Goal: Communication & Community: Answer question/provide support

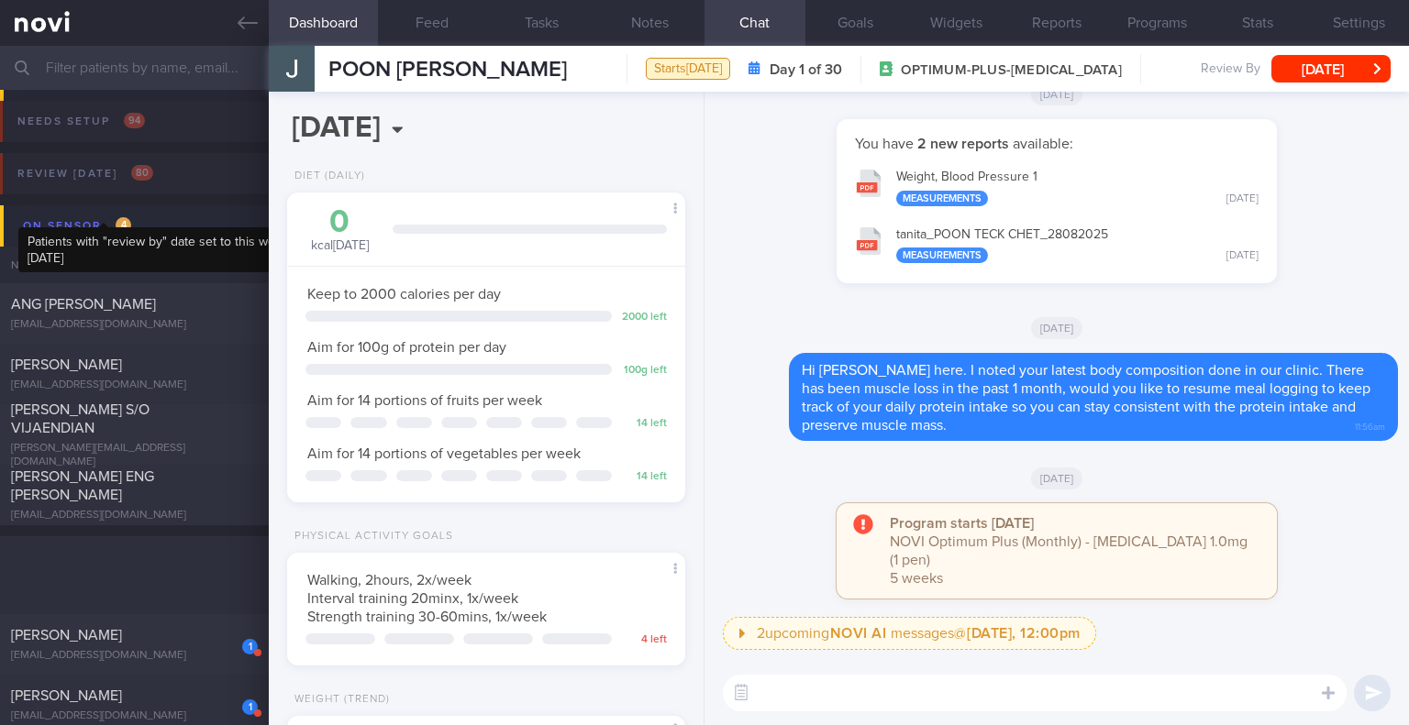
select select "8"
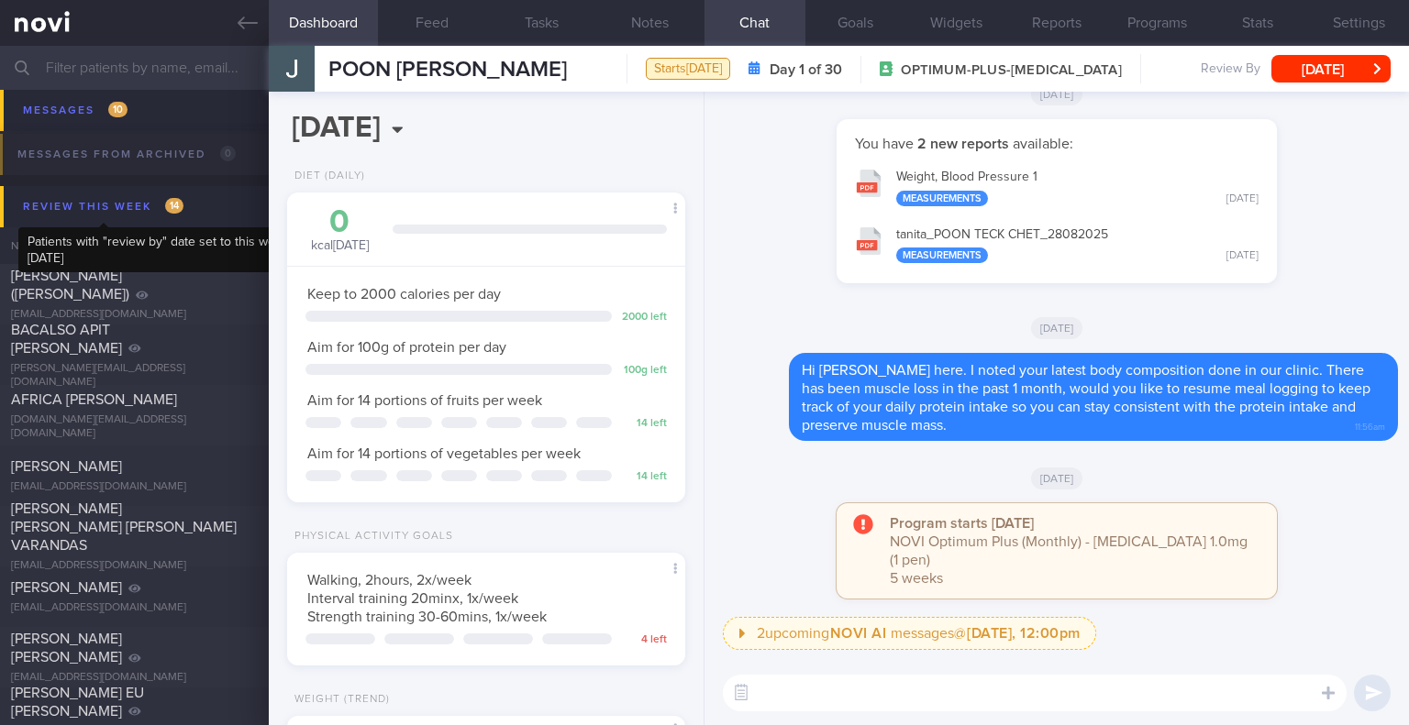
scroll to position [202, 351]
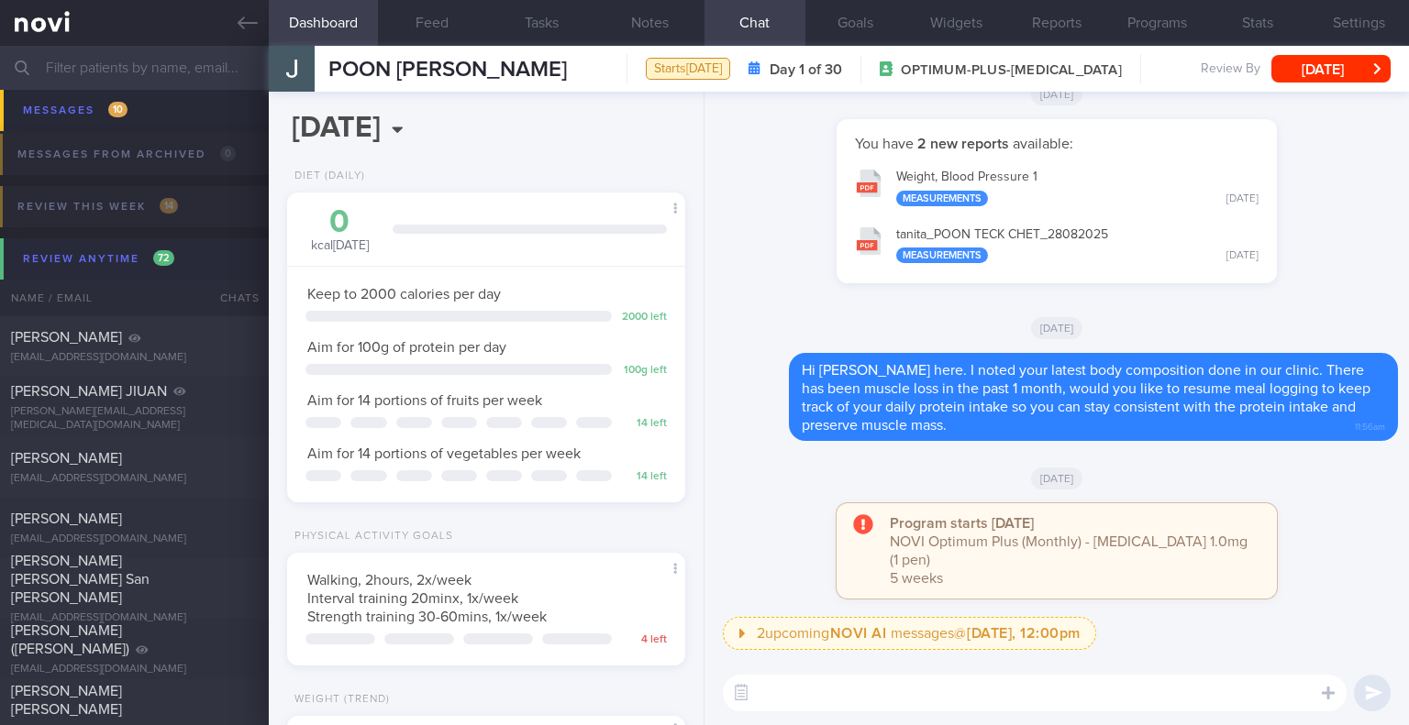
click at [83, 264] on div "Review anytime 72" at bounding box center [98, 259] width 160 height 25
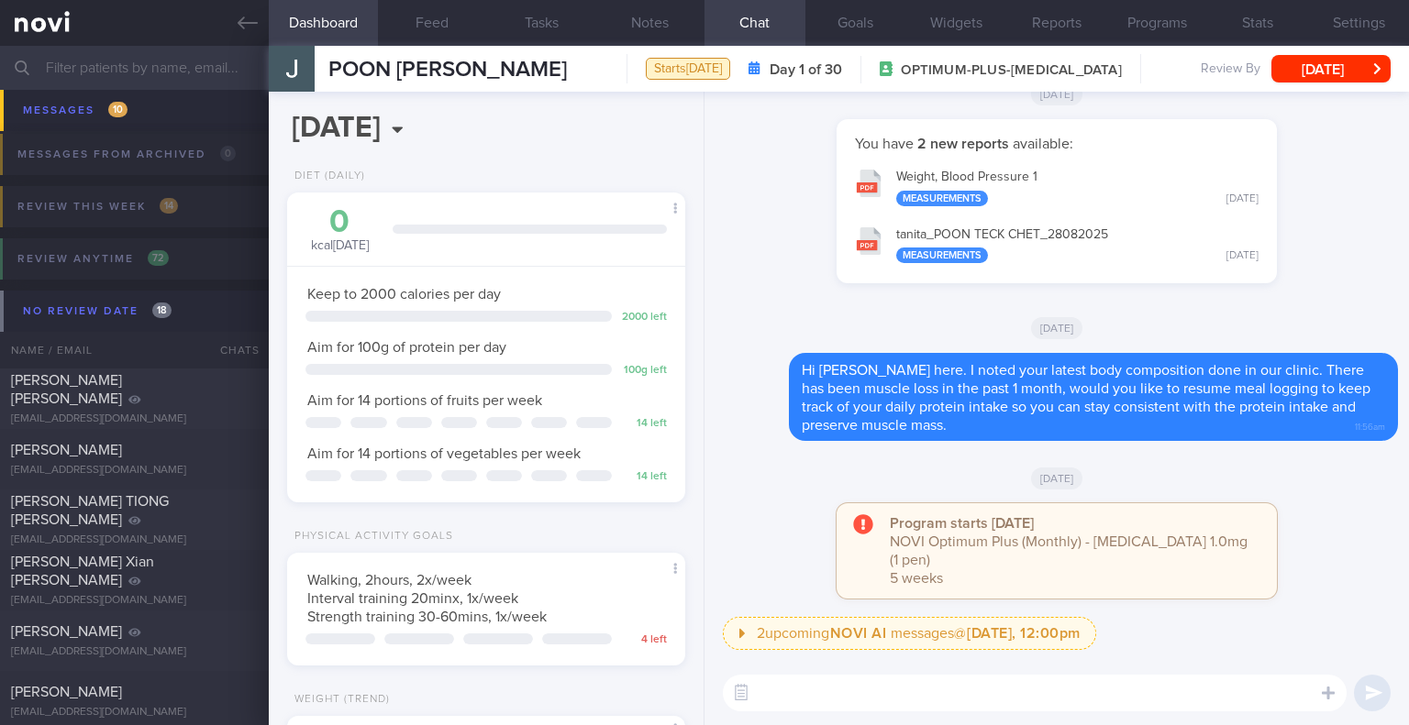
click at [129, 62] on input "text" at bounding box center [704, 68] width 1409 height 44
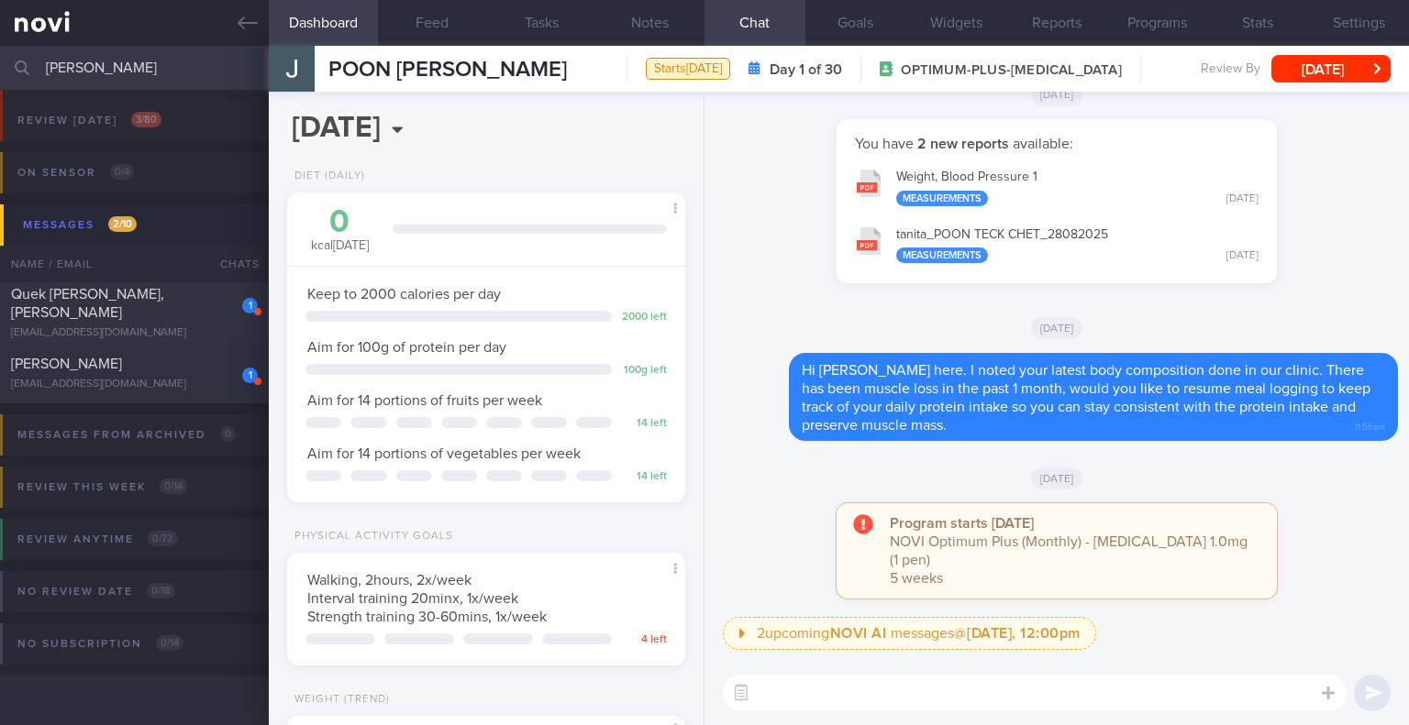
scroll to position [52, 0]
type input "[PERSON_NAME]"
click at [114, 361] on div "[PERSON_NAME]" at bounding box center [132, 365] width 242 height 18
type input "[DATE]"
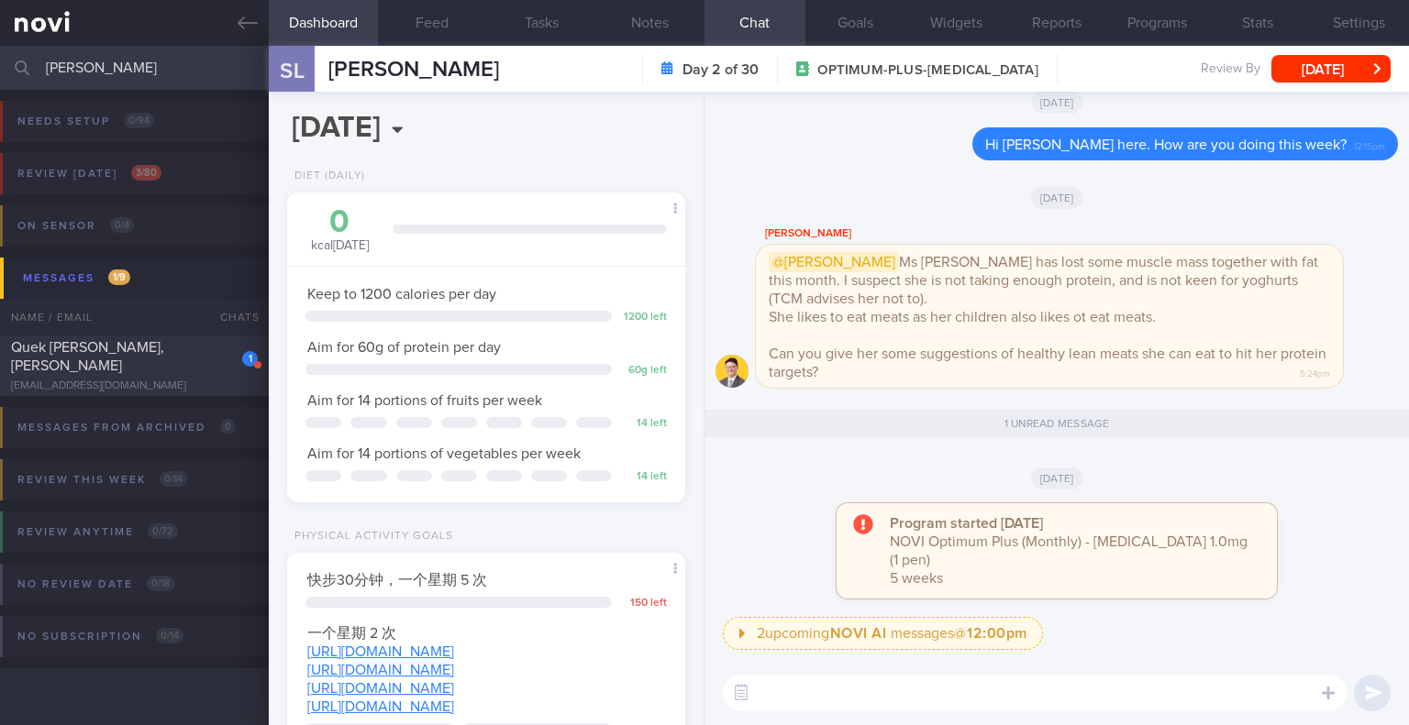
click at [943, 697] on textarea at bounding box center [1035, 693] width 624 height 37
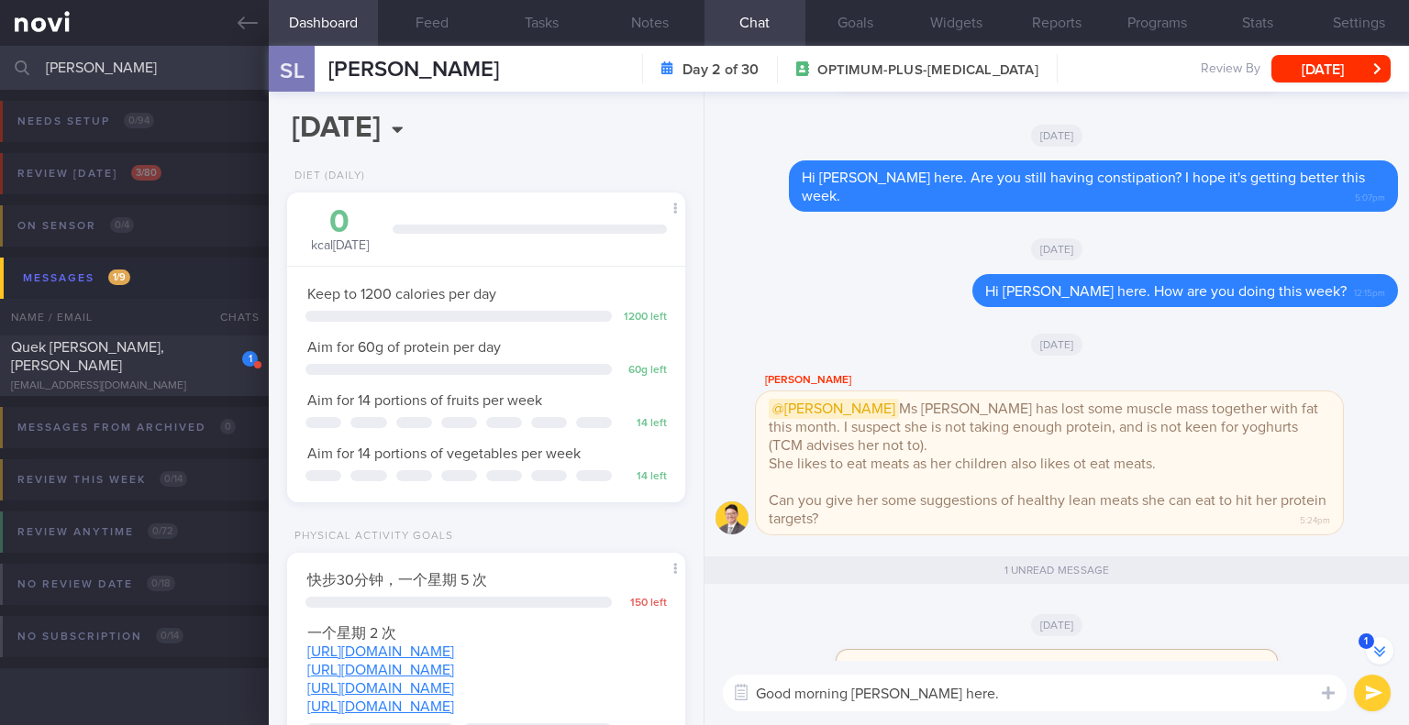
scroll to position [-275, 0]
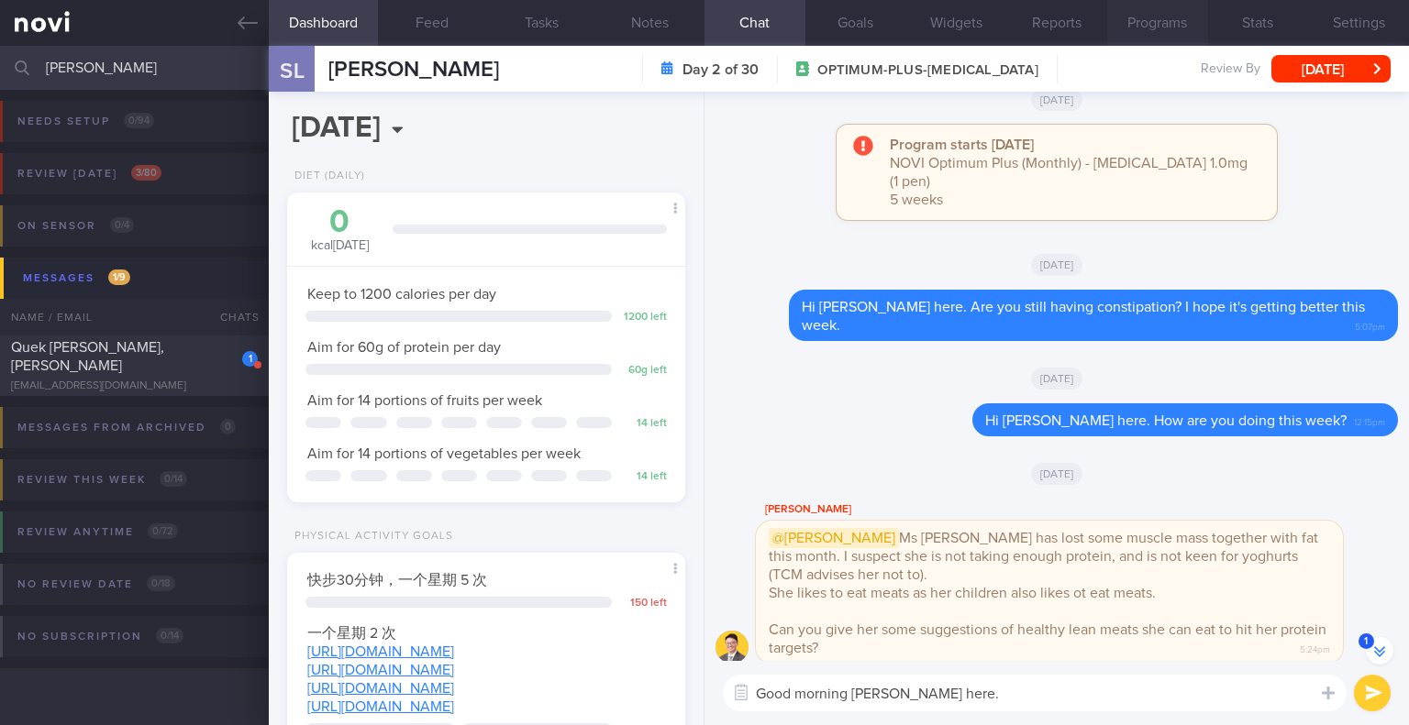
type textarea "Good morning [PERSON_NAME] here."
click at [1142, 26] on button "Programs" at bounding box center [1157, 23] width 101 height 46
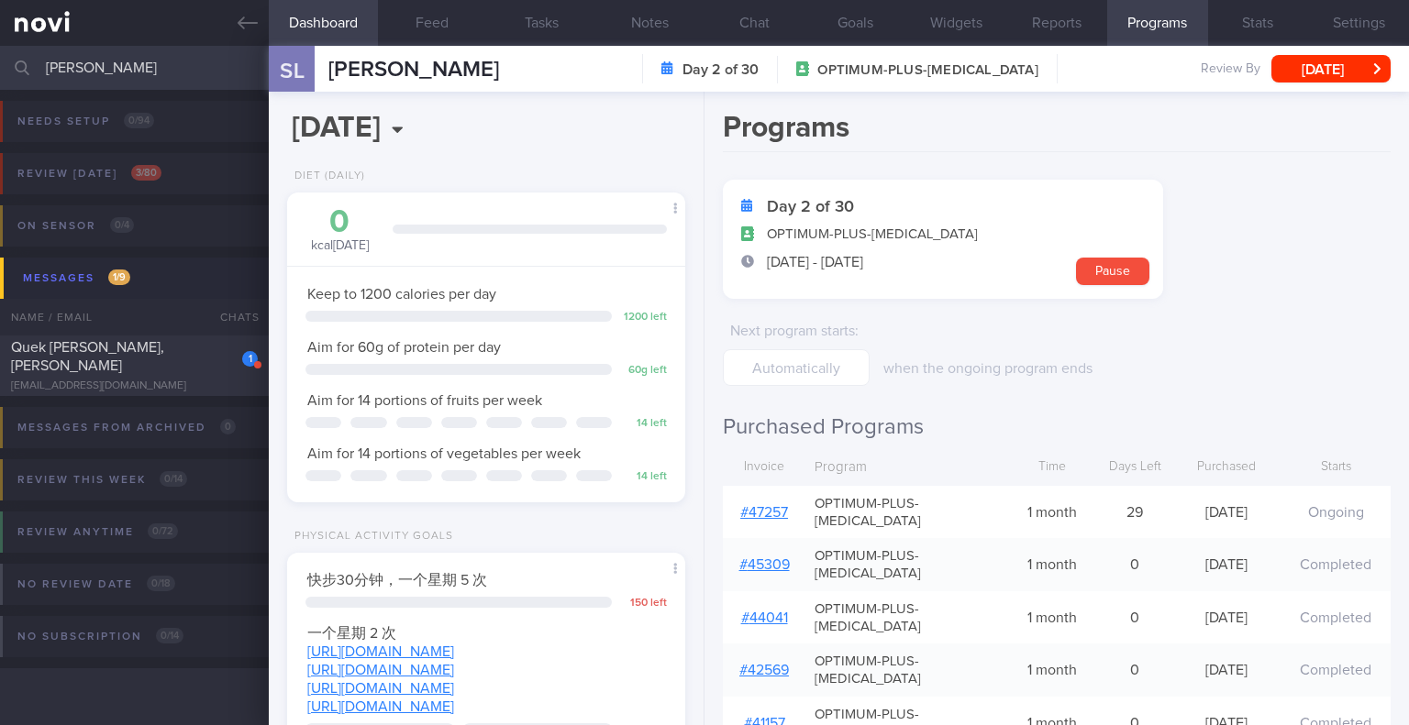
click at [762, 505] on link "# 47257" at bounding box center [764, 512] width 48 height 15
click at [756, 25] on button "Chat" at bounding box center [754, 23] width 101 height 46
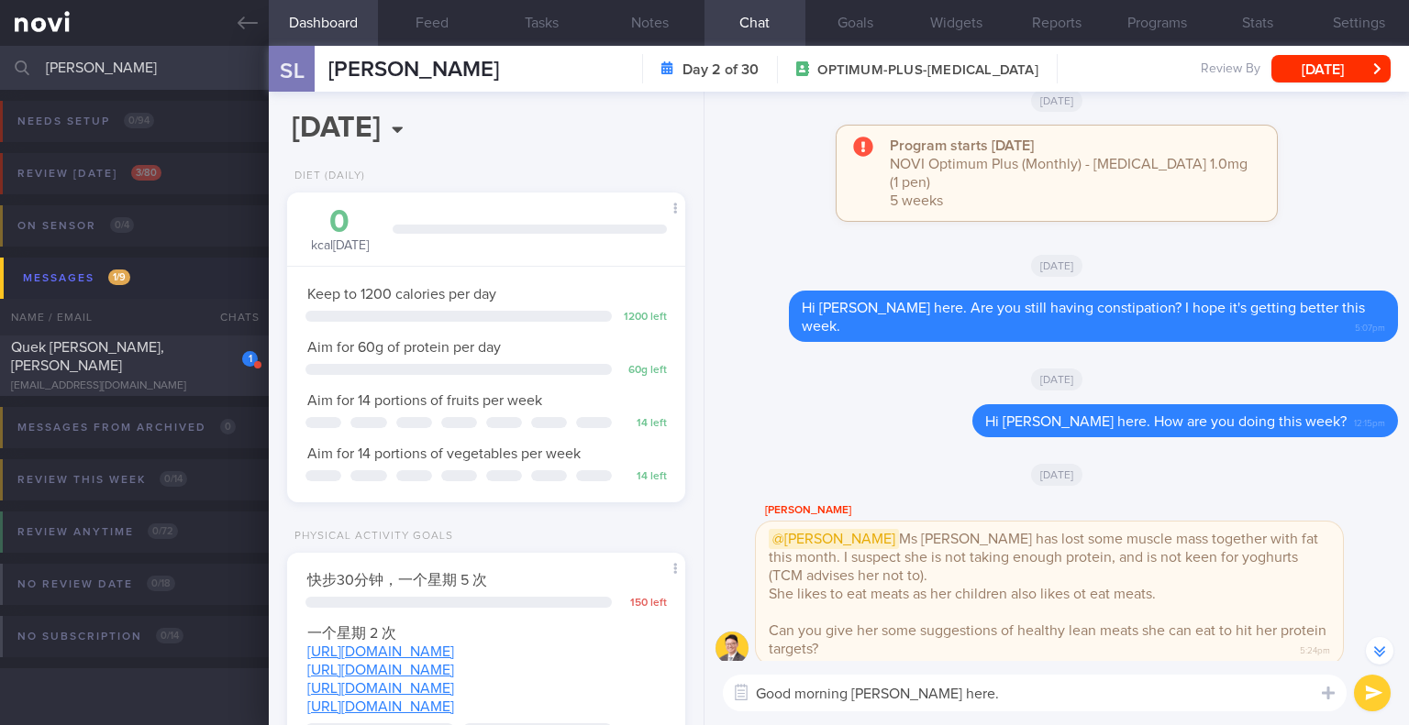
click at [1023, 700] on textarea "Good morning [PERSON_NAME] here." at bounding box center [1035, 693] width 624 height 37
click at [1025, 696] on textarea "Good morning [PERSON_NAME] here." at bounding box center [1035, 693] width 624 height 37
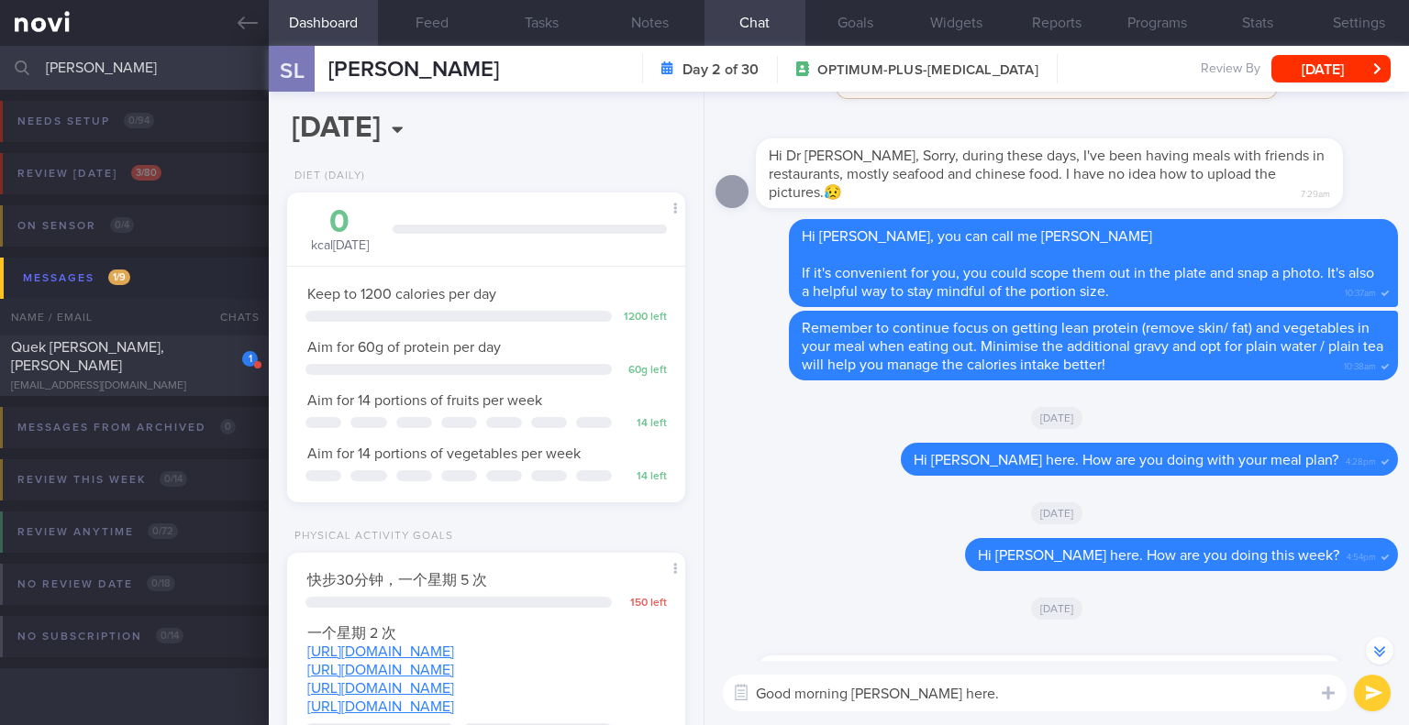
scroll to position [-2332, 0]
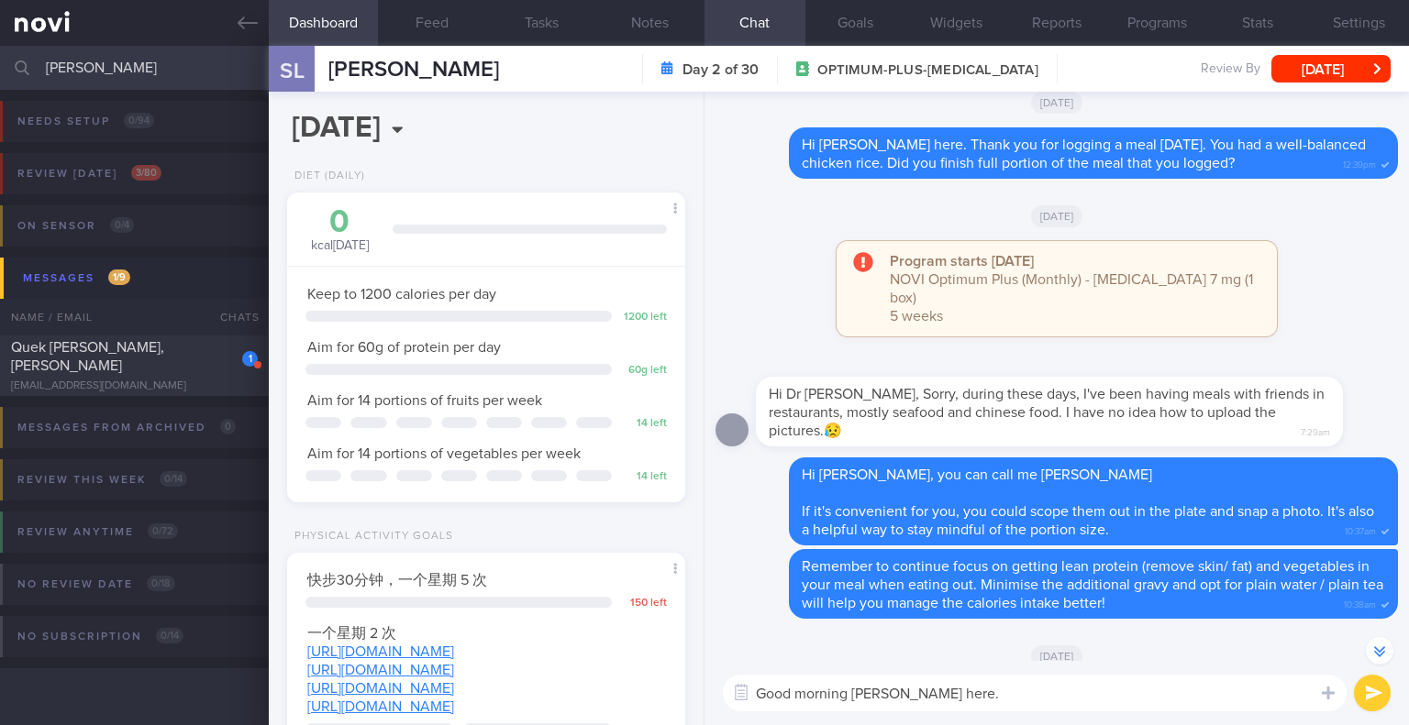
click at [1359, 688] on button "submit" at bounding box center [1372, 693] width 37 height 37
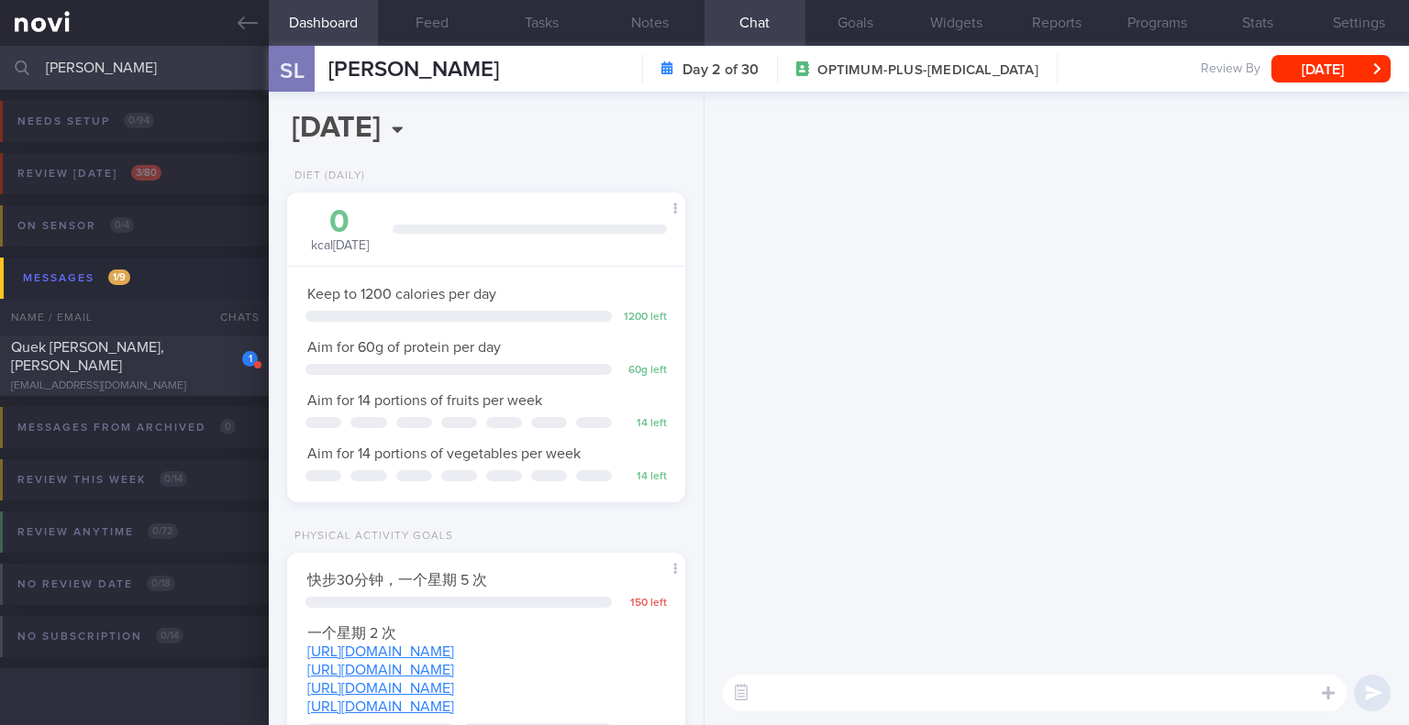
scroll to position [0, 0]
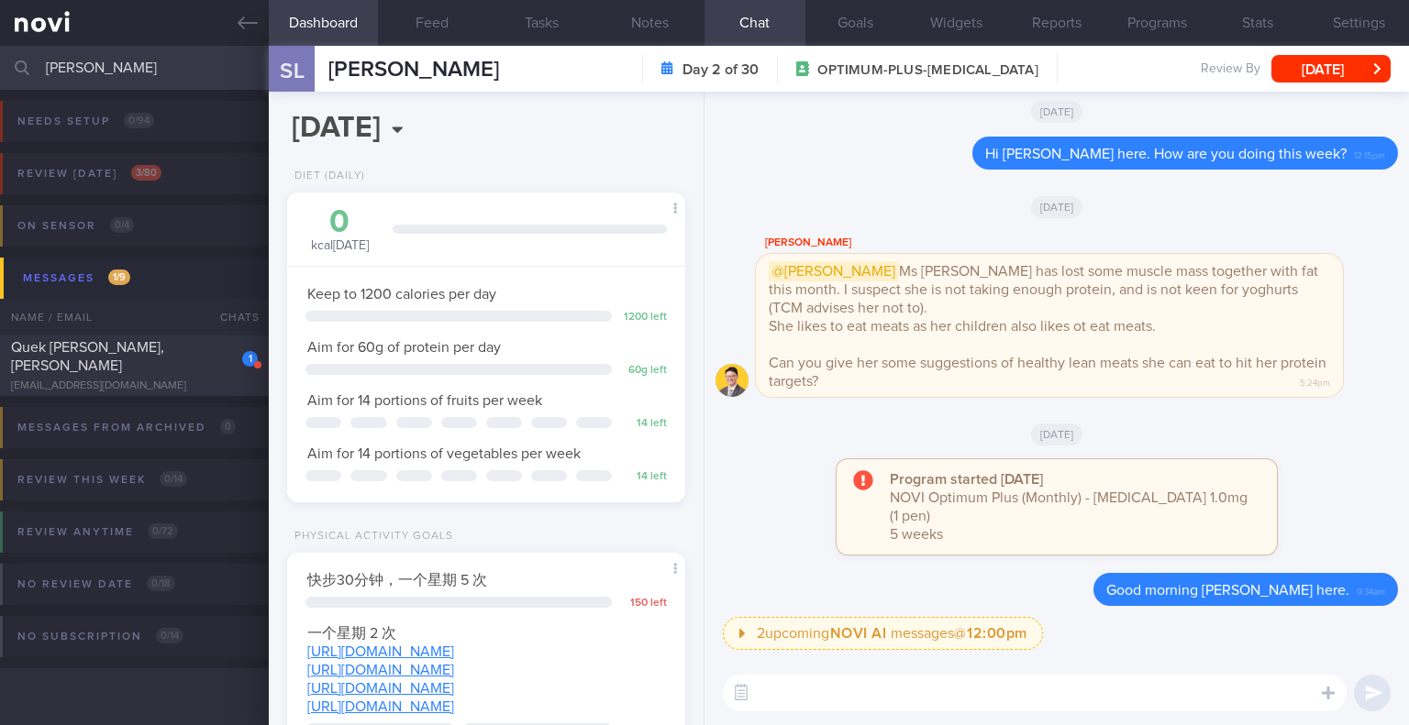
click at [1120, 693] on textarea at bounding box center [1035, 693] width 624 height 37
type textarea "I"
click at [1030, 705] on textarea "I noted you had a review with [PERSON_NAME]" at bounding box center [1035, 693] width 624 height 37
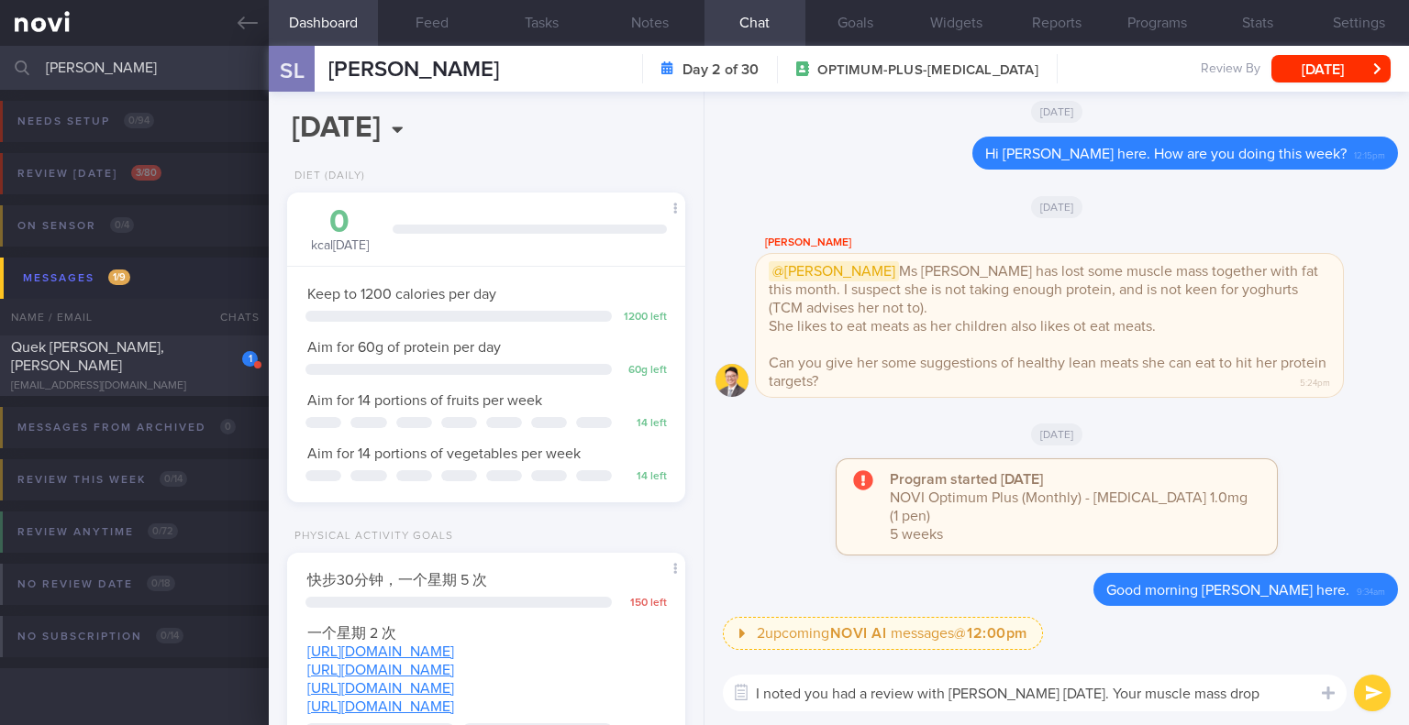
click at [1224, 696] on textarea "I noted you had a review with [PERSON_NAME] [DATE]. Your muscle mass drop" at bounding box center [1035, 693] width 624 height 37
drag, startPoint x: 1229, startPoint y: 695, endPoint x: 1074, endPoint y: 693, distance: 155.0
click at [1074, 693] on textarea "I noted you had a review with [PERSON_NAME] [DATE]. Your muscle mass drop" at bounding box center [1035, 693] width 624 height 37
click at [1075, 686] on textarea "I noted you had a review with [PERSON_NAME] [DATE]. There's muscle mass loss" at bounding box center [1035, 693] width 624 height 37
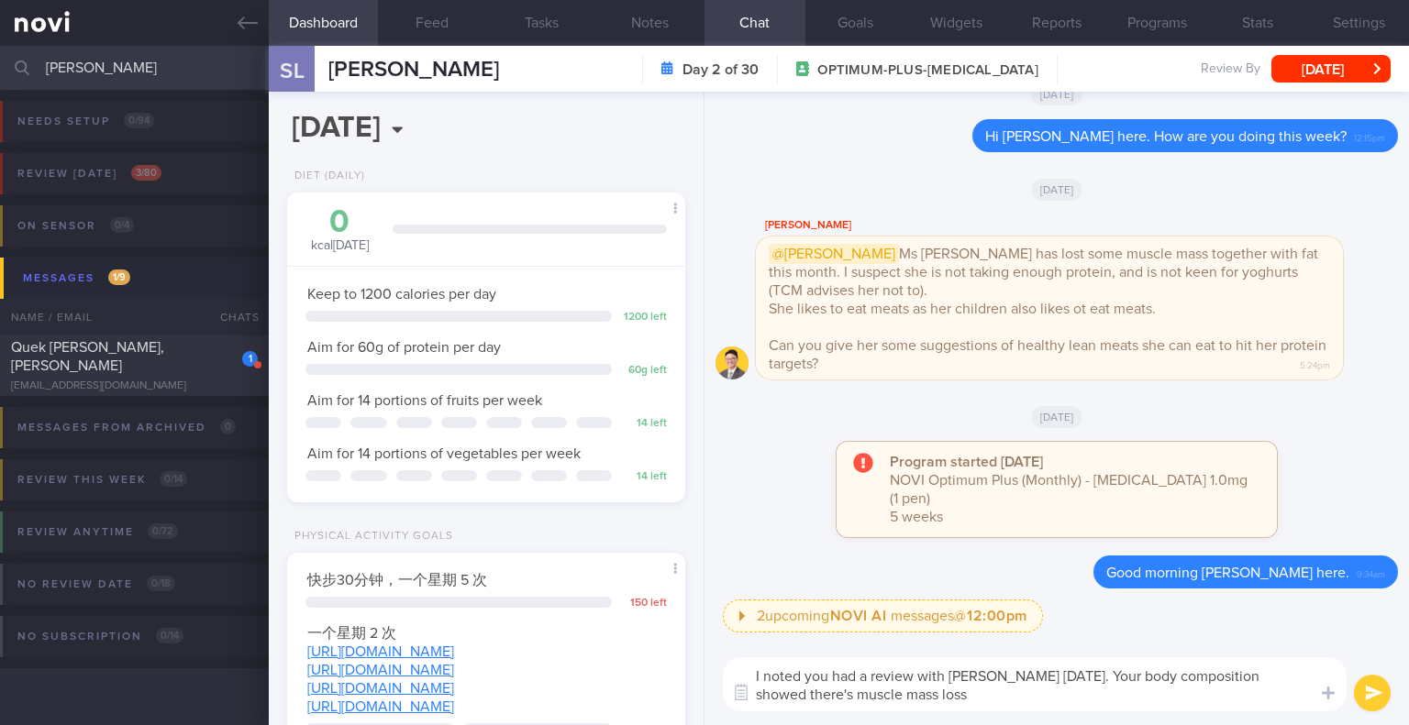
click at [805, 691] on textarea "I noted you had a review with [PERSON_NAME] [DATE]. Your body composition showe…" at bounding box center [1035, 685] width 624 height 54
click at [935, 696] on textarea "I noted you had a review with [PERSON_NAME] [DATE]. Your body composition showe…" at bounding box center [1035, 685] width 624 height 54
click at [951, 703] on textarea "I noted you had a review with [PERSON_NAME] [DATE]. Your body composition showe…" at bounding box center [1035, 685] width 624 height 54
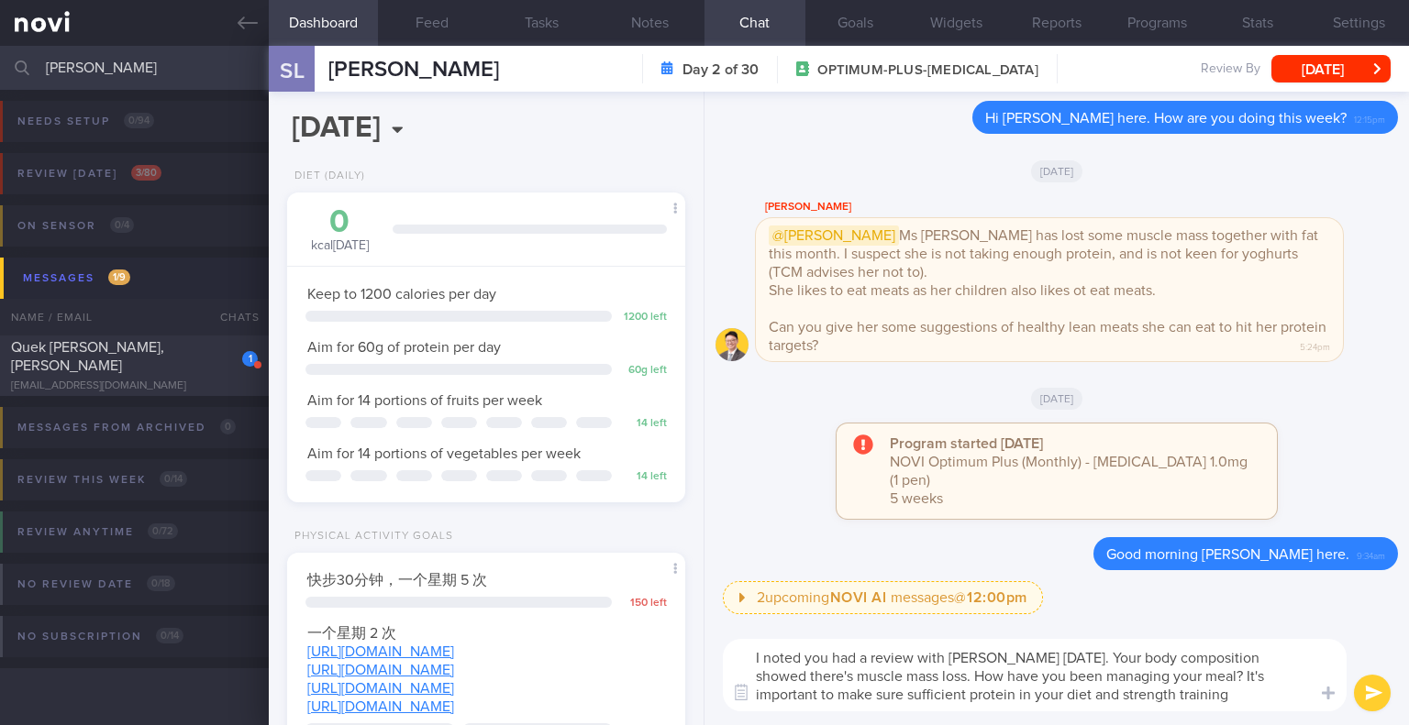
click at [1041, 692] on textarea "I noted you had a review with [PERSON_NAME] [DATE]. Your body composition showe…" at bounding box center [1035, 675] width 624 height 72
click at [1233, 689] on textarea "I noted you had a review with [PERSON_NAME] [DATE]. Your body composition showe…" at bounding box center [1035, 675] width 624 height 72
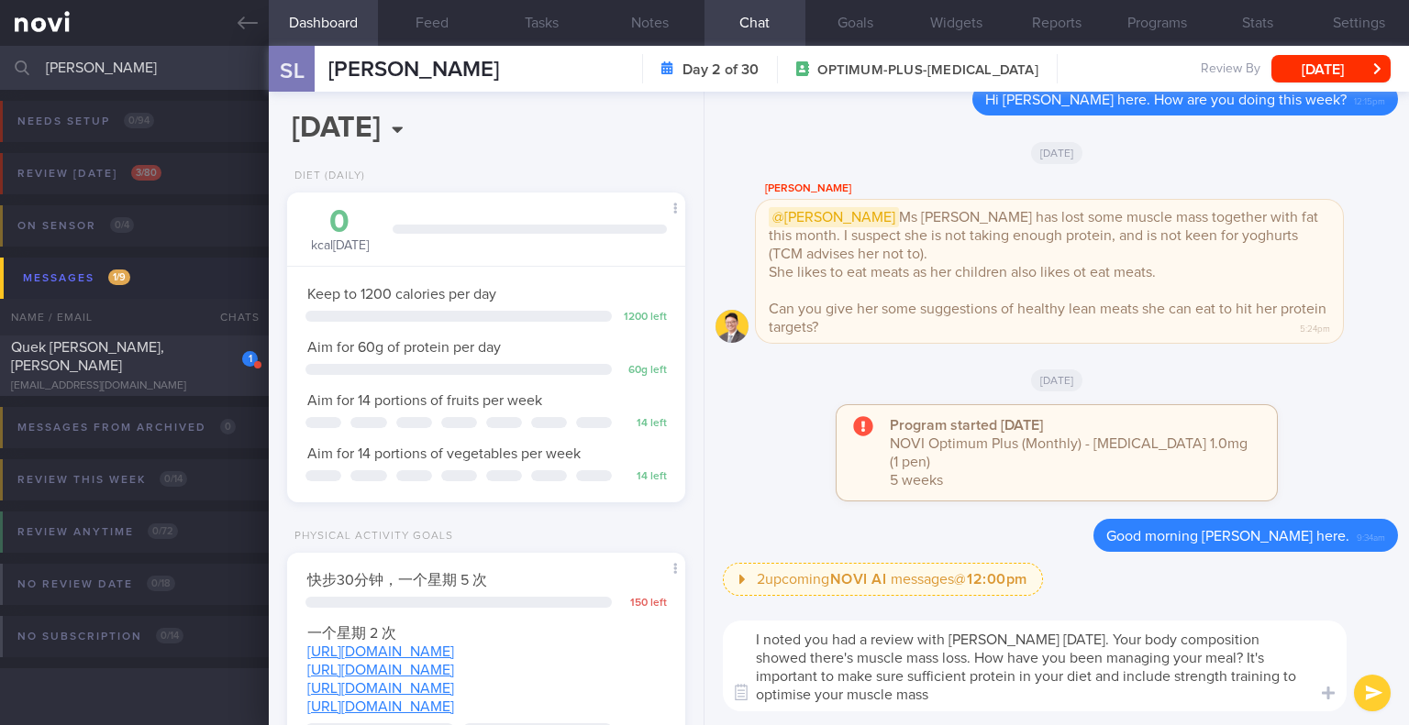
type textarea "I noted you had a review with [PERSON_NAME] [DATE]. Your body composition showe…"
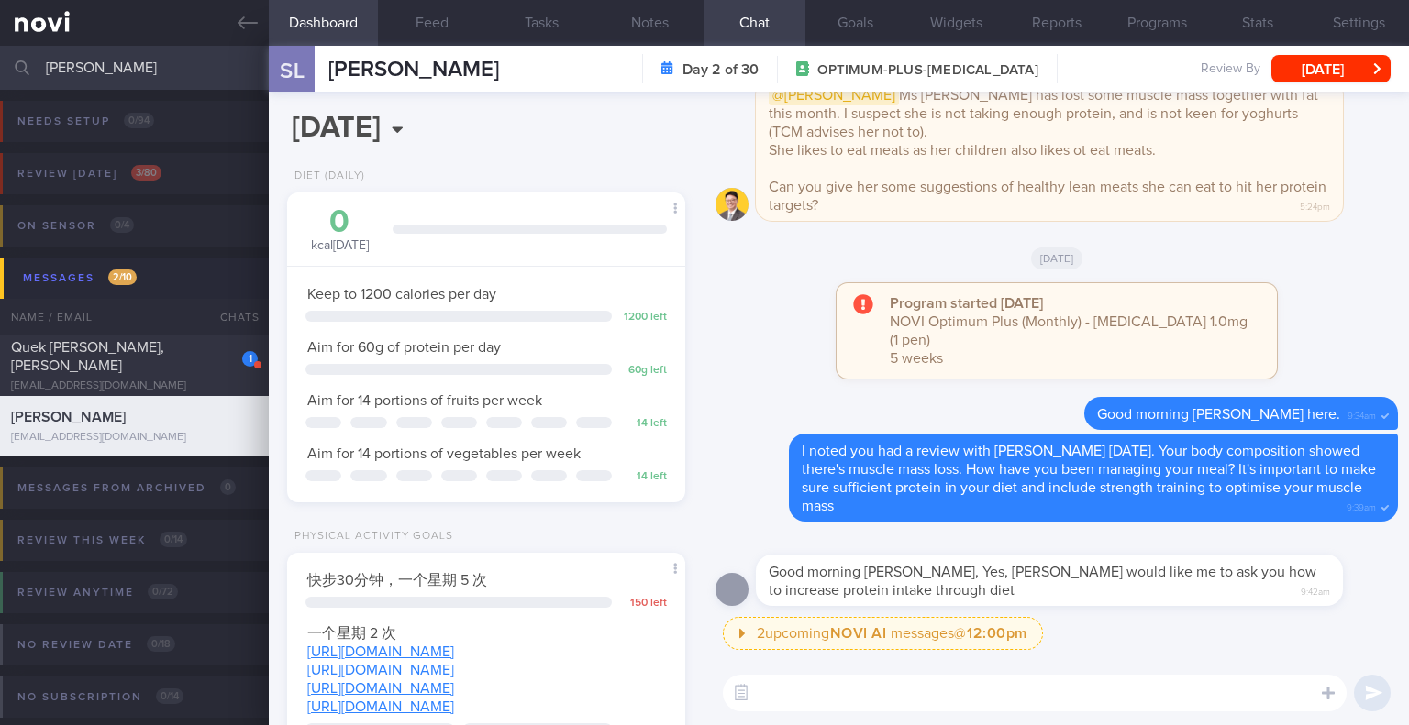
click at [1014, 697] on textarea at bounding box center [1035, 693] width 624 height 37
click at [1014, 696] on textarea at bounding box center [1035, 693] width 624 height 37
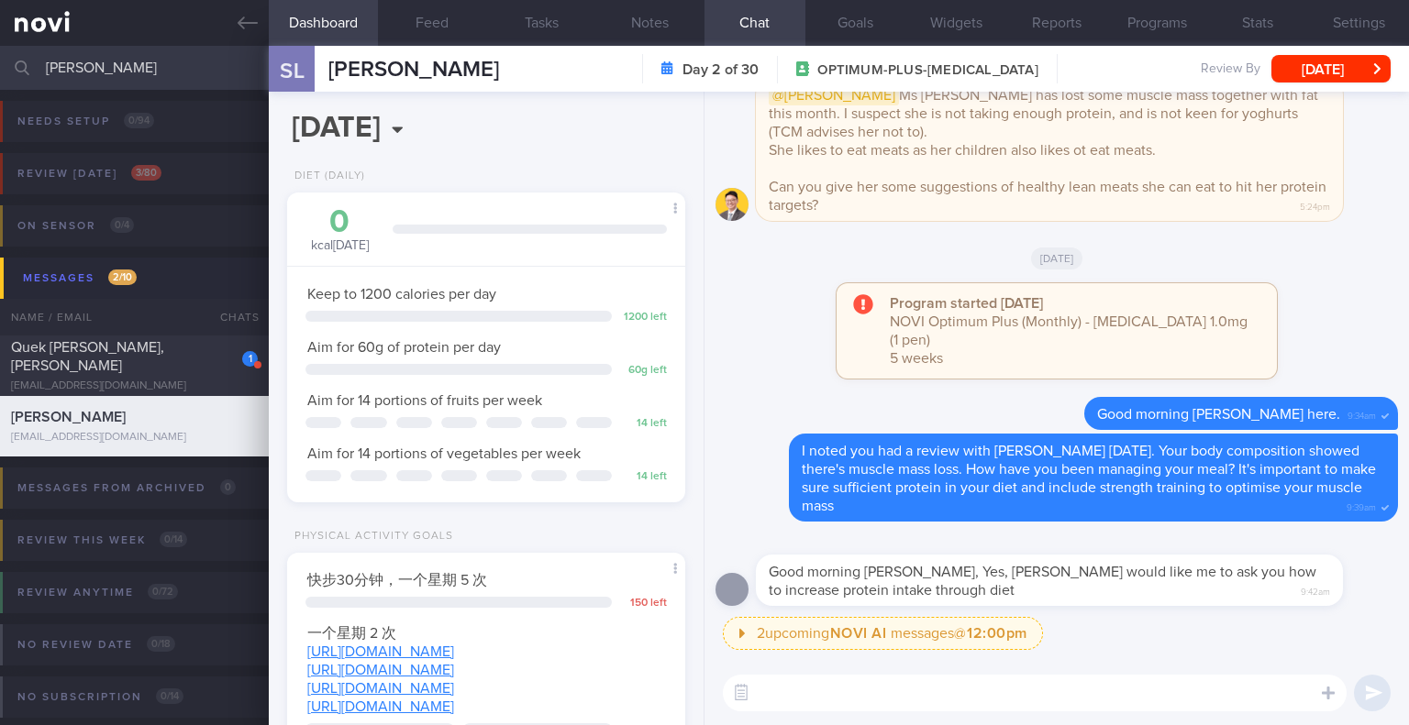
click at [1014, 696] on textarea at bounding box center [1035, 693] width 624 height 37
click at [900, 694] on textarea "Yes! I'm here to suppor 😃" at bounding box center [1035, 693] width 624 height 37
type textarea "Yes! I'm here to support 😃"
click at [1379, 698] on button "submit" at bounding box center [1372, 693] width 37 height 37
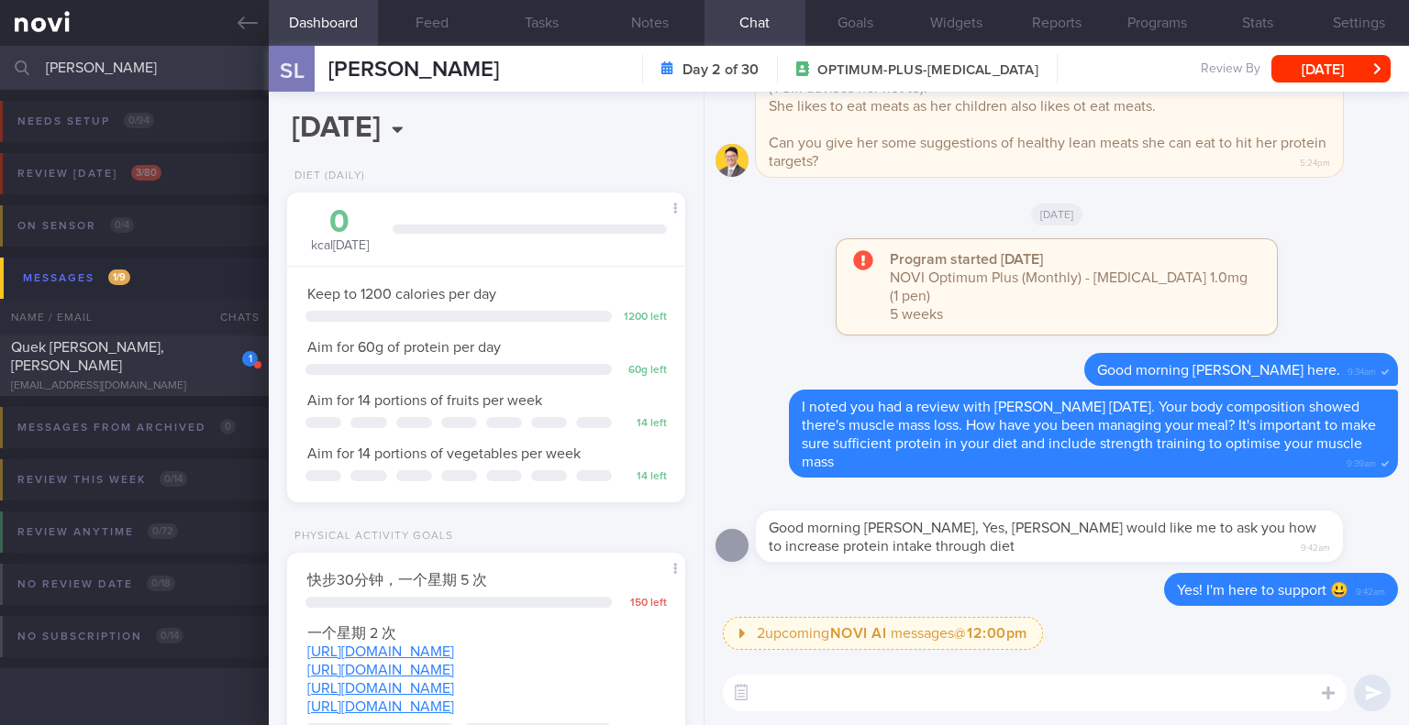
click at [1101, 692] on textarea at bounding box center [1035, 693] width 624 height 37
type textarea "H"
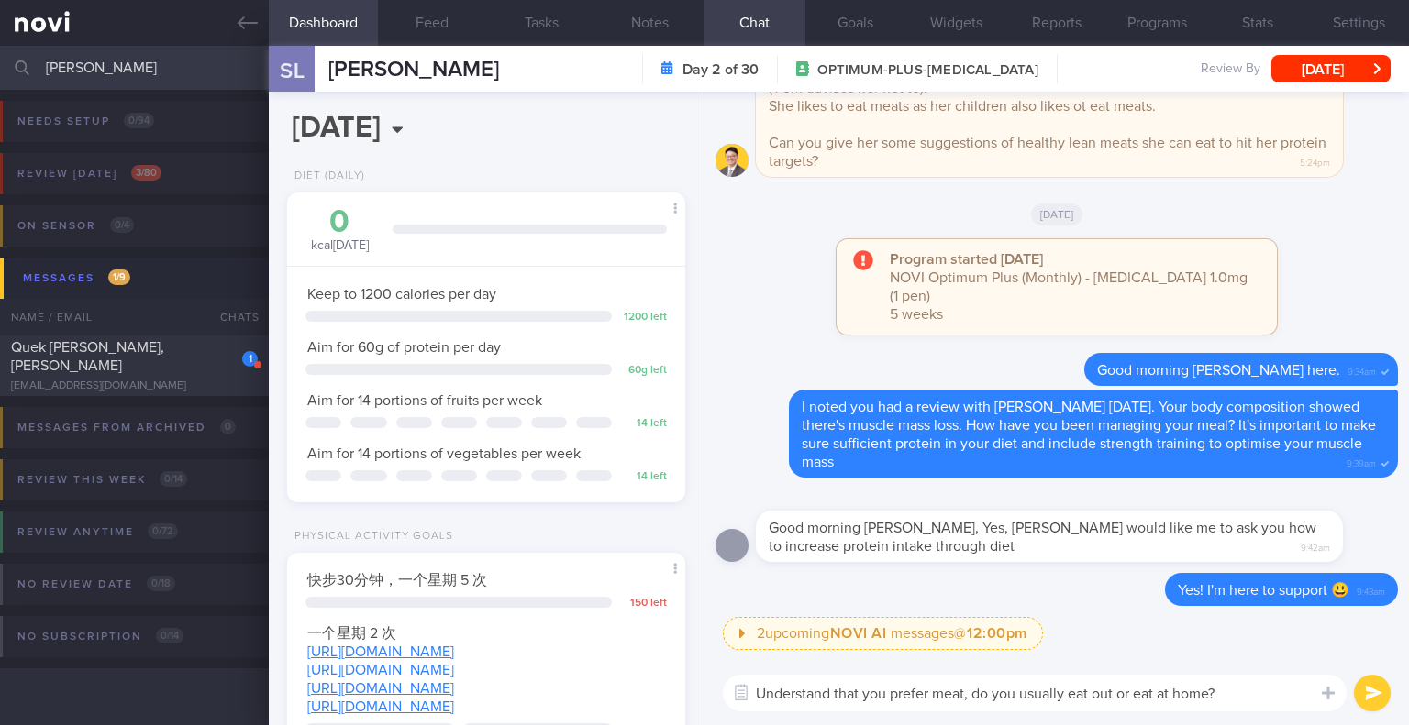
type textarea "Understand that you prefer meat, do you usually eat out or eat at home?"
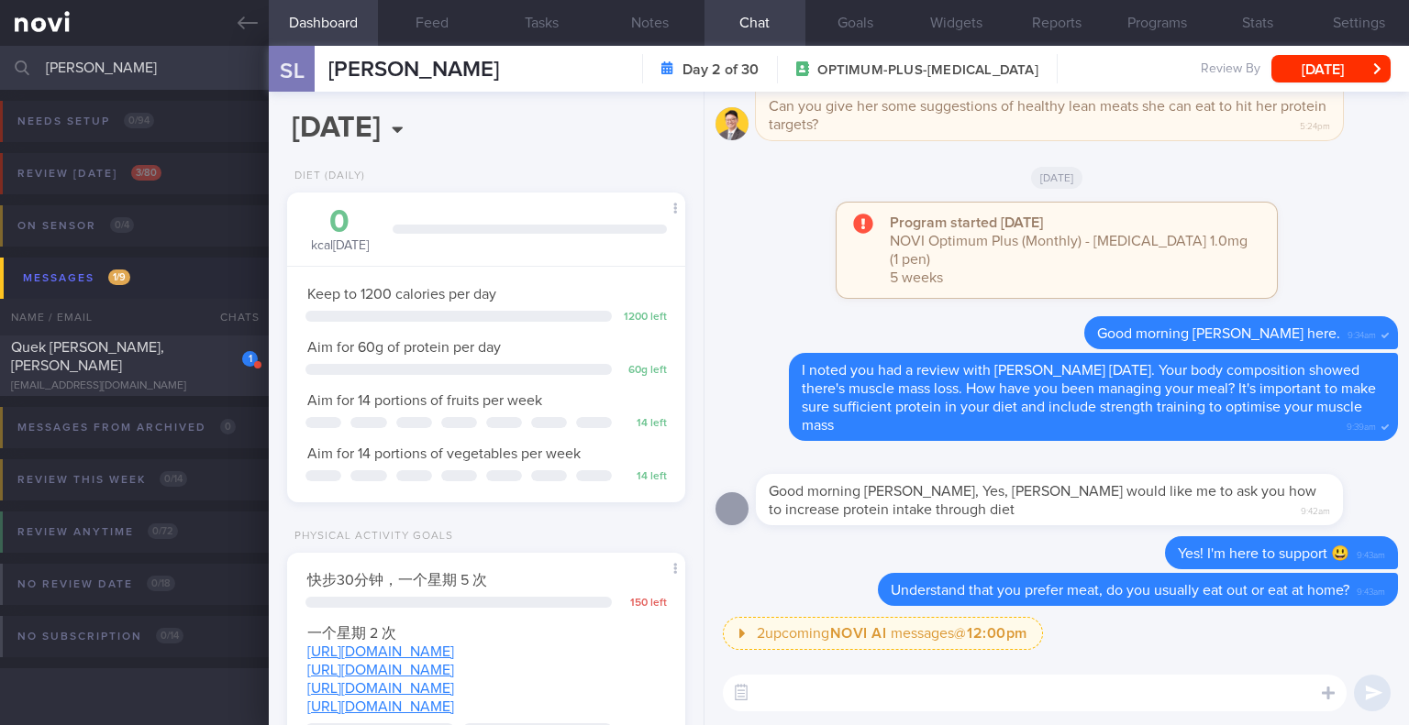
drag, startPoint x: 92, startPoint y: 66, endPoint x: 23, endPoint y: 66, distance: 68.8
click at [23, 66] on div "[PERSON_NAME] Assigned patients Assigned patients All active patients Archived …" at bounding box center [704, 68] width 1409 height 44
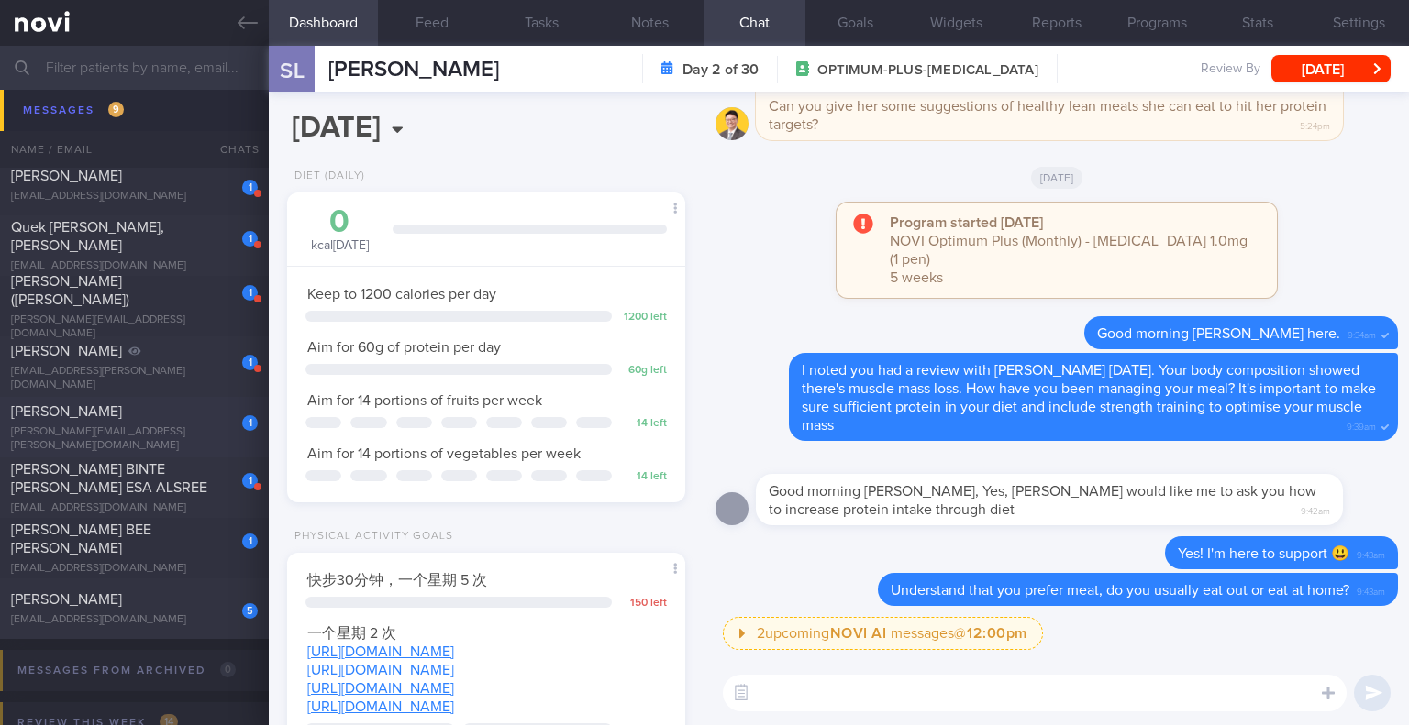
scroll to position [642, 0]
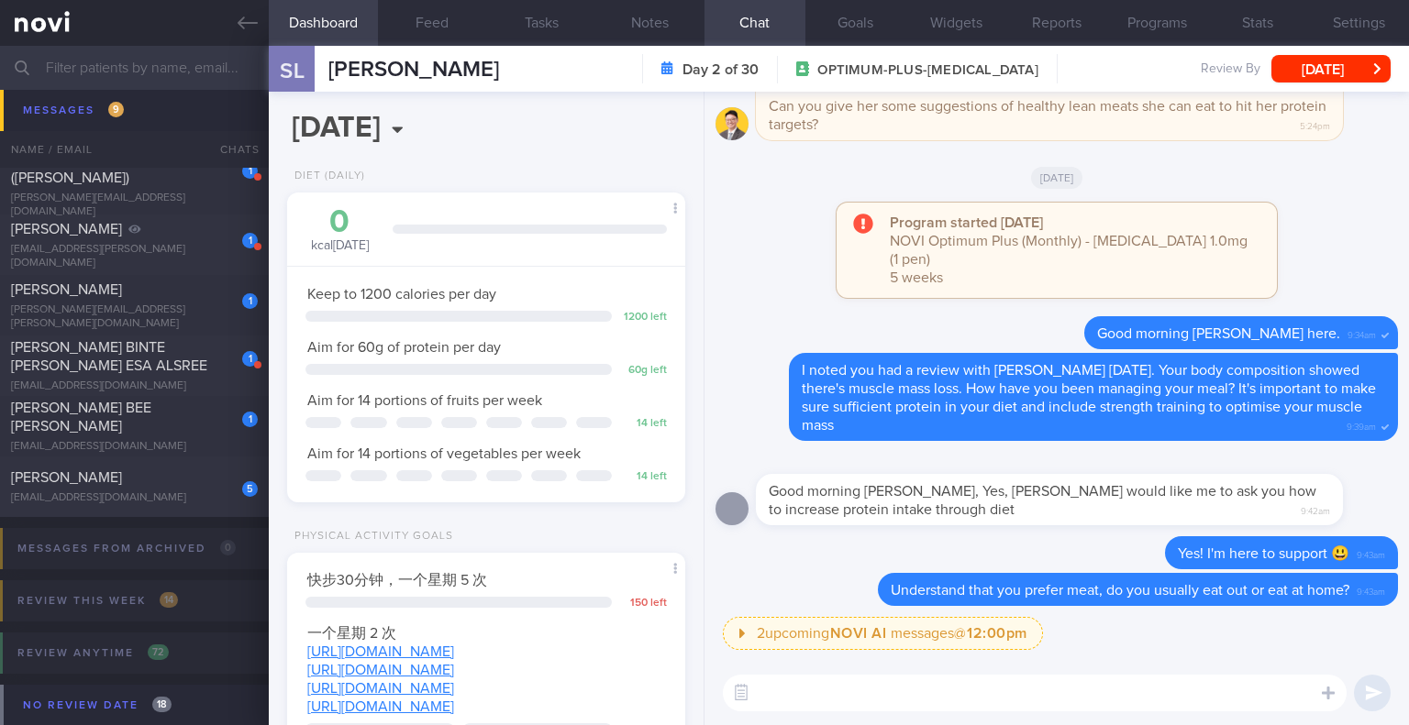
click at [780, 681] on textarea at bounding box center [1035, 693] width 624 height 37
type textarea "Y"
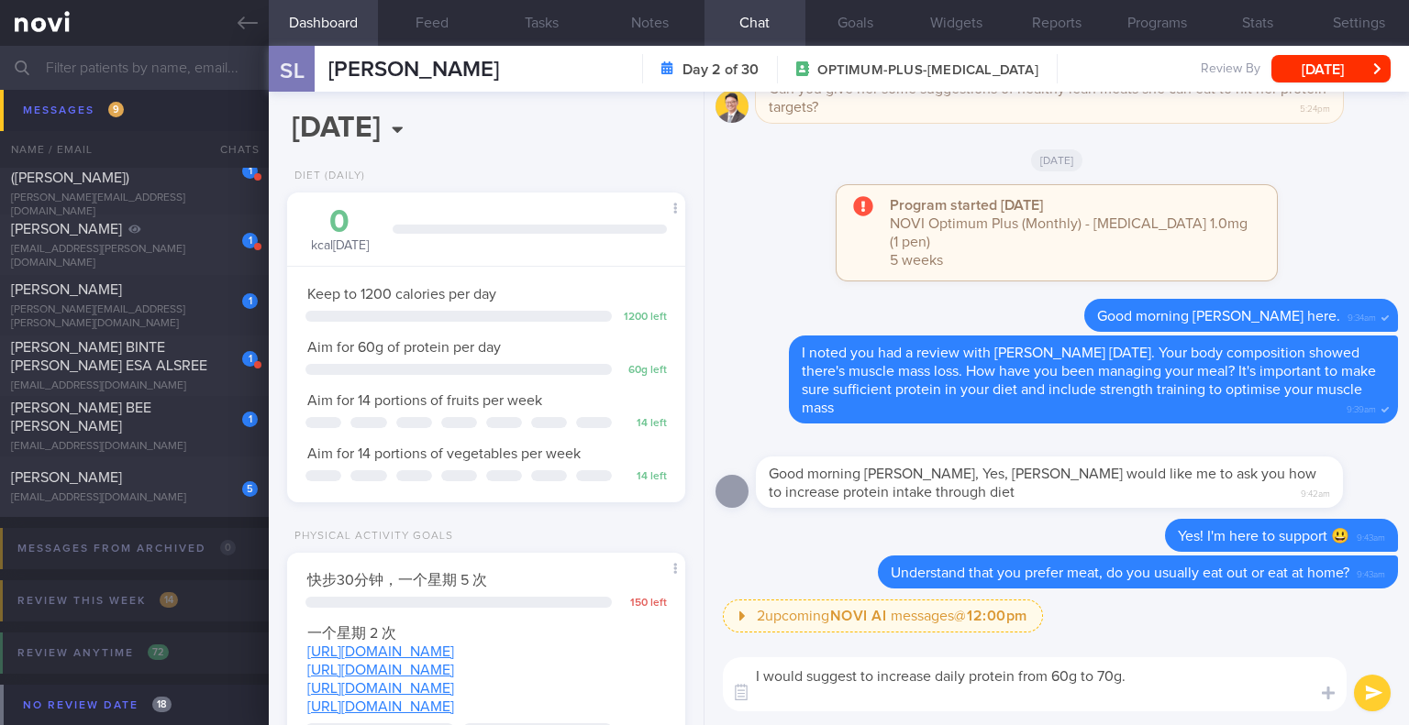
scroll to position [0, 0]
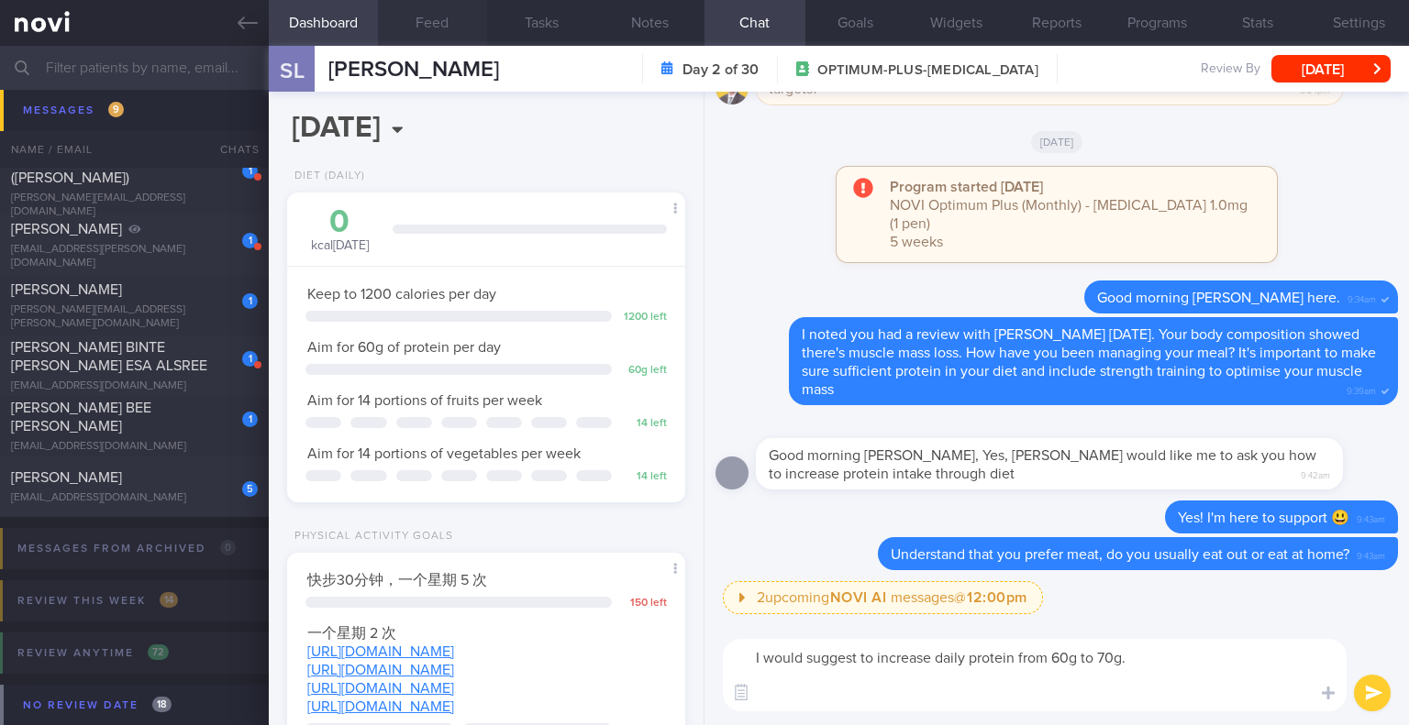
click at [437, 16] on button "Feed" at bounding box center [432, 23] width 109 height 46
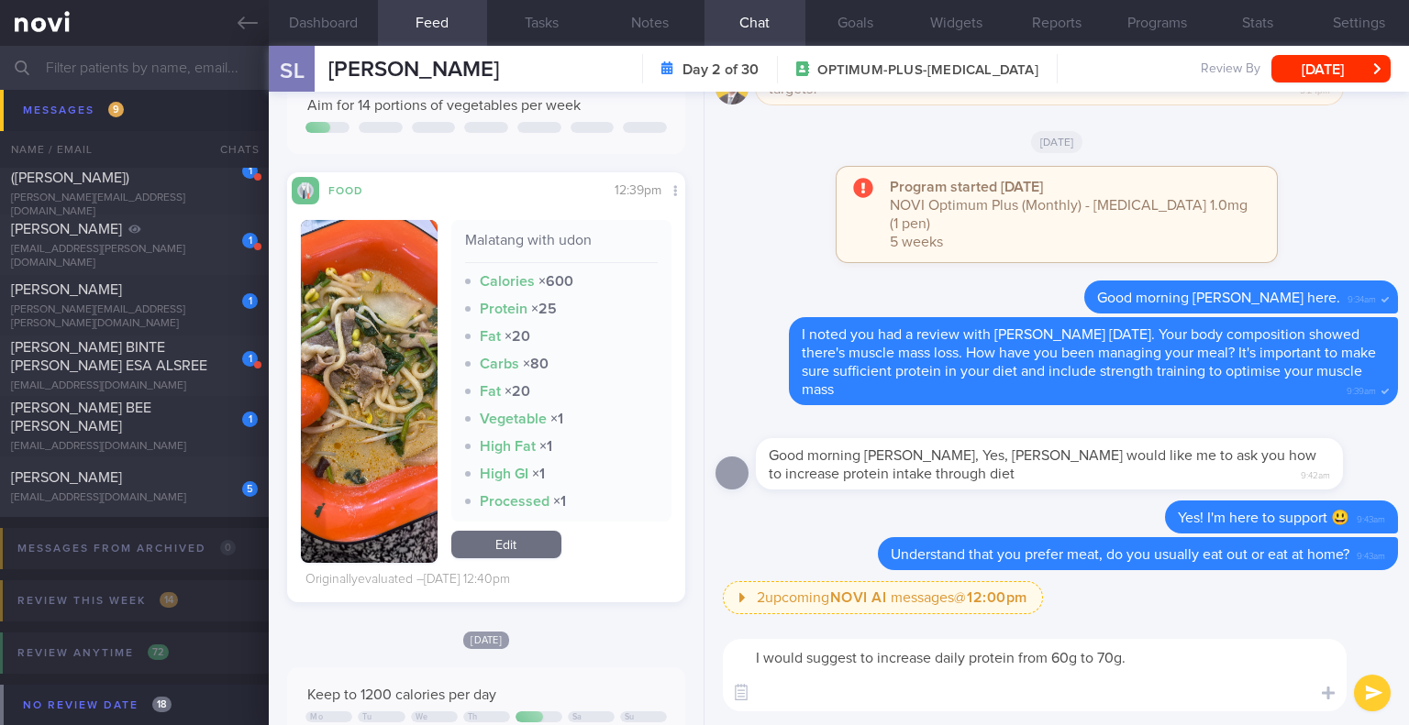
scroll to position [1376, 0]
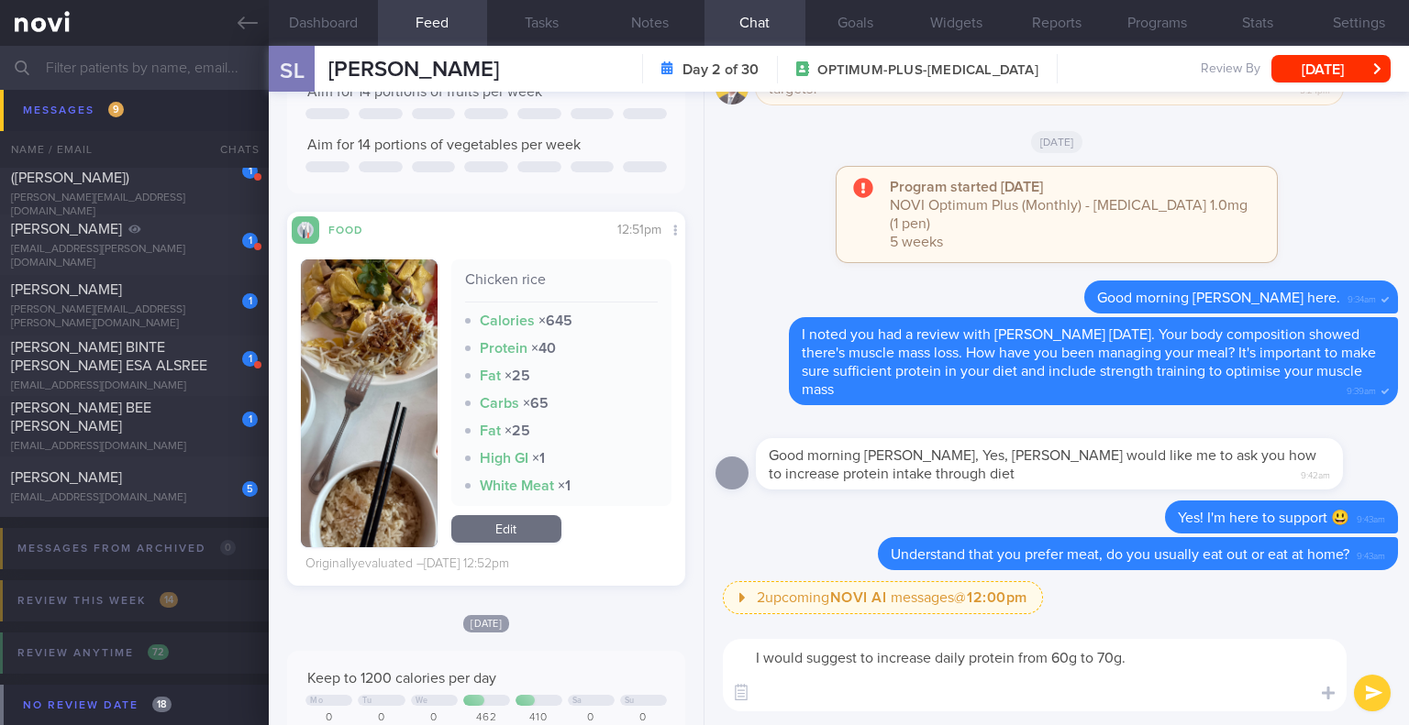
click at [386, 311] on img "button" at bounding box center [369, 404] width 136 height 288
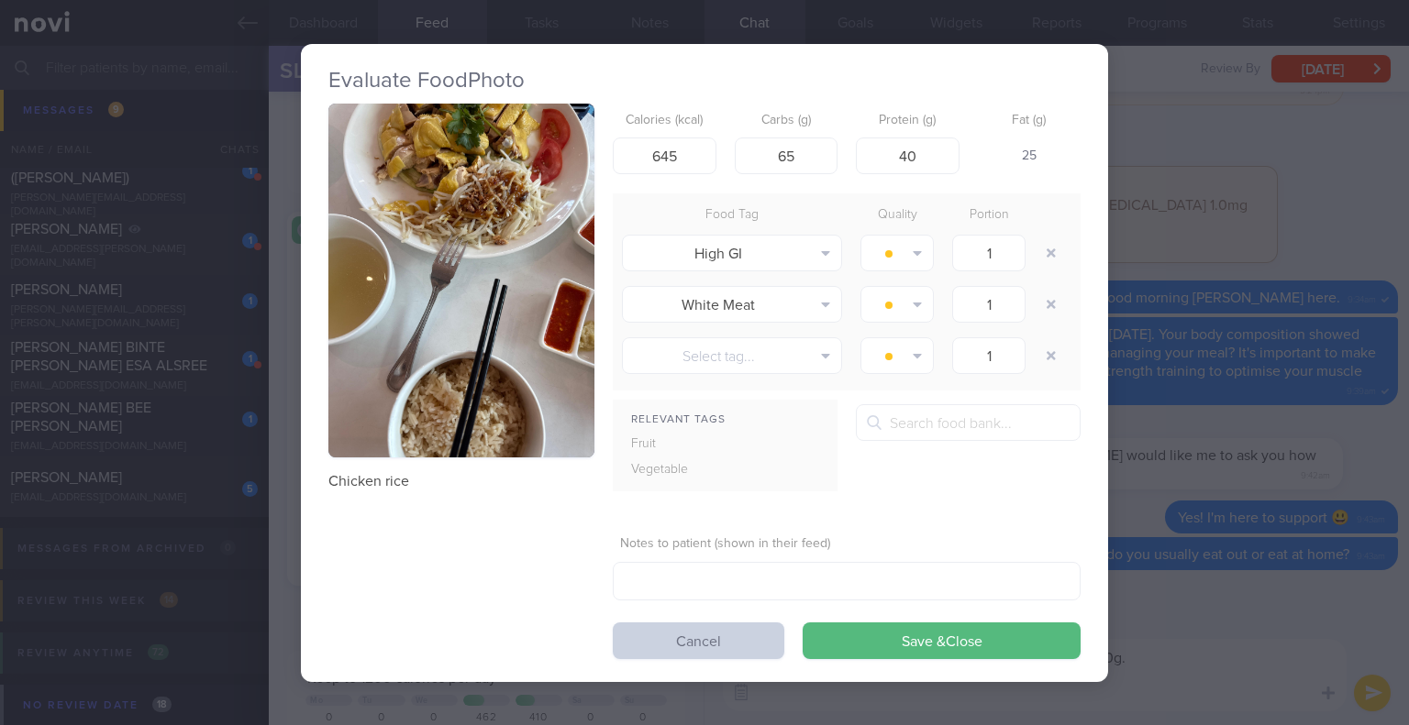
click at [715, 636] on button "Cancel" at bounding box center [698, 641] width 171 height 37
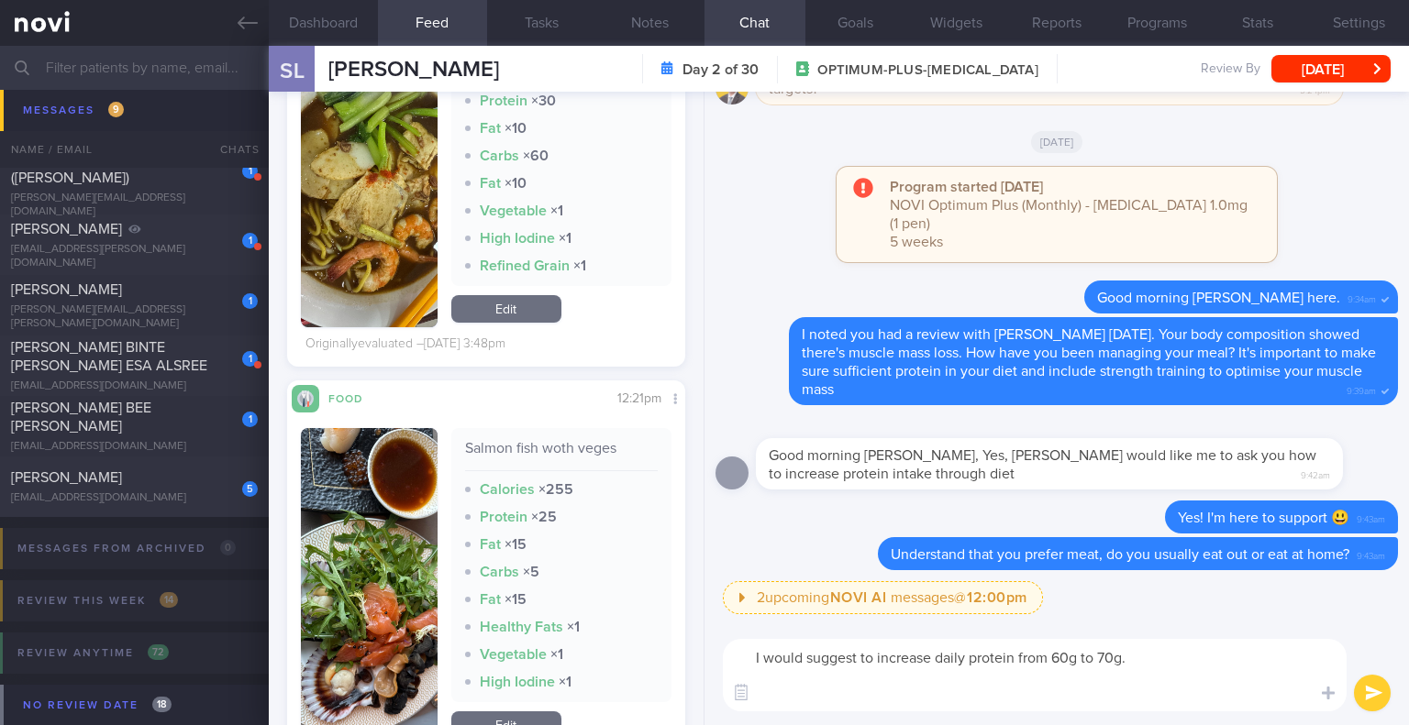
scroll to position [9446, 0]
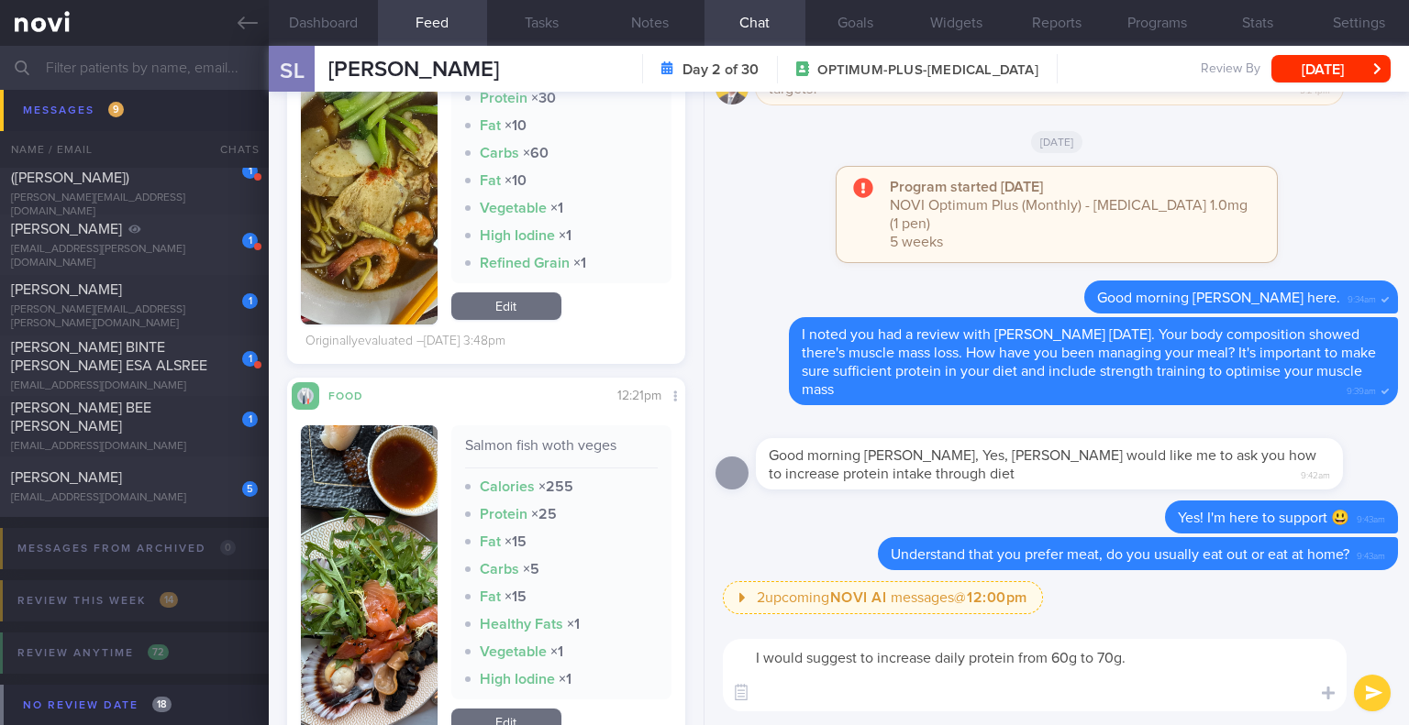
click at [860, 698] on textarea "I would suggest to increase daily protein from 60g to 70g." at bounding box center [1035, 675] width 624 height 72
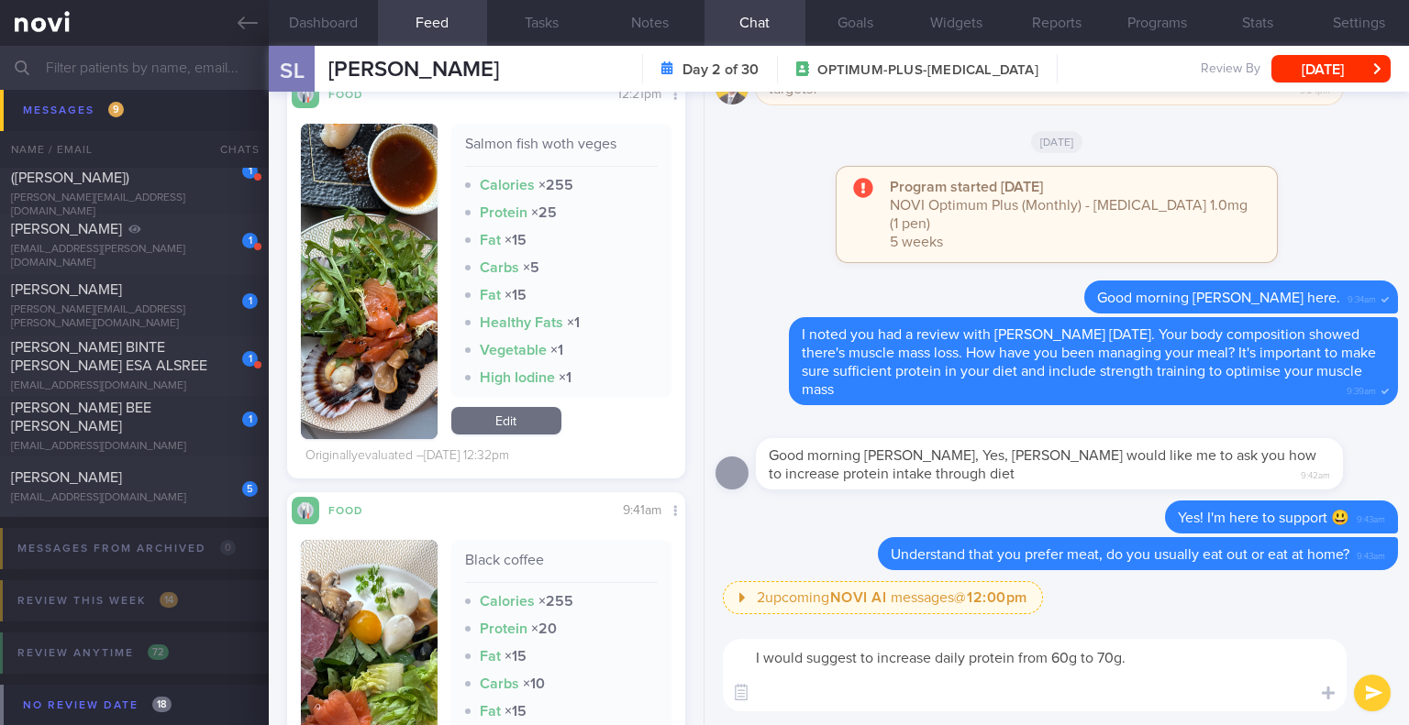
scroll to position [9996, 0]
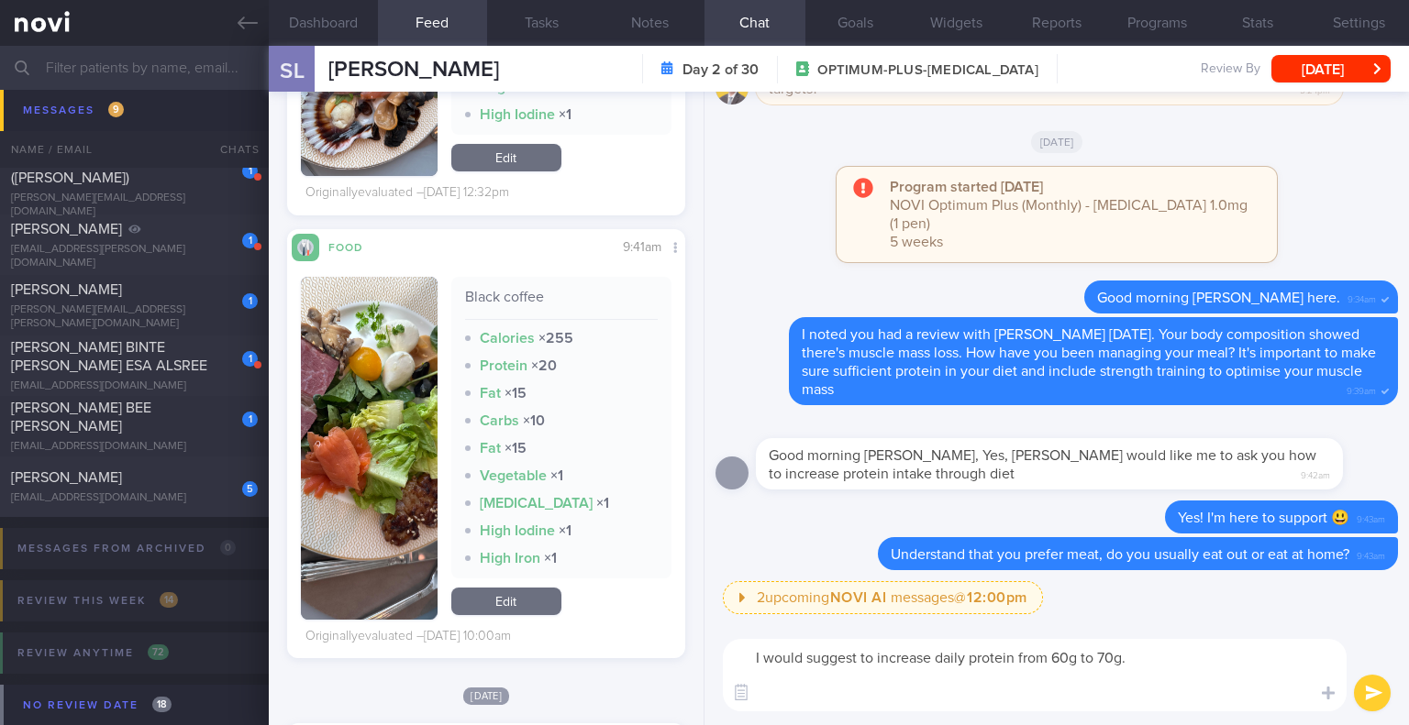
click at [801, 696] on textarea "I would suggest to increase daily protein from 60g to 70g." at bounding box center [1035, 675] width 624 height 72
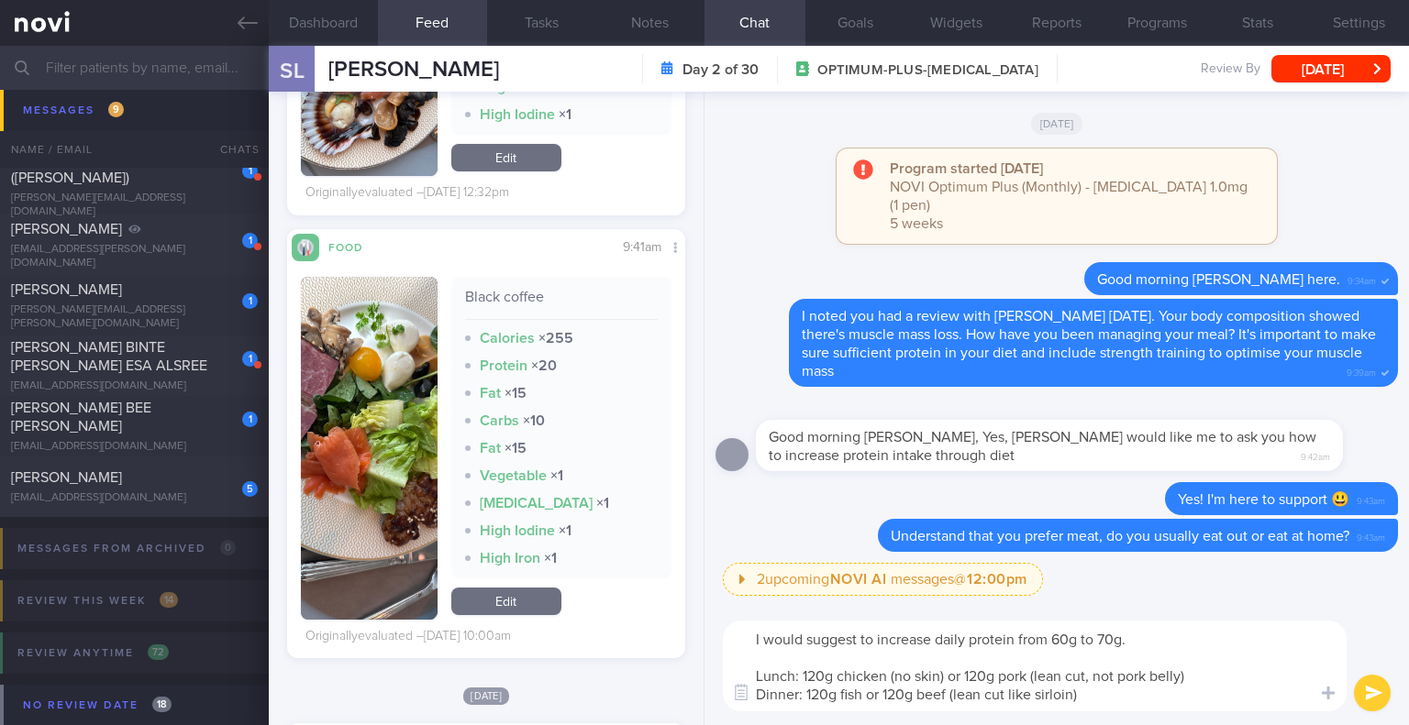
click at [1205, 679] on textarea "I would suggest to increase daily protein from 60g to 70g. Lunch: 120g chicken …" at bounding box center [1035, 666] width 624 height 91
type textarea "I would suggest to increase daily protein from 60g to 70g. Lunch: 120g chicken …"
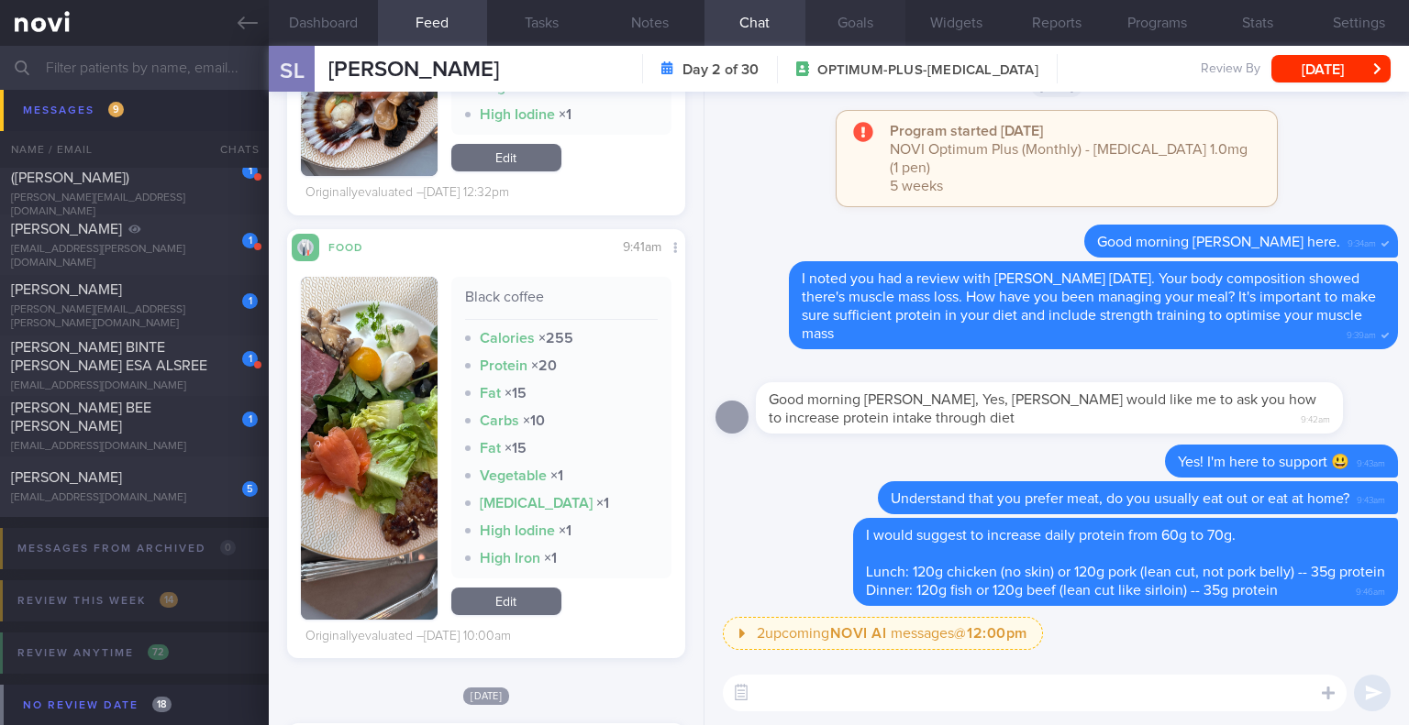
click at [848, 14] on button "Goals" at bounding box center [855, 23] width 101 height 46
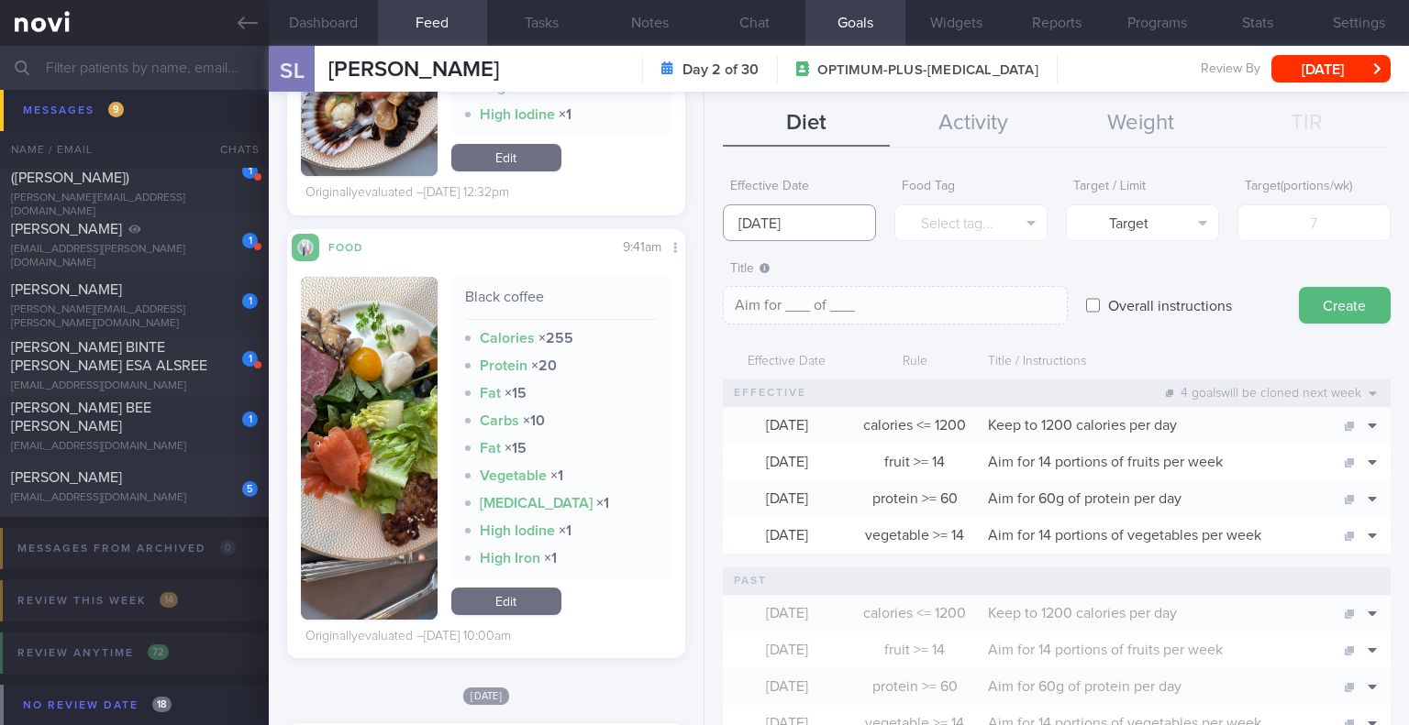
click at [784, 223] on input "[DATE]" at bounding box center [799, 223] width 153 height 37
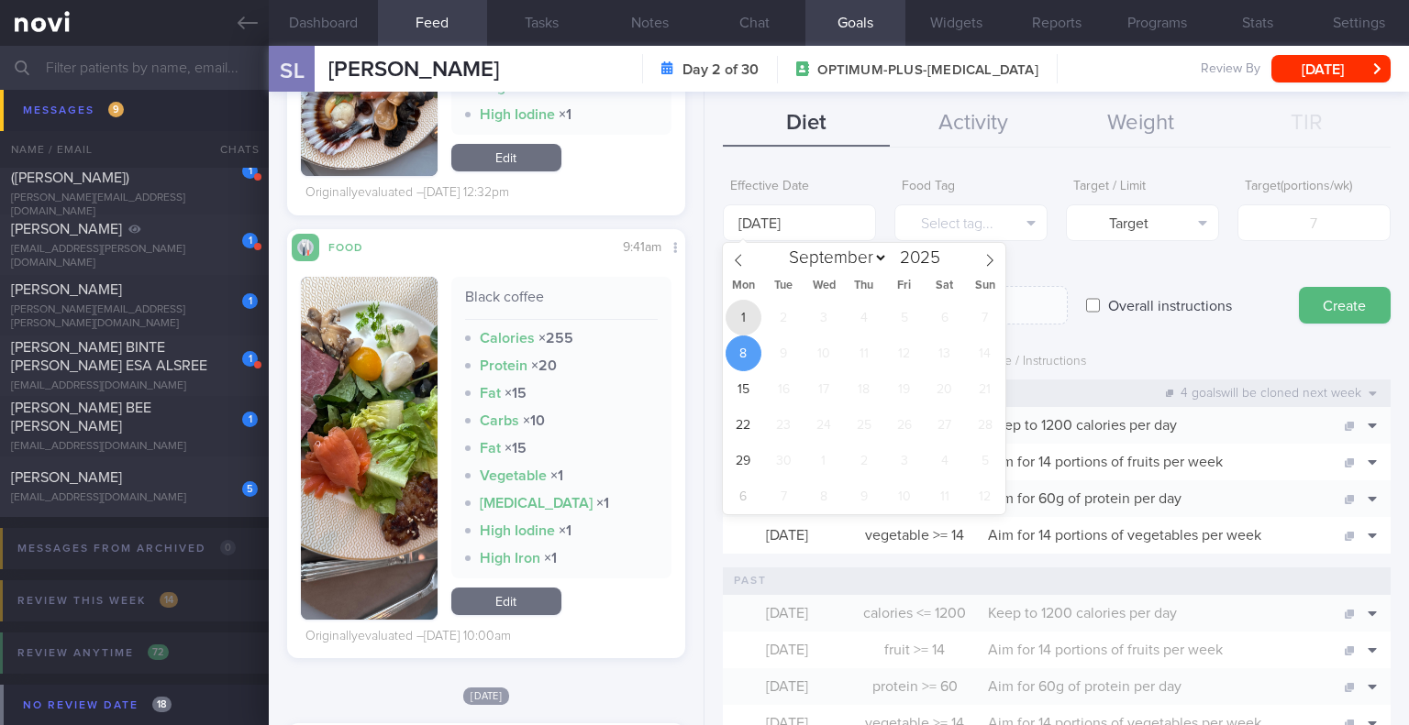
click at [744, 326] on span "1" at bounding box center [743, 318] width 36 height 36
type input "[DATE]"
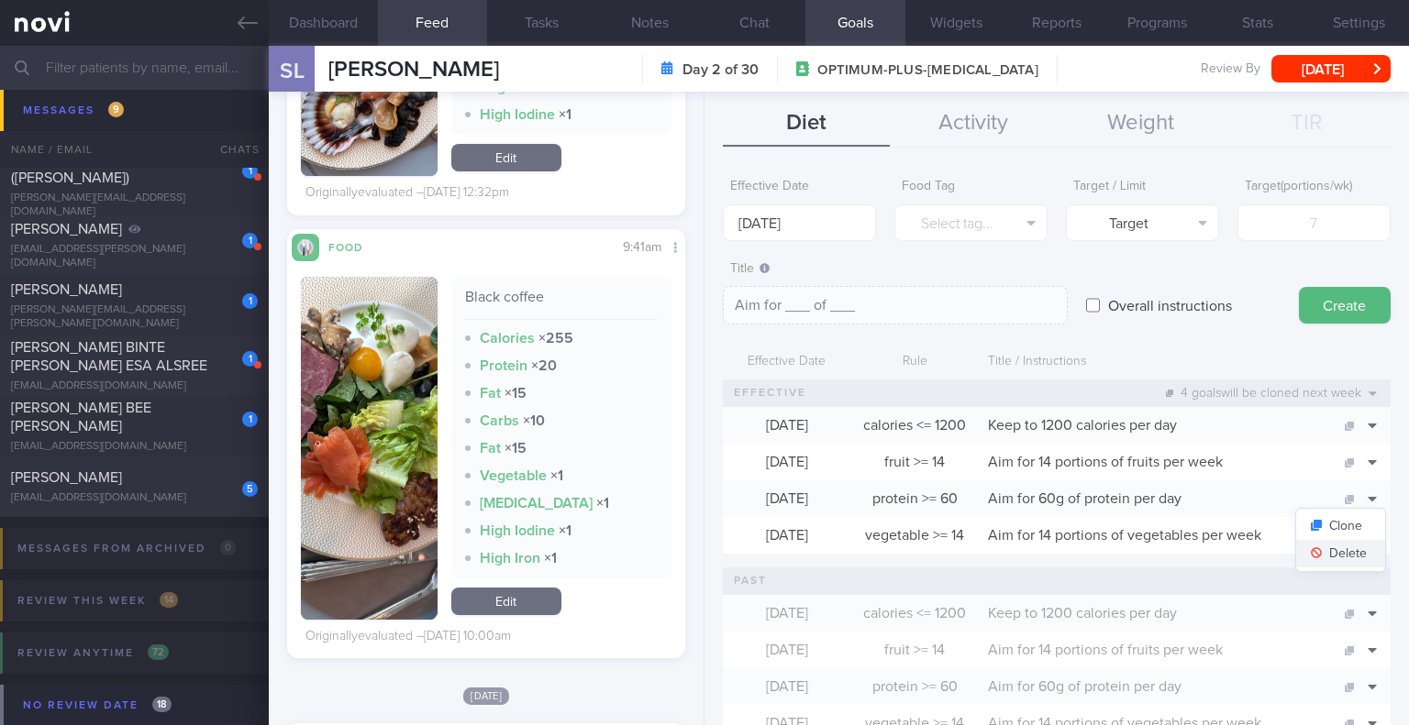
click at [1342, 553] on button "Delete" at bounding box center [1340, 554] width 89 height 28
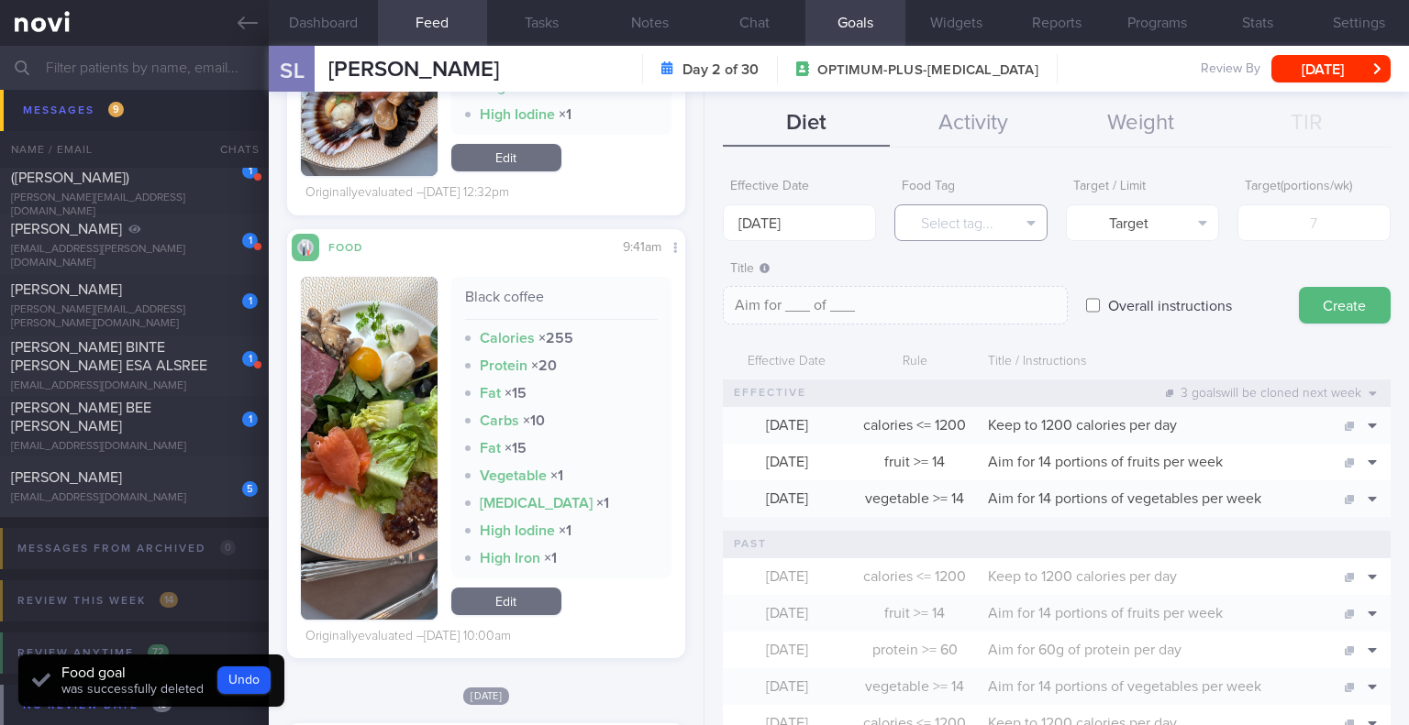
click at [944, 228] on button "Select tag..." at bounding box center [970, 223] width 153 height 37
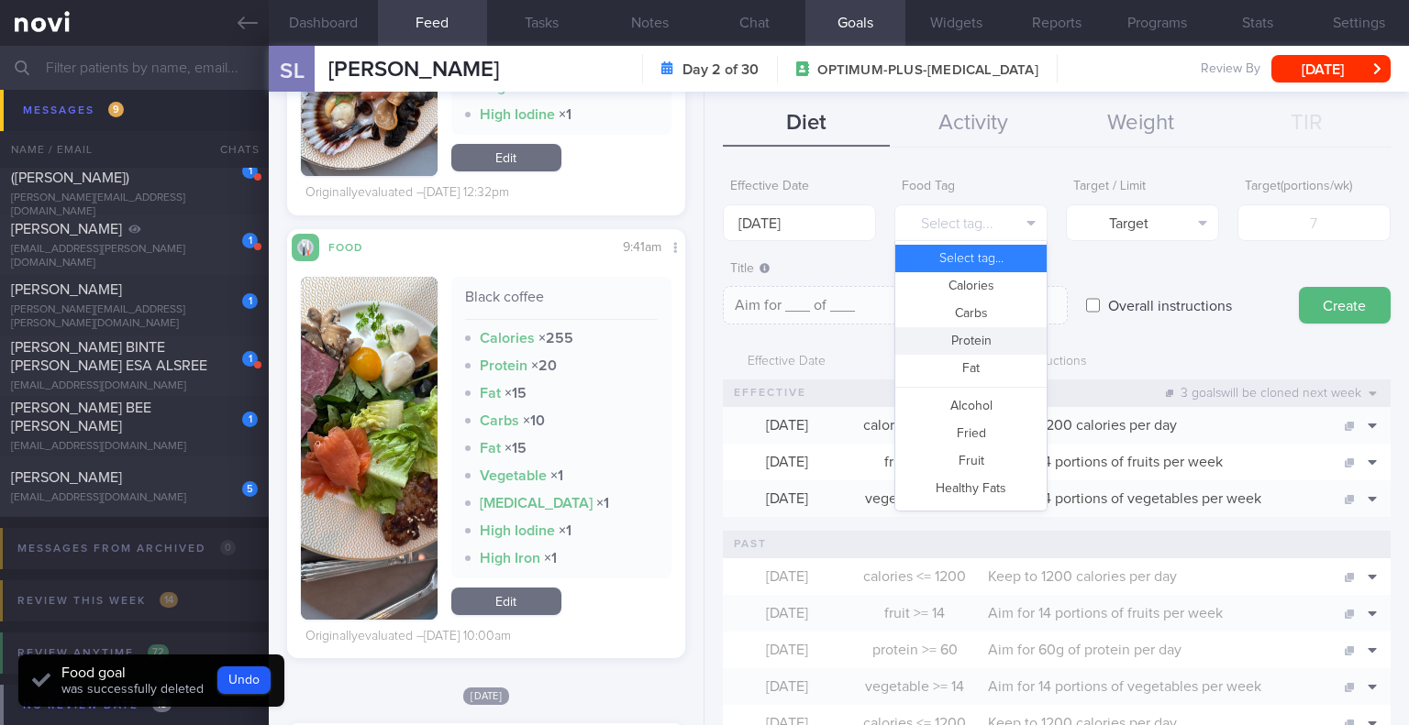
click at [964, 337] on button "Protein" at bounding box center [970, 341] width 151 height 28
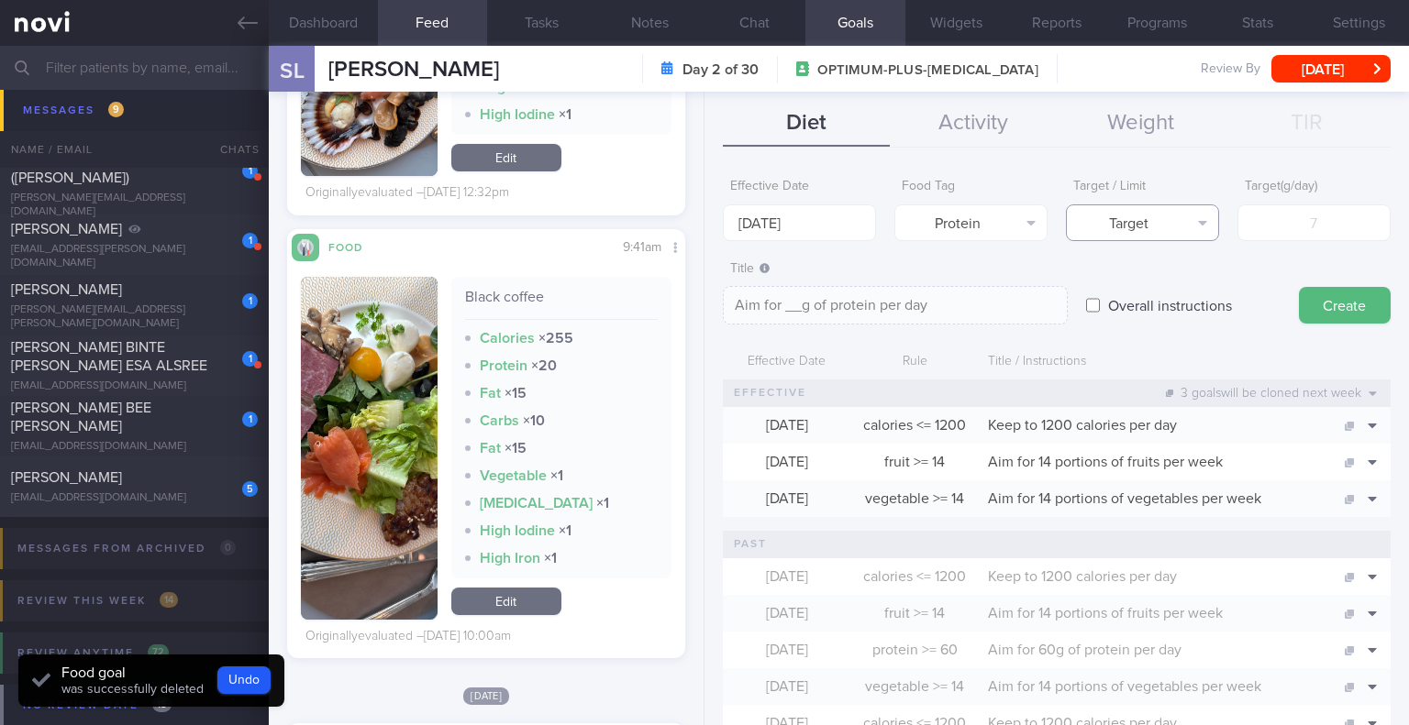
click at [1145, 234] on button "Target" at bounding box center [1142, 223] width 153 height 37
click at [1143, 282] on button "Limit" at bounding box center [1142, 286] width 151 height 28
type textarea "Keep to __g of protein per day"
click at [1265, 231] on input "number" at bounding box center [1313, 223] width 153 height 37
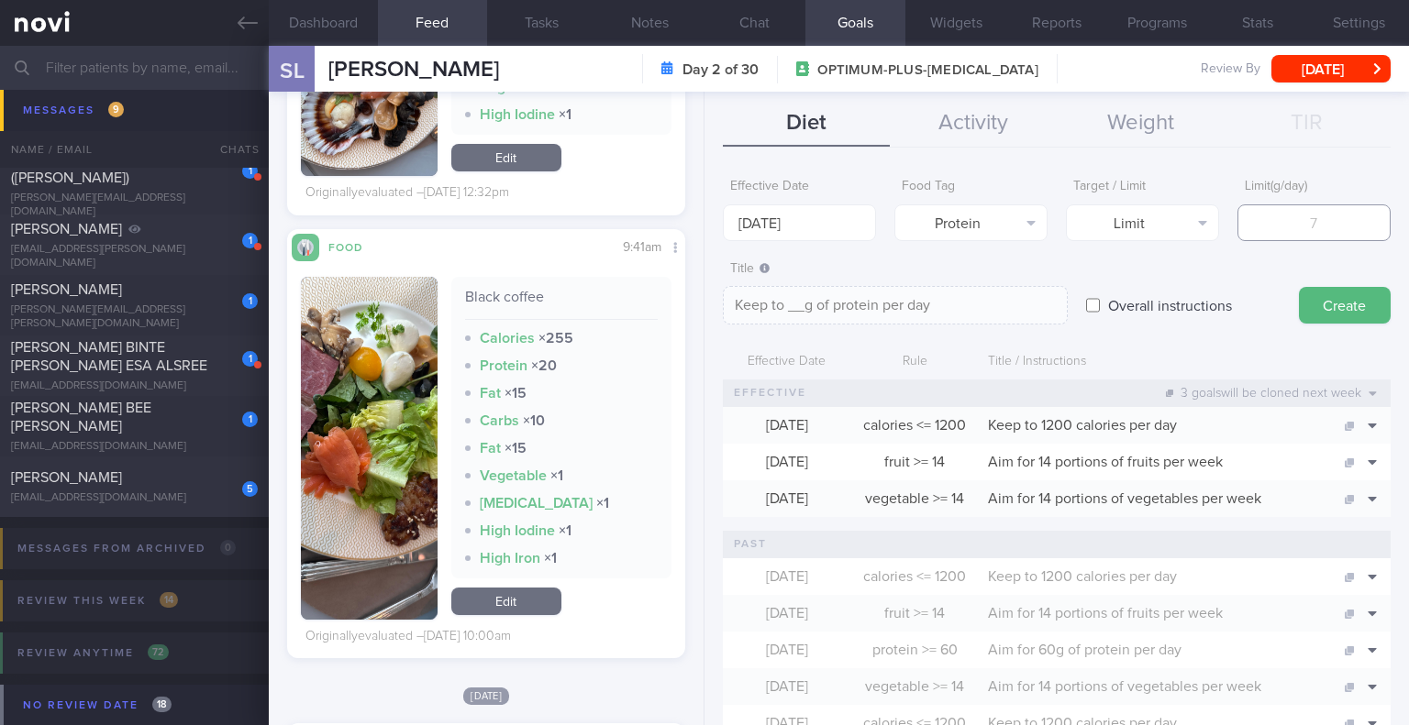
click at [1265, 231] on input "number" at bounding box center [1313, 223] width 153 height 37
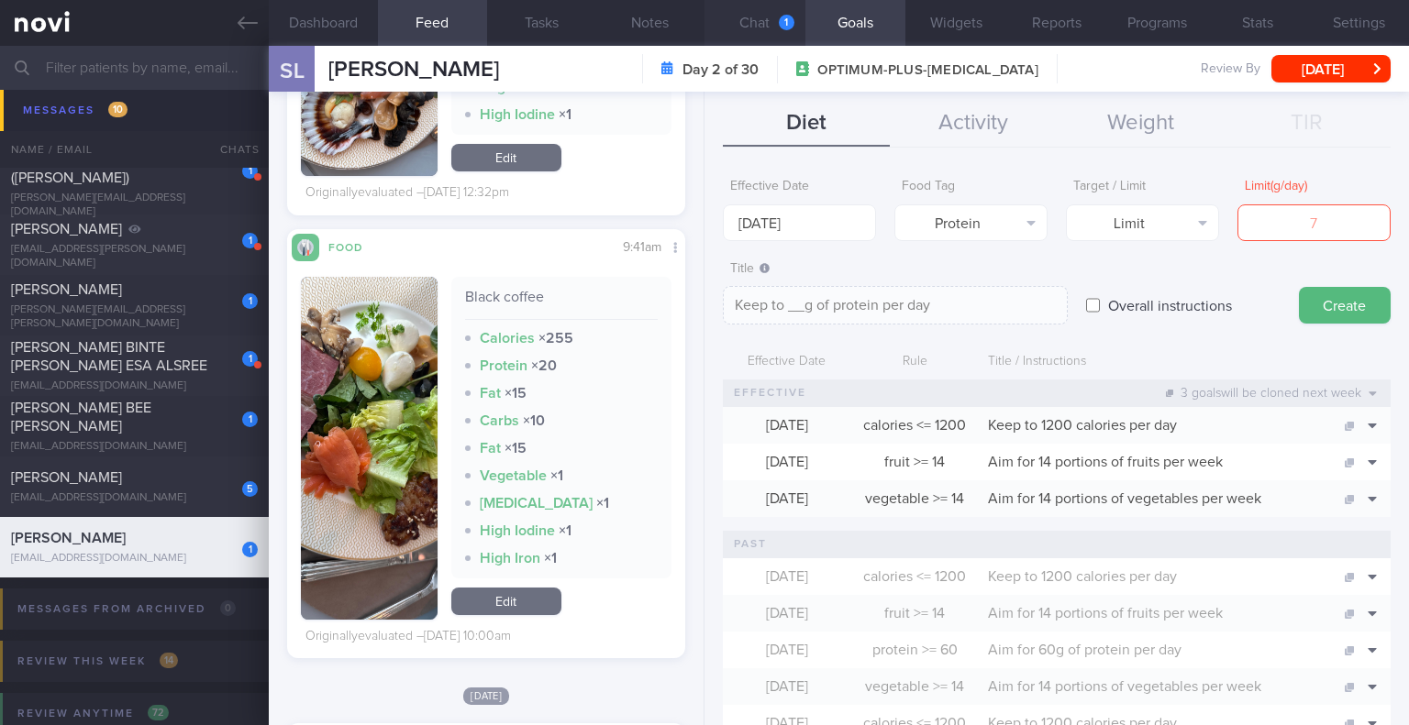
click at [768, 12] on button "Chat 1" at bounding box center [754, 23] width 101 height 46
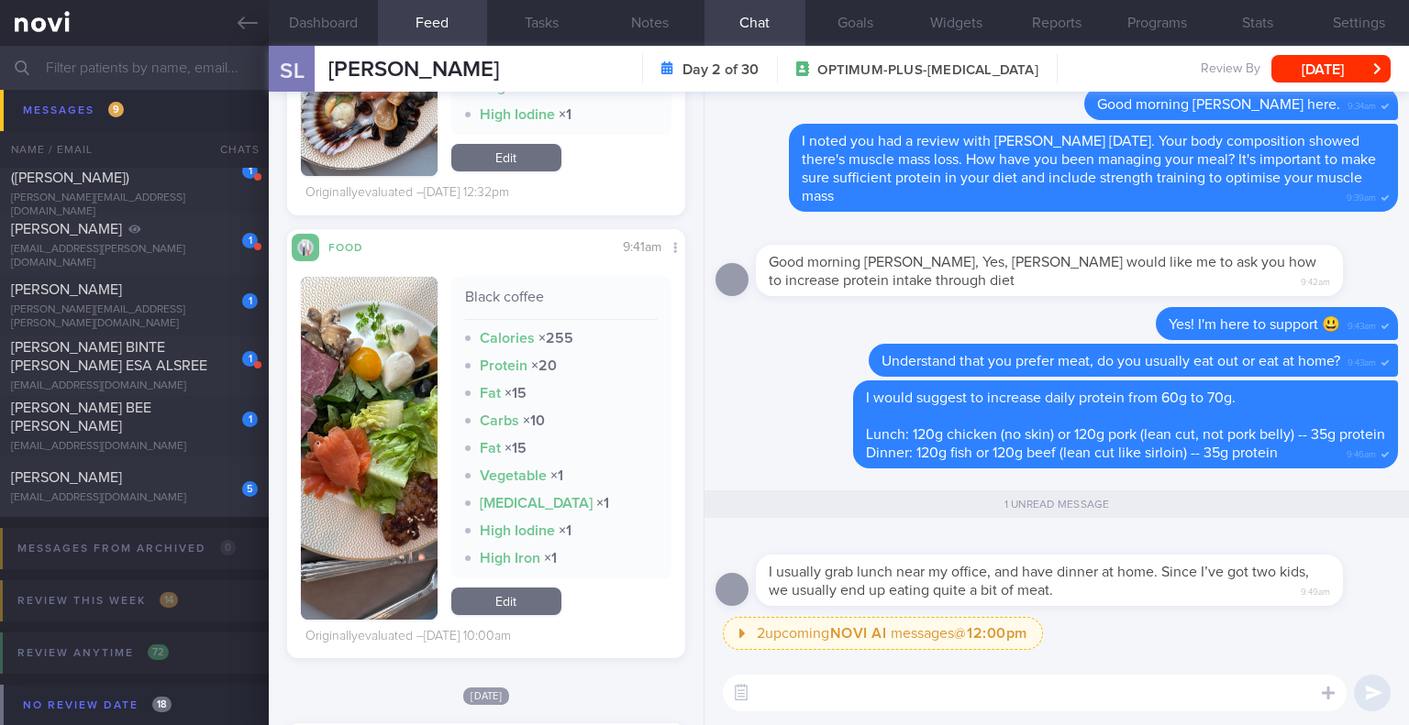
click at [1051, 688] on textarea at bounding box center [1035, 693] width 624 height 37
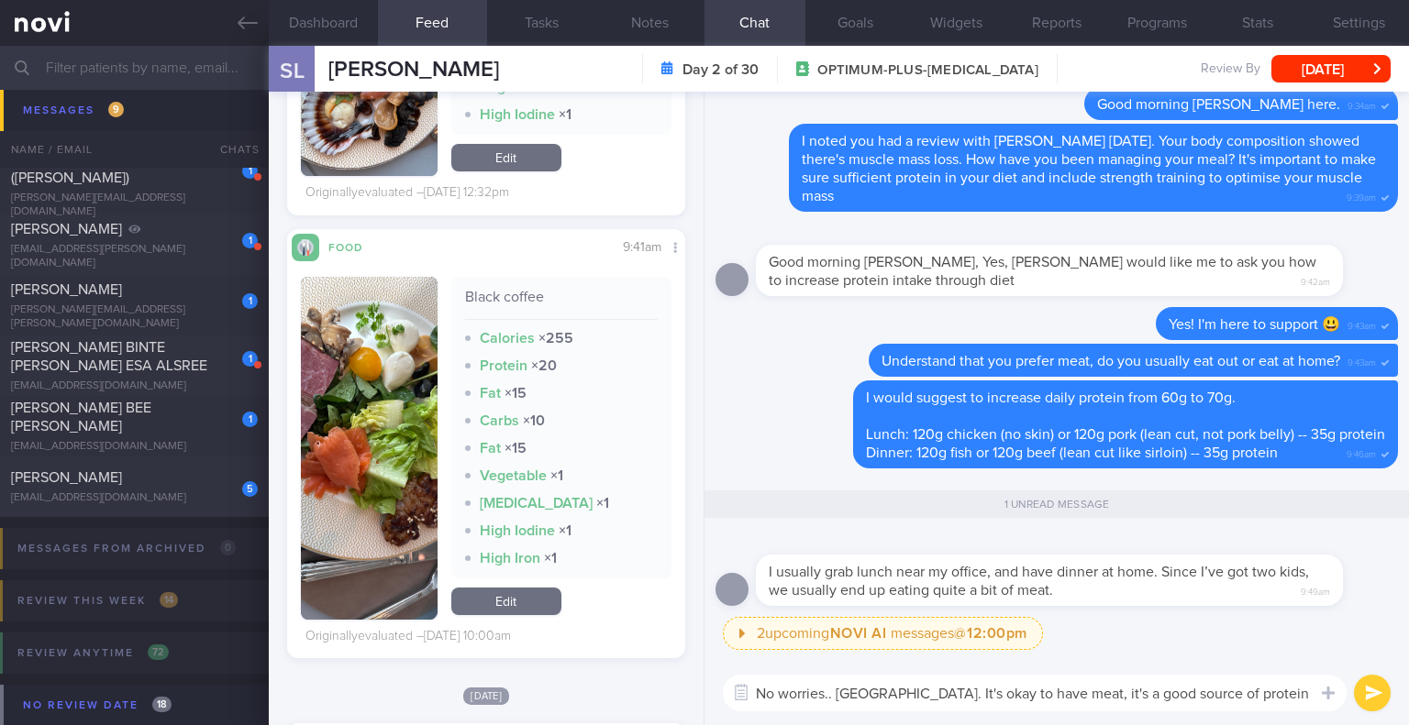
type textarea "No worries.. [GEOGRAPHIC_DATA]. It's okay to have meat, it's a good source of p…"
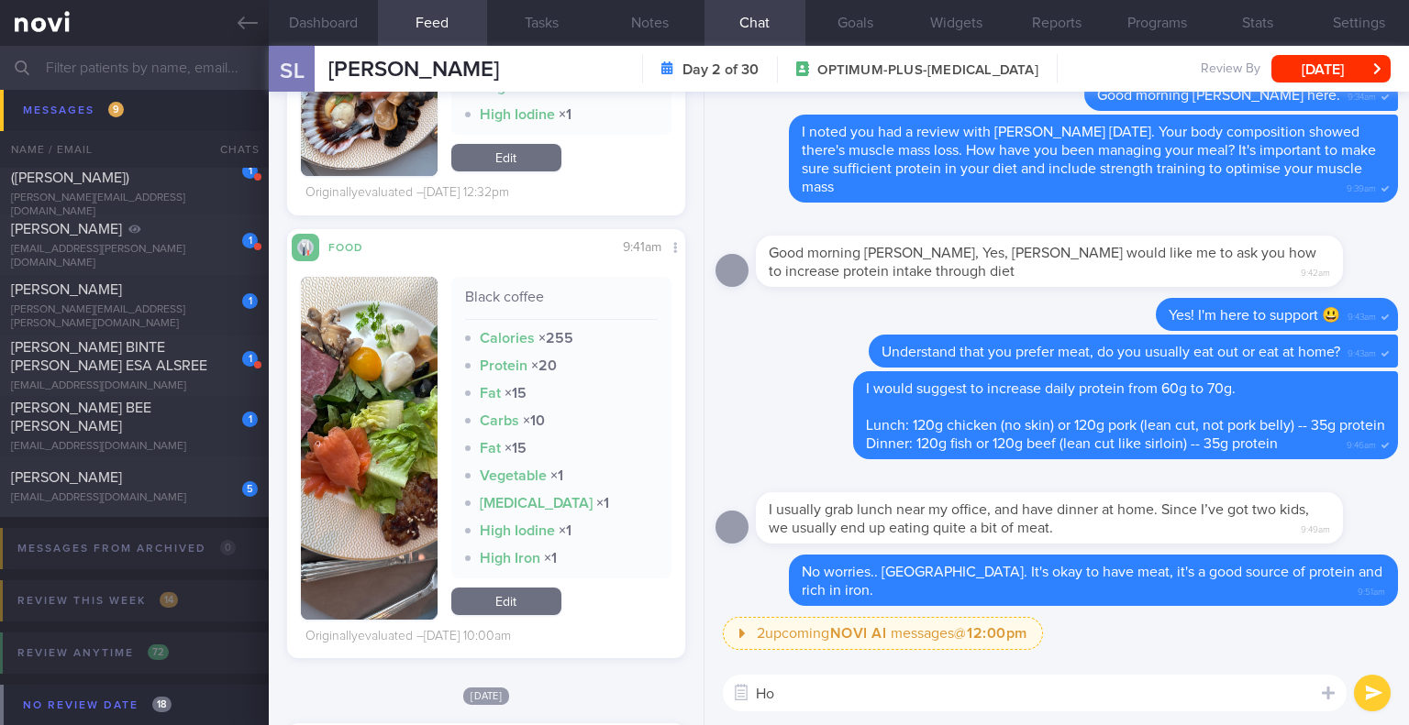
type textarea "H"
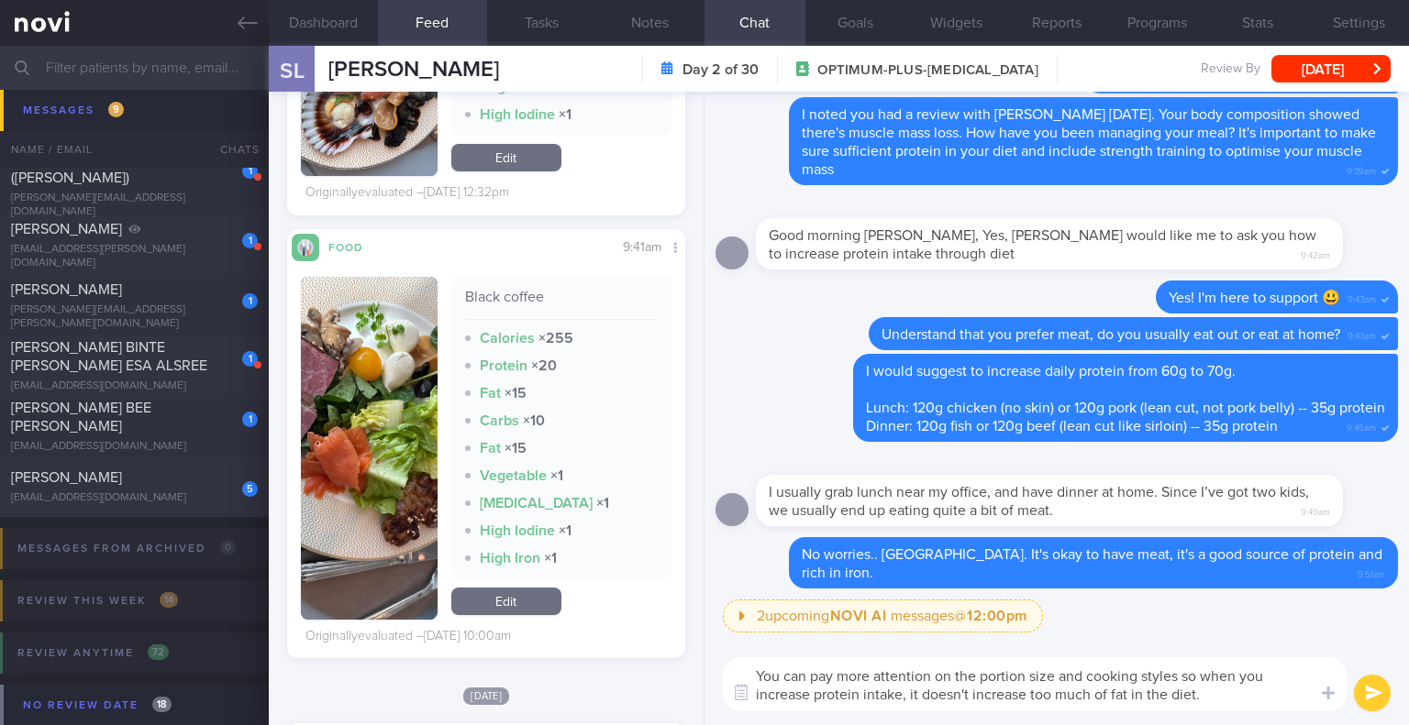
type textarea "You can pay more attention on the portion size and cooking styles so when you i…"
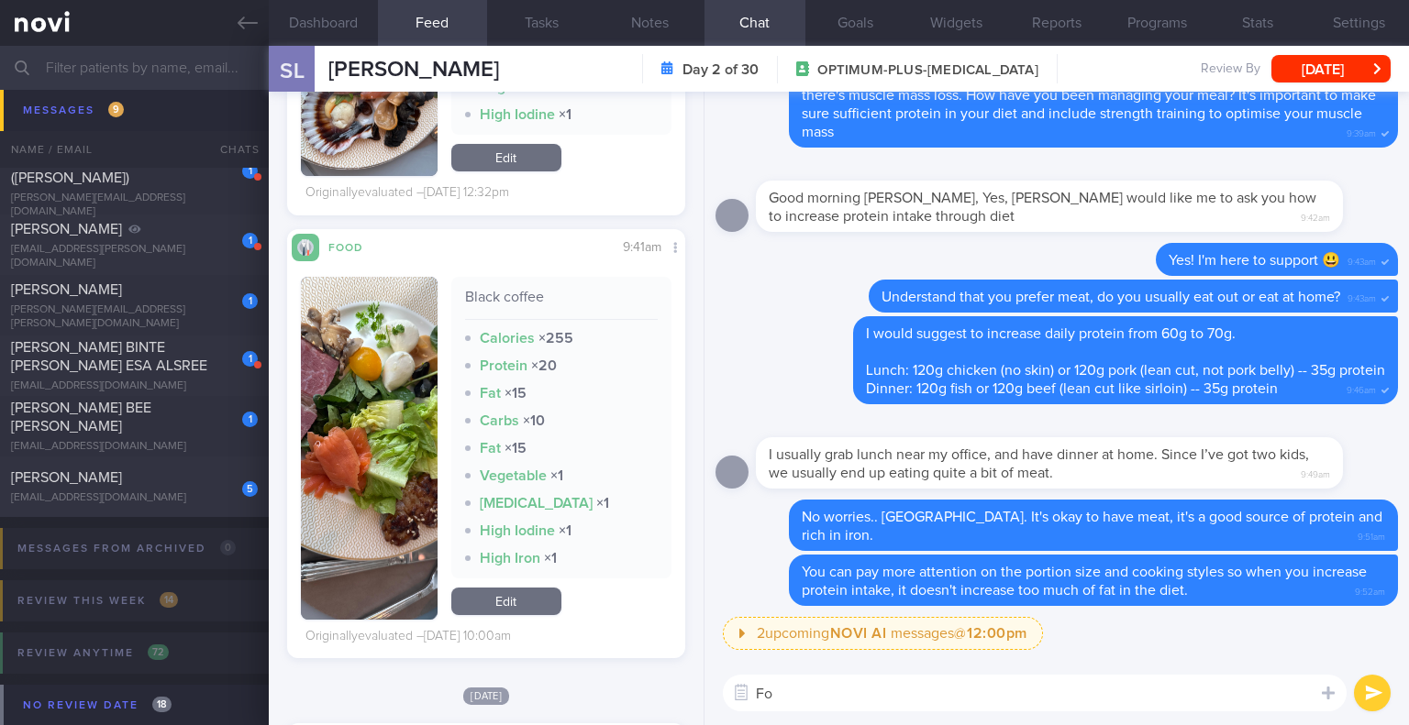
type textarea "F"
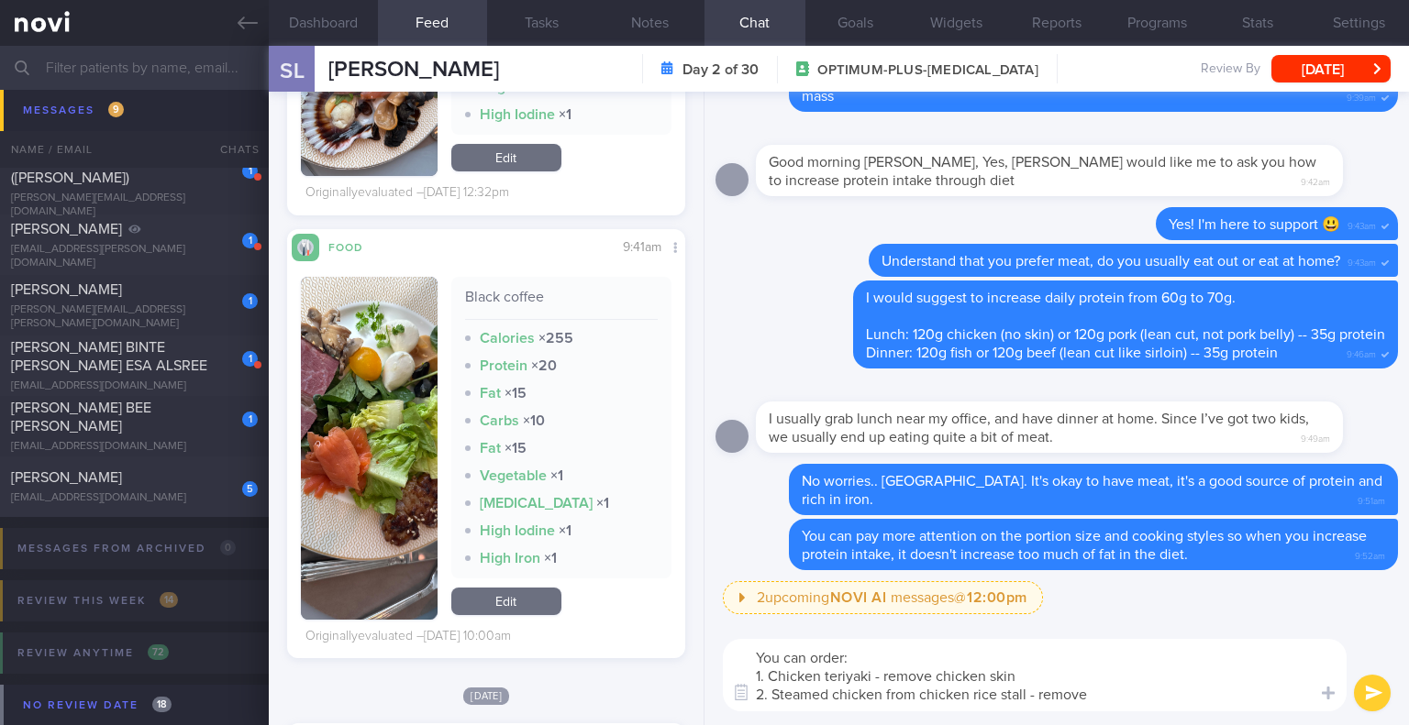
click at [888, 687] on textarea "You can order: 1. Chicken teriyaki - remove chicken skin 2. Steamed chicken fro…" at bounding box center [1035, 675] width 624 height 72
click at [886, 693] on textarea "You can order: 1. Chicken teriyaki - remove chicken skin 2. Steamed chicken fro…" at bounding box center [1035, 675] width 624 height 72
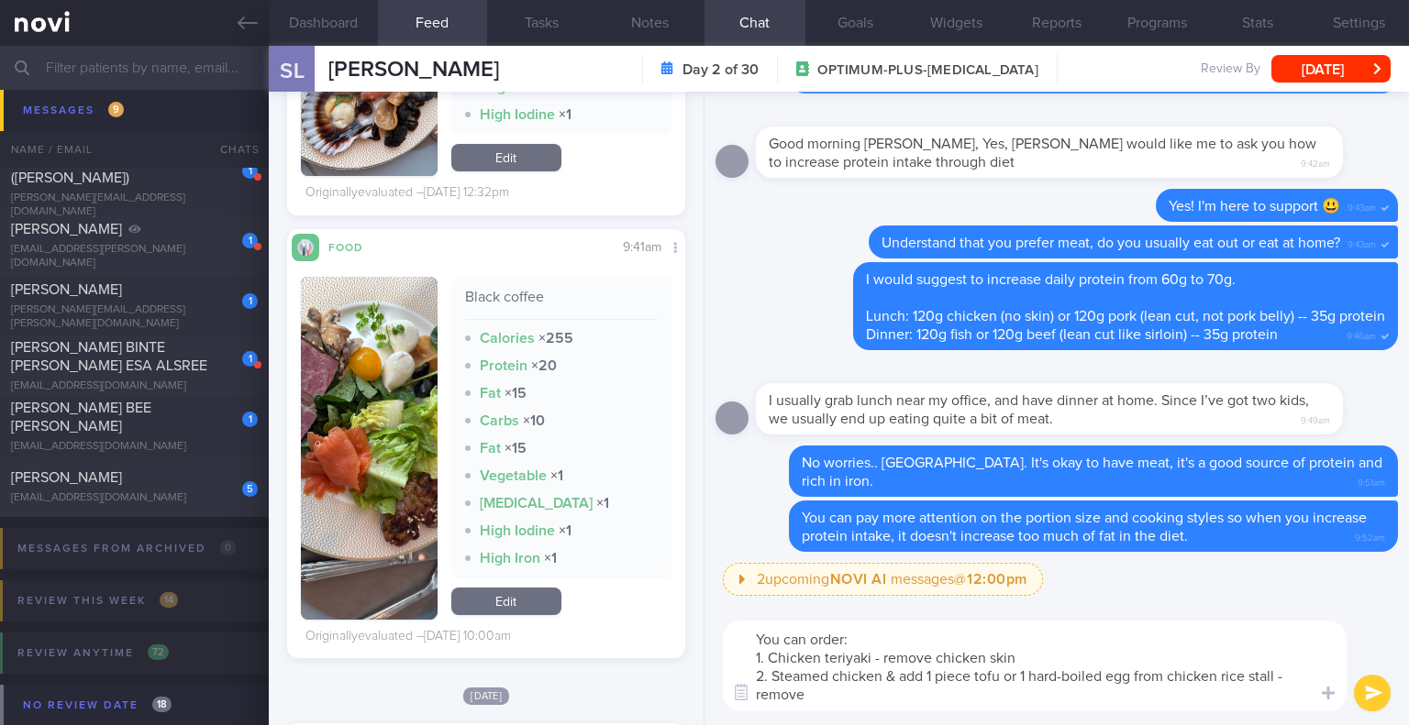
click at [814, 692] on textarea "You can order: 1. Chicken teriyaki - remove chicken skin 2. Steamed chicken & a…" at bounding box center [1035, 666] width 624 height 91
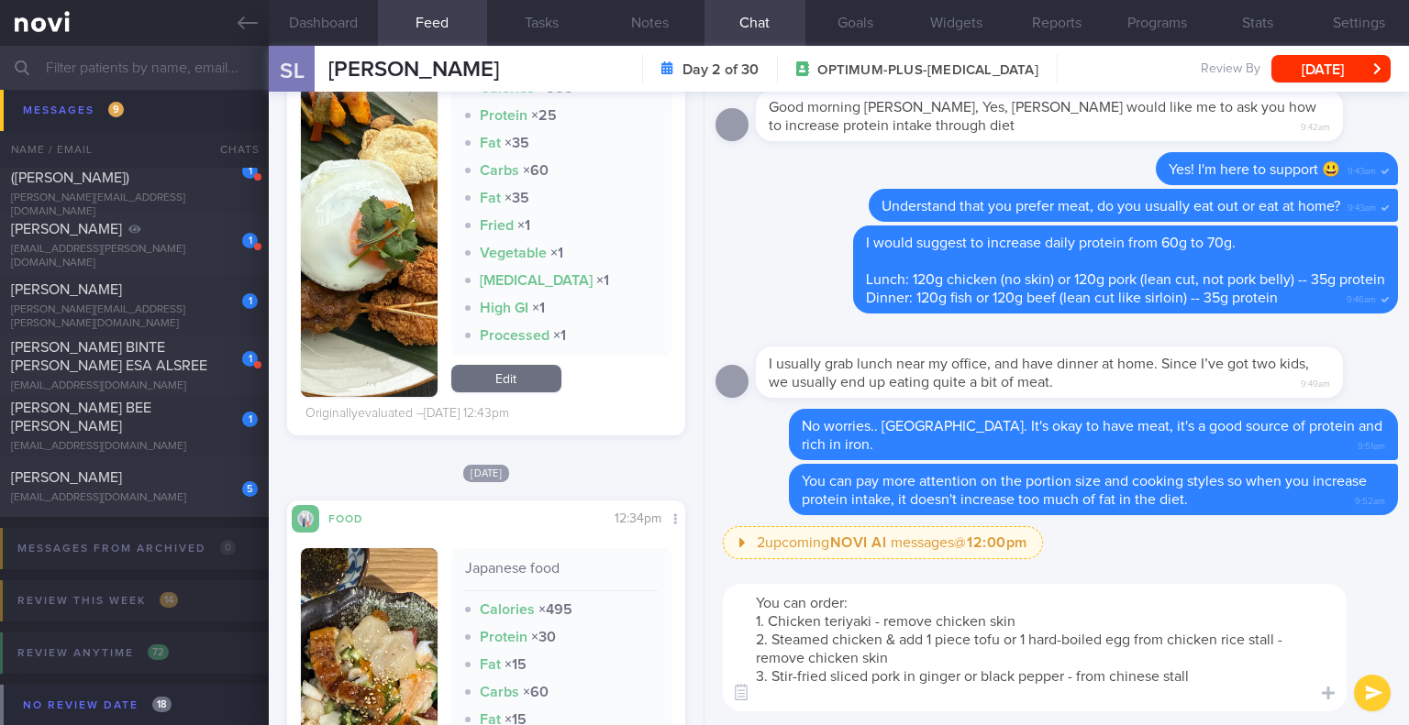
scroll to position [5411, 0]
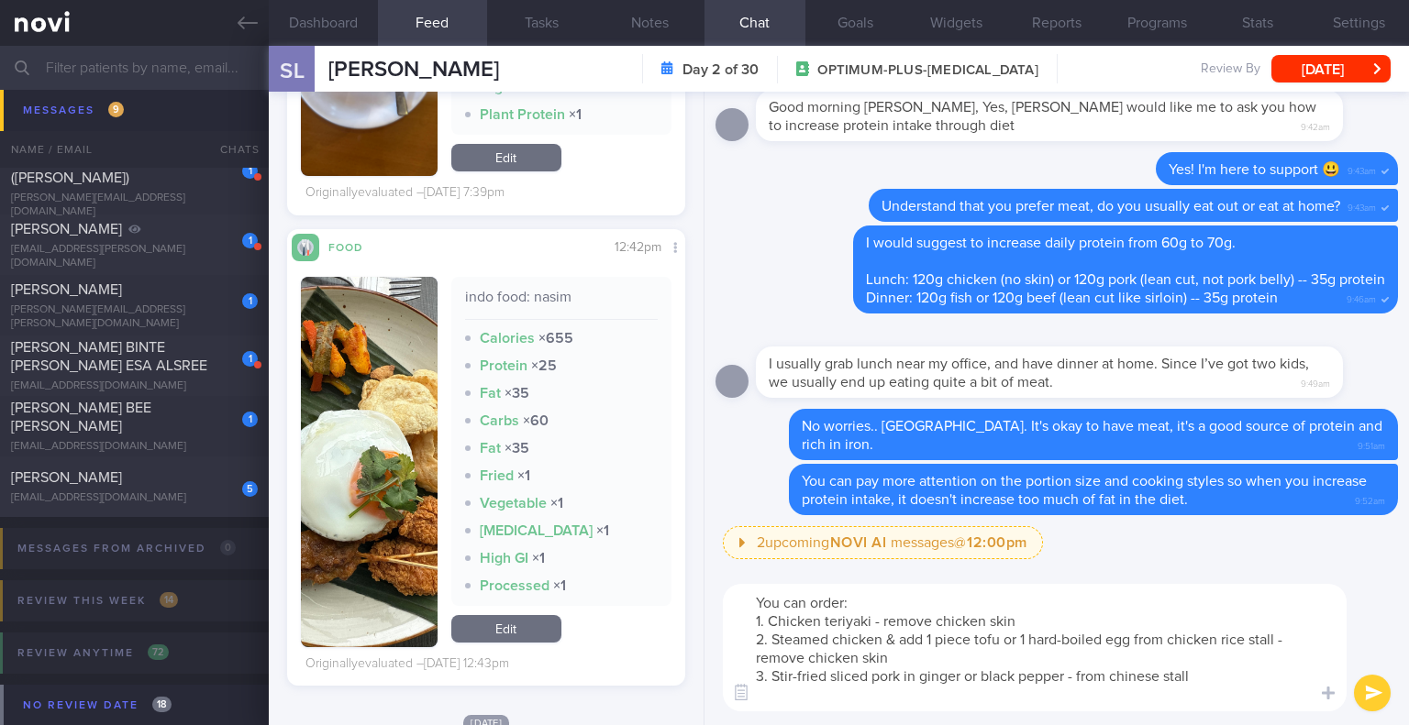
click at [768, 697] on textarea "You can order: 1. Chicken teriyaki - remove chicken skin 2. Steamed chicken & a…" at bounding box center [1035, 647] width 624 height 127
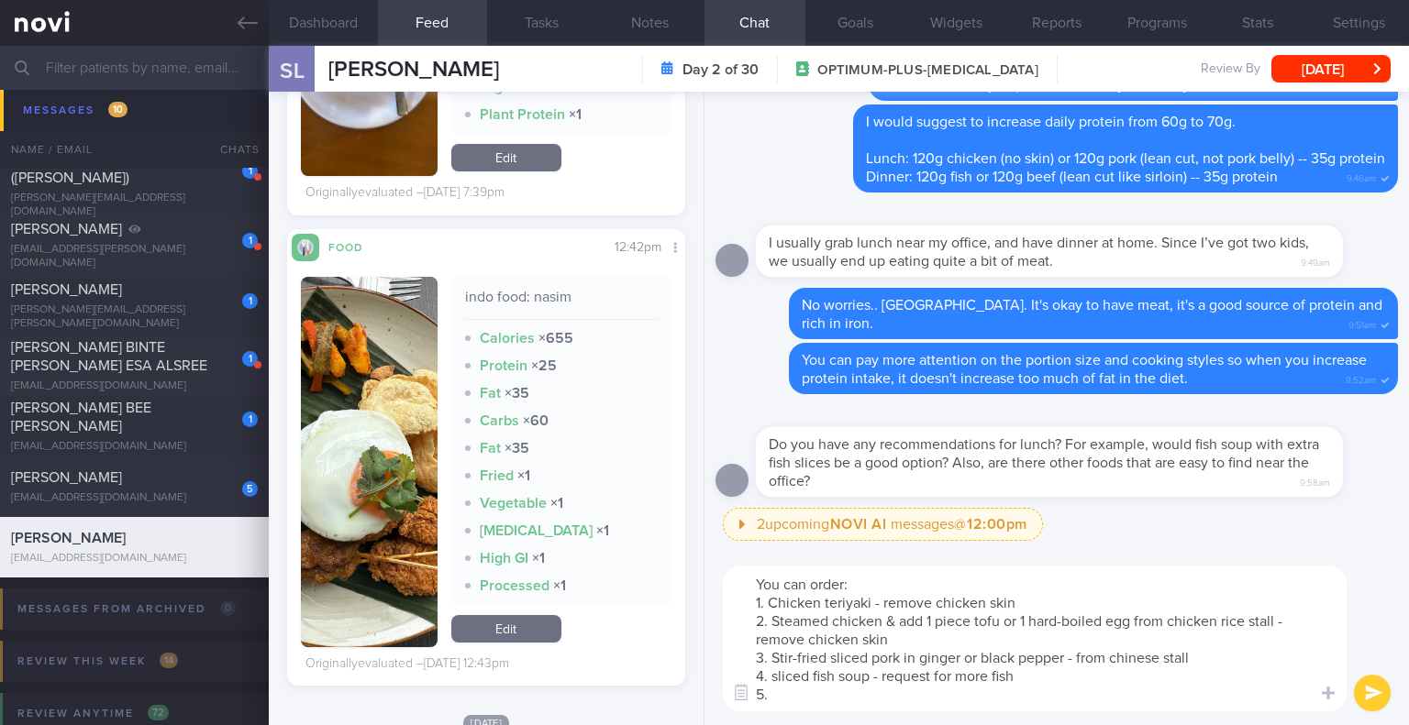
click at [792, 697] on textarea "You can order: 1. Chicken teriyaki - remove chicken skin 2. Steamed chicken & a…" at bounding box center [1035, 639] width 624 height 146
drag, startPoint x: 792, startPoint y: 697, endPoint x: 755, endPoint y: 700, distance: 37.7
click at [755, 700] on div "Chat Templates Admin [MEDICAL_DATA] Weight Nutrition Physical Activity Infograp…" at bounding box center [1056, 638] width 704 height 173
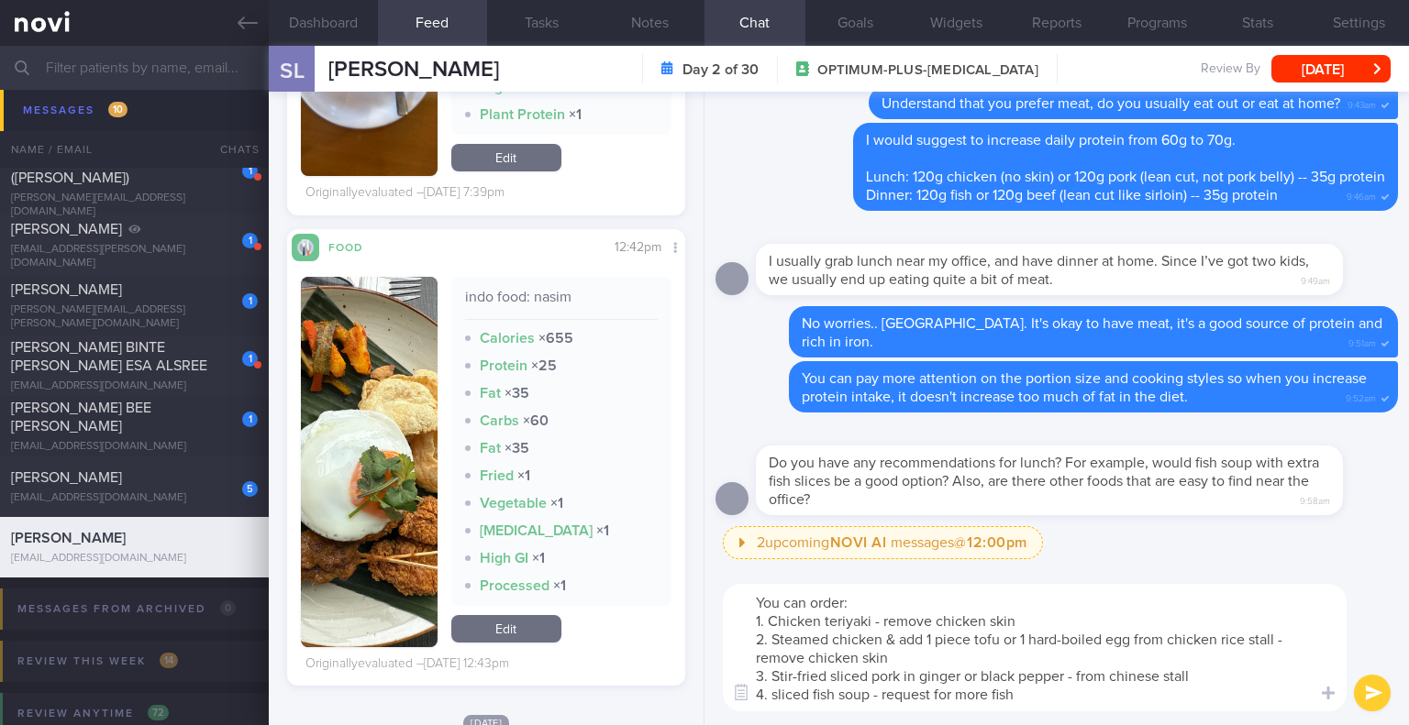
click at [1064, 700] on textarea "You can order: 1. Chicken teriyaki - remove chicken skin 2. Steamed chicken & a…" at bounding box center [1035, 647] width 624 height 127
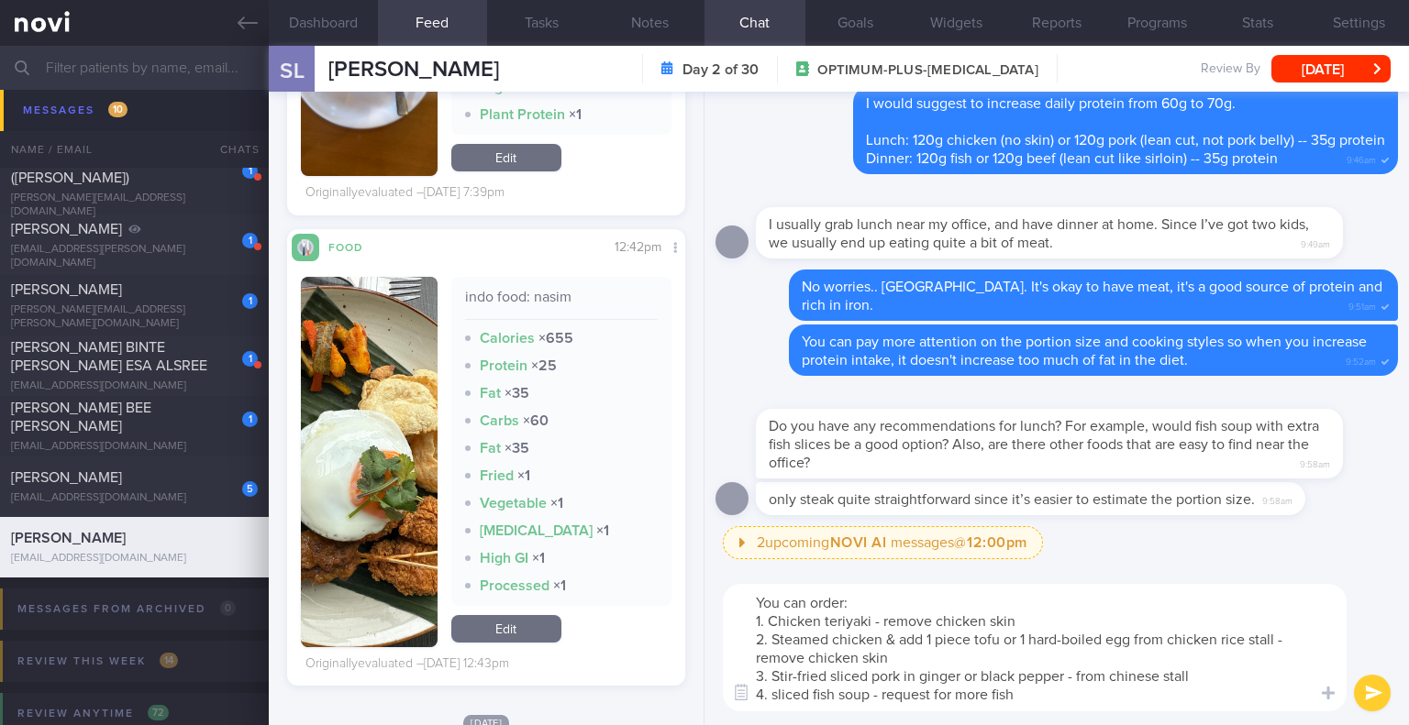
drag, startPoint x: 990, startPoint y: 694, endPoint x: 957, endPoint y: 695, distance: 33.9
click at [957, 695] on textarea "You can order: 1. Chicken teriyaki - remove chicken skin 2. Steamed chicken & a…" at bounding box center [1035, 647] width 624 height 127
drag, startPoint x: 889, startPoint y: 599, endPoint x: 721, endPoint y: 603, distance: 167.9
click at [721, 603] on div "You can order: 1. Chicken teriyaki - remove chicken skin 2. Steamed chicken & a…" at bounding box center [1056, 647] width 704 height 155
click at [1024, 694] on textarea "Here I have the suggestions for you: 1. Chicken teriyaki - remove chicken skin …" at bounding box center [1035, 647] width 624 height 127
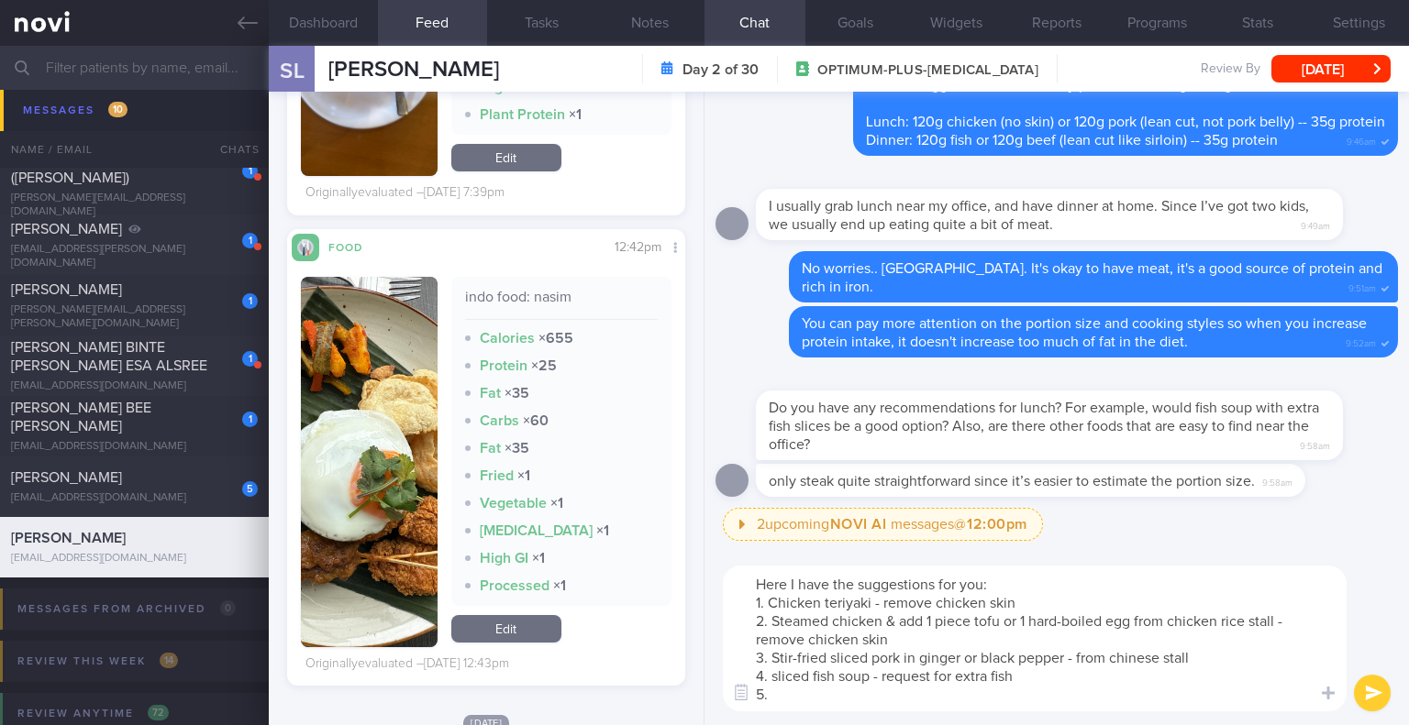
click at [1063, 655] on textarea "Here I have the suggestions for you: 1. Chicken teriyaki - remove chicken skin …" at bounding box center [1035, 639] width 624 height 146
drag, startPoint x: 811, startPoint y: 692, endPoint x: 741, endPoint y: 691, distance: 69.7
click at [741, 691] on div "Chat Templates Admin [MEDICAL_DATA] Weight Nutrition Physical Activity Infograp…" at bounding box center [1056, 638] width 704 height 173
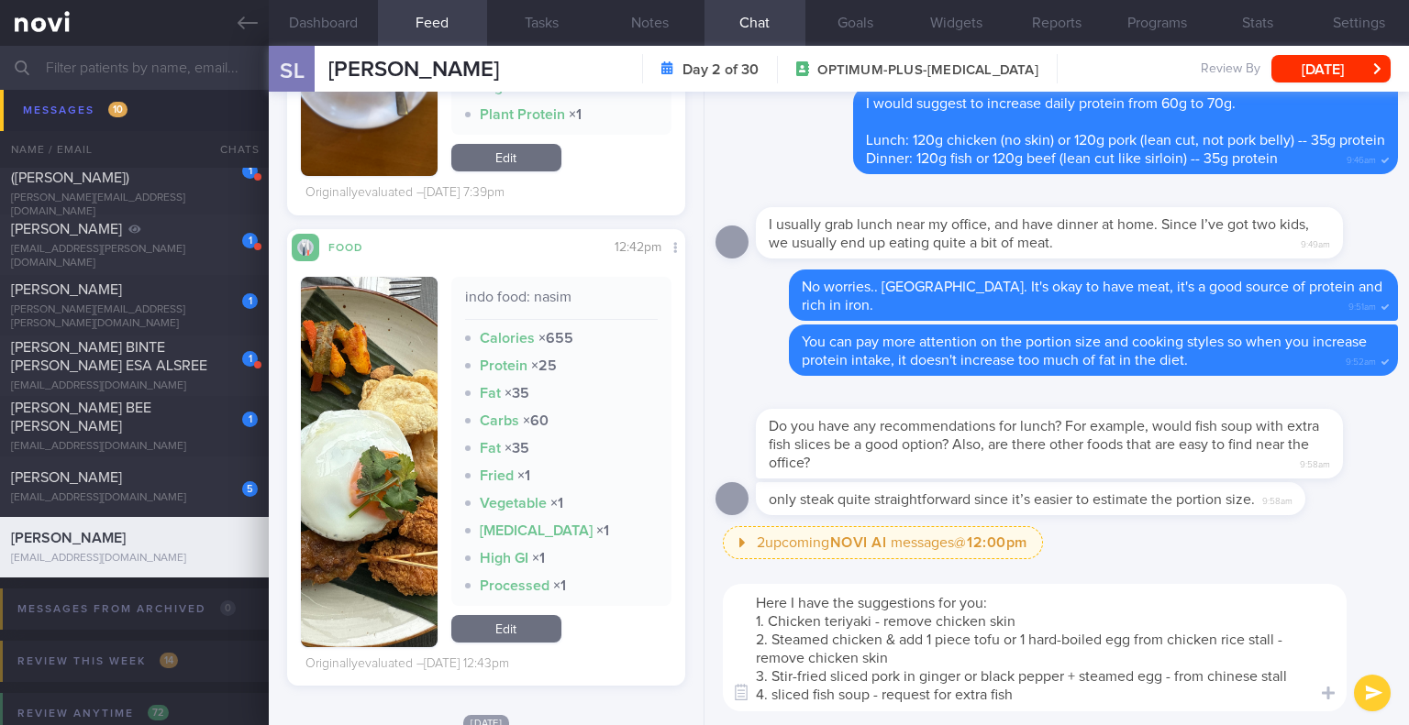
click at [1029, 693] on textarea "Here I have the suggestions for you: 1. Chicken teriyaki - remove chicken skin …" at bounding box center [1035, 647] width 624 height 127
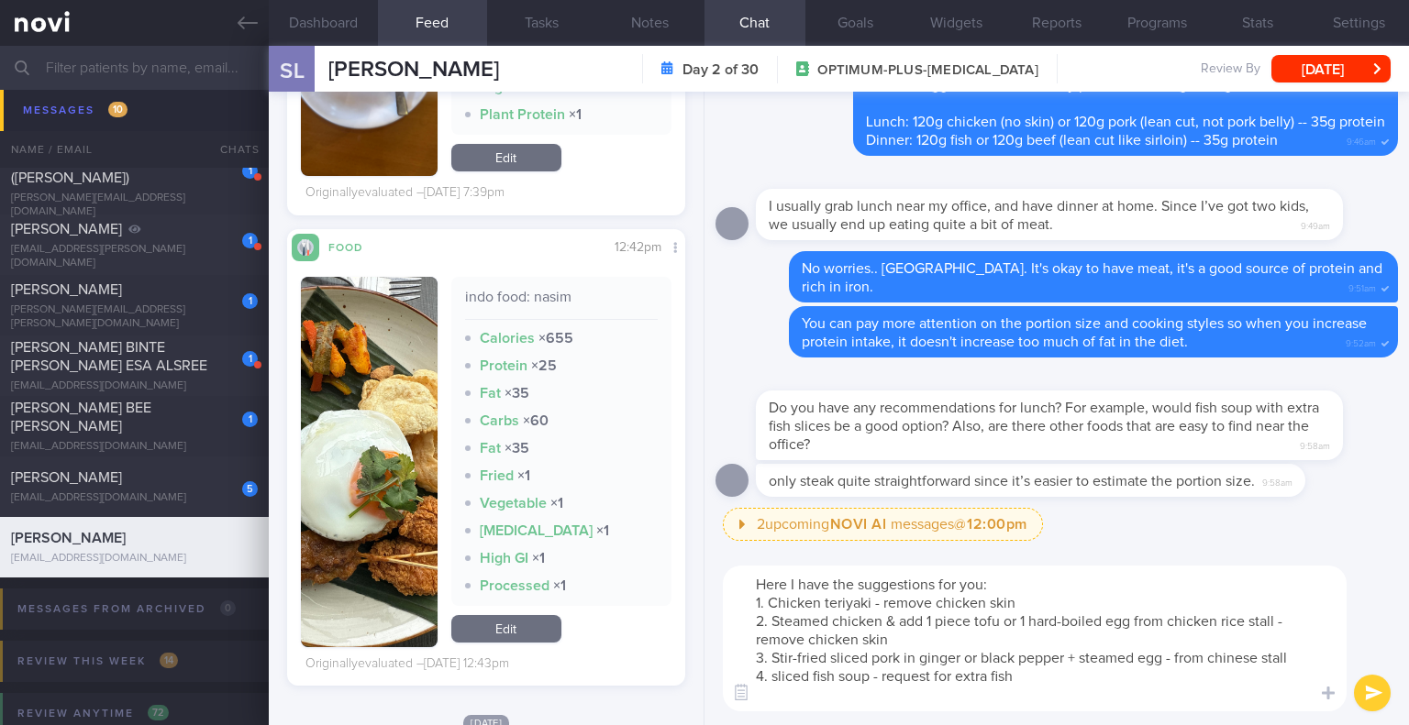
type textarea "Here I have the suggestions for you: 1. Chicken teriyaki - remove chicken skin …"
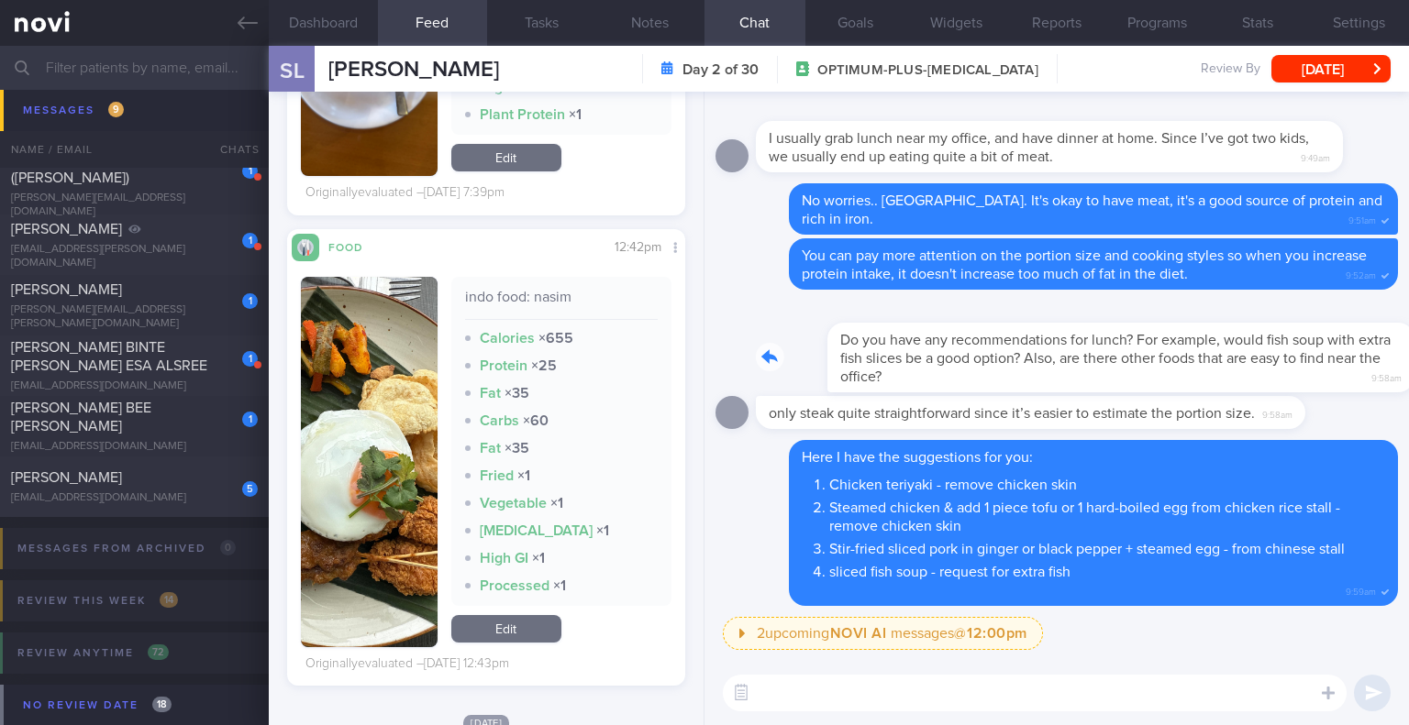
drag, startPoint x: 1143, startPoint y: 379, endPoint x: 1280, endPoint y: 379, distance: 137.6
click at [1280, 379] on div "Do you have any recommendations for lunch? For example, would fish soup with ex…" at bounding box center [1077, 347] width 642 height 92
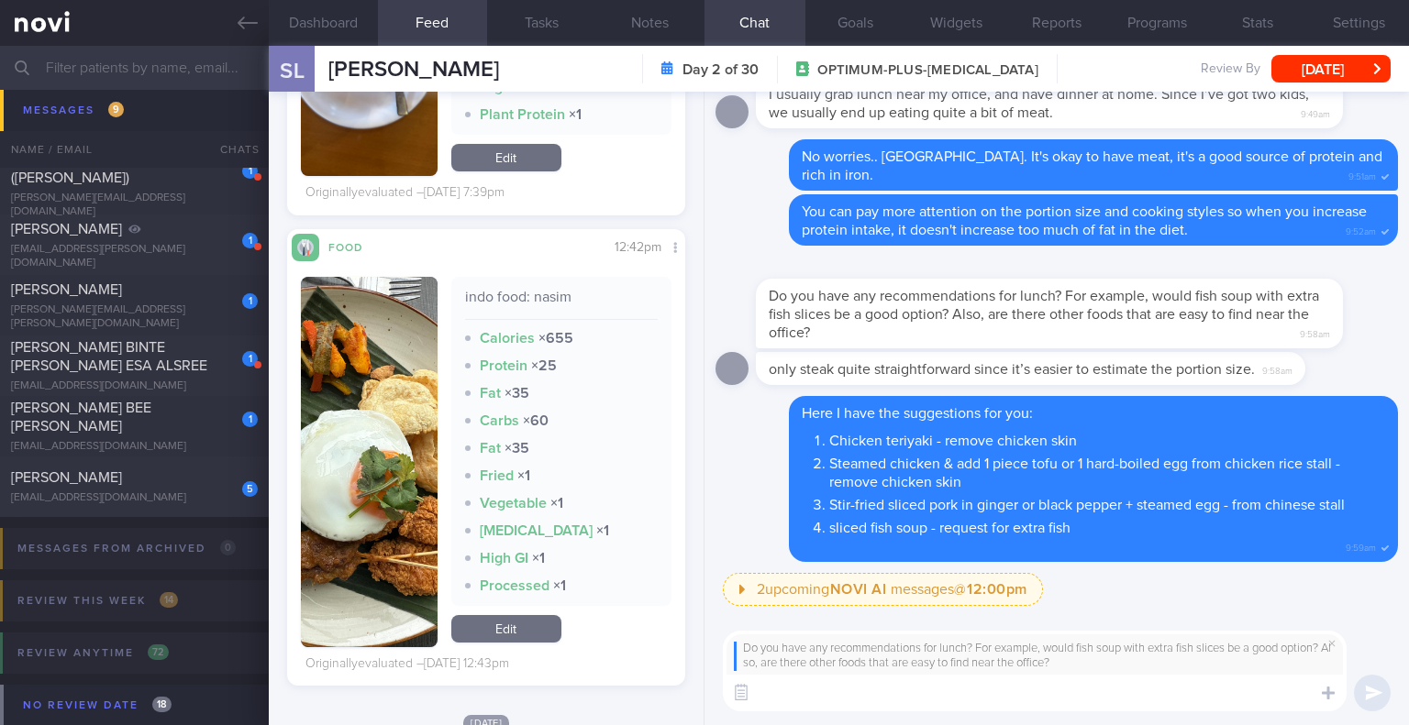
click at [1018, 694] on textarea at bounding box center [1035, 693] width 624 height 37
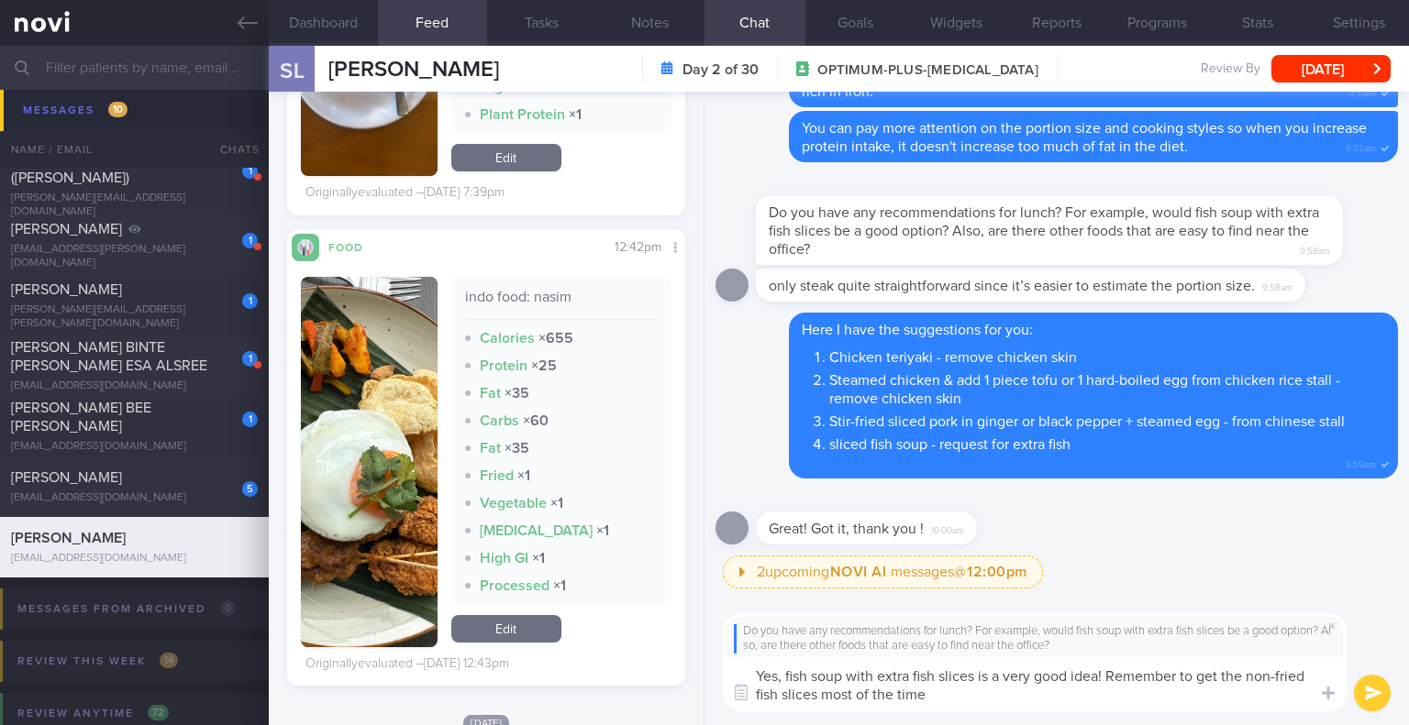
type textarea "Yes, fish soup with extra fish slices is a very good idea! Remember to get the …"
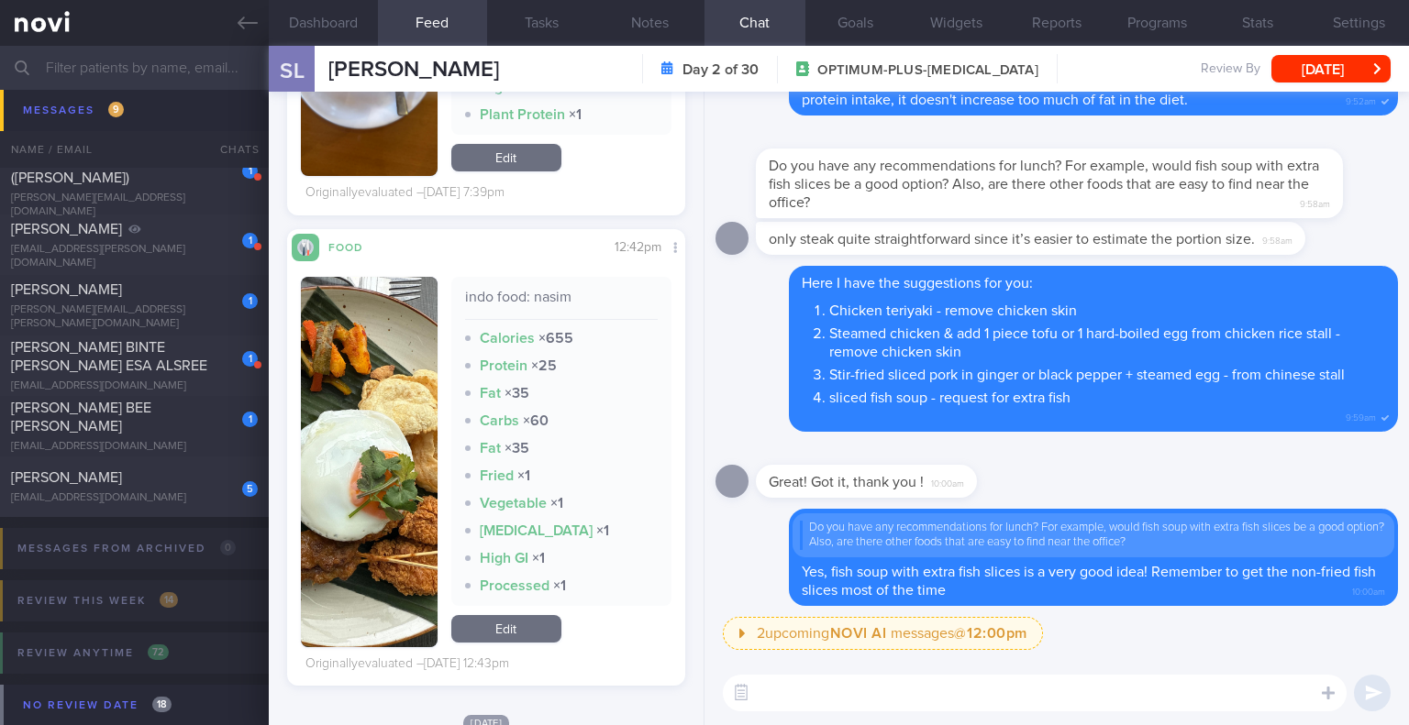
type textarea "M"
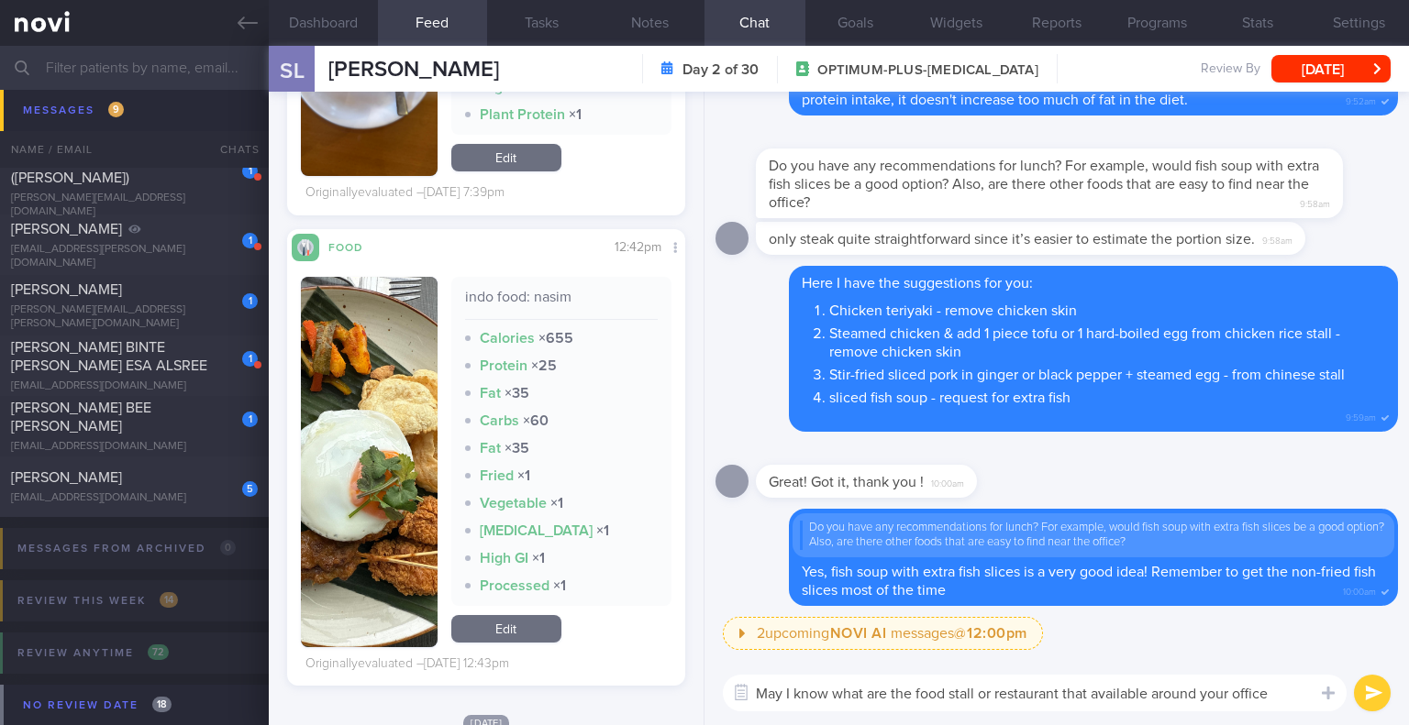
type textarea "May I know what are the food stall or restaurant that available around your off…"
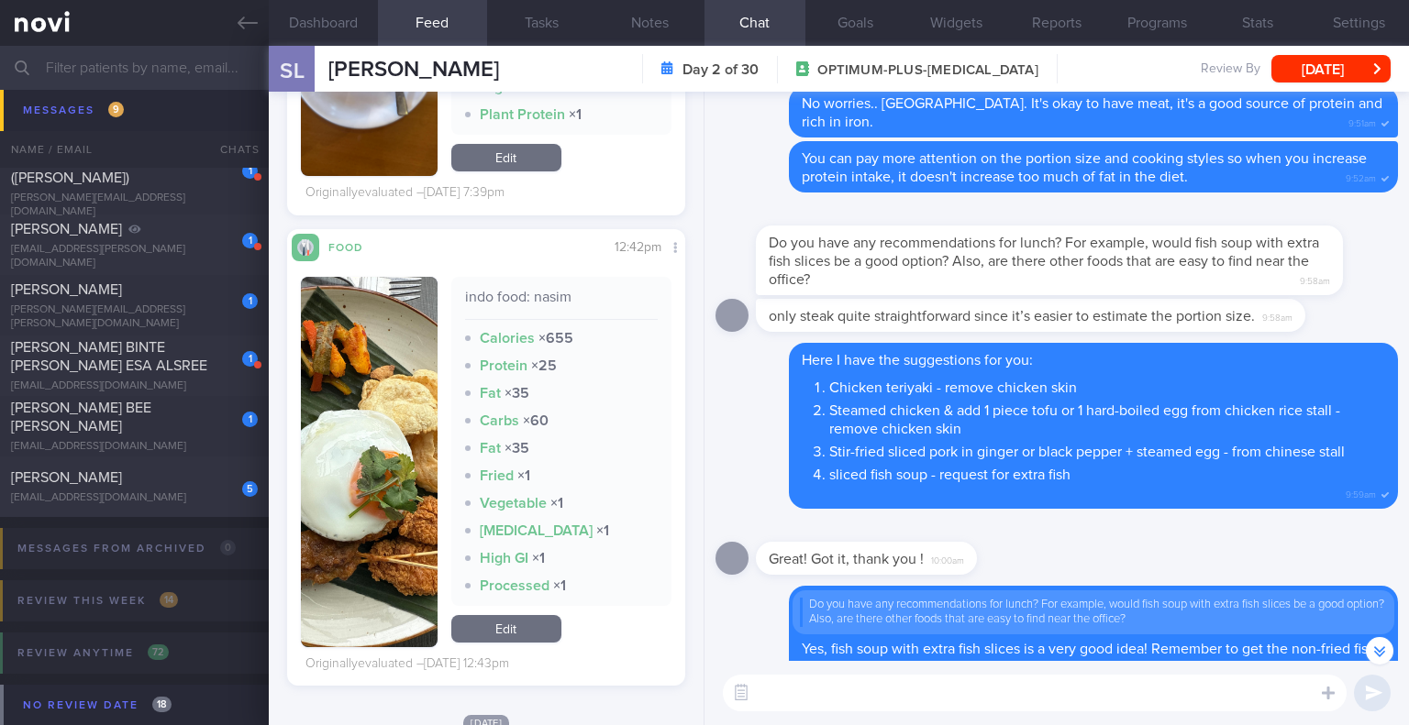
scroll to position [-275, 0]
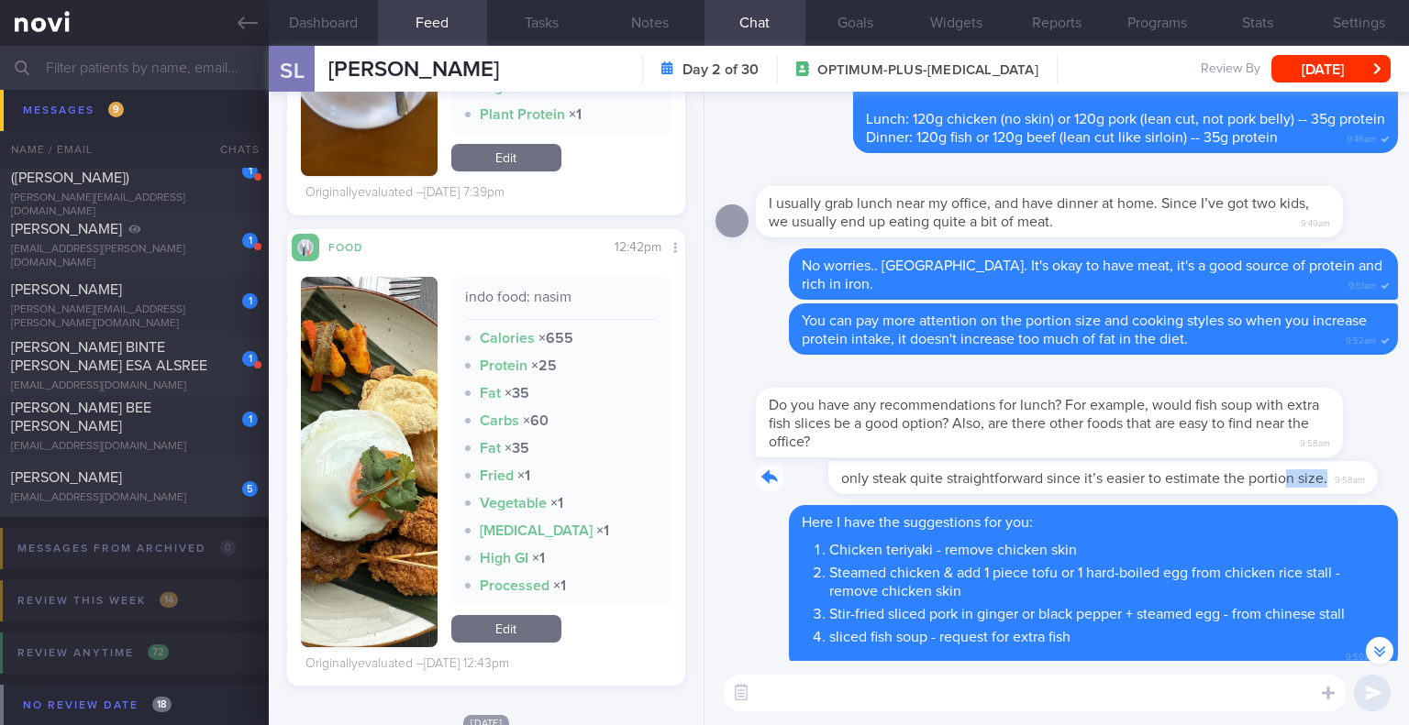
drag, startPoint x: 1214, startPoint y: 487, endPoint x: 1357, endPoint y: 493, distance: 143.2
click at [1357, 493] on div "only steak quite straightforward since it’s easier to estimate the portion size…" at bounding box center [1058, 477] width 604 height 33
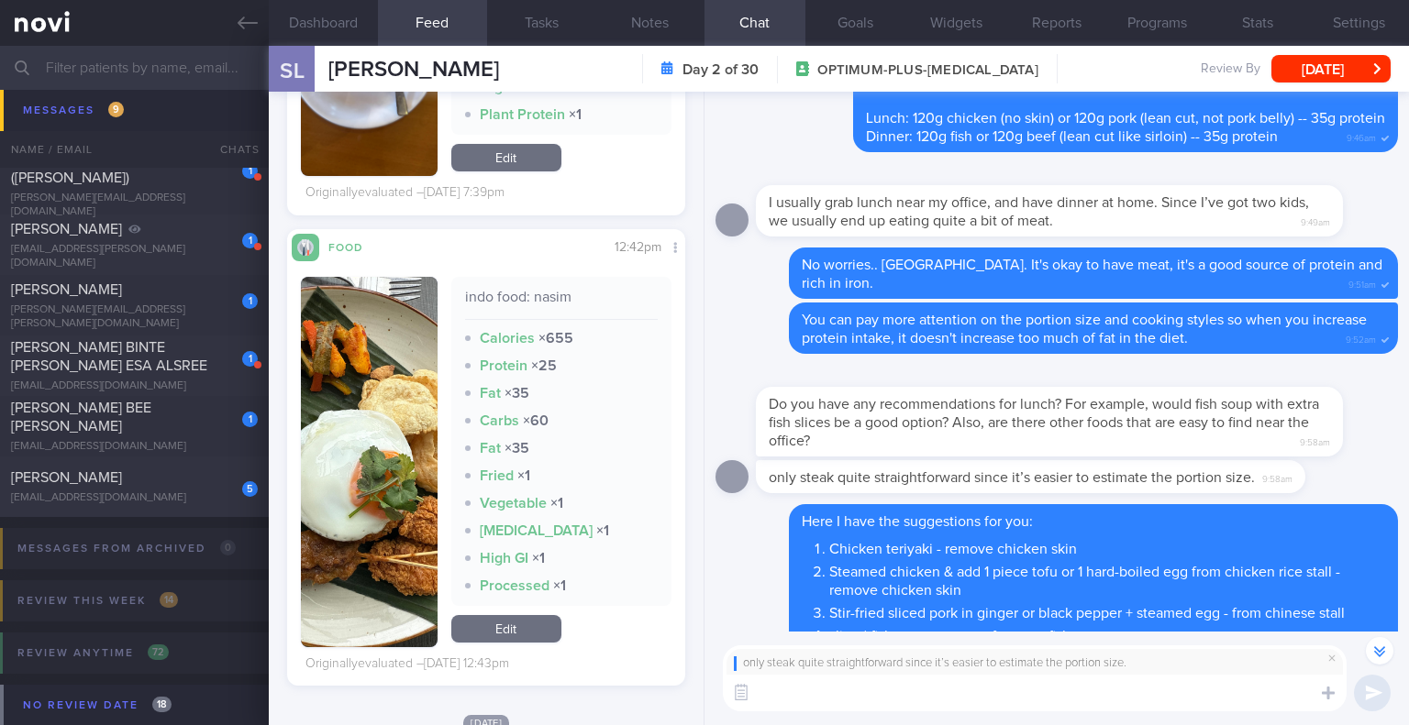
click at [1101, 703] on textarea at bounding box center [1035, 693] width 624 height 37
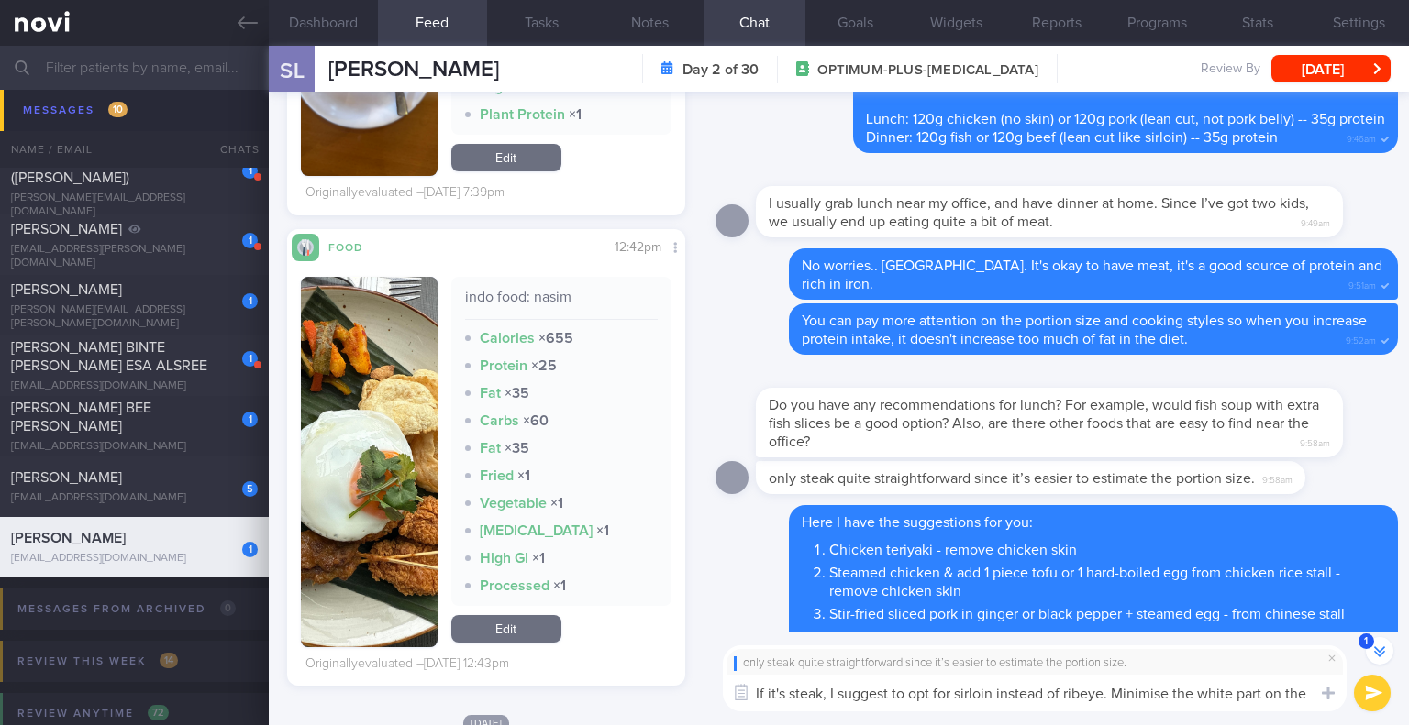
scroll to position [-441, 0]
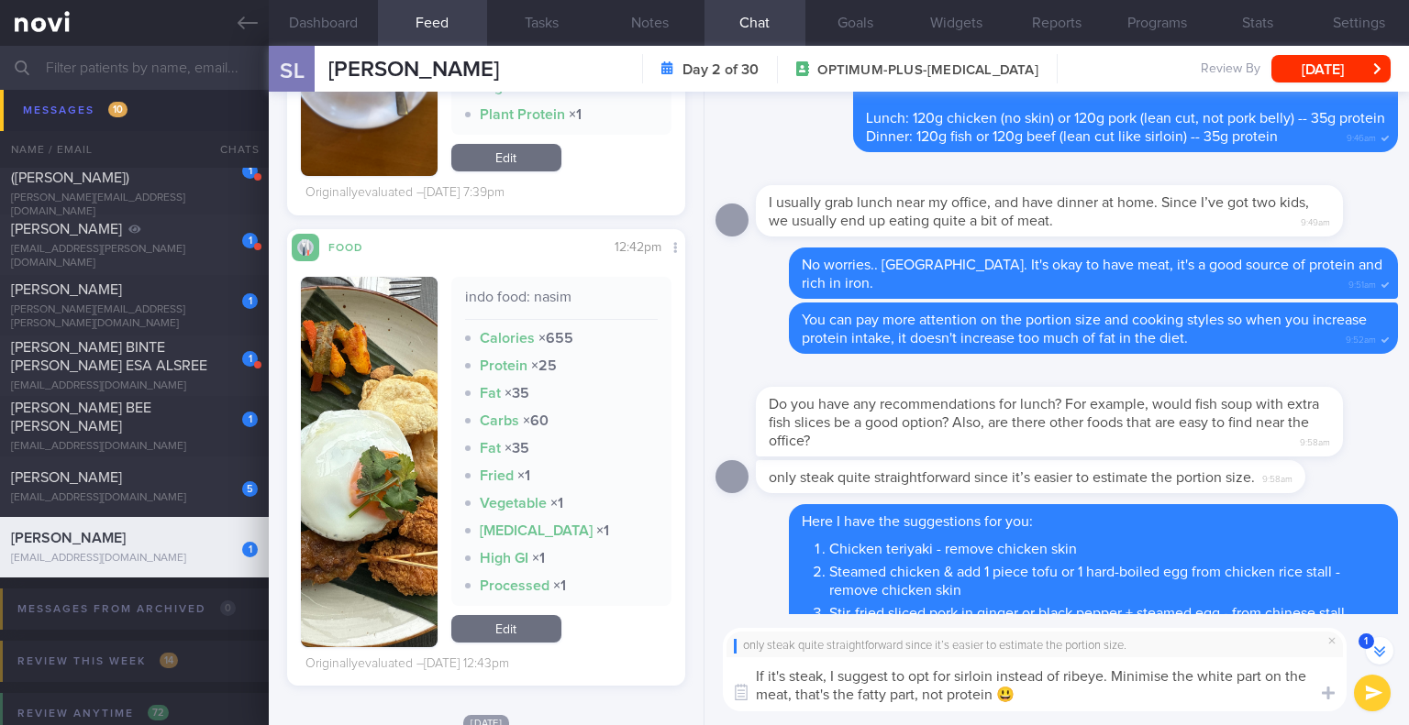
type textarea "If it's steak, I suggest to opt for sirloin instead of ribeye. Minimise the whi…"
click at [1379, 693] on button "submit" at bounding box center [1372, 693] width 37 height 37
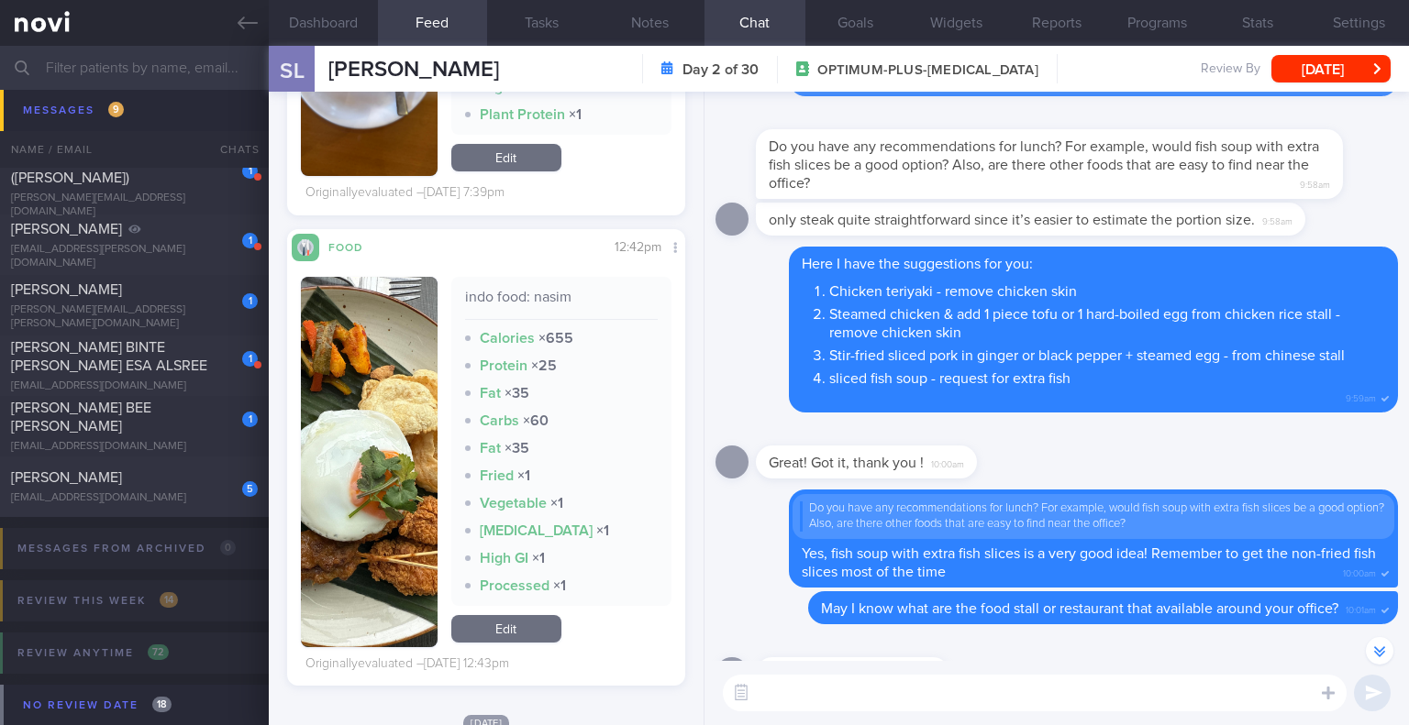
scroll to position [0, 0]
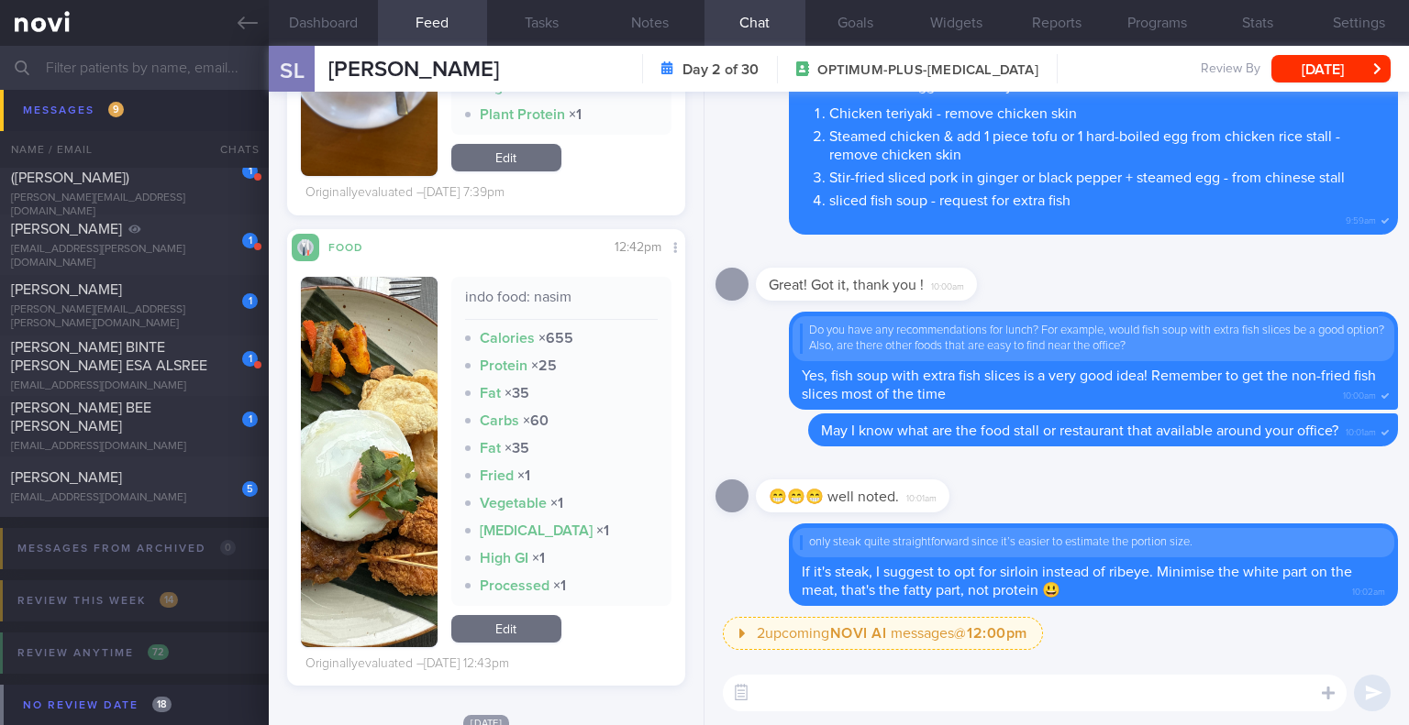
click at [1034, 681] on textarea at bounding box center [1035, 693] width 624 height 37
type textarea "You can aim for 1 - 1.5 palm sized"
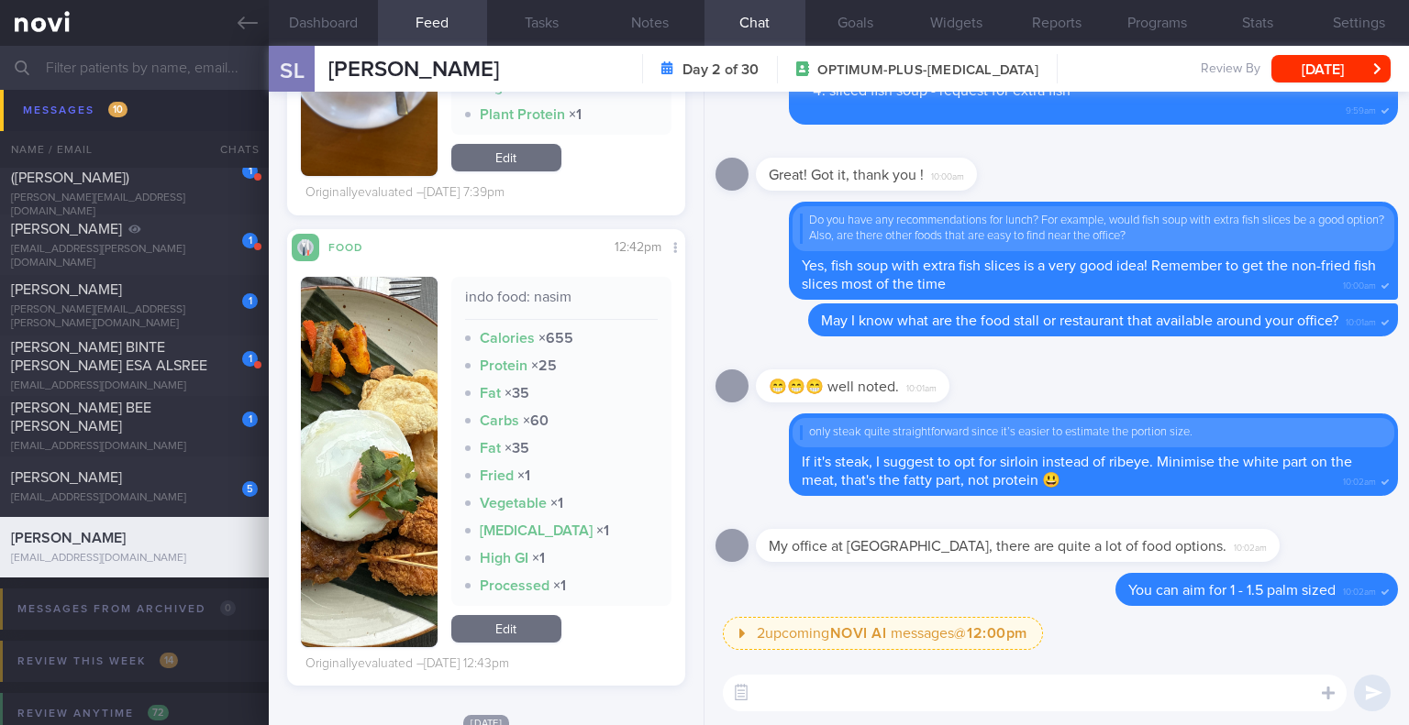
type textarea "D"
type textarea "A"
type textarea "Do you sometimes eat prawn?"
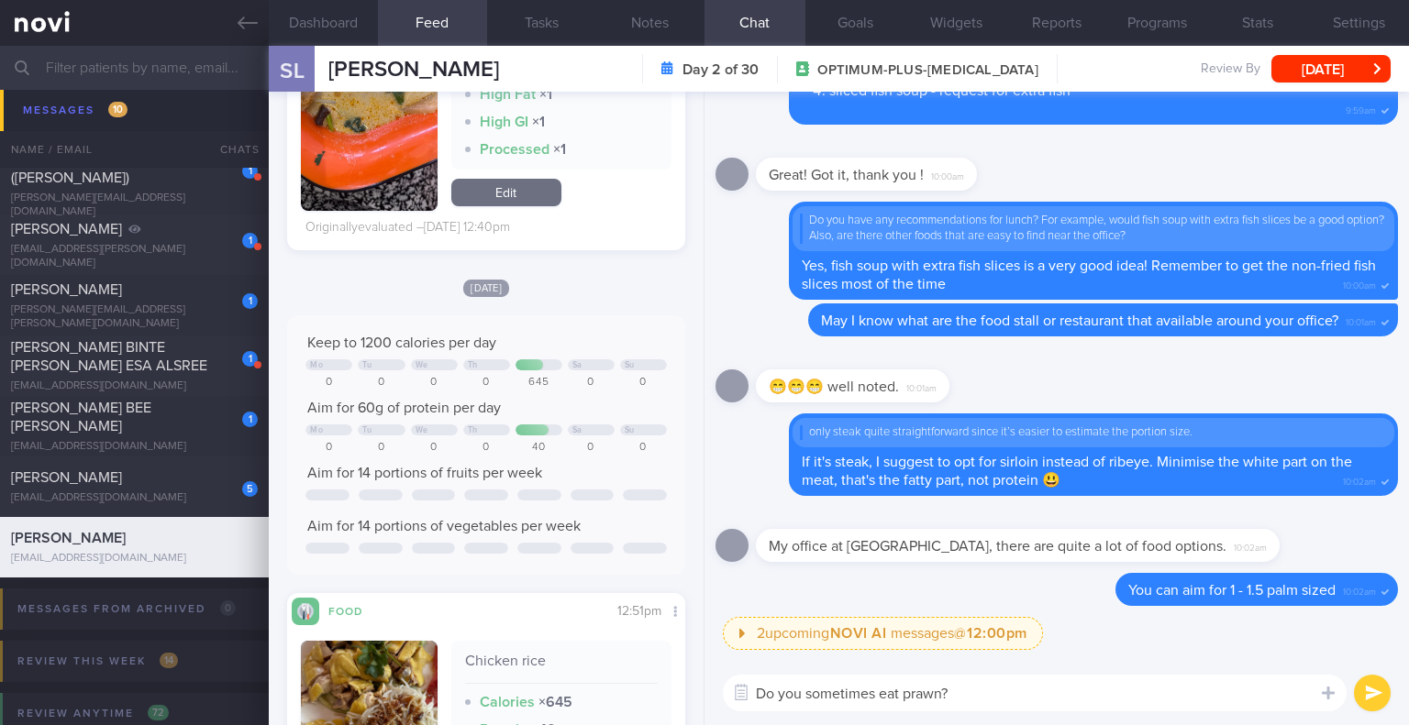
scroll to position [627, 0]
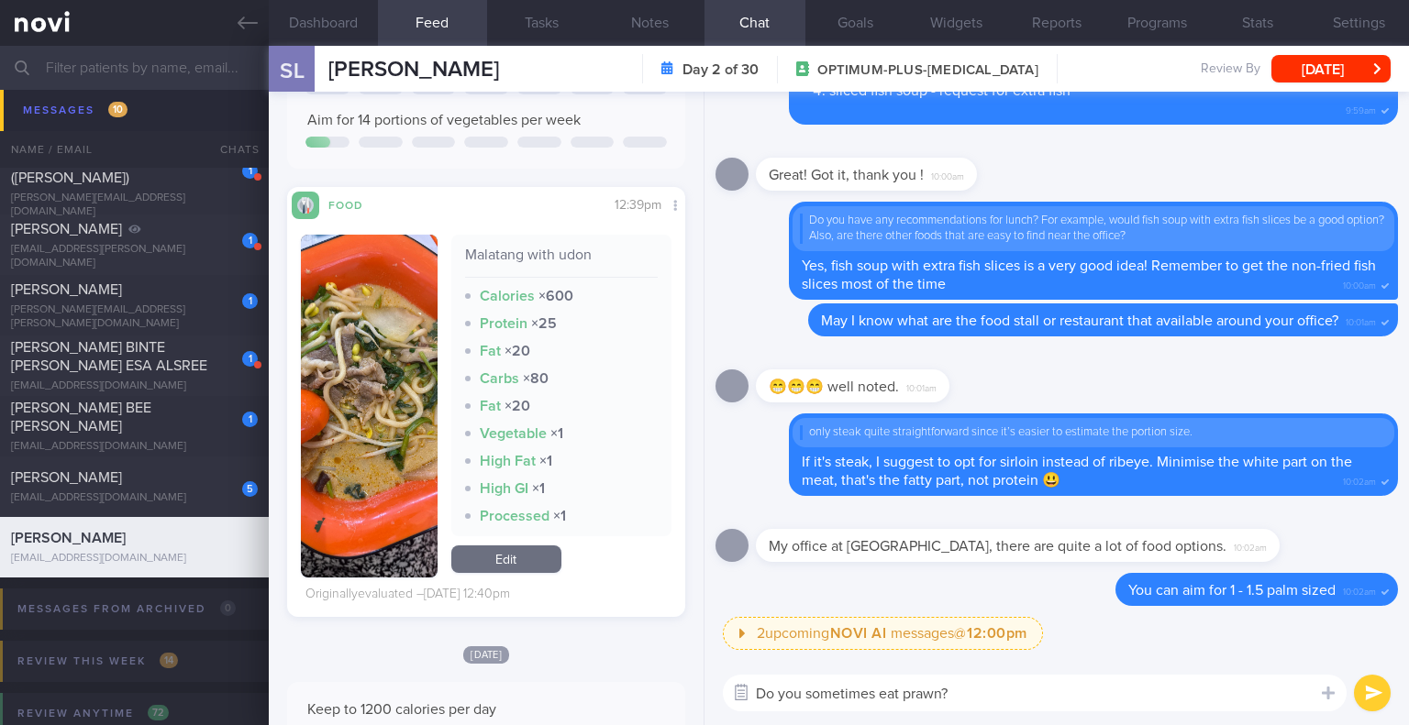
drag, startPoint x: 986, startPoint y: 692, endPoint x: 741, endPoint y: 681, distance: 245.1
click at [741, 681] on div "Chat Templates Admin [MEDICAL_DATA] Weight Nutrition Physical Activity Infograp…" at bounding box center [1056, 693] width 704 height 64
type textarea "If you happen to go mala stall,"
drag, startPoint x: 960, startPoint y: 681, endPoint x: 691, endPoint y: 693, distance: 269.9
click at [687, 690] on div "Dashboard Feed Tasks Notes Chat Goals Widgets Reports Programs Stats Settings […" at bounding box center [839, 386] width 1140 height 680
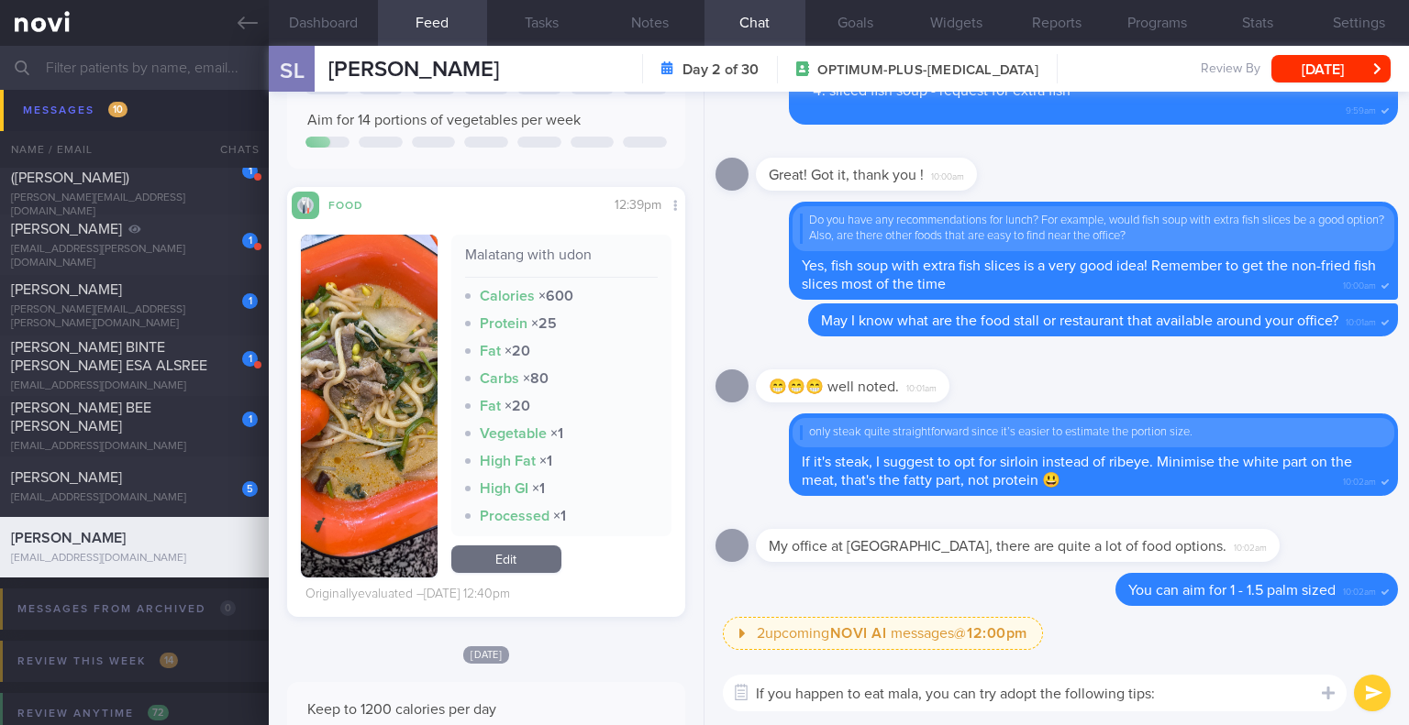
scroll to position [0, 0]
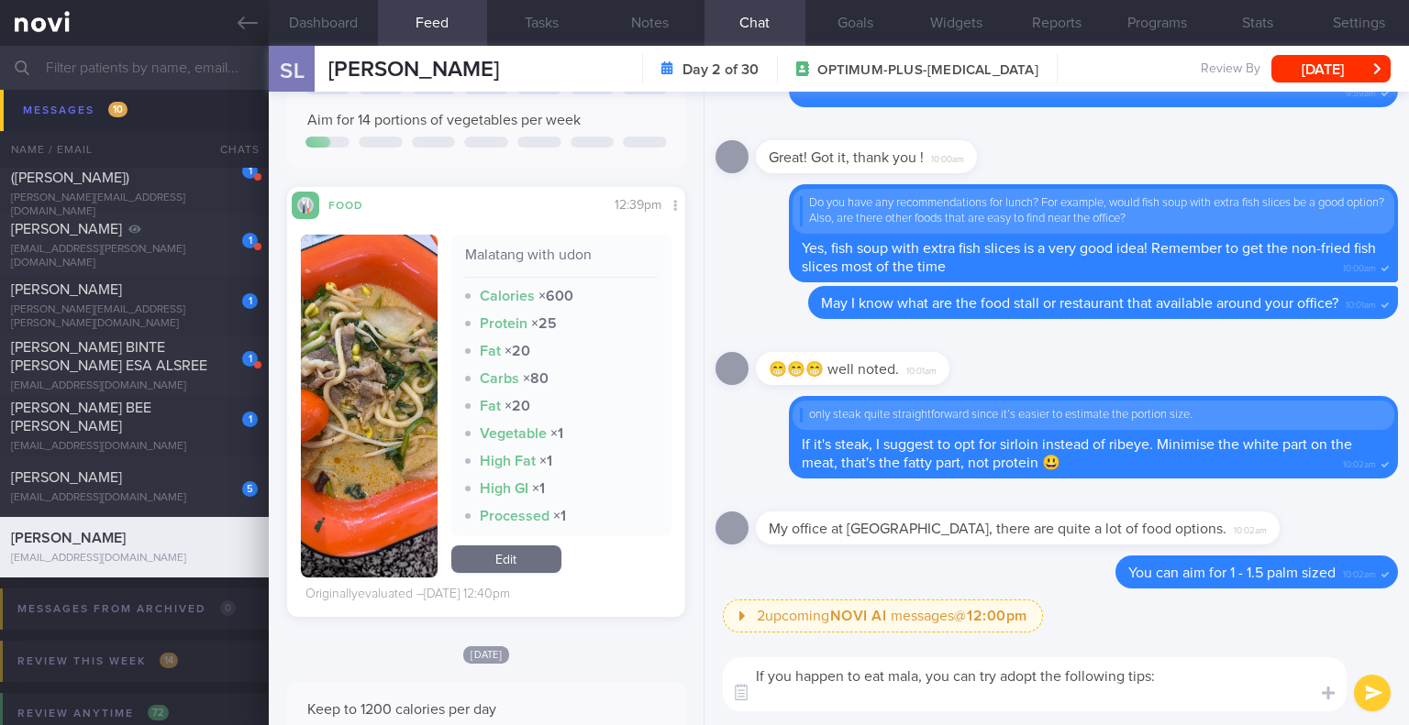
paste textarea "1. Choose high-quality protein sources such as lean meat, chicken, fish, prawn,…"
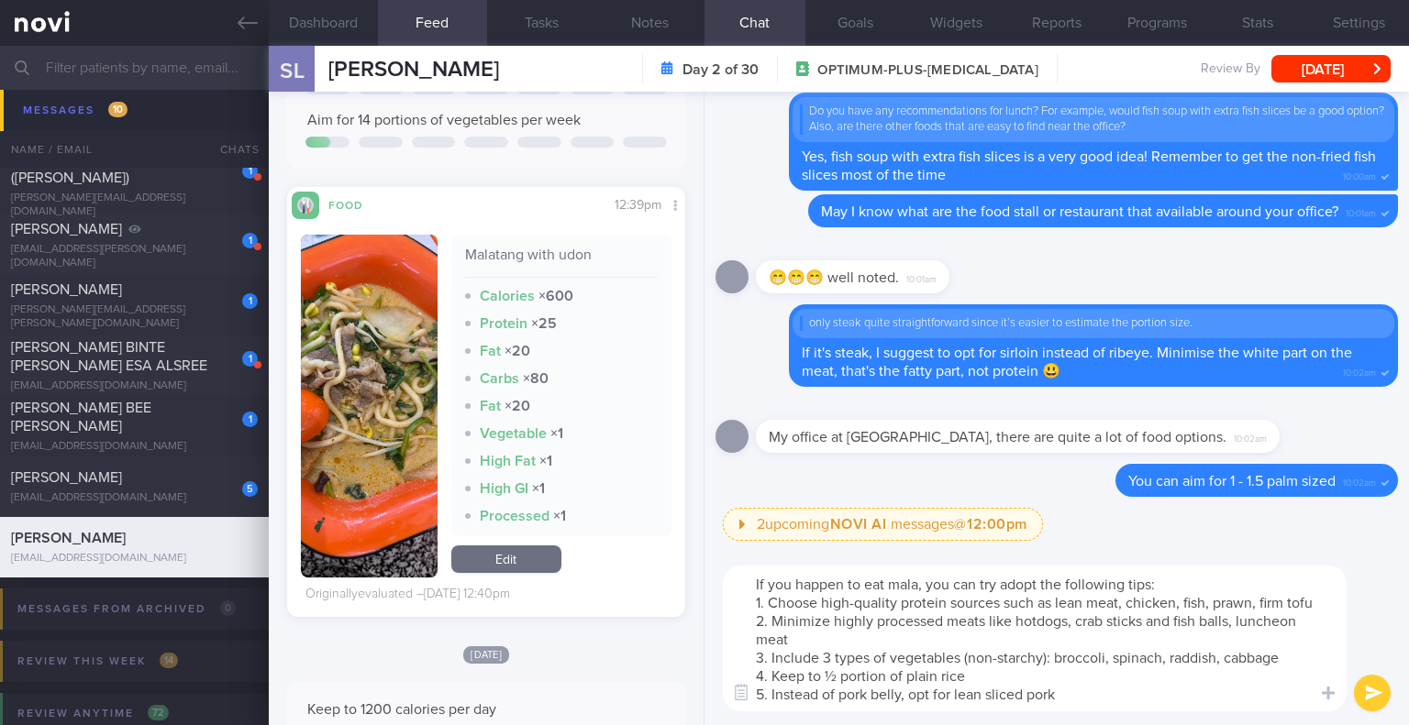
scroll to position [18, 0]
click at [976, 601] on textarea "If you happen to eat mala, you can try adopt the following tips: 1. Choose high…" at bounding box center [1035, 639] width 624 height 146
click at [1017, 601] on textarea "If you happen to eat mala, you can try adopt the following tips: 1. Choose high…" at bounding box center [1035, 639] width 624 height 146
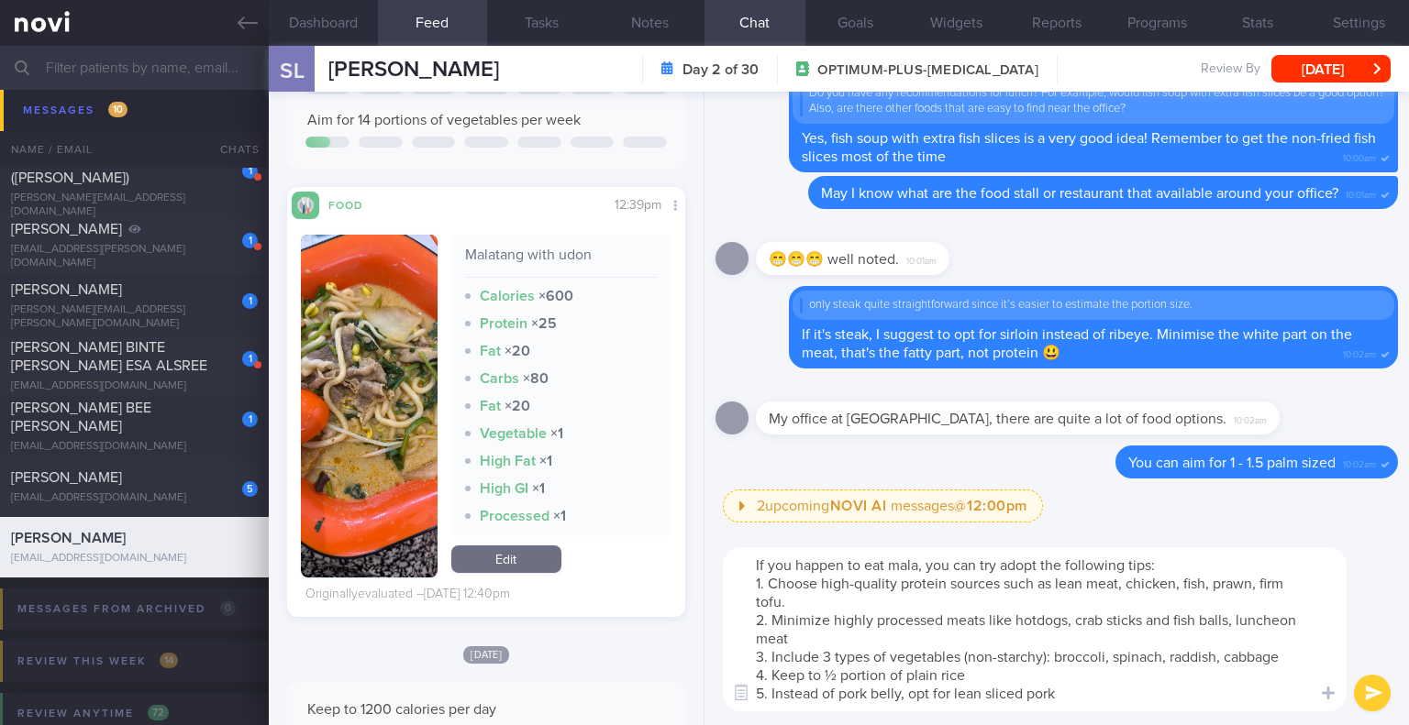
scroll to position [0, 0]
click at [979, 676] on textarea "If you happen to eat mala, you can try adopt the following tips: 1. Choose high…" at bounding box center [1035, 630] width 624 height 164
click at [1046, 683] on textarea "If you happen to eat mala, you can try adopt the following tips: 1. Choose high…" at bounding box center [1035, 630] width 624 height 164
click at [1090, 685] on textarea "If you happen to eat mala, you can try adopt the following tips: 1. Choose high…" at bounding box center [1035, 630] width 624 height 164
click at [1098, 696] on textarea "If you happen to eat mala, you can try adopt the following tips: 1. Choose high…" at bounding box center [1035, 630] width 624 height 164
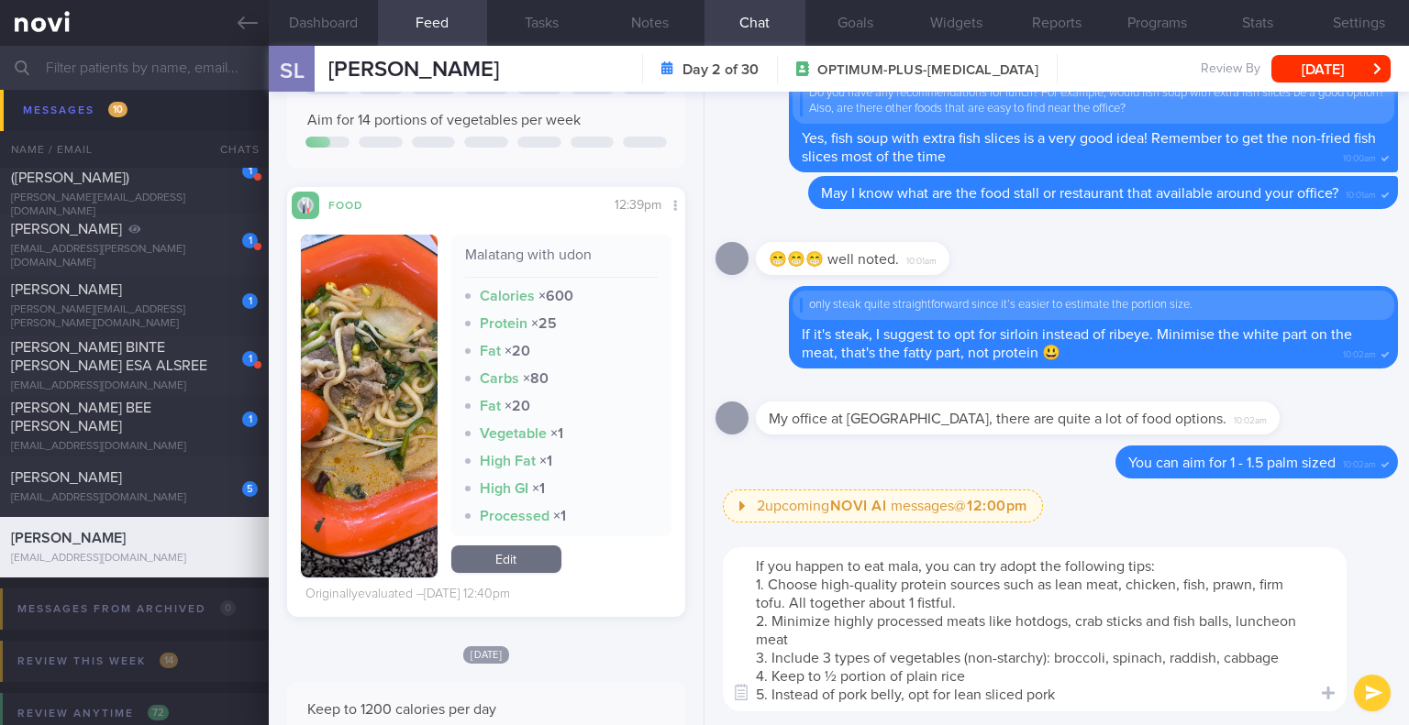
click at [1098, 696] on textarea "If you happen to eat mala, you can try adopt the following tips: 1. Choose high…" at bounding box center [1035, 630] width 624 height 164
click at [1077, 694] on textarea "If you happen to eat mala, you can try adopt the following tips: 1. Choose high…" at bounding box center [1035, 630] width 624 height 164
click at [1085, 693] on textarea "If you happen to eat mala, you can try adopt the following tips: 1. Choose high…" at bounding box center [1035, 630] width 624 height 164
click at [1081, 678] on textarea "If you happen to eat mala, you can try adopt the following tips: 1. Choose high…" at bounding box center [1035, 630] width 624 height 164
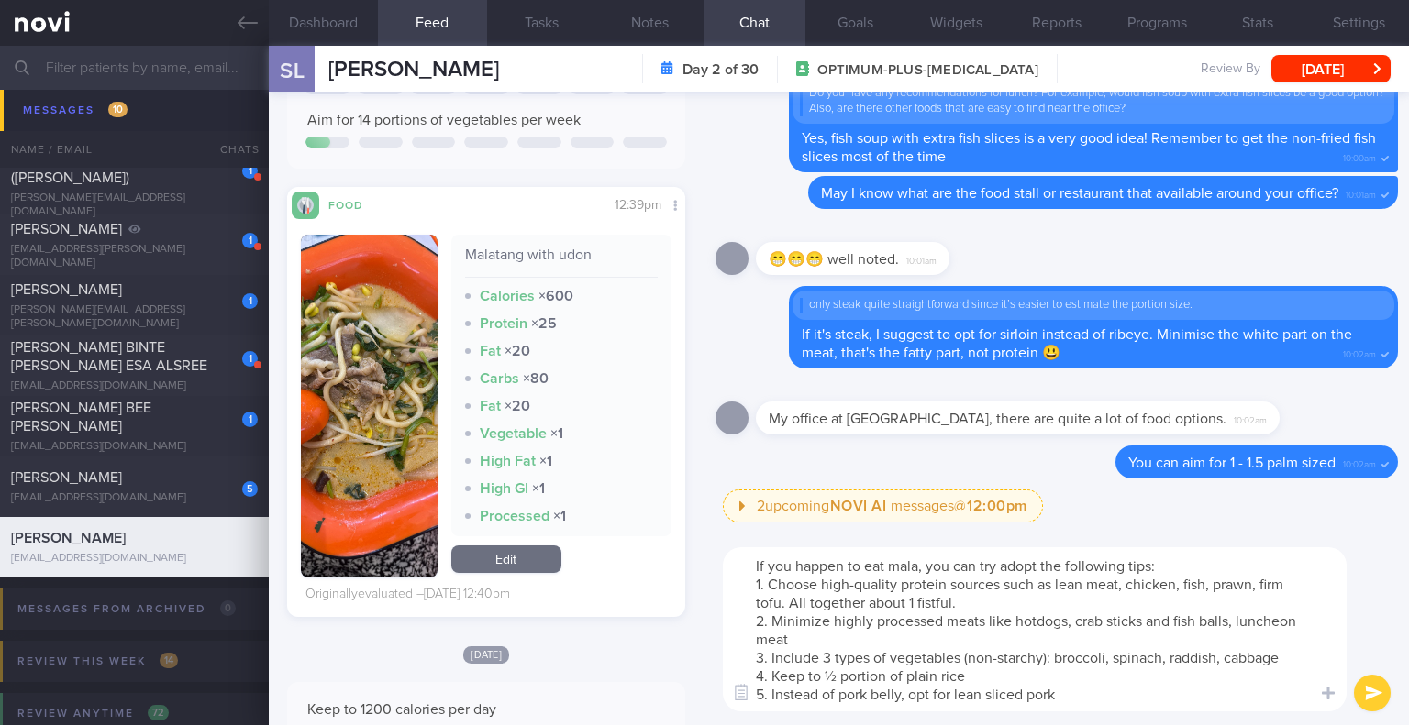
type textarea "If you happen to eat mala, you can try adopt the following tips: 1. Choose high…"
click at [1369, 687] on button "submit" at bounding box center [1372, 693] width 37 height 37
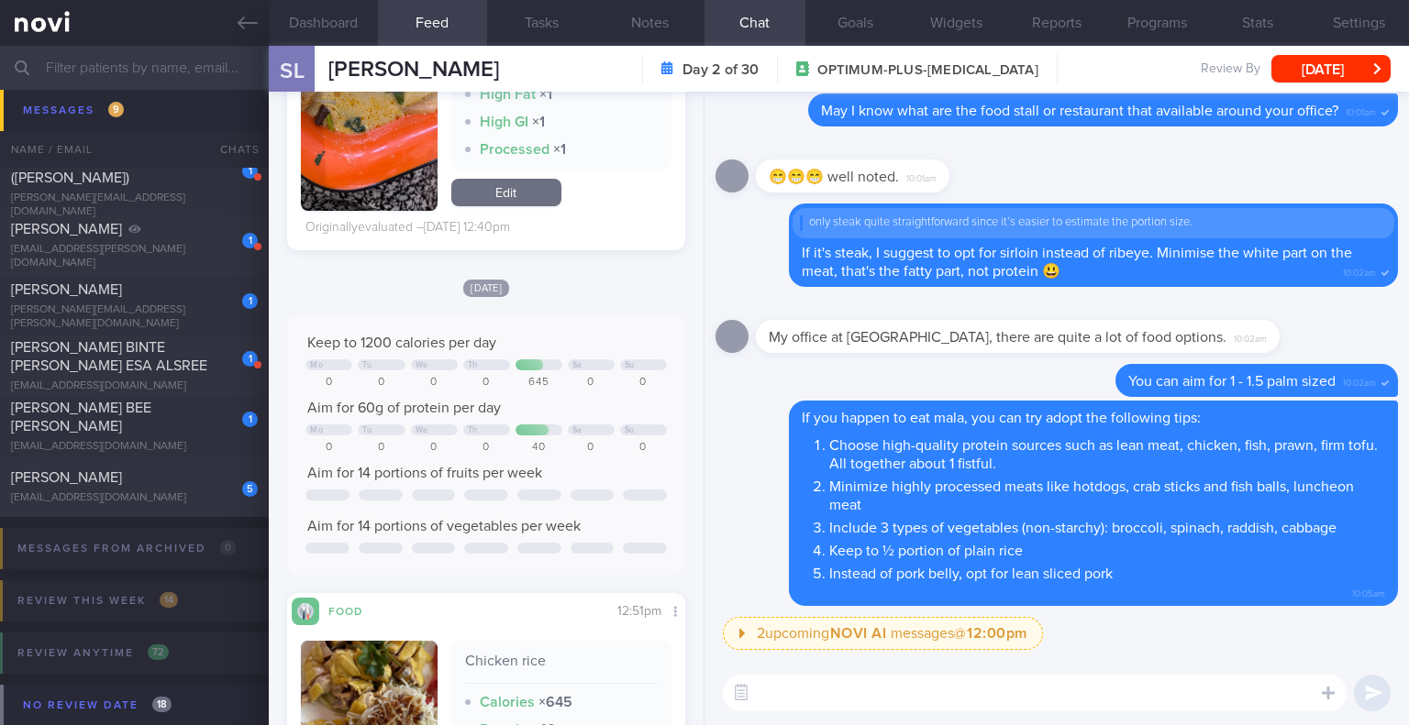
scroll to position [1361, 0]
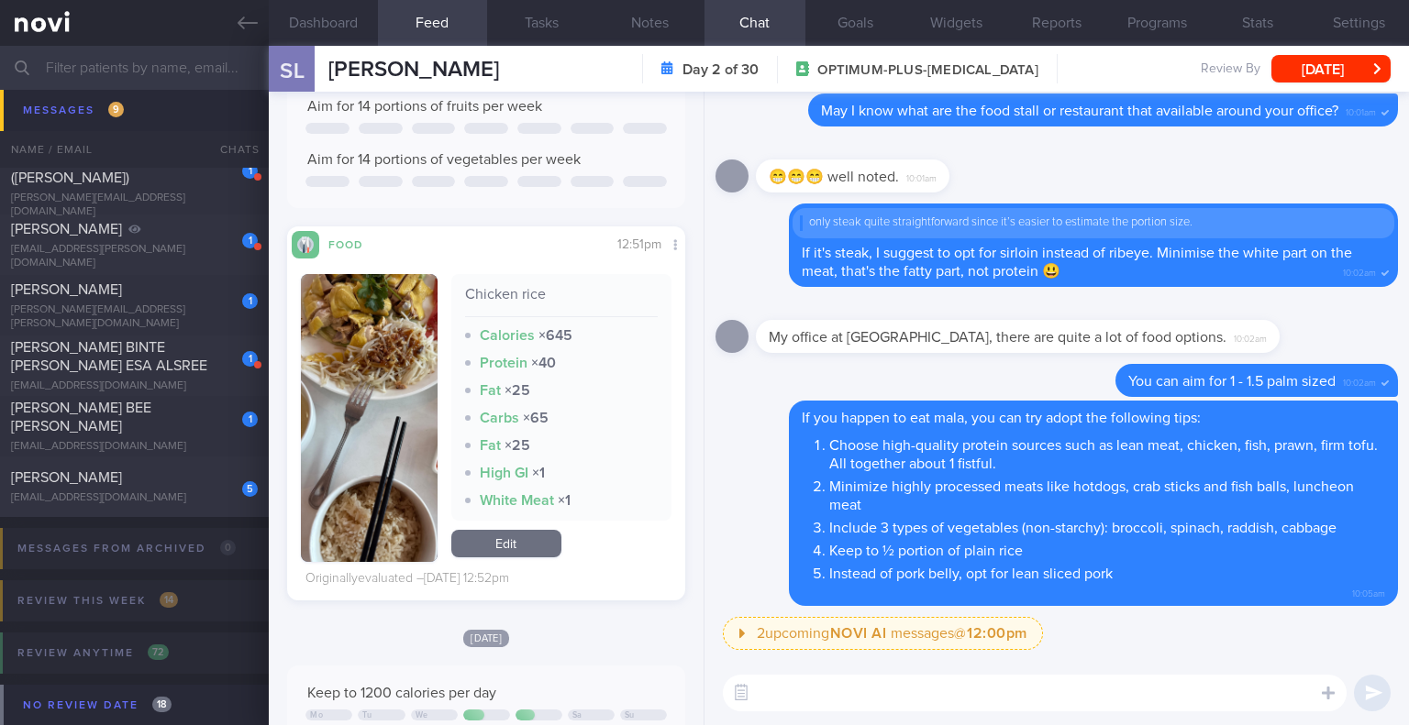
click at [356, 373] on button "button" at bounding box center [369, 418] width 136 height 288
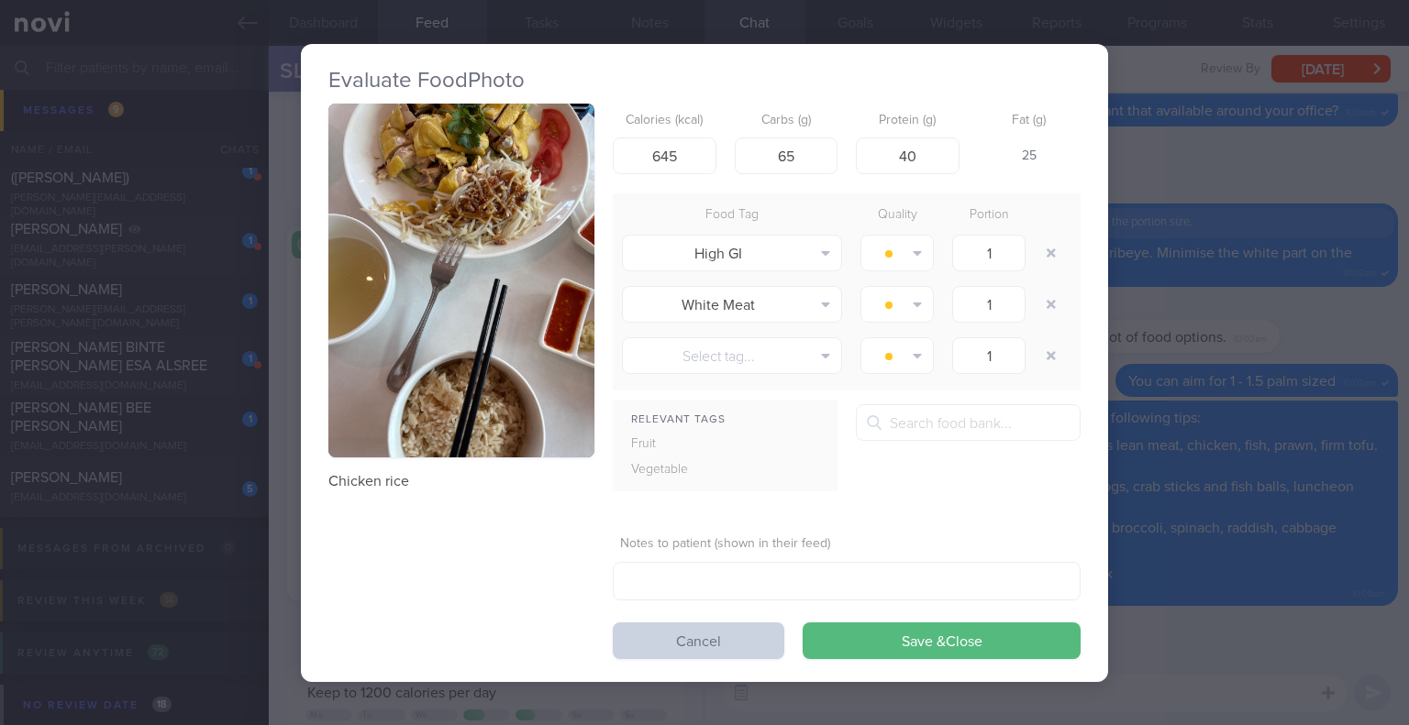
click at [671, 635] on button "Cancel" at bounding box center [698, 641] width 171 height 37
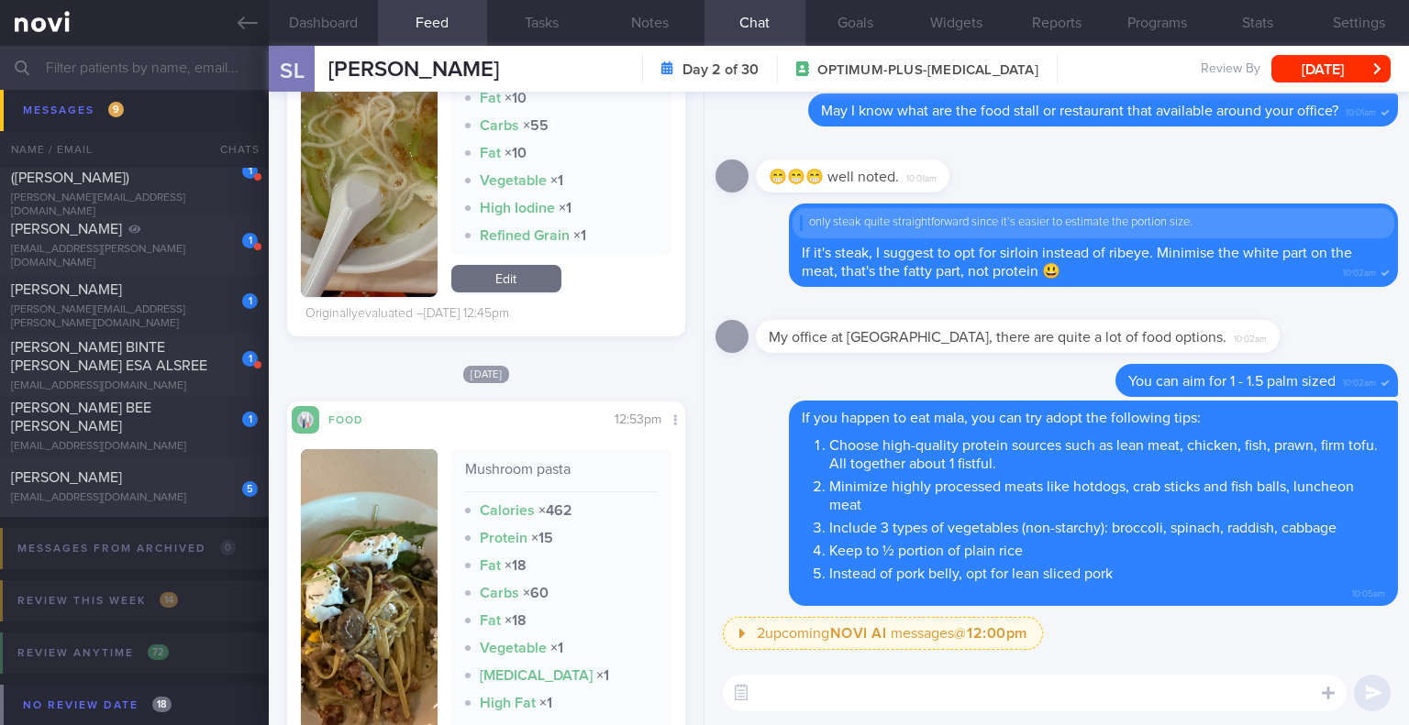
scroll to position [2645, 0]
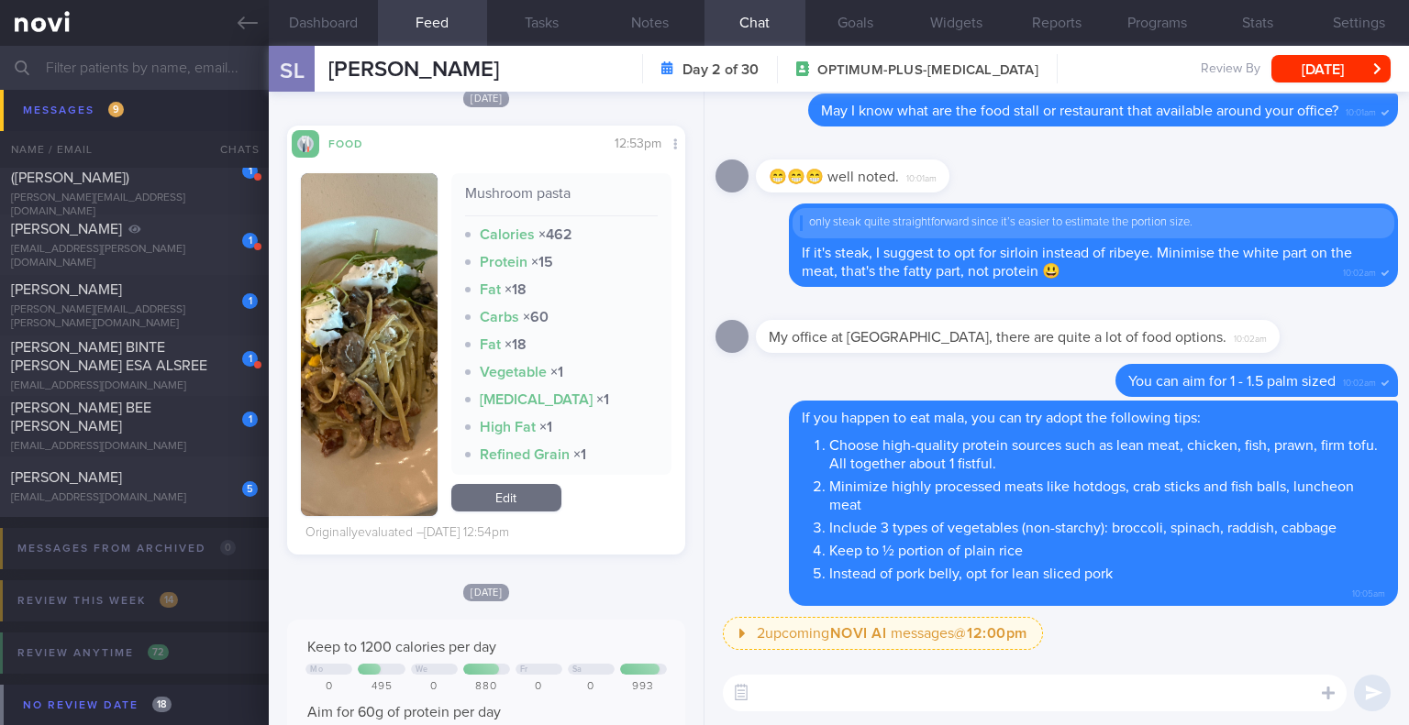
click at [375, 401] on button "button" at bounding box center [369, 344] width 136 height 343
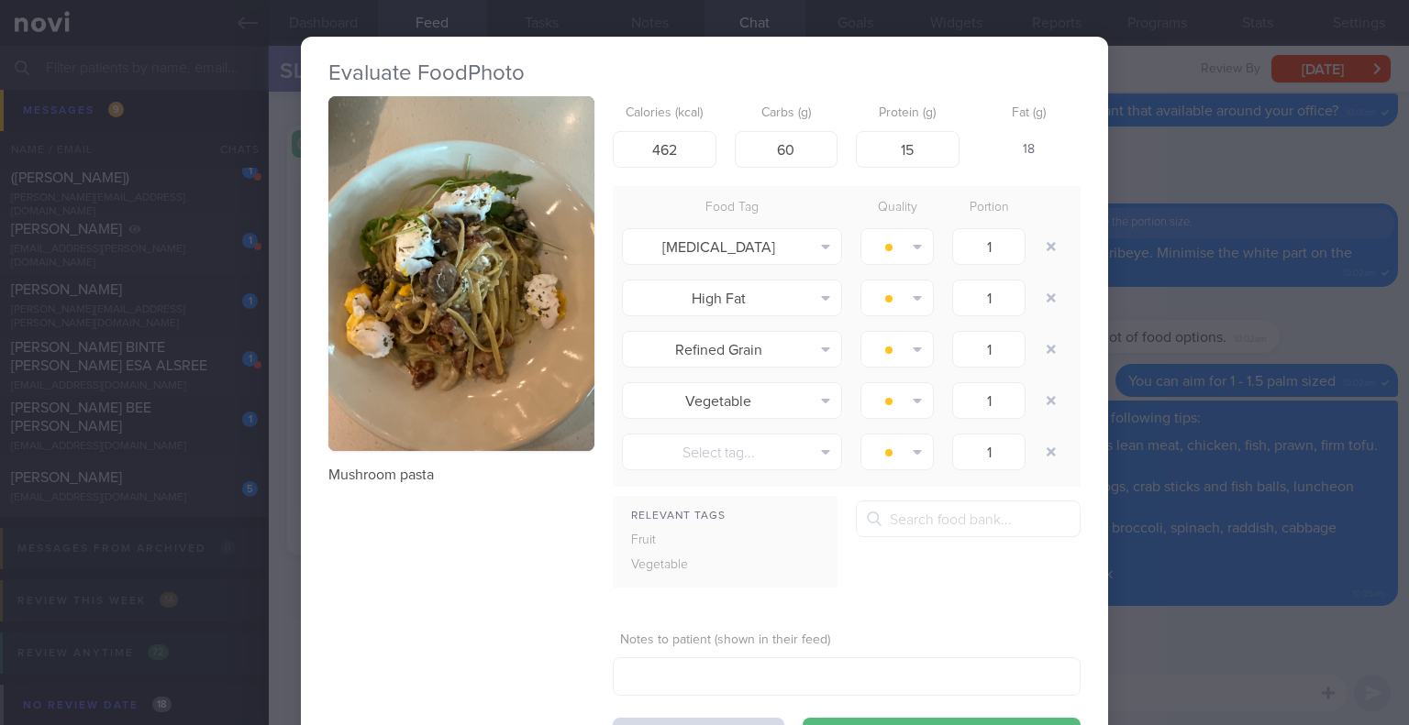
click at [1134, 616] on div "Evaluate Food Photo Mushroom pasta Calories (kcal) 462 Carbs (g) 60 Protein (g)…" at bounding box center [704, 362] width 1409 height 725
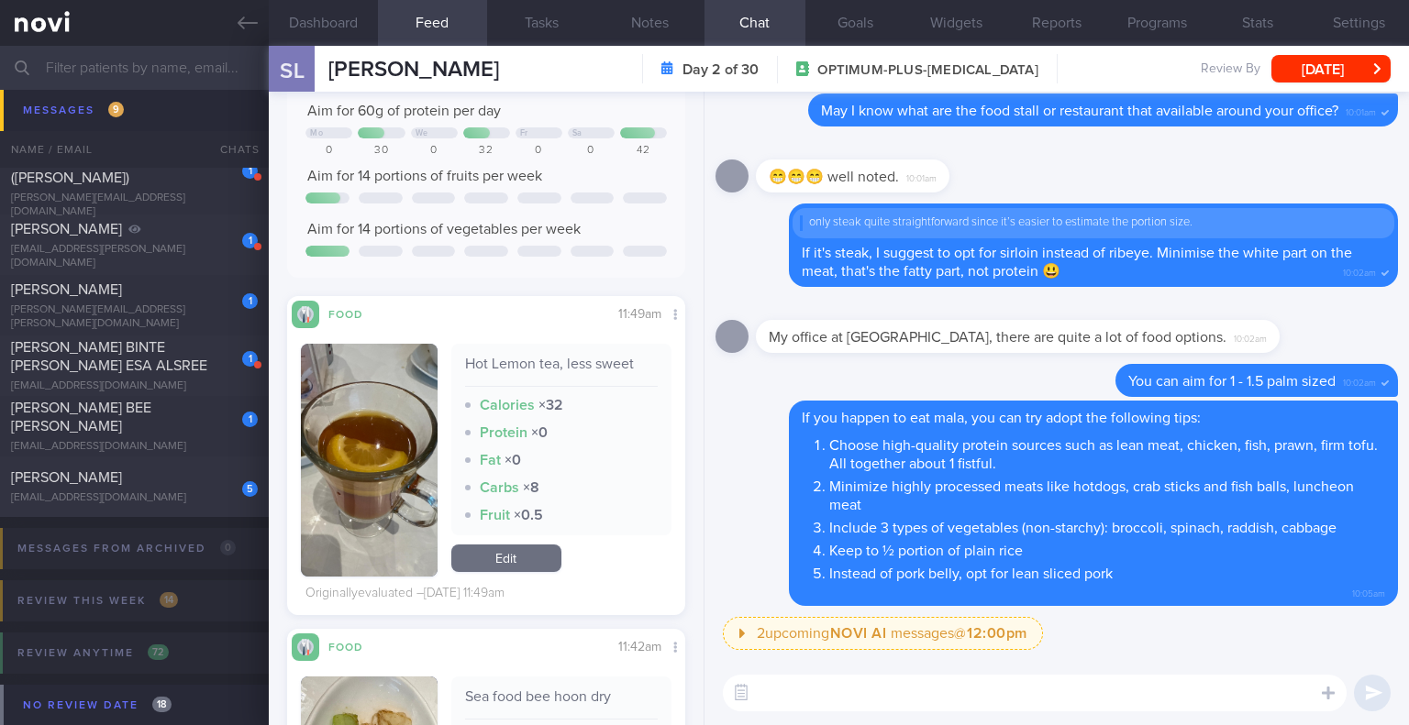
scroll to position [3654, 0]
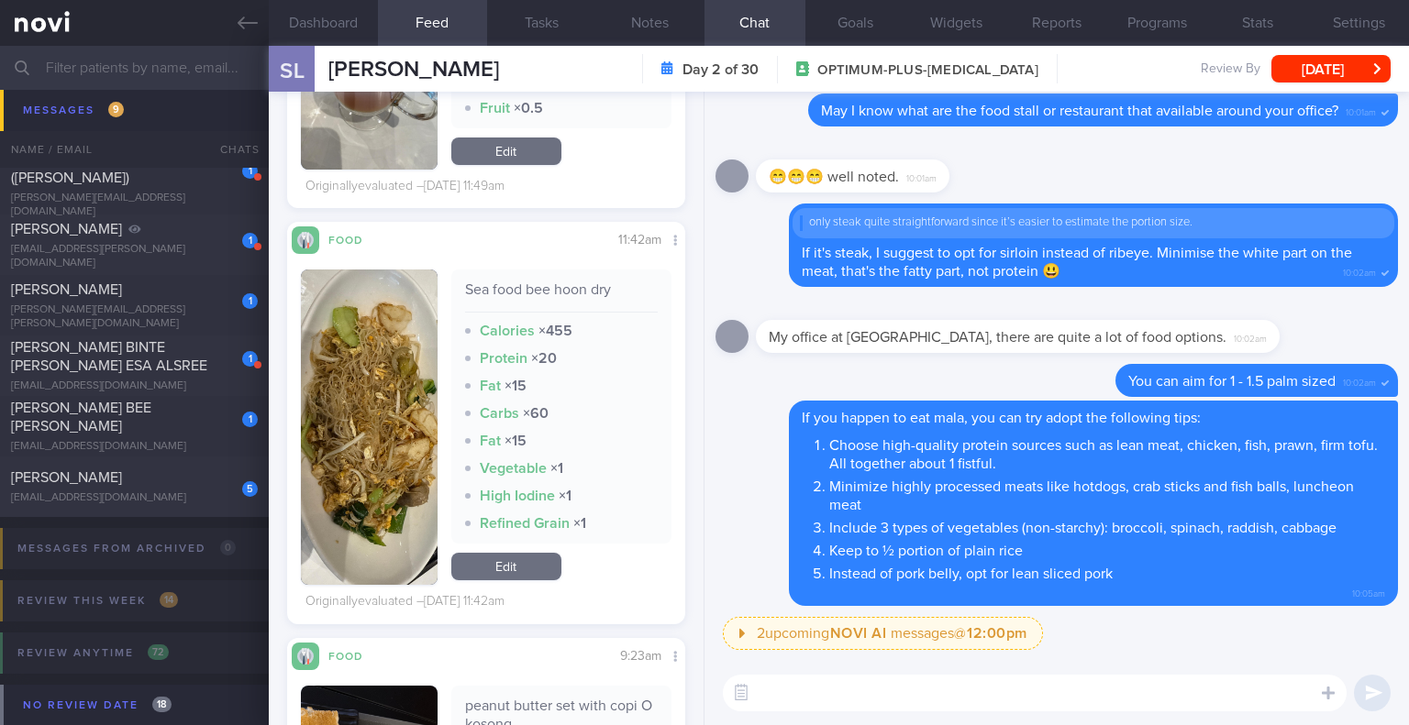
click at [802, 684] on textarea at bounding box center [1035, 693] width 624 height 37
type textarea "I"
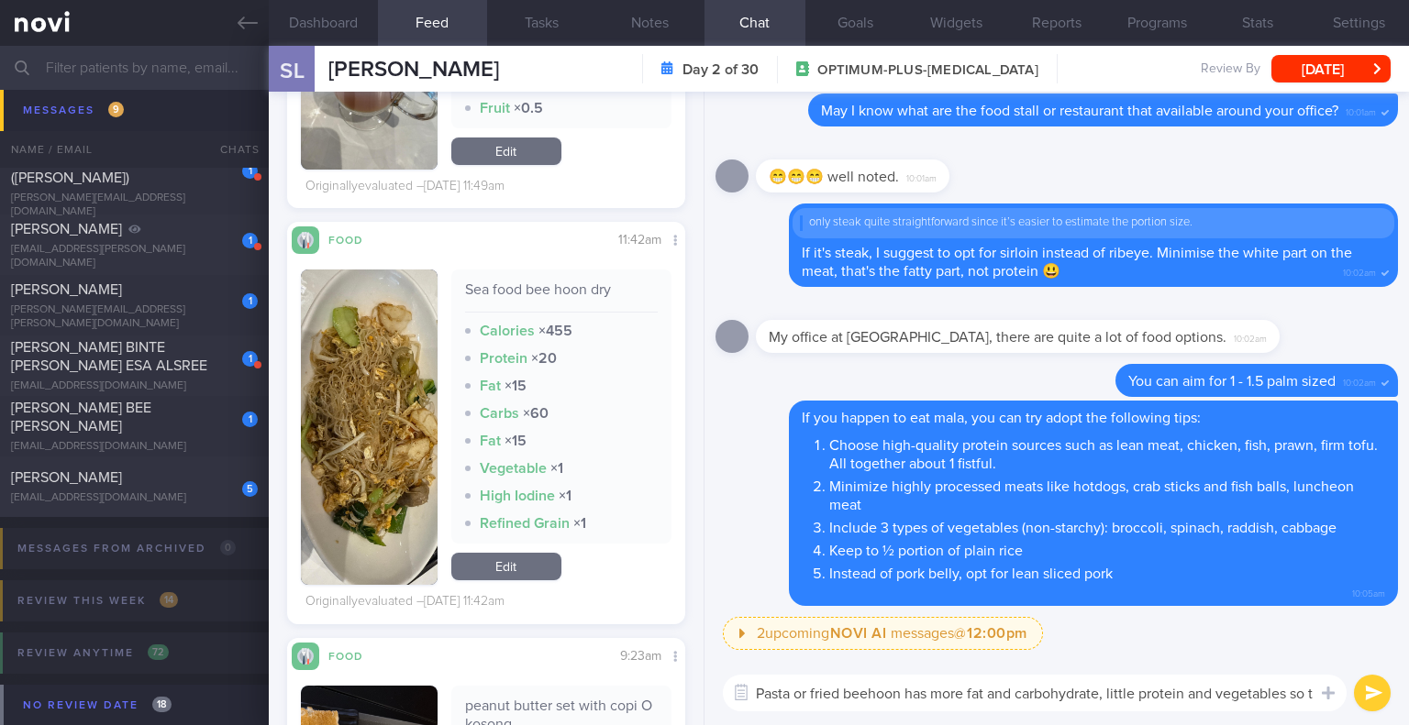
scroll to position [0, 0]
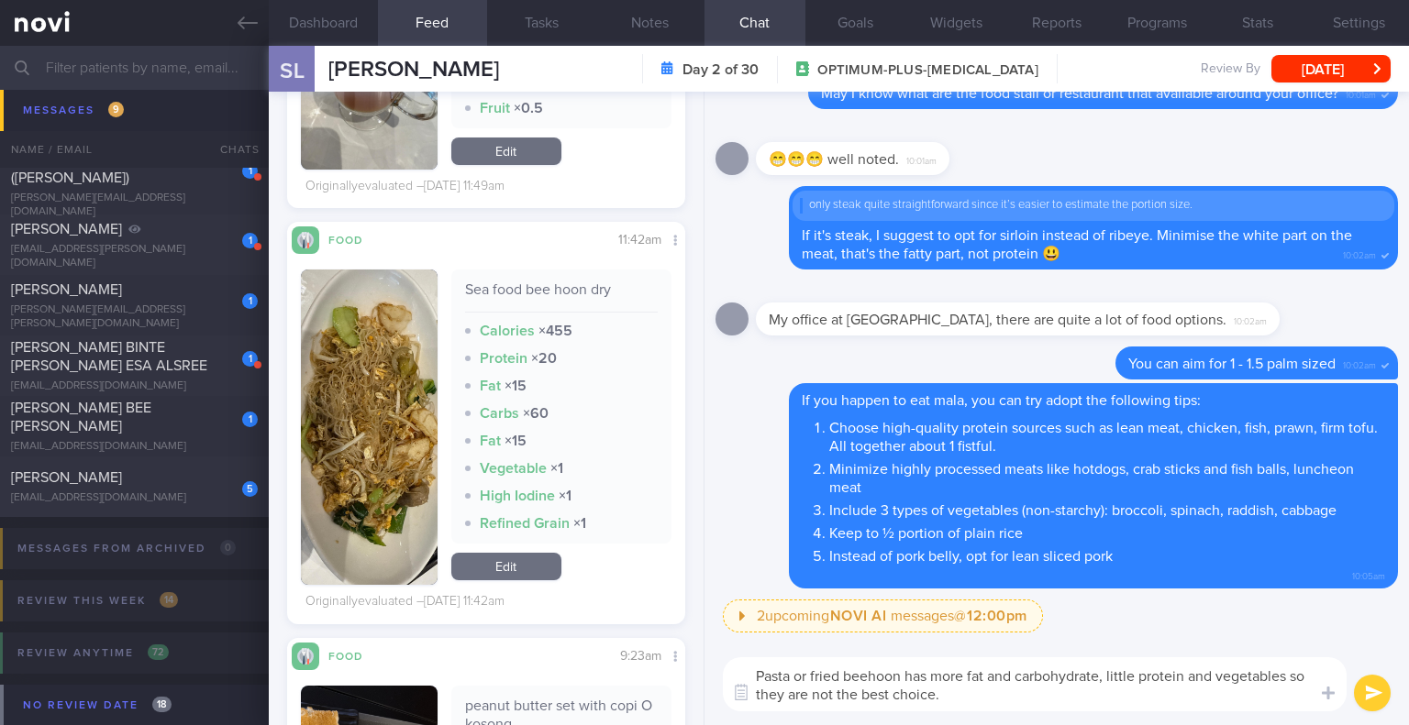
type textarea "Pasta or fried beehoon has more fat and carbohydrate, little protein and vegeta…"
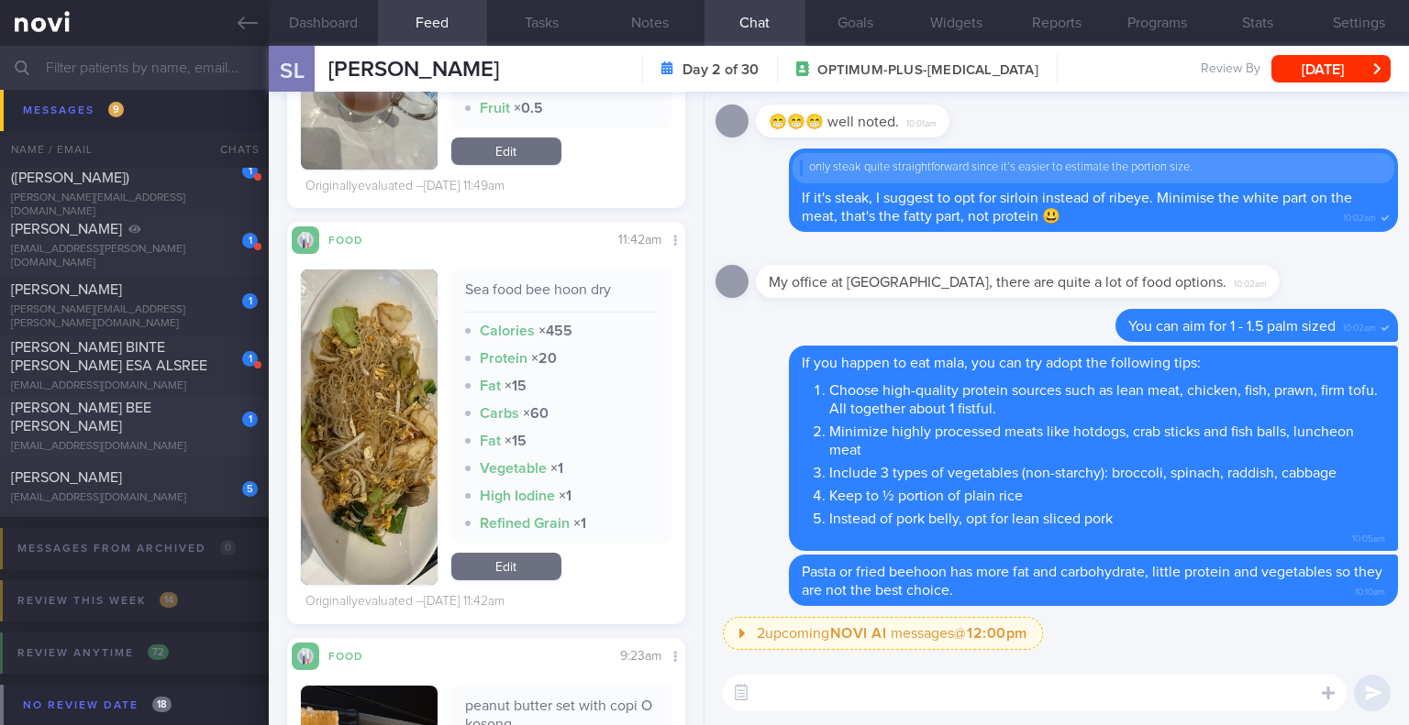
click at [85, 417] on span "[PERSON_NAME] BEE [PERSON_NAME]" at bounding box center [81, 417] width 140 height 33
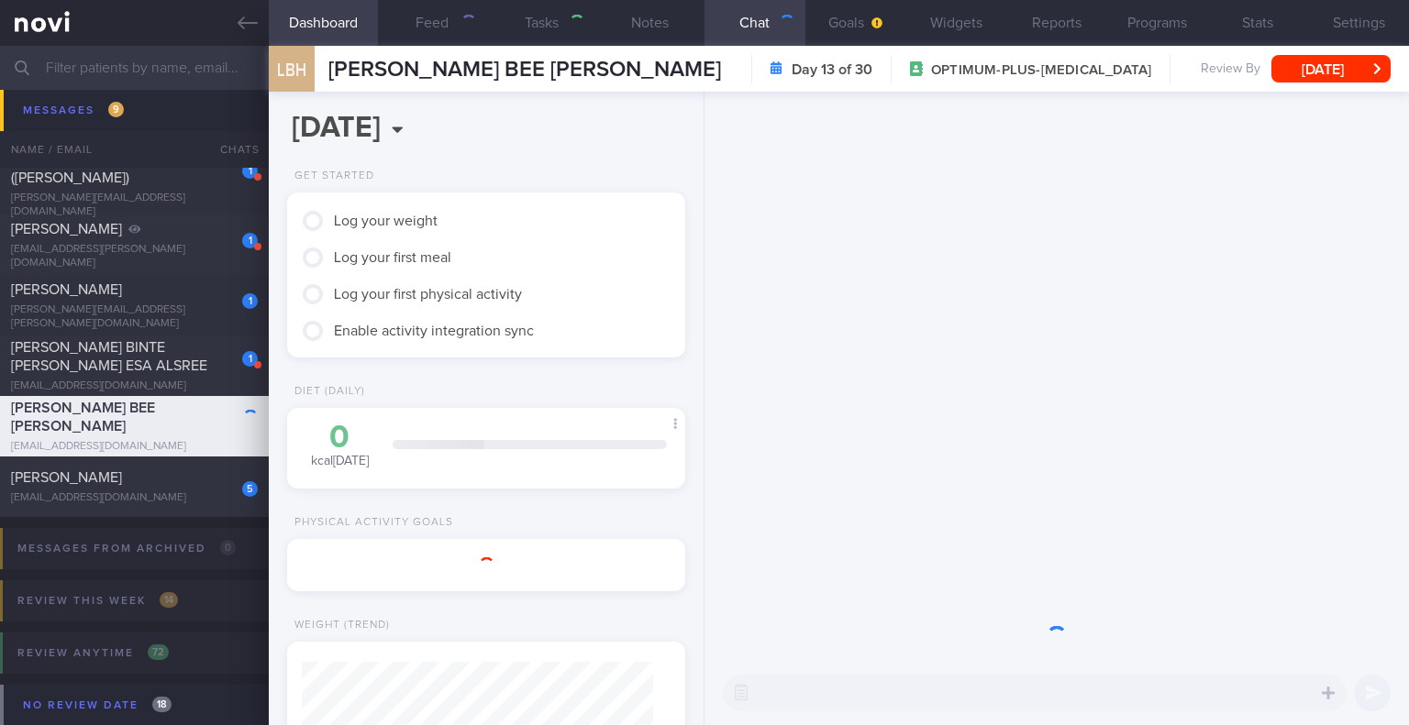
select select "7"
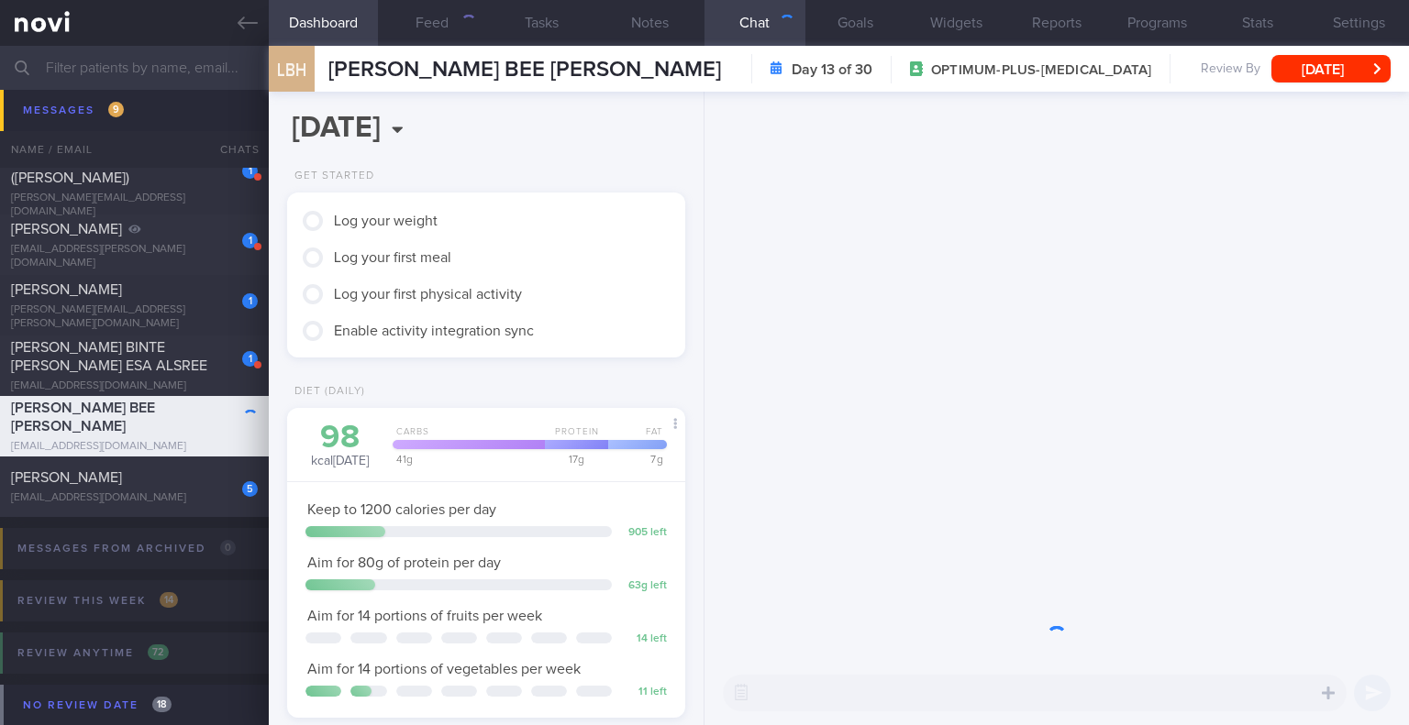
scroll to position [202, 351]
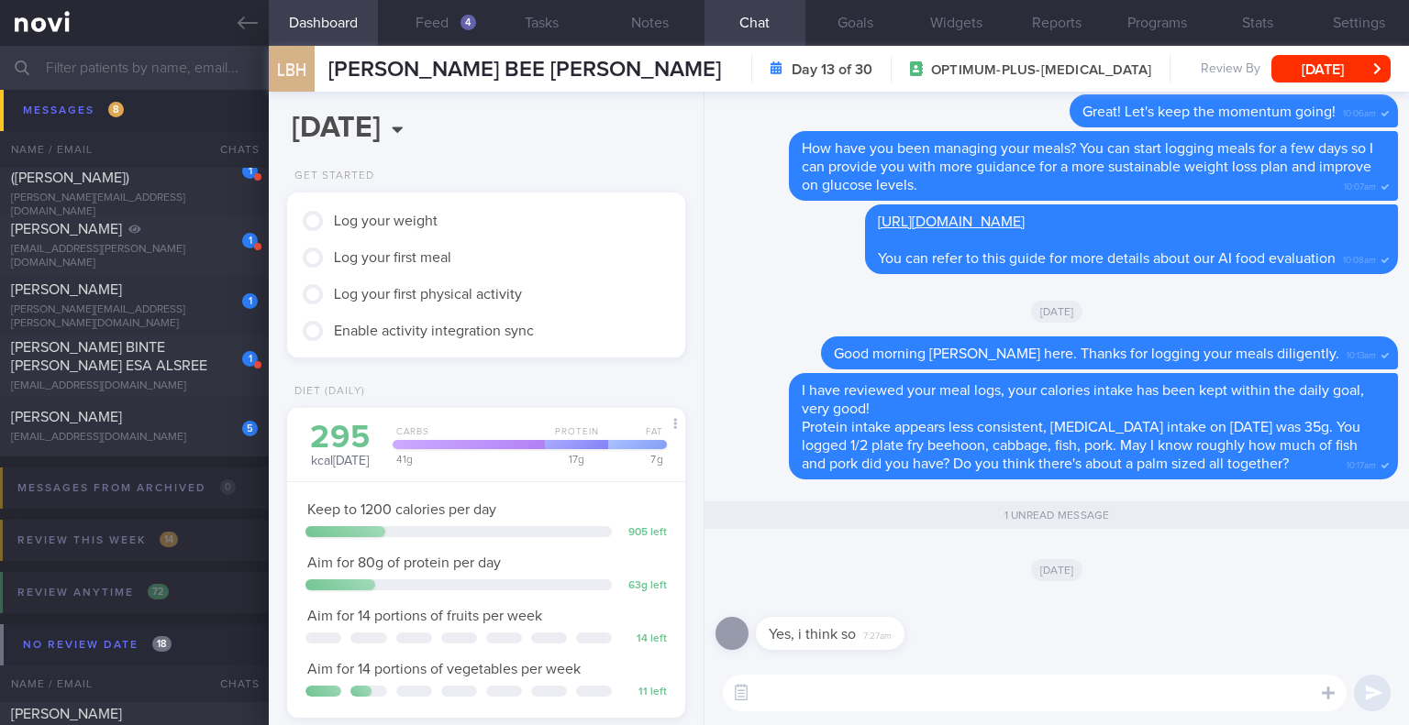
click at [763, 561] on div "[DATE]" at bounding box center [1056, 569] width 682 height 51
click at [466, 23] on div "4" at bounding box center [468, 23] width 16 height 16
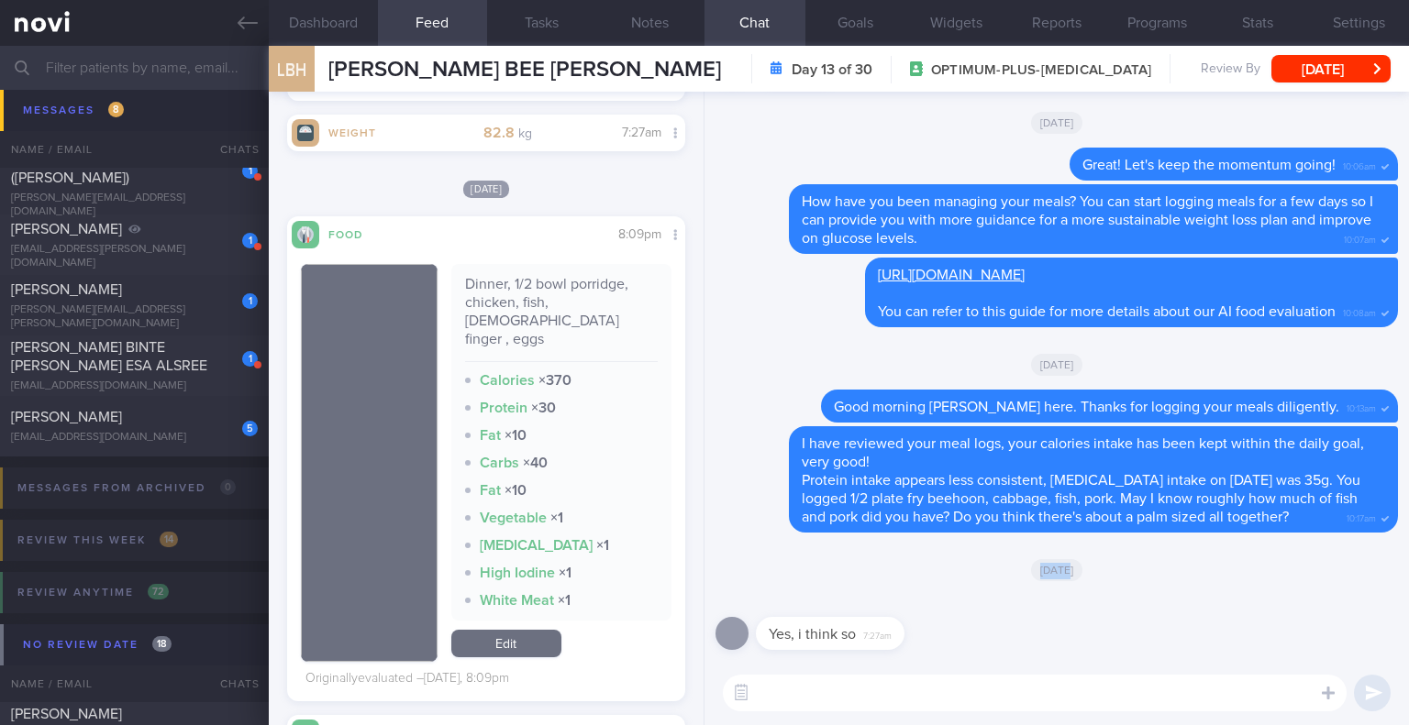
scroll to position [825, 0]
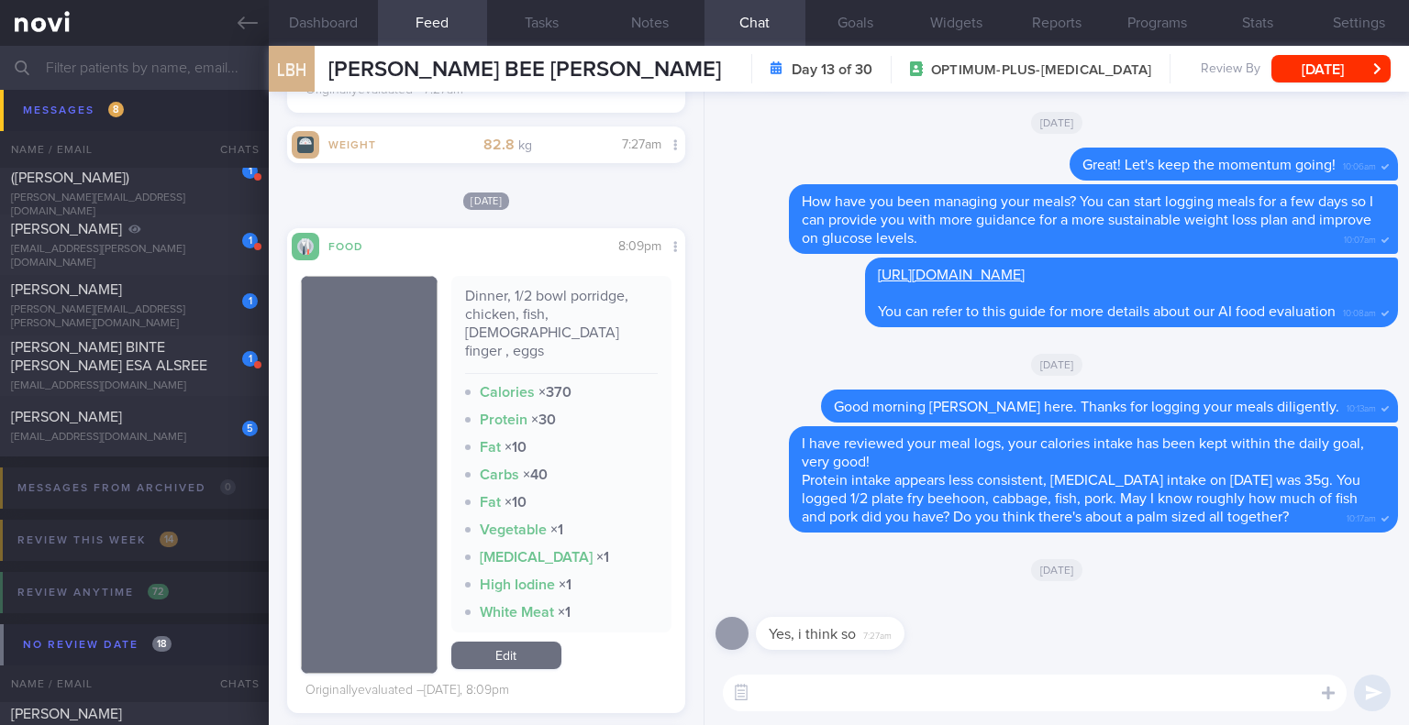
click at [840, 684] on textarea at bounding box center [1035, 693] width 624 height 37
type textarea "b"
type textarea "N"
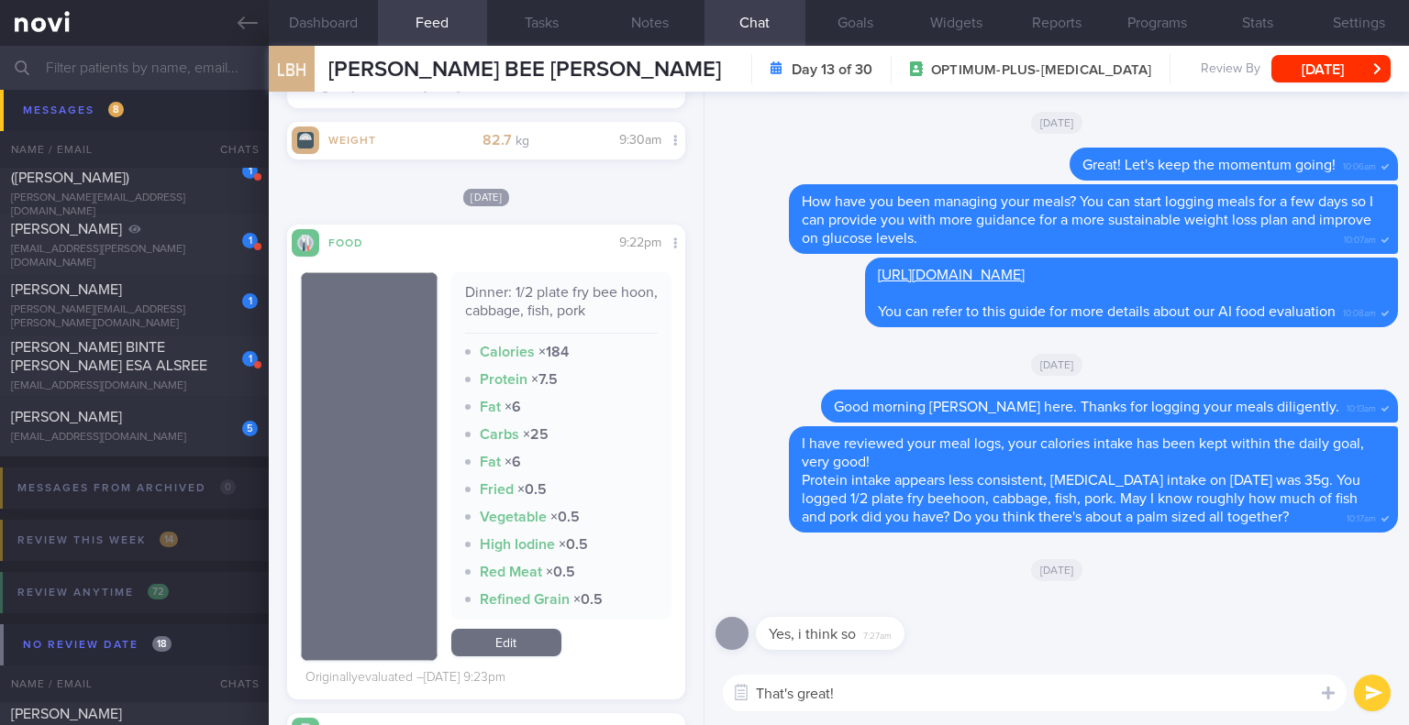
scroll to position [5961, 0]
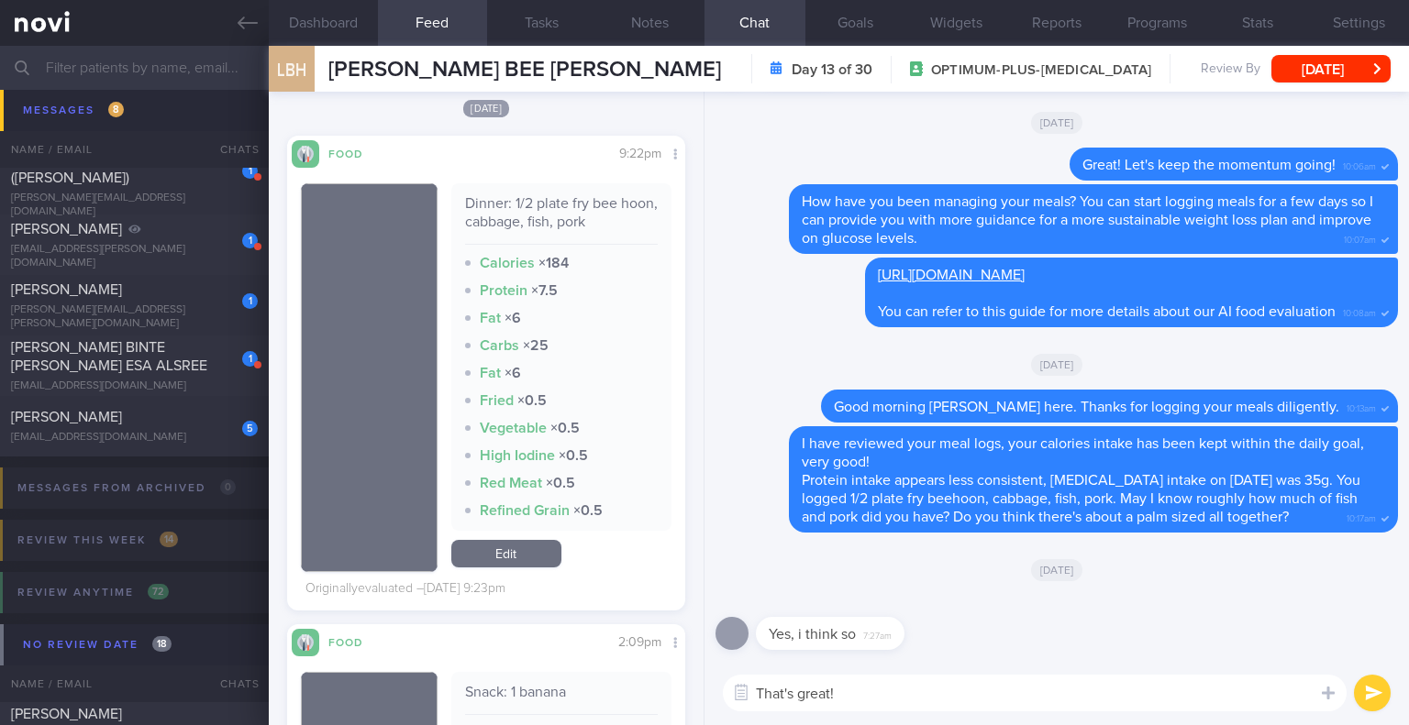
type textarea "That's great!"
click at [493, 568] on link "Edit" at bounding box center [506, 554] width 110 height 28
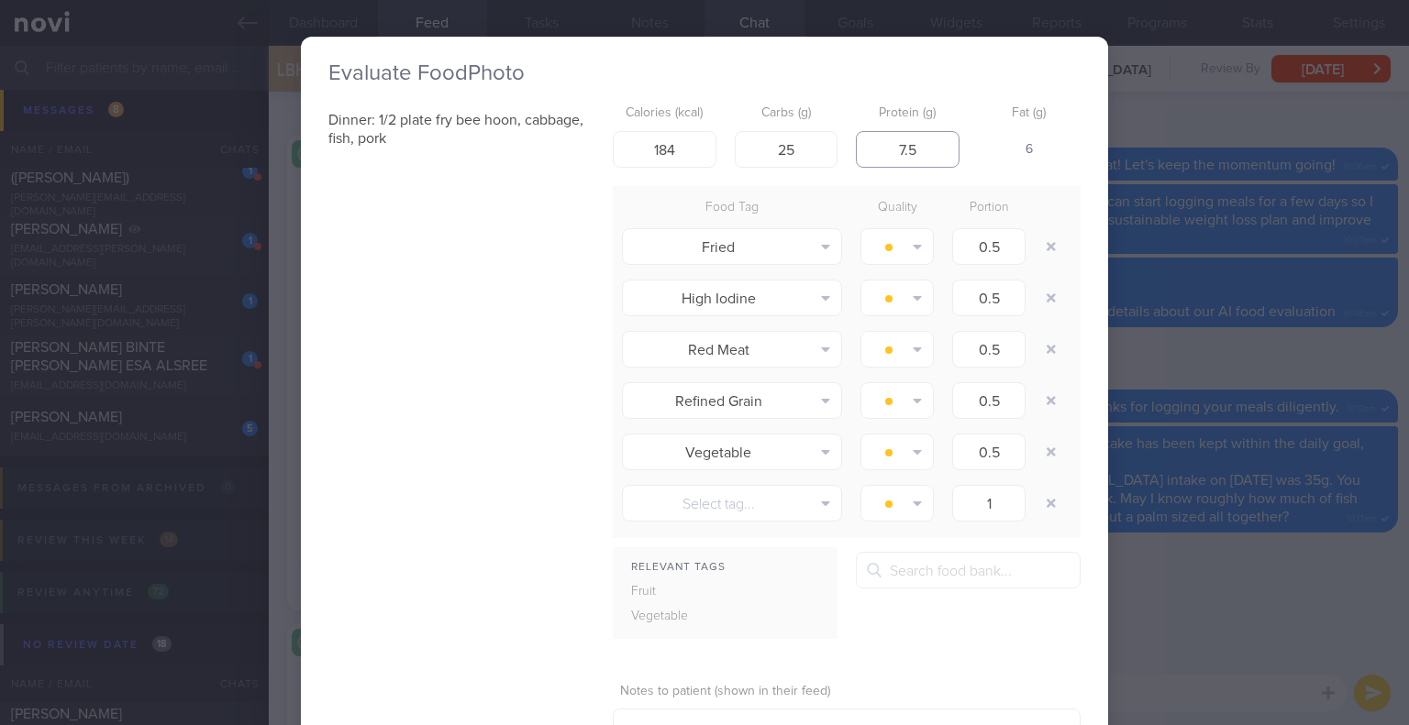
drag, startPoint x: 917, startPoint y: 147, endPoint x: 879, endPoint y: 152, distance: 38.0
click at [879, 152] on input "7.5" at bounding box center [908, 149] width 104 height 37
type input "20"
drag, startPoint x: 690, startPoint y: 156, endPoint x: 616, endPoint y: 146, distance: 74.1
click at [616, 146] on input "184" at bounding box center [665, 149] width 104 height 37
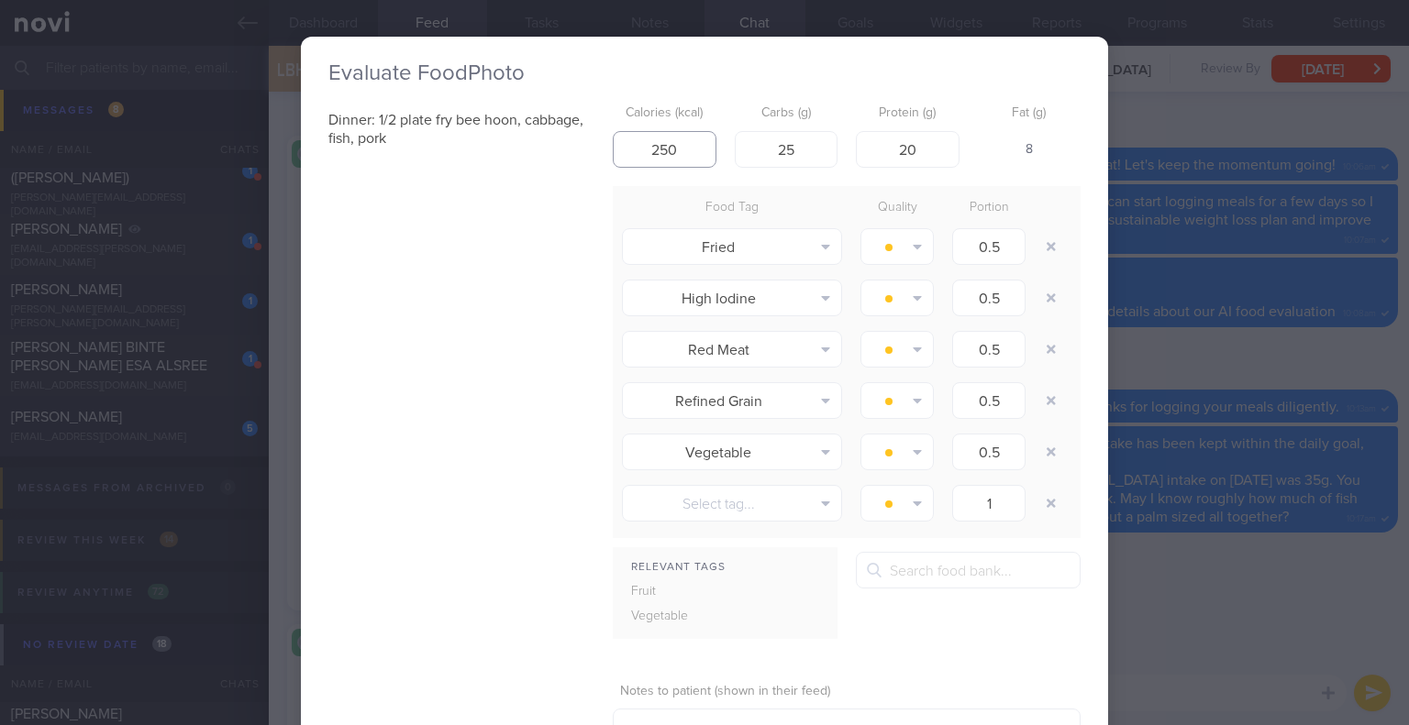
drag, startPoint x: 675, startPoint y: 149, endPoint x: 644, endPoint y: 142, distance: 31.8
click at [644, 142] on input "250" at bounding box center [665, 149] width 104 height 37
type input "280"
click at [598, 296] on div "Dinner: 1/2 plate fry bee hoon, cabbage, fish, pork Calories (kcal) 280 Carbs (…" at bounding box center [704, 451] width 752 height 710
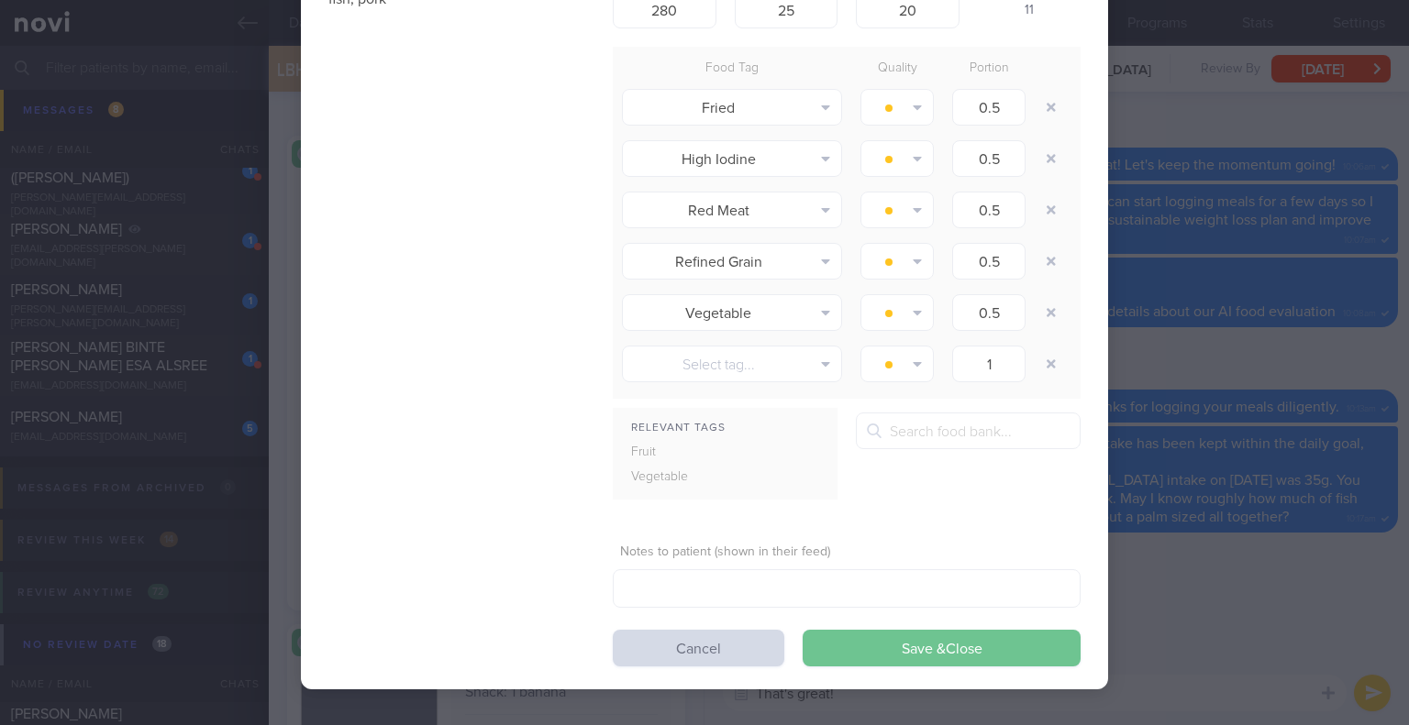
click at [961, 645] on button "Save & Close" at bounding box center [941, 648] width 278 height 37
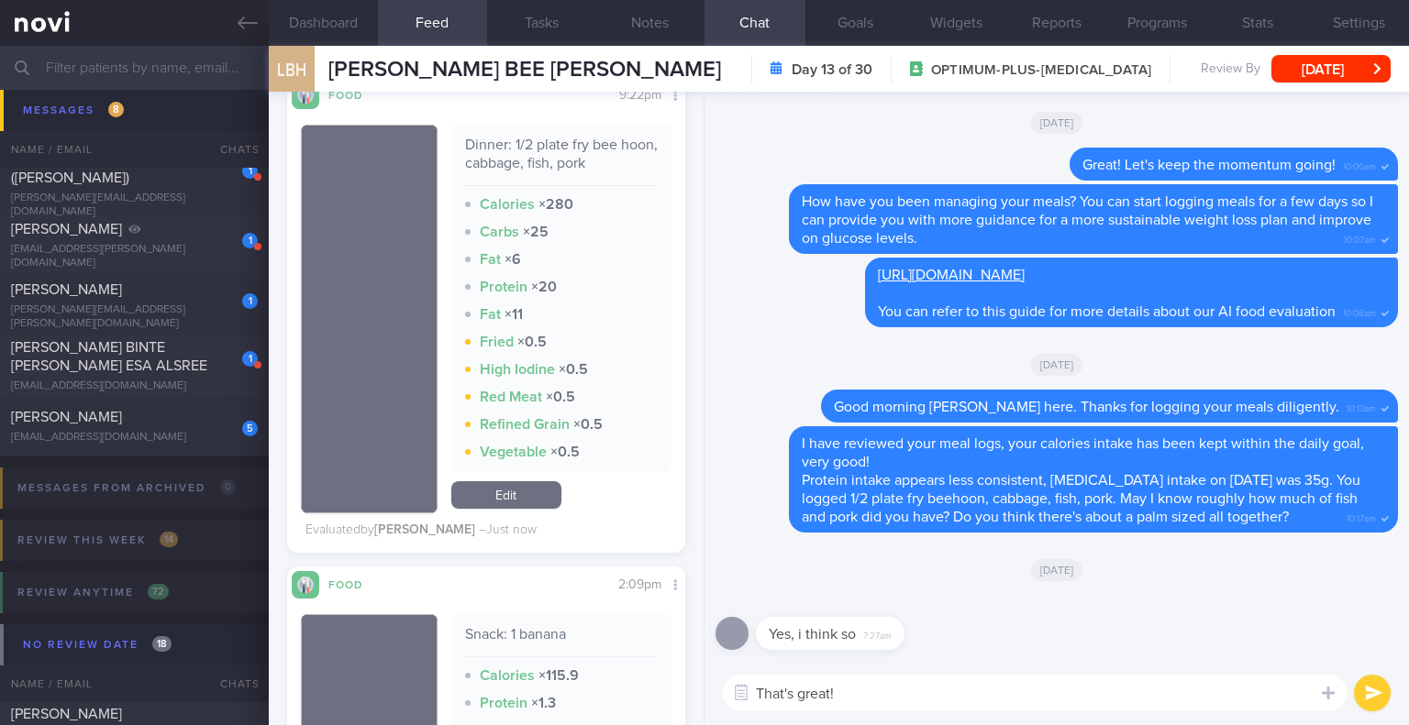
scroll to position [6420, 0]
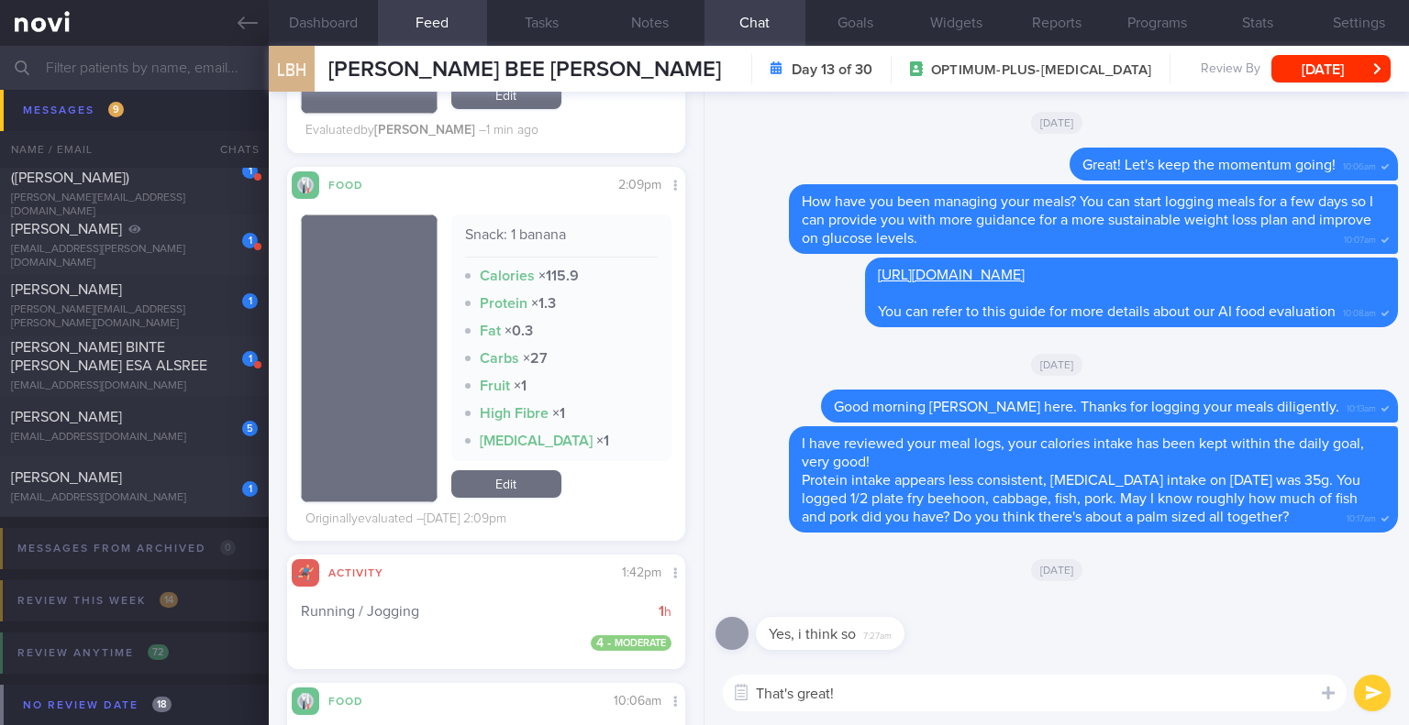
click at [869, 695] on textarea "That's great!" at bounding box center [1035, 693] width 624 height 37
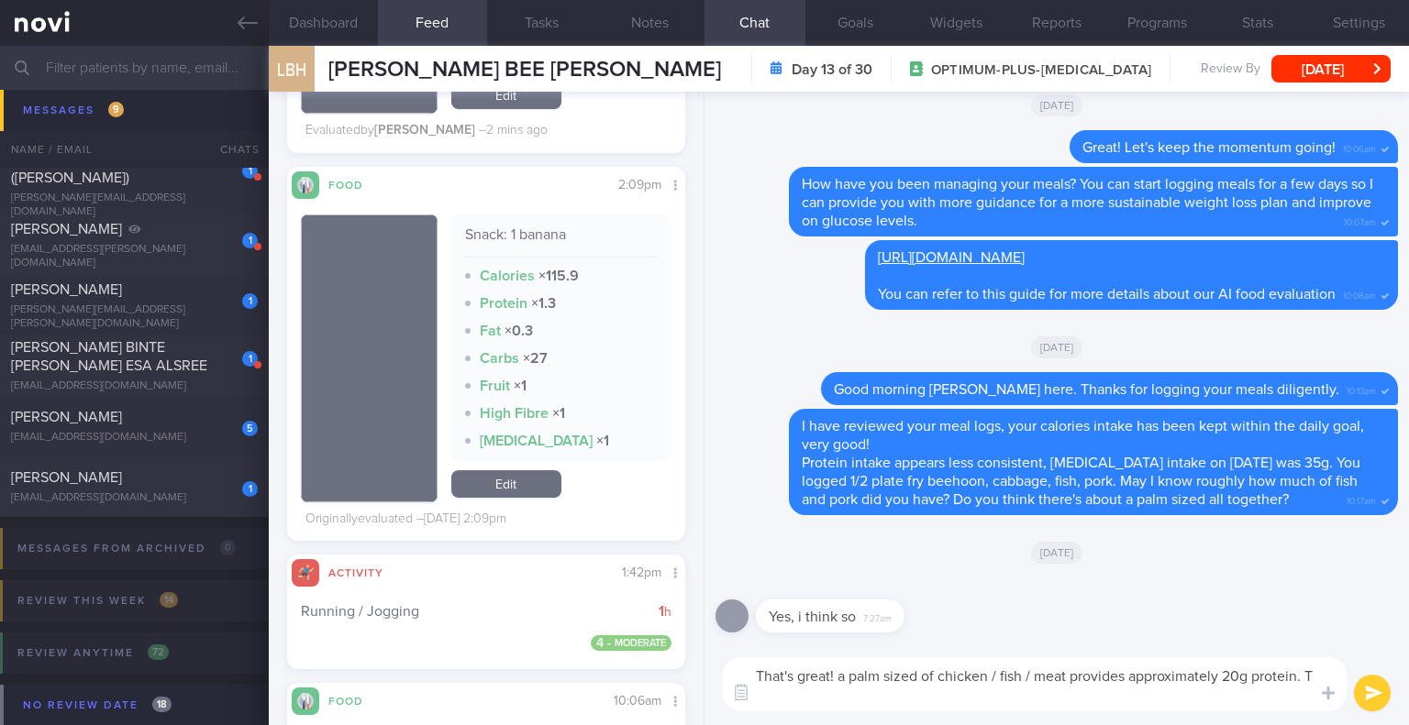
scroll to position [0, 0]
type textarea "That's great! a palm sized of chicken / fish / meat provides approximately 20g …"
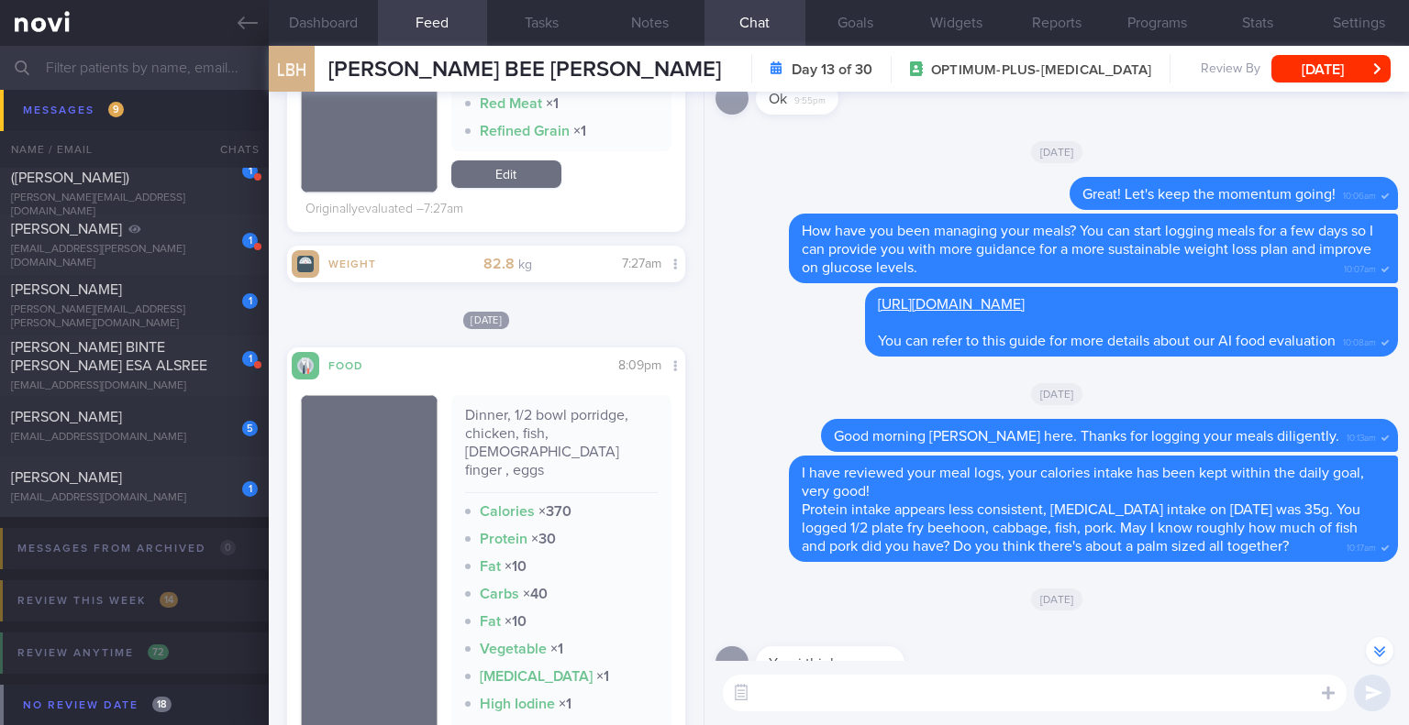
scroll to position [1009, 0]
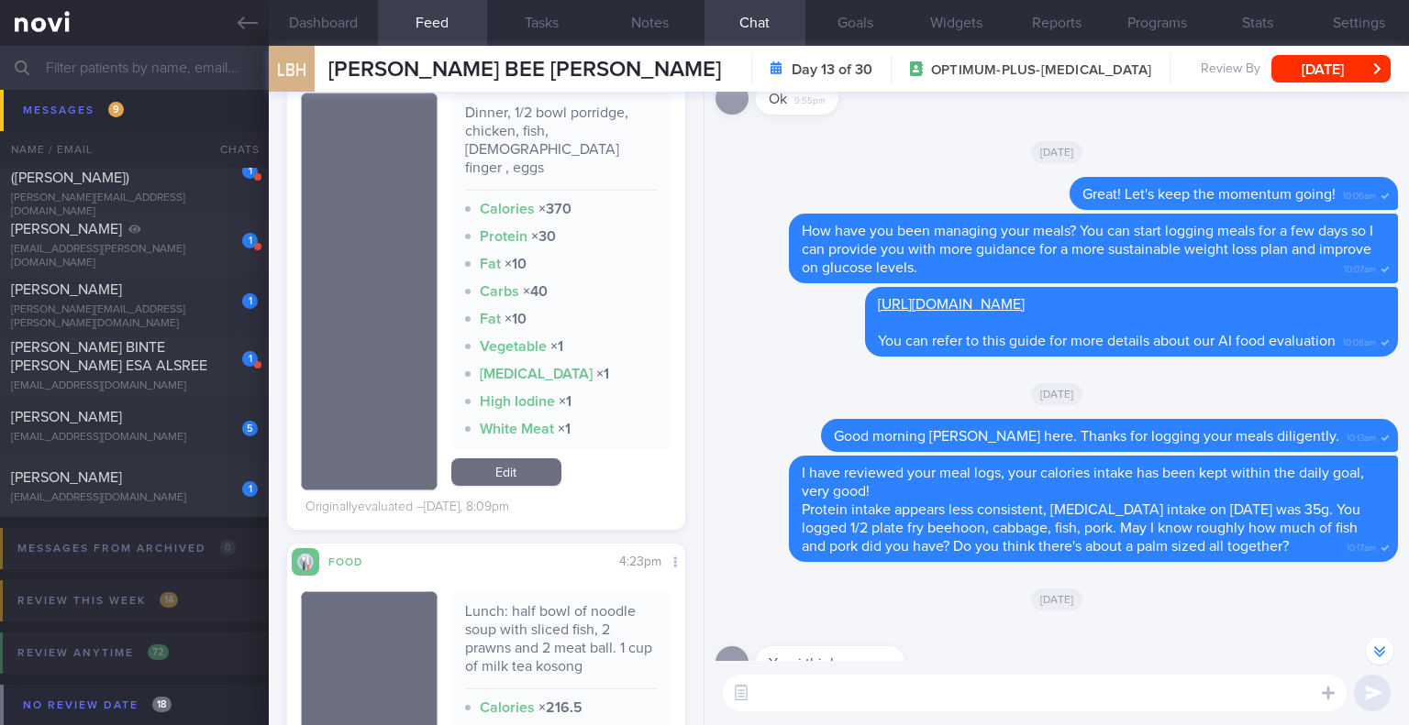
click at [807, 702] on textarea at bounding box center [1035, 693] width 624 height 37
type textarea "I"
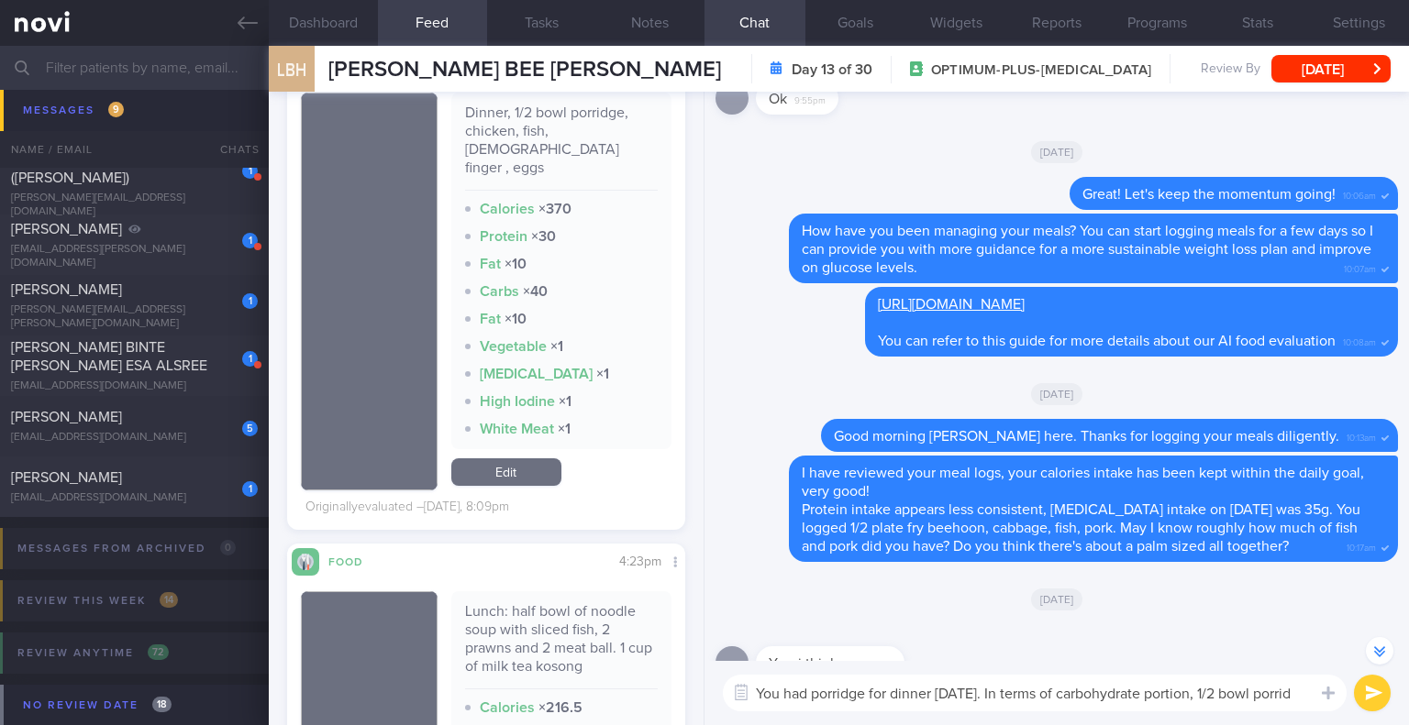
scroll to position [-109, 0]
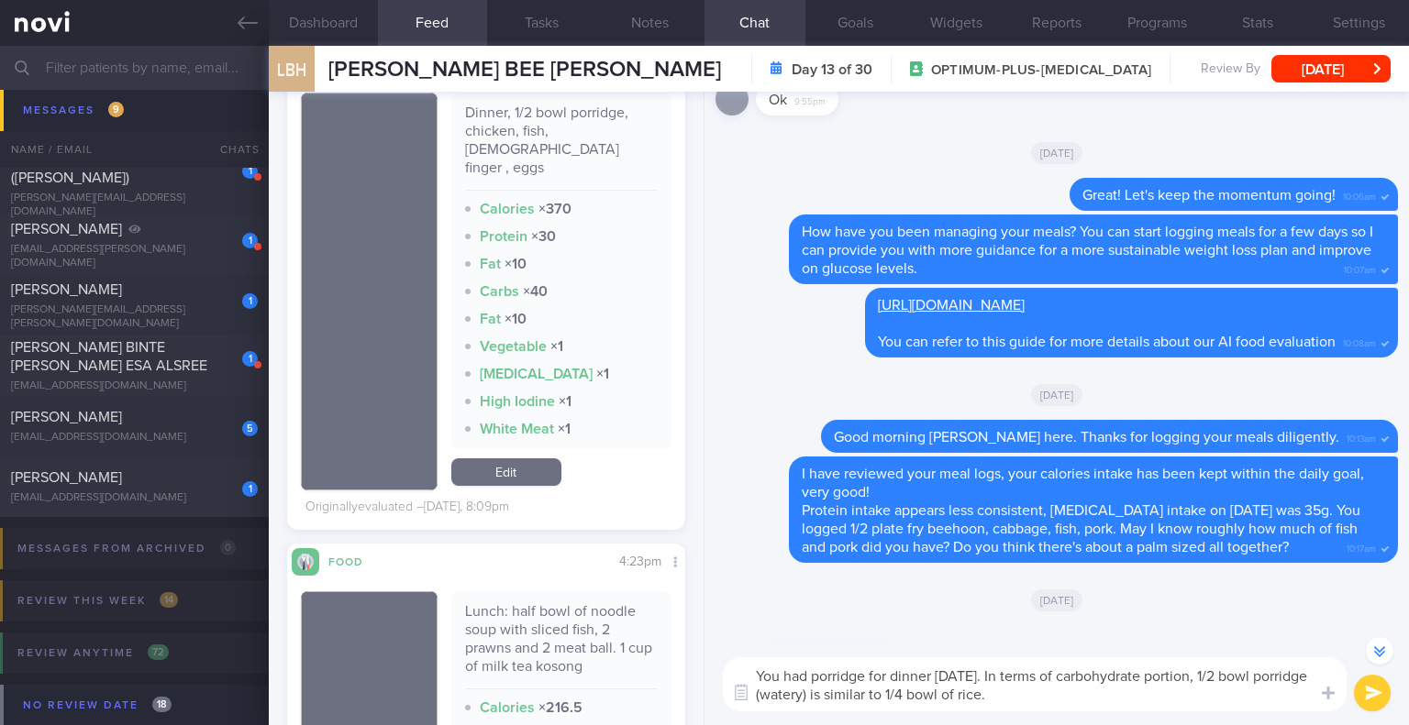
drag, startPoint x: 1218, startPoint y: 676, endPoint x: 1169, endPoint y: 680, distance: 48.8
click at [1169, 680] on textarea "You had porridge for dinner [DATE]. In terms of carbohydrate portion, 1/2 bowl …" at bounding box center [1035, 685] width 624 height 54
click at [1116, 682] on textarea "You had porridge for dinner [DATE]. In terms of the amount of the carbohydrate,…" at bounding box center [1035, 675] width 624 height 72
click at [975, 693] on textarea "You had porridge for dinner [DATE]. In terms of the amount of the carbohydrate,…" at bounding box center [1035, 675] width 624 height 72
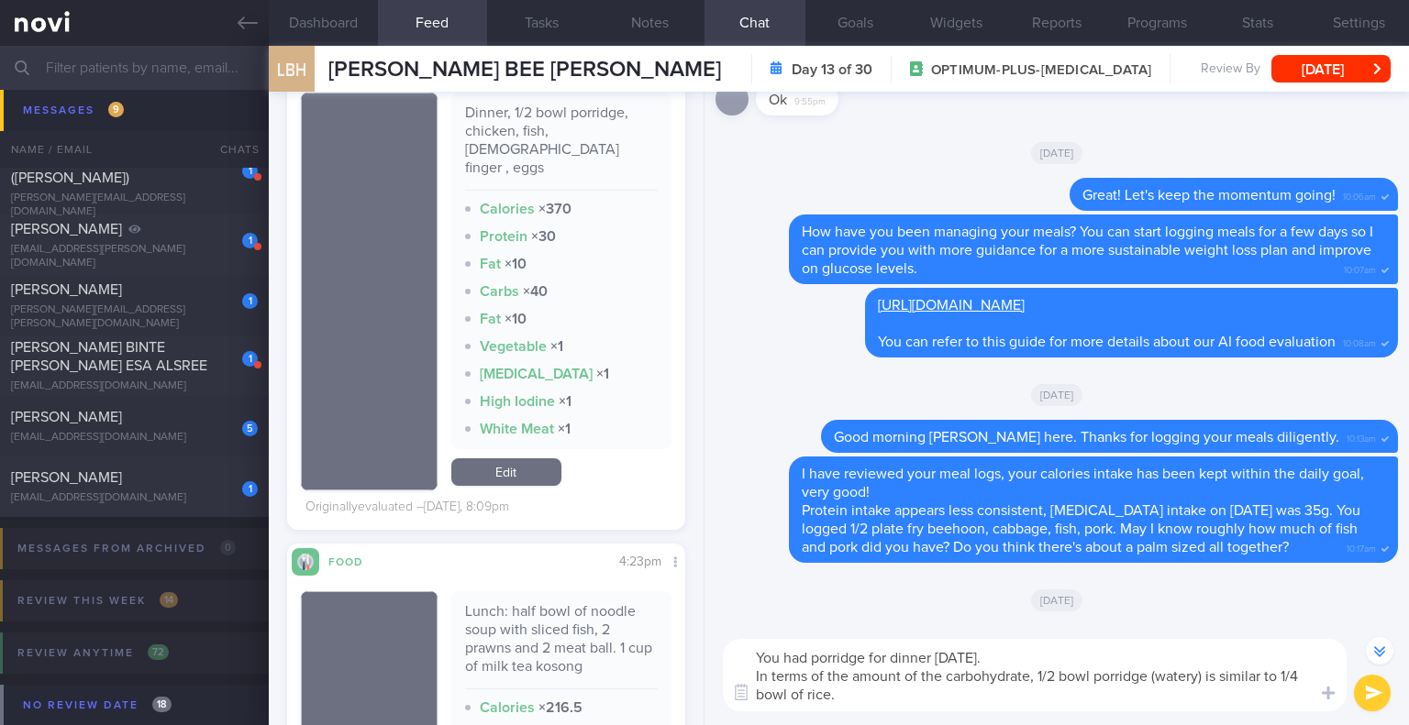
click at [934, 696] on textarea "You had porridge for dinner [DATE]. In terms of the amount of the carbohydrate,…" at bounding box center [1035, 675] width 624 height 72
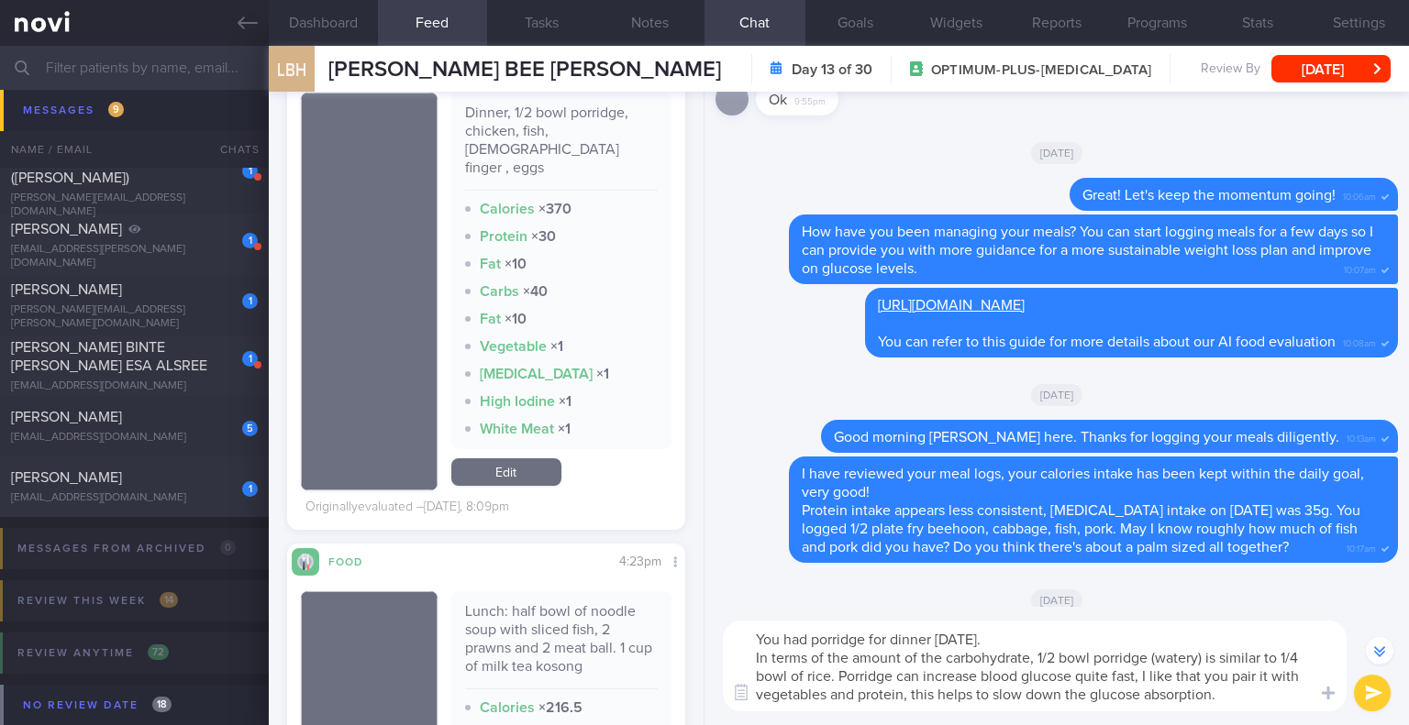
type textarea "You had porridge for dinner [DATE]. In terms of the amount of the carbohydrate,…"
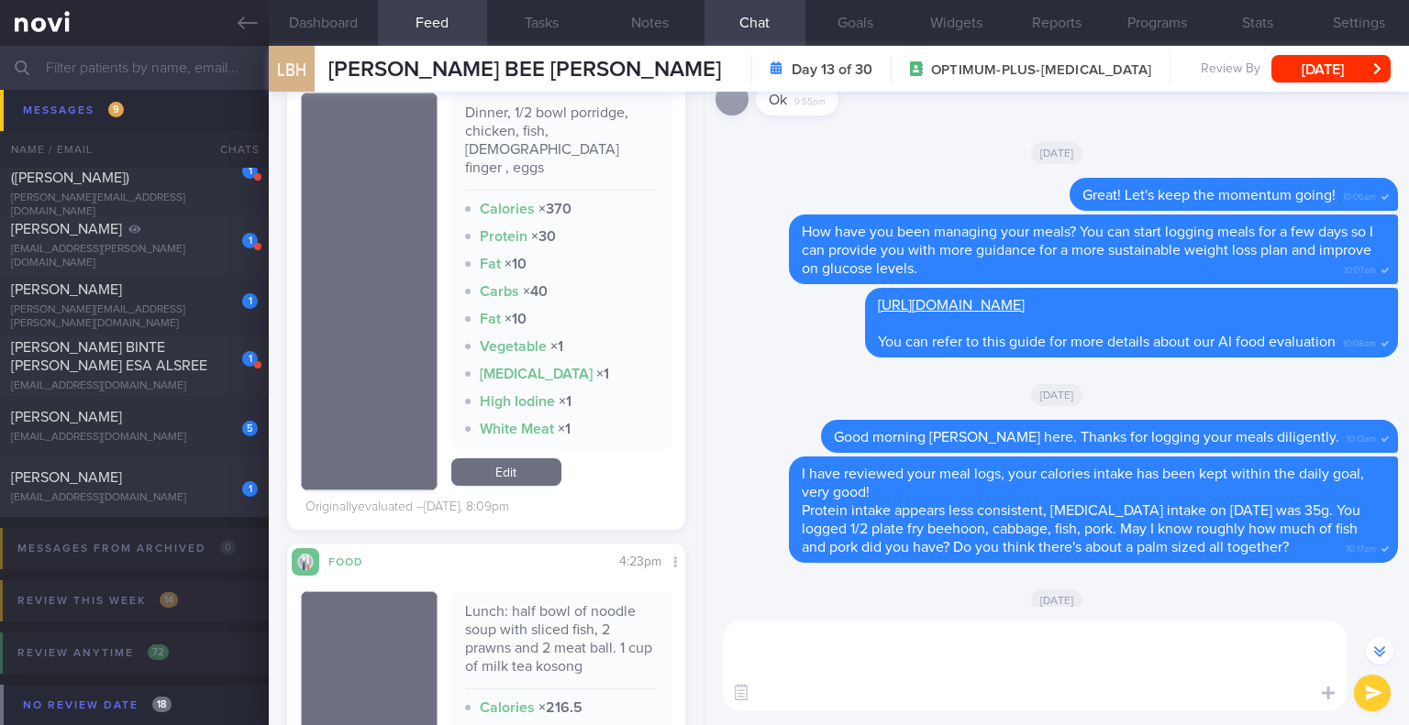
scroll to position [0, 0]
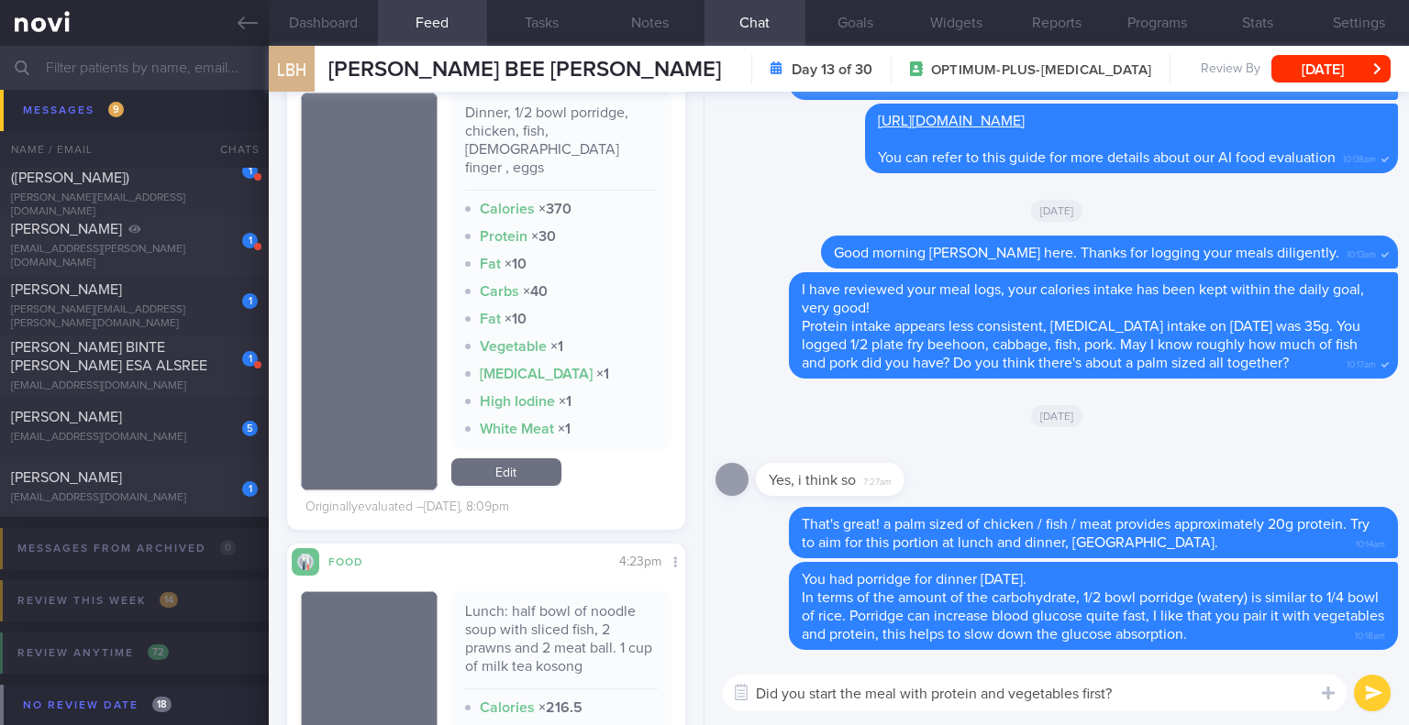
type textarea "Did you start the meal with protein and vegetables first?"
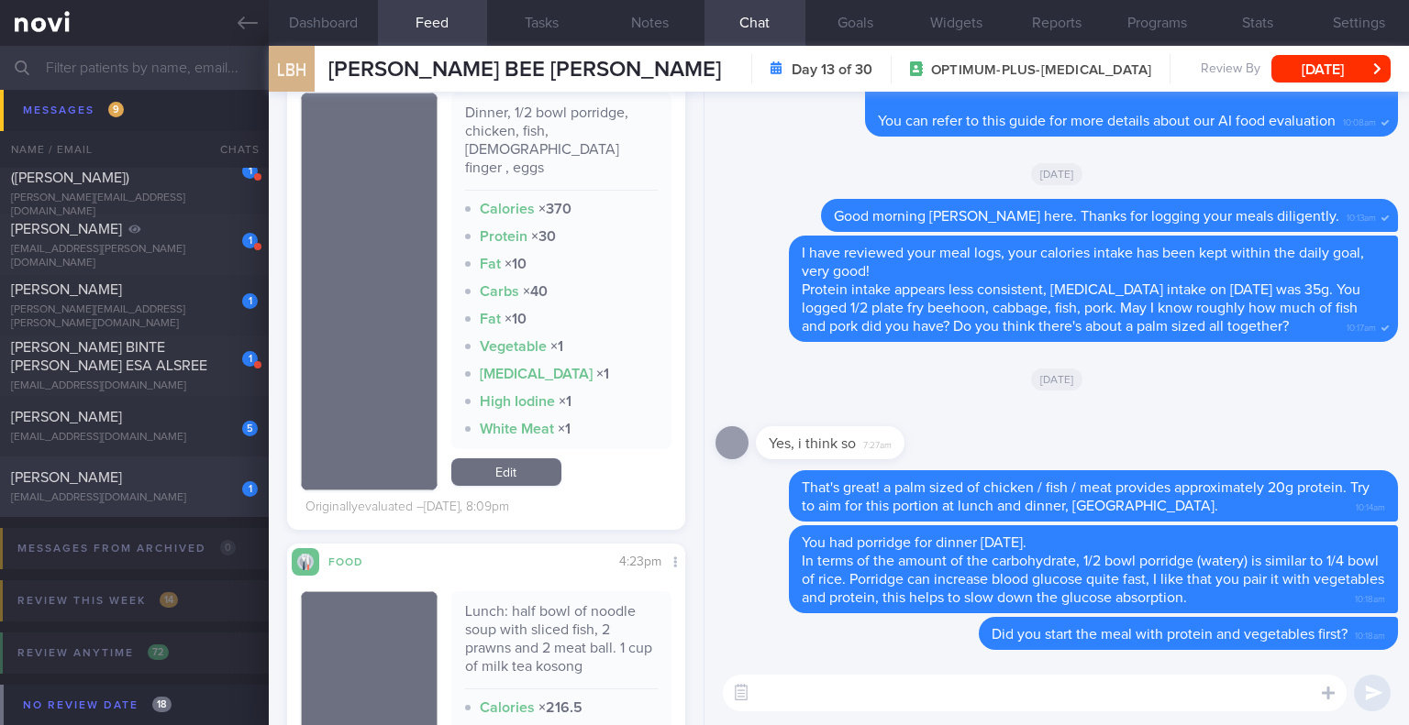
click at [105, 492] on div "[EMAIL_ADDRESS][DOMAIN_NAME]" at bounding box center [134, 499] width 247 height 14
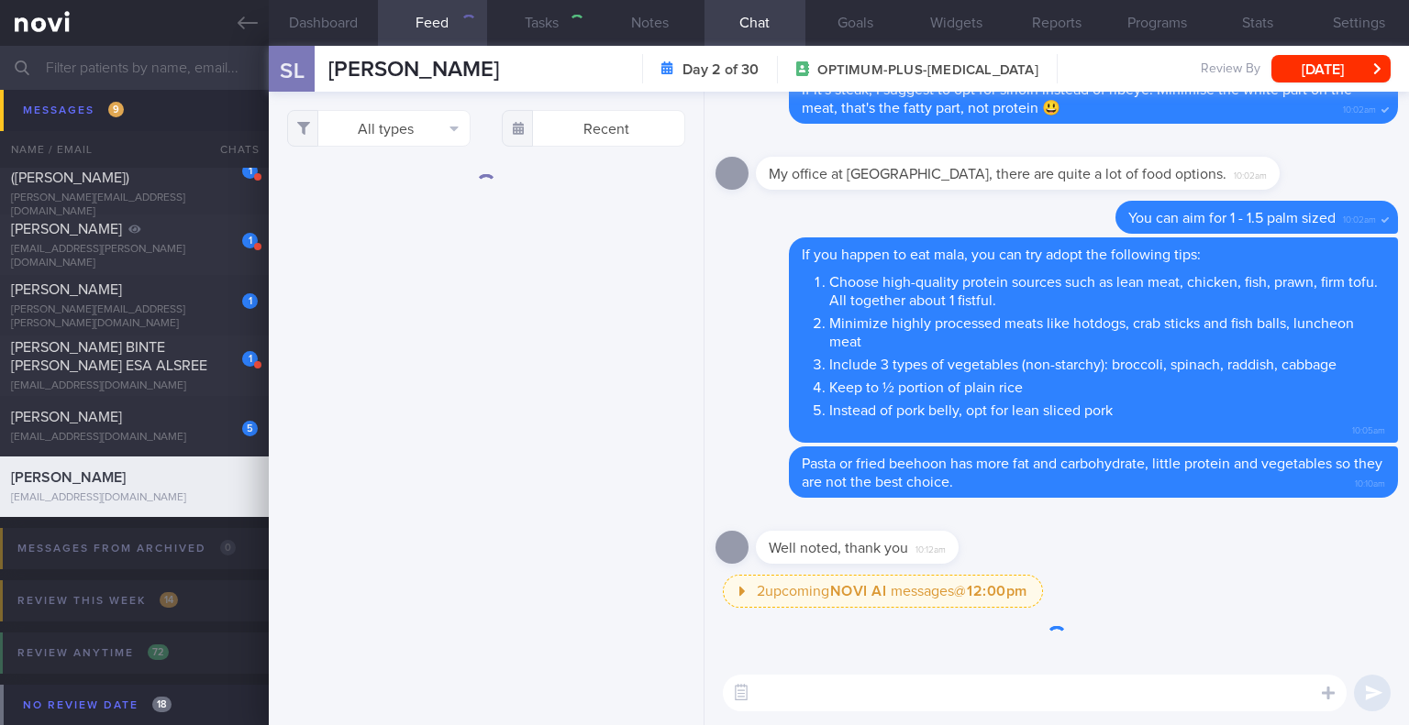
select select "8"
type input "[DATE]"
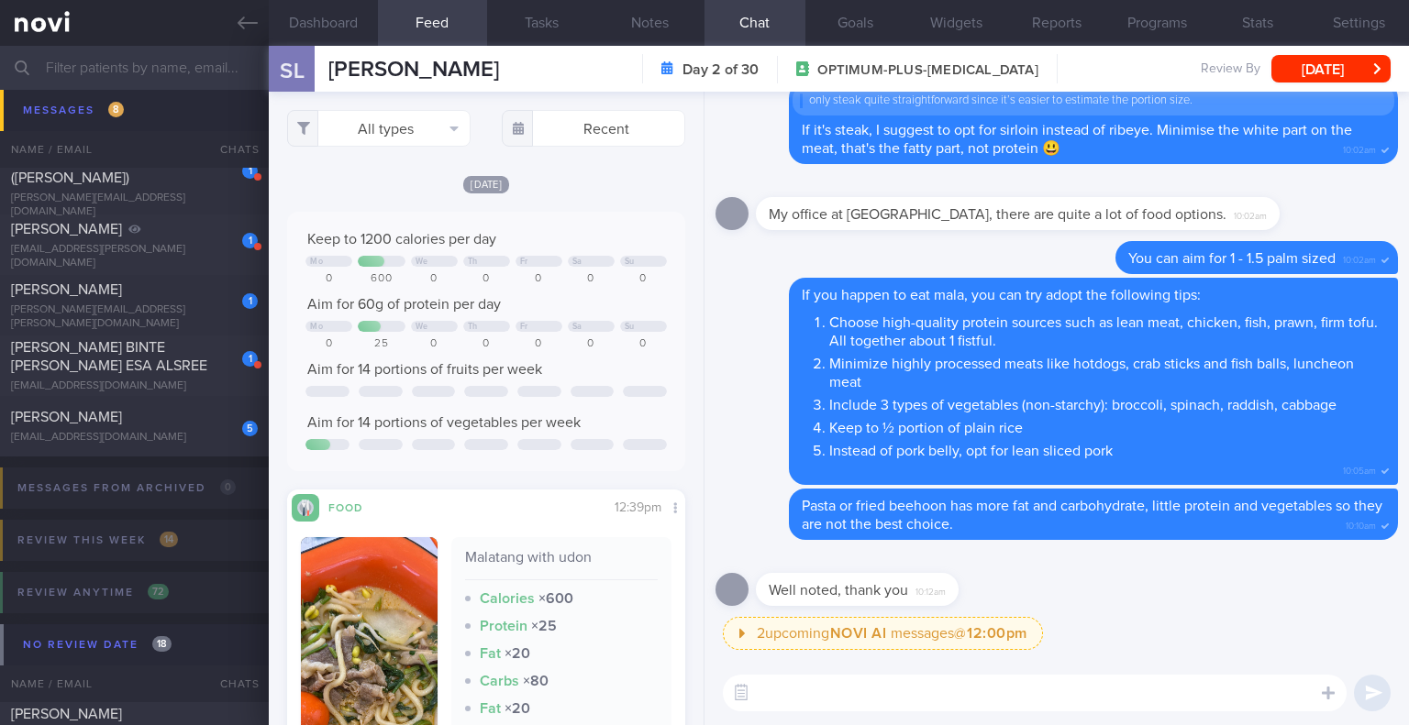
click at [917, 690] on textarea at bounding box center [1035, 693] width 624 height 37
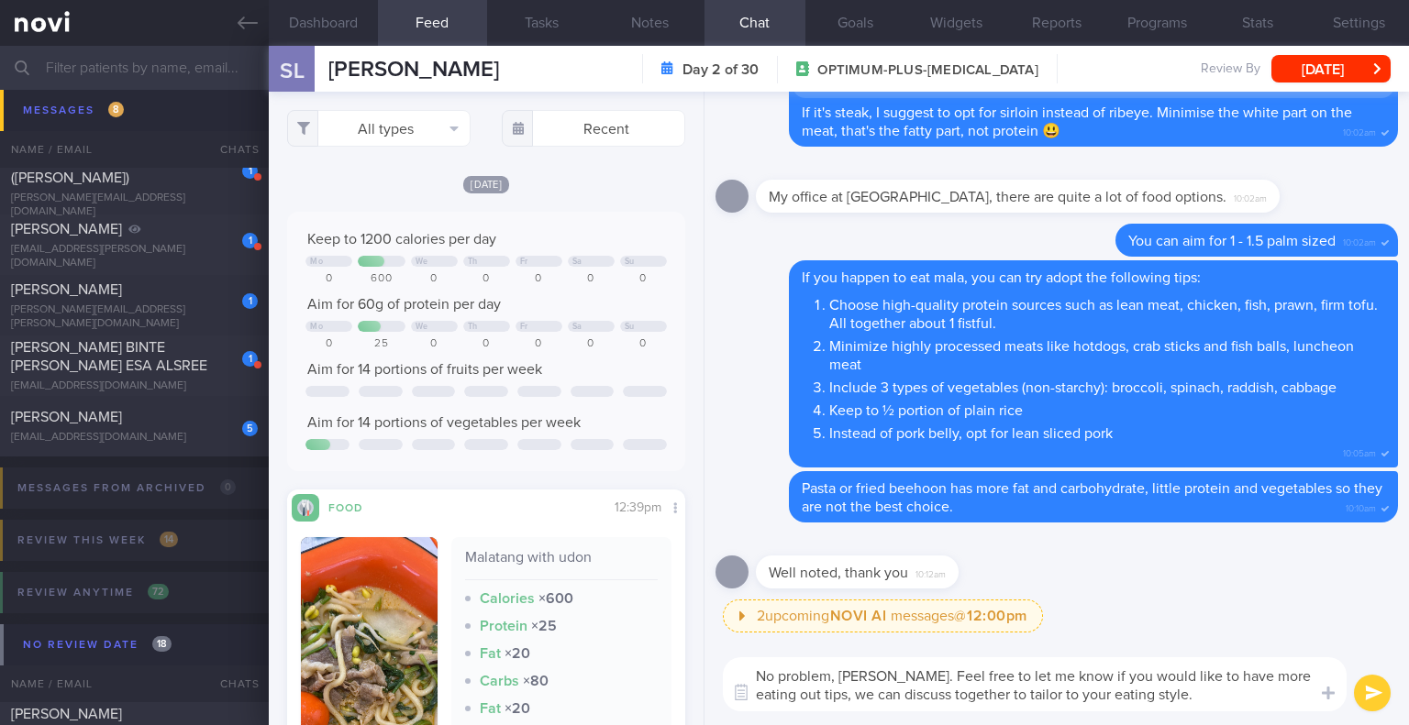
click at [1134, 695] on textarea "No problem, [PERSON_NAME]. Feel free to let me know if you would like to have m…" at bounding box center [1035, 685] width 624 height 54
drag, startPoint x: 1136, startPoint y: 697, endPoint x: 996, endPoint y: 693, distance: 140.4
click at [996, 693] on textarea "No problem, [PERSON_NAME]. Feel free to let me know if you would like to have m…" at bounding box center [1035, 685] width 624 height 54
type textarea "No problem, [PERSON_NAME]. Feel free to let me know if you would like to have m…"
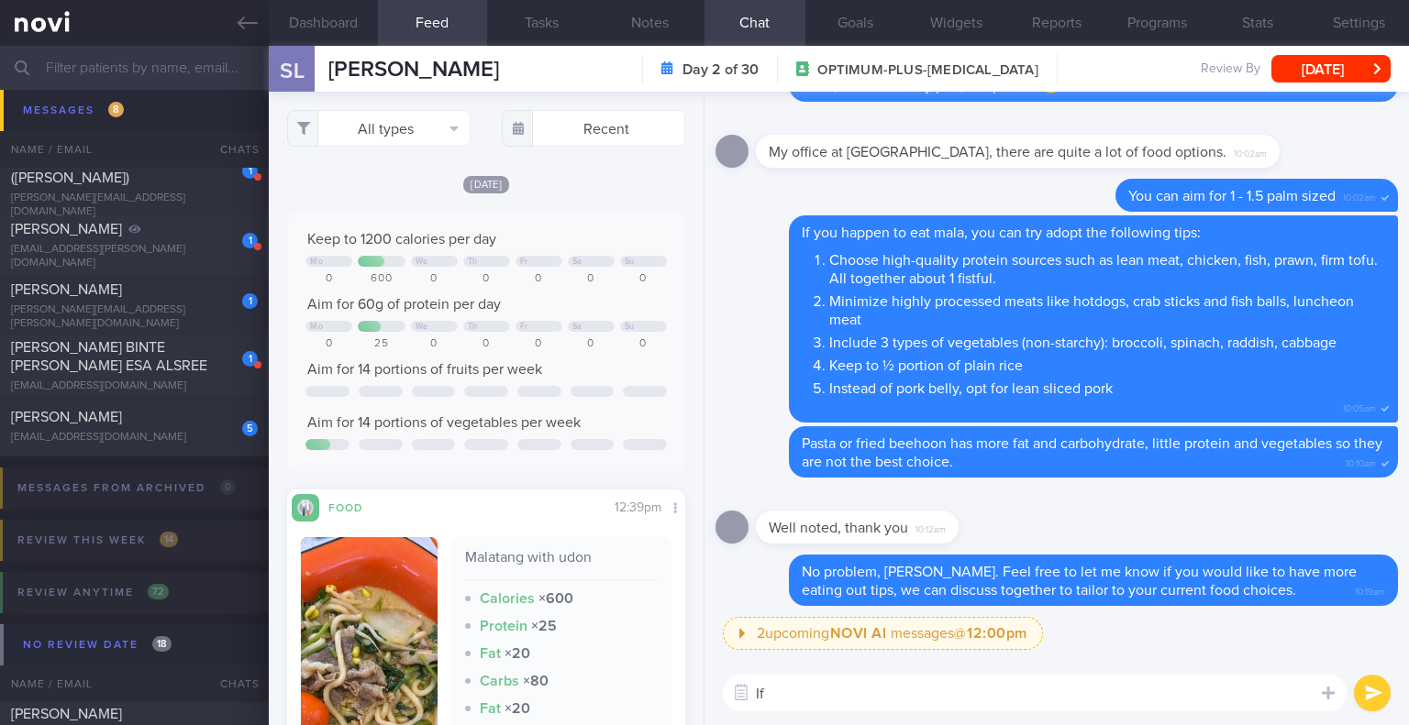
type textarea "I"
type textarea "If"
click at [187, 299] on div "[PERSON_NAME]" at bounding box center [132, 290] width 242 height 18
click at [108, 421] on span "[PERSON_NAME]" at bounding box center [66, 417] width 111 height 15
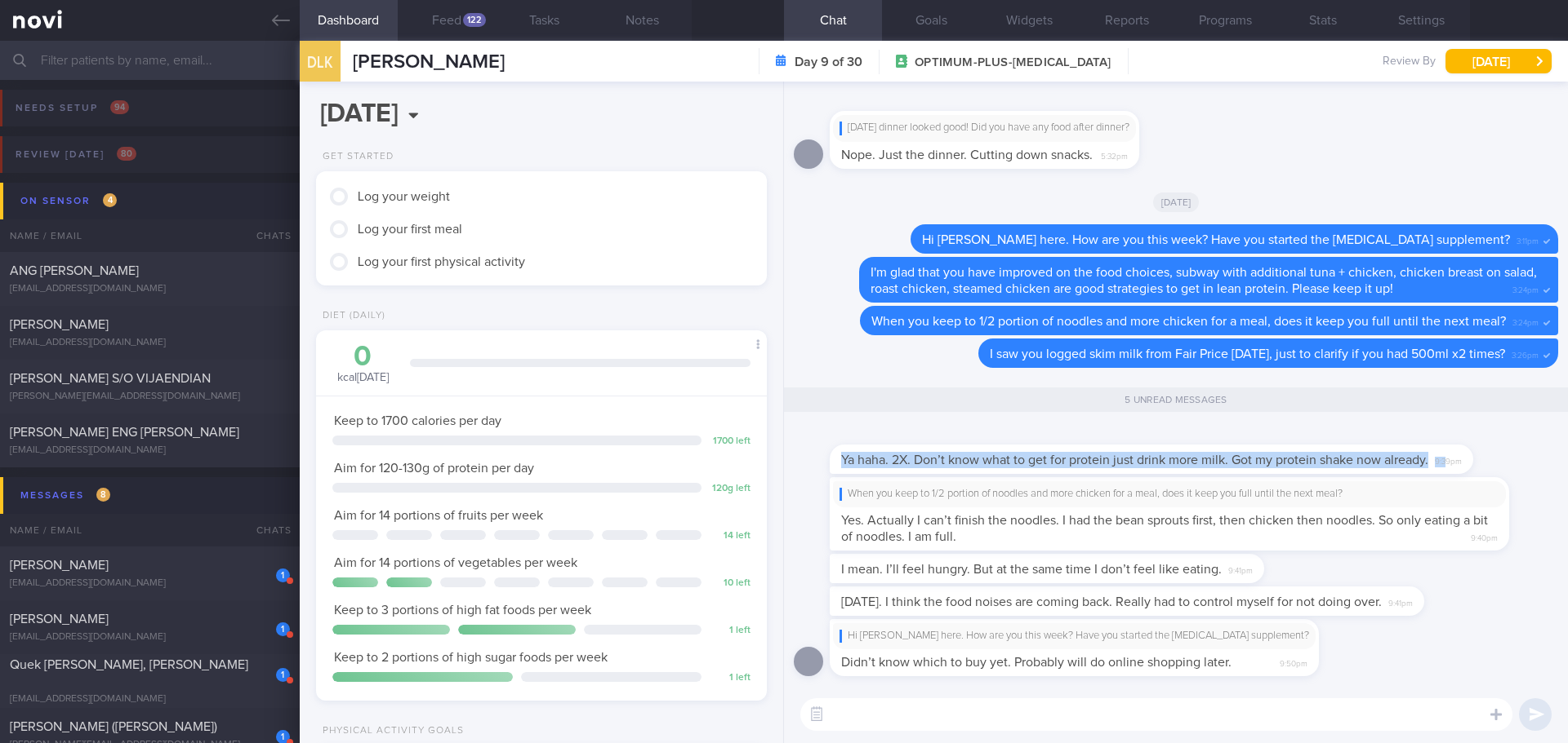
drag, startPoint x: 1450, startPoint y: 472, endPoint x: 1525, endPoint y: 464, distance: 75.4
click at [1254, 464] on div "Ya haha. 2X. Don’t know what to get for protein just drink more milk. Got my pr…" at bounding box center [1175, 451] width 764 height 52
click at [1254, 460] on div "Ya haha. 2X. Don’t know what to get for protein just drink more milk. Got my pr…" at bounding box center [1176, 449] width 693 height 49
drag, startPoint x: 1469, startPoint y: 458, endPoint x: 1544, endPoint y: 457, distance: 75.0
click at [1254, 457] on div "Ya haha. 2X. Don’t know what to get for protein just drink more milk. Got my pr…" at bounding box center [1175, 451] width 764 height 52
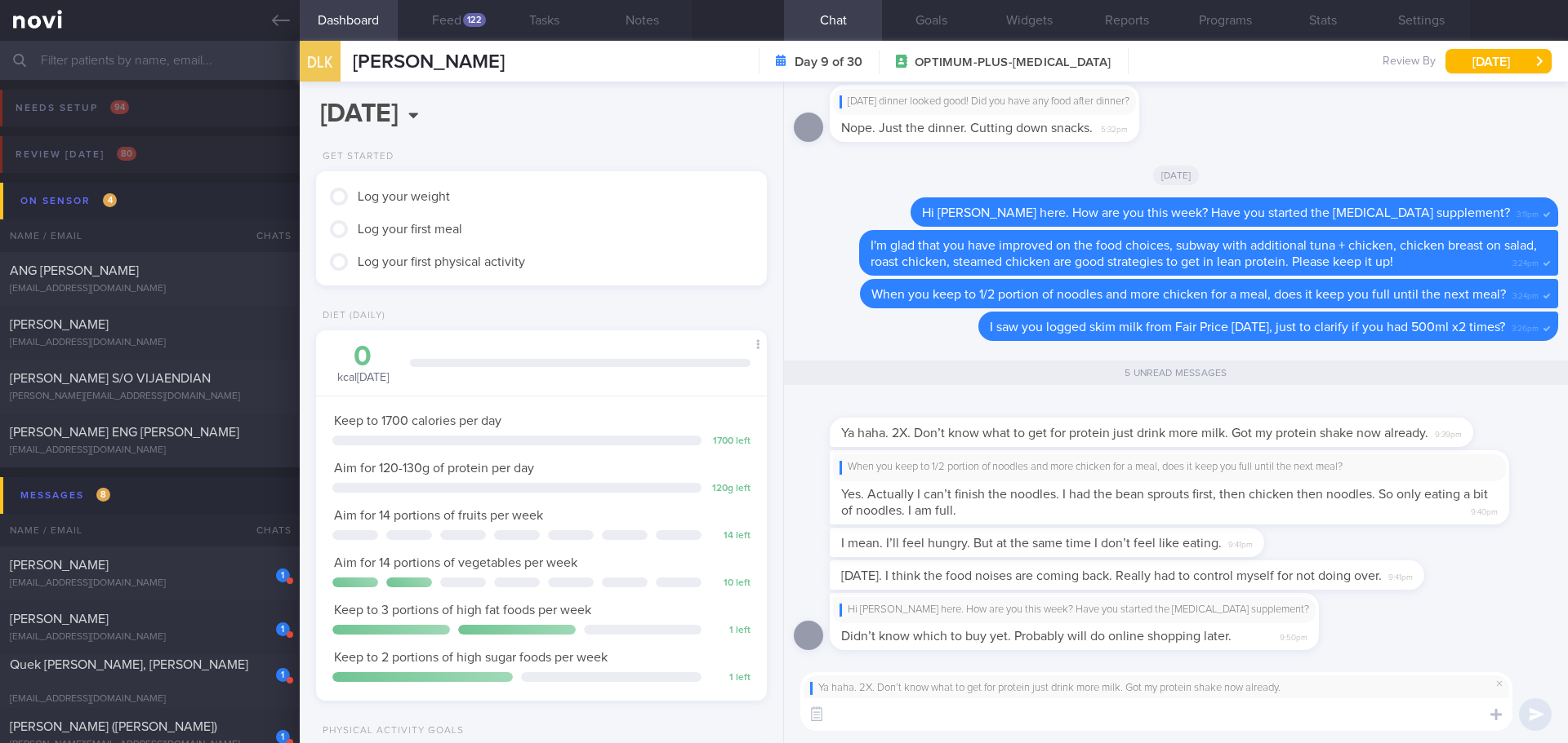
click at [1148, 645] on textarea at bounding box center [1157, 715] width 712 height 33
click at [1080, 645] on textarea "I see." at bounding box center [1157, 715] width 712 height 33
drag, startPoint x: 1426, startPoint y: 719, endPoint x: 1101, endPoint y: 716, distance: 325.0
click at [1101, 645] on textarea "I see. Glad that you have gotten protein shake, it's lower calories per 100ml a…" at bounding box center [1157, 715] width 712 height 33
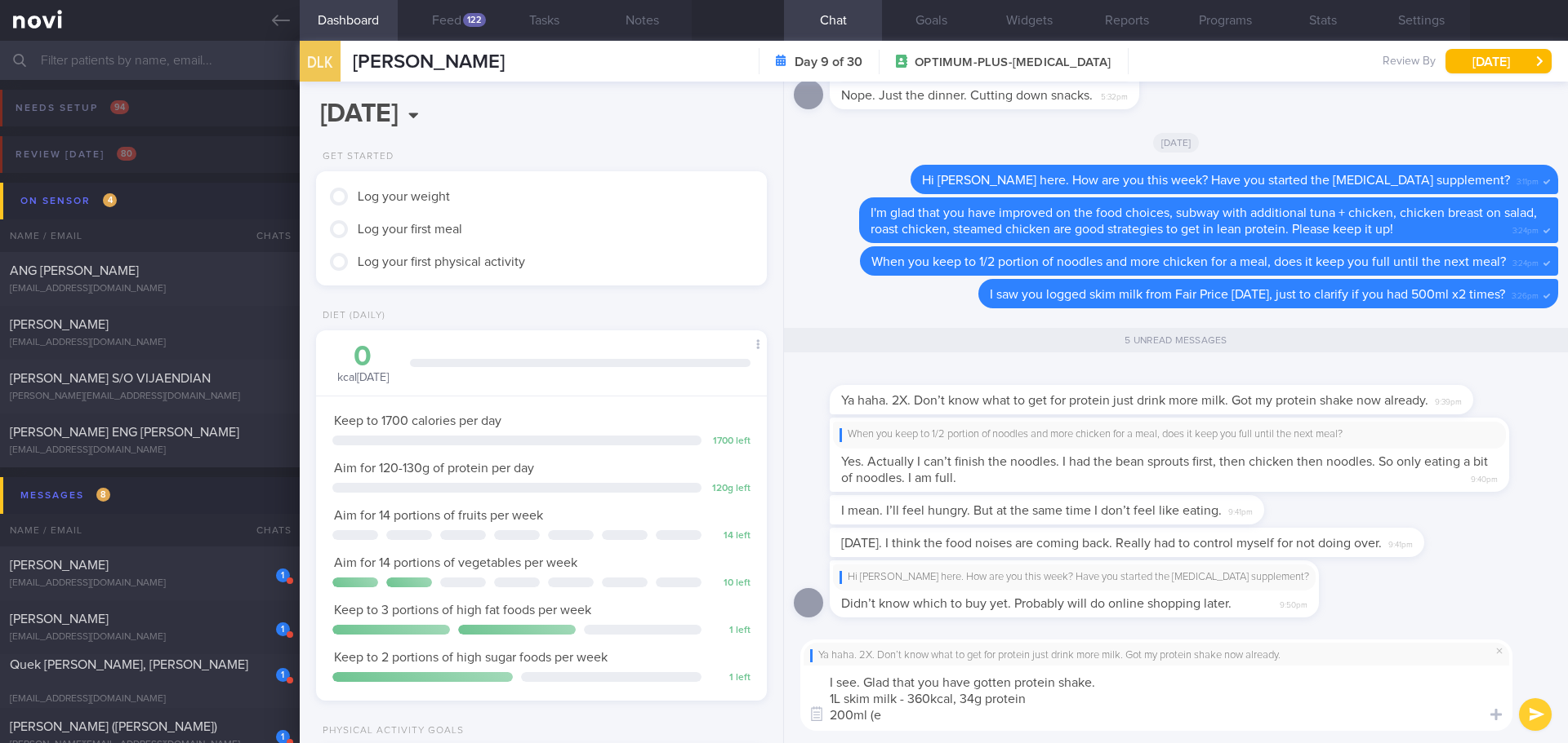
click at [942, 645] on textarea "I see. Glad that you have gotten protein shake. 1L skim milk - 360kcal, 34g pro…" at bounding box center [1157, 698] width 712 height 65
click at [1141, 645] on textarea "I see. Glad that you have gotten protein shake. 1L skim milk - 360kcal, 34g pro…" at bounding box center [1157, 698] width 712 height 65
click at [1174, 645] on textarea "I see. Glad that you have gotten protein shake. It has higher protein per calor…" at bounding box center [1157, 698] width 712 height 65
click at [1172, 645] on textarea "I see. Glad that you have gotten protein shake. It has higher protein per calor…" at bounding box center [1157, 698] width 712 height 65
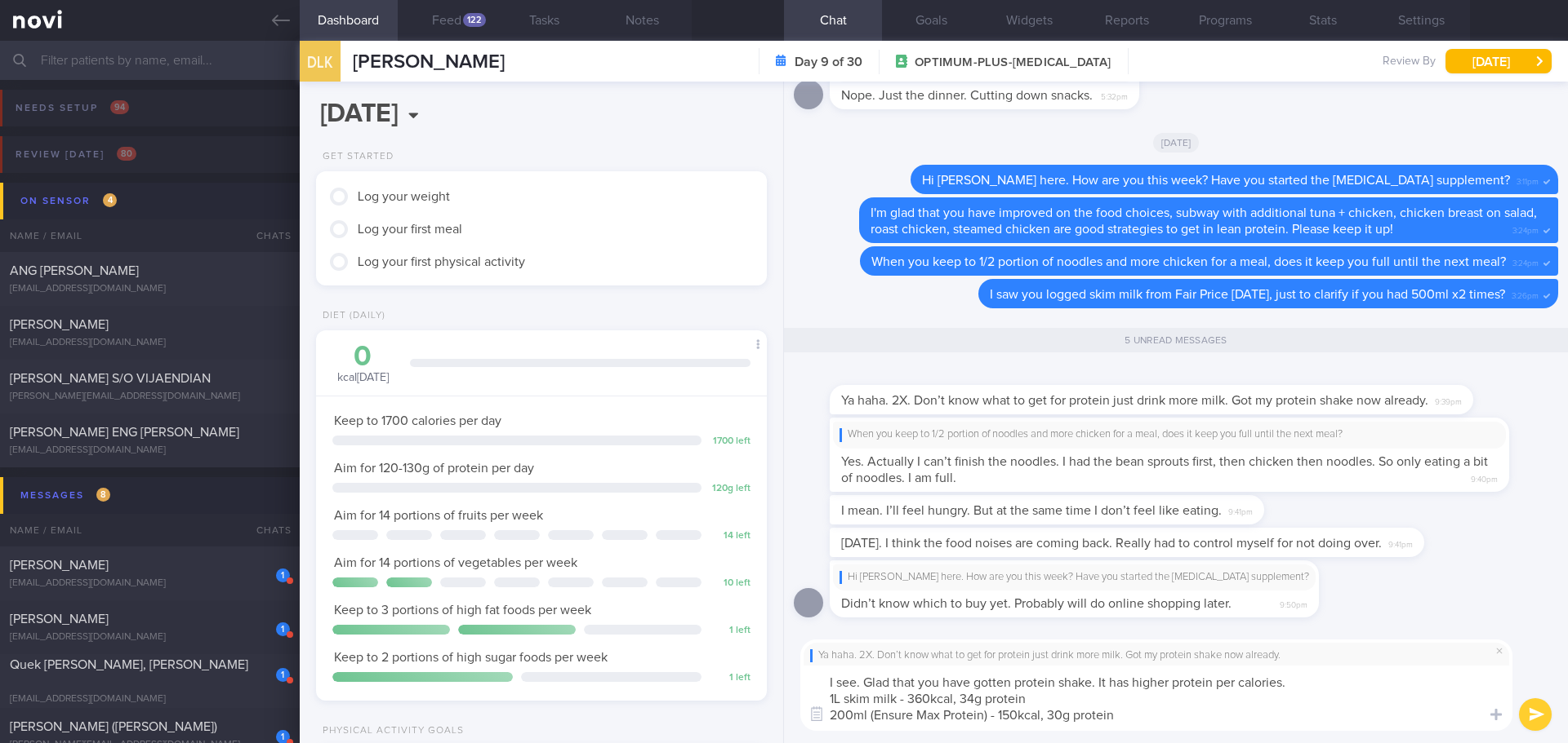
click at [1172, 645] on textarea "I see. Glad that you have gotten protein shake. It has higher protein per calor…" at bounding box center [1157, 698] width 712 height 65
click at [1254, 645] on textarea "I see. Glad that you have gotten protein shake. It has higher protein per calor…" at bounding box center [1157, 698] width 712 height 65
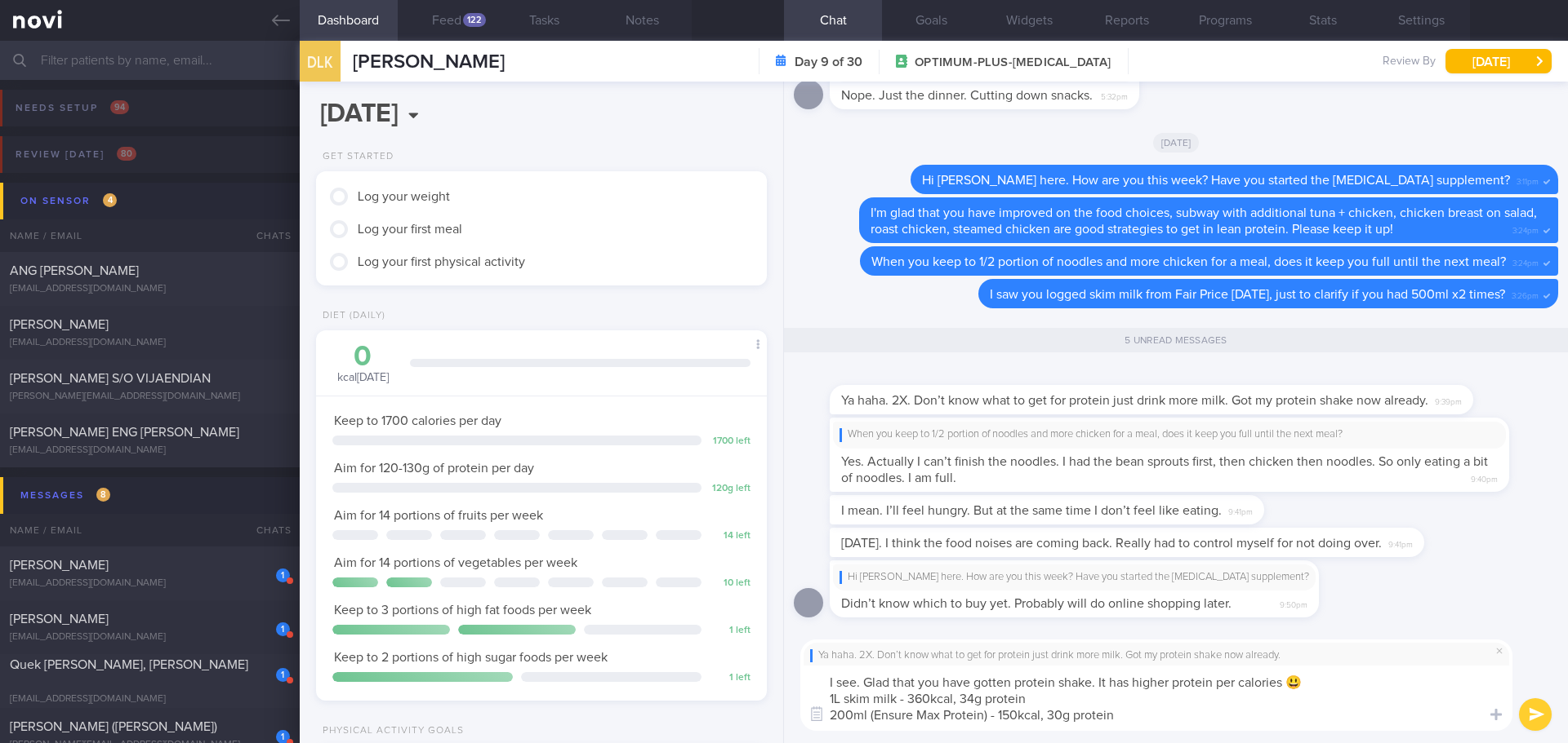
click at [1254, 645] on textarea "I see. Glad that you have gotten protein shake. It has higher protein per calor…" at bounding box center [1157, 698] width 712 height 65
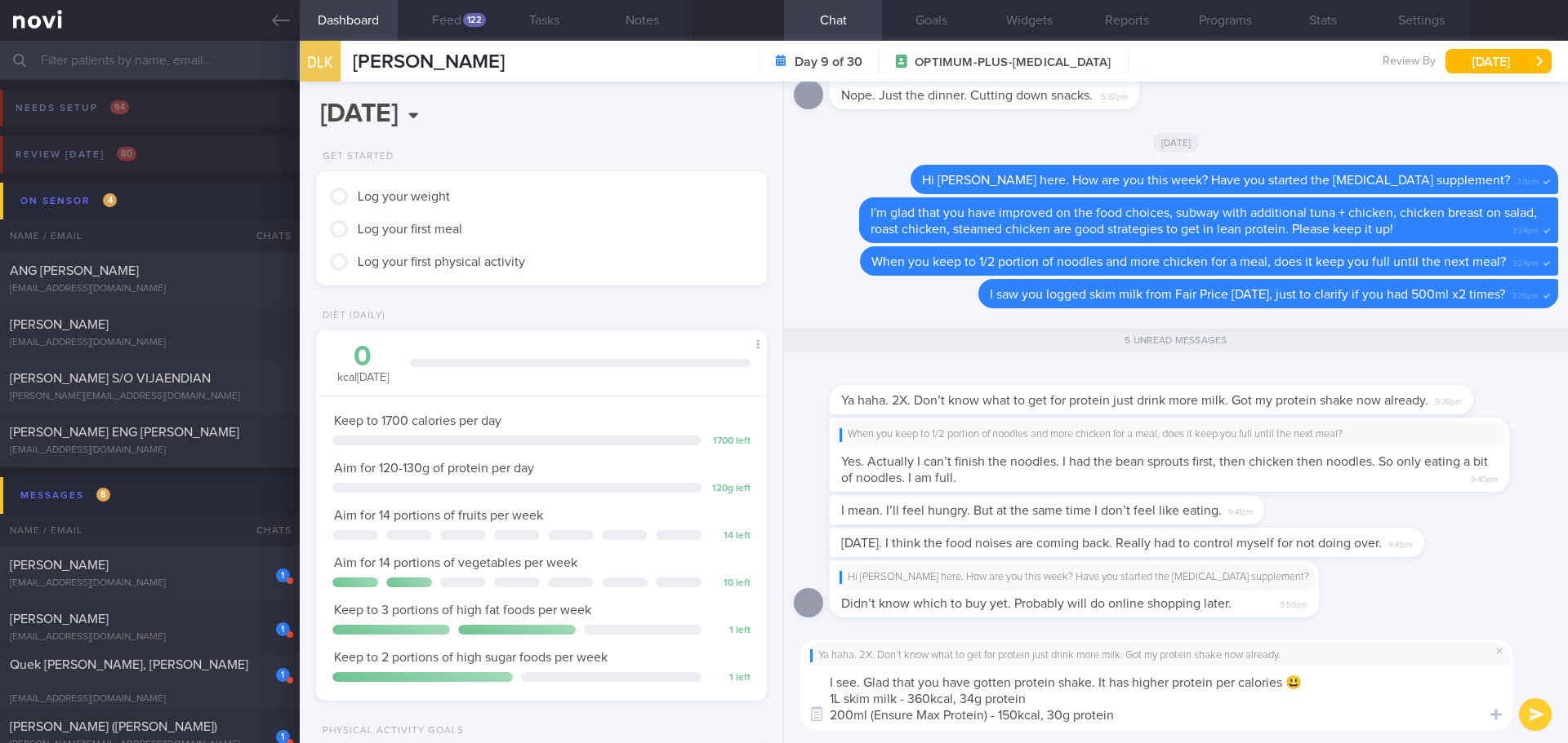
click at [1254, 645] on textarea "I see. Glad that you have gotten protein shake. It has higher protein per calor…" at bounding box center [1157, 698] width 712 height 65
click at [866, 645] on textarea "I see. Glad that you have gotten protein shake. It has higher protein per calor…" at bounding box center [1157, 698] width 712 height 65
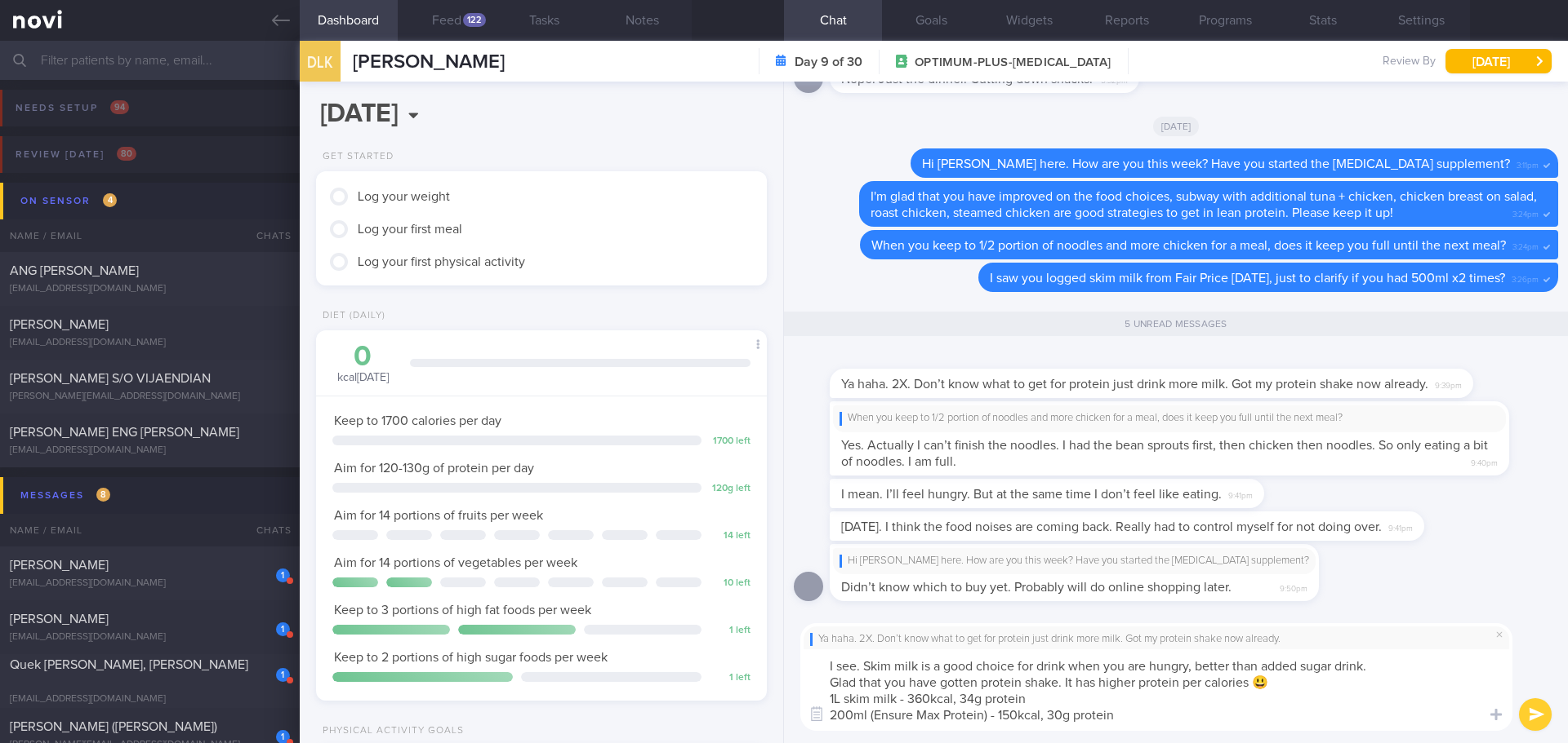
type textarea "I see. Skim milk is a good choice for drink when you are hungry, better than ad…"
click at [1254, 645] on button "submit" at bounding box center [1535, 715] width 33 height 33
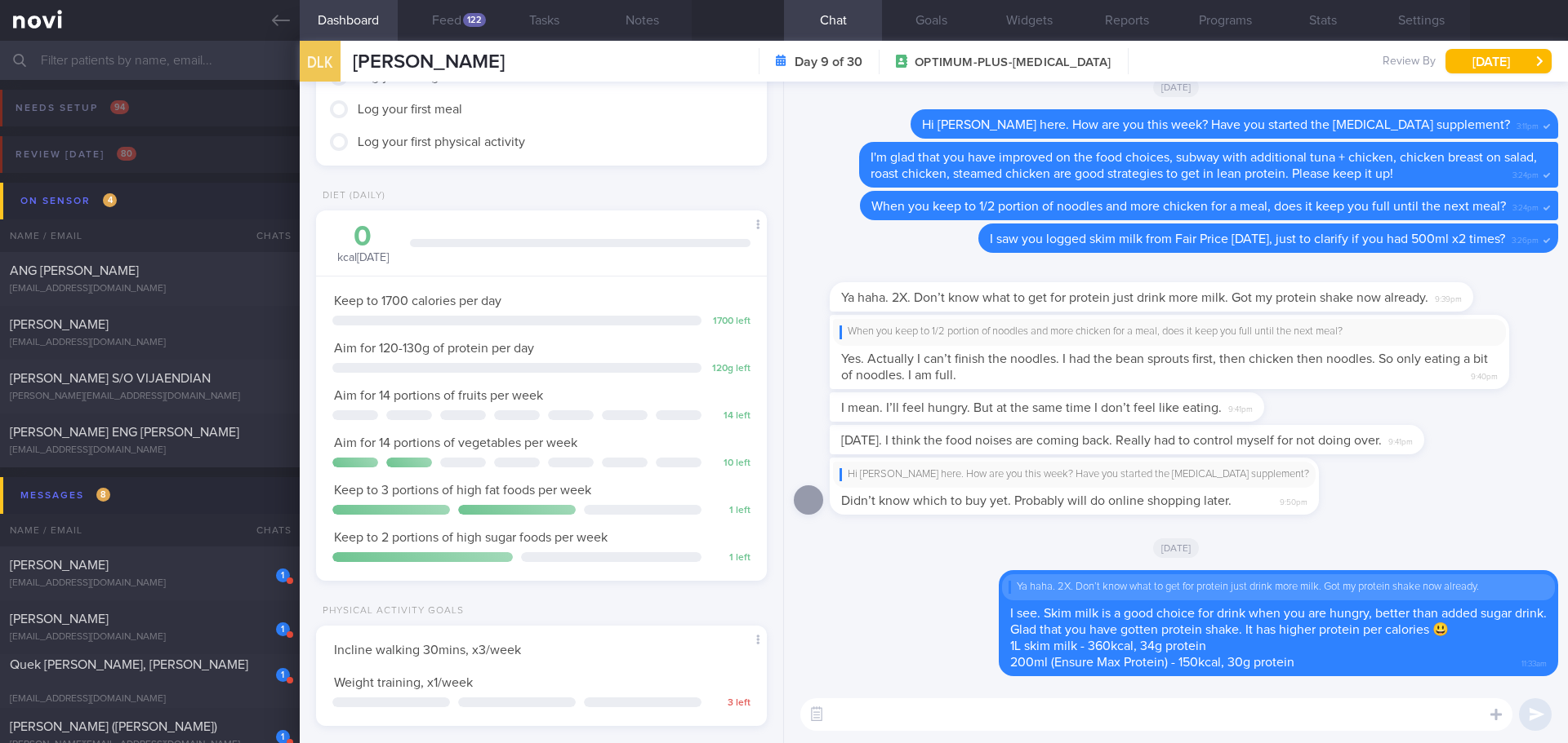
scroll to position [245, 0]
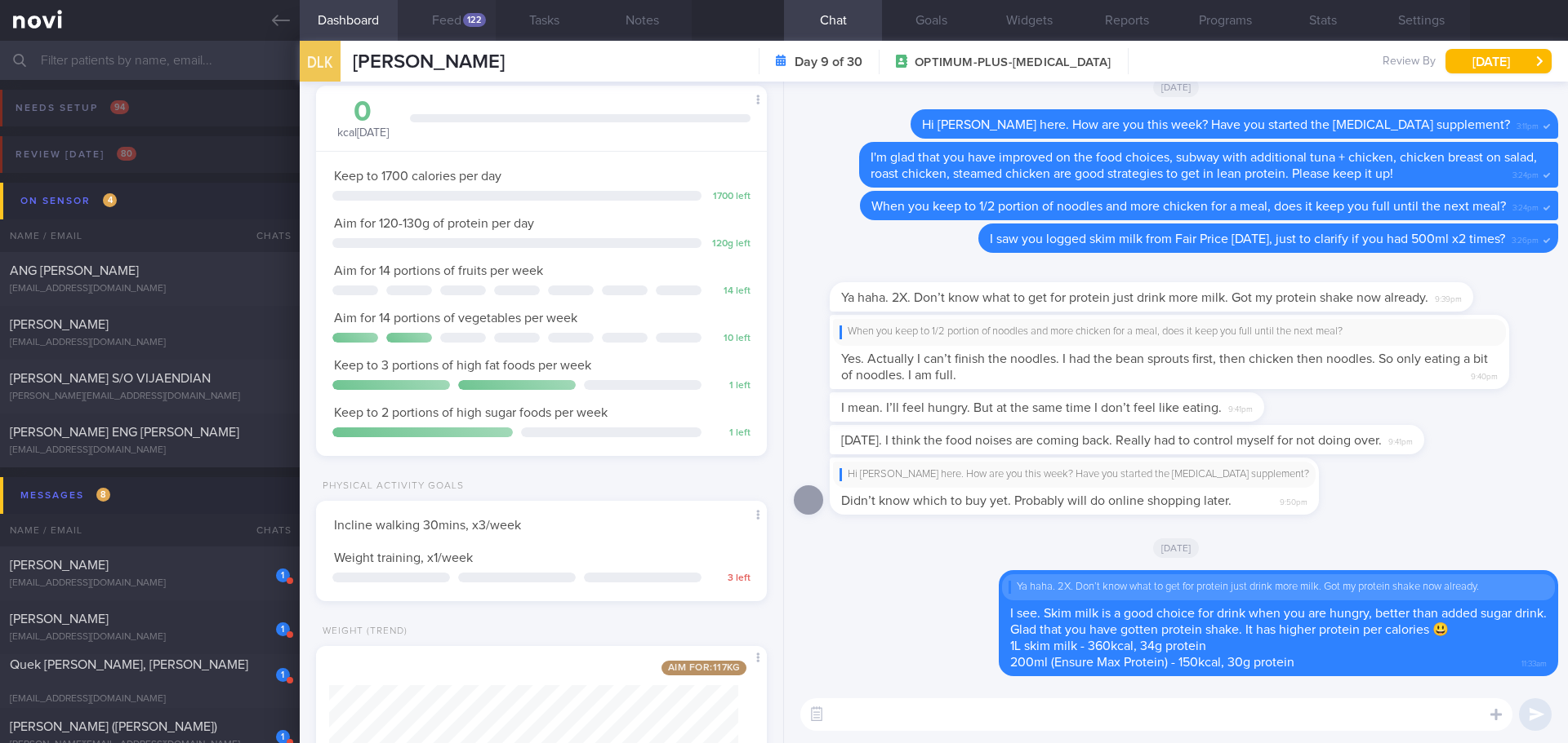
click at [467, 26] on div "122" at bounding box center [475, 20] width 23 height 14
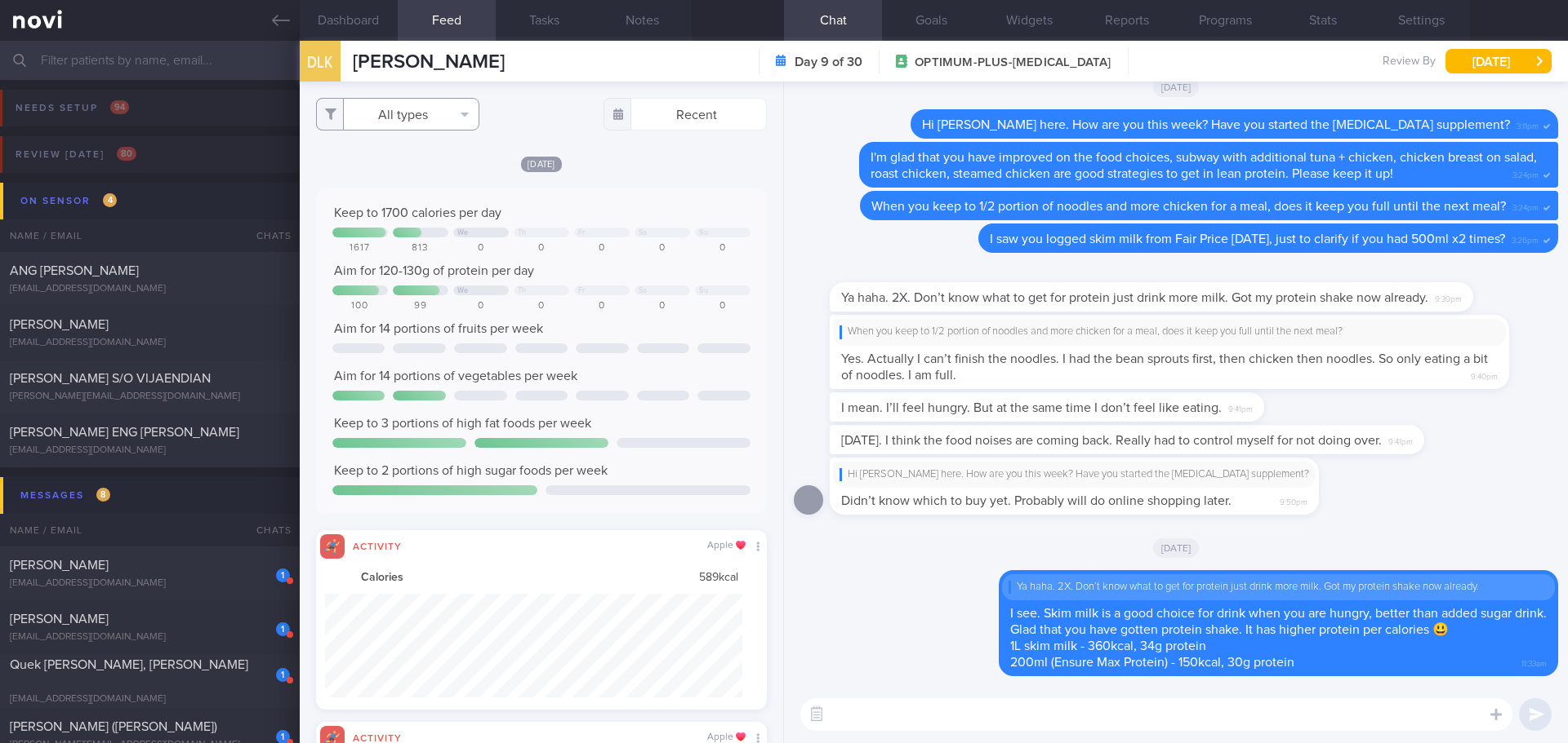
click at [423, 113] on button "All types" at bounding box center [397, 114] width 163 height 33
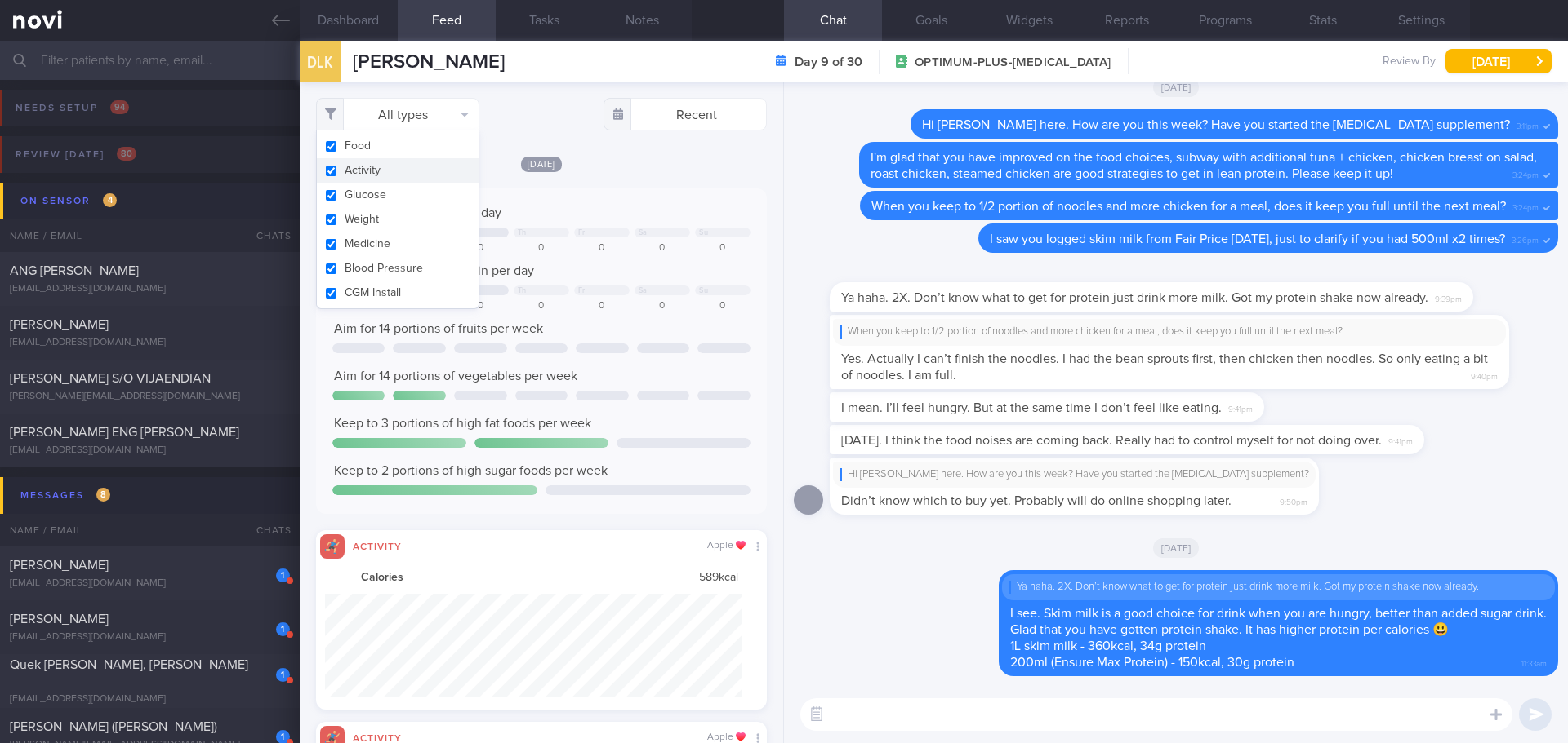
click at [408, 165] on button "Activity" at bounding box center [398, 171] width 162 height 25
checkbox input "false"
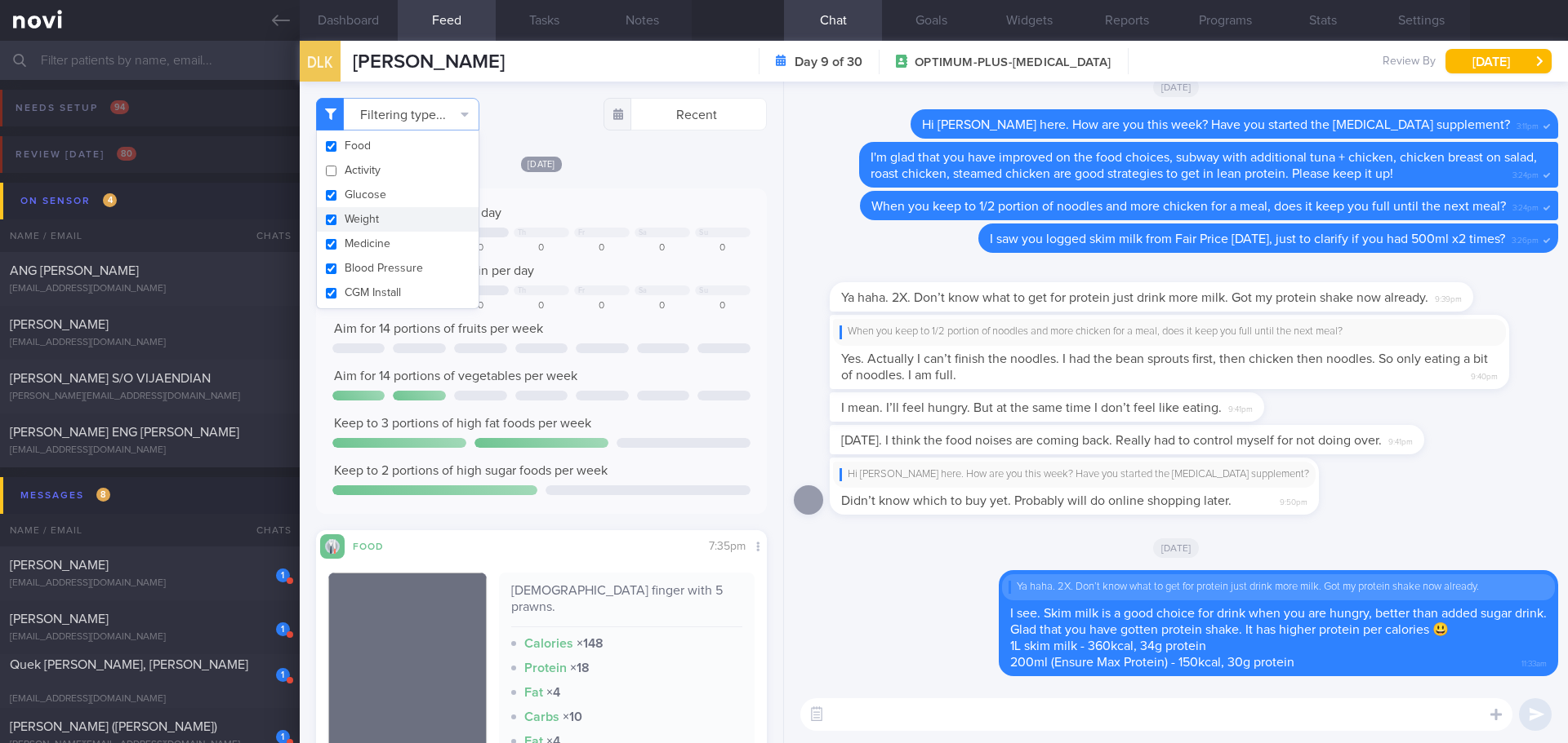
drag, startPoint x: 649, startPoint y: 174, endPoint x: 646, endPoint y: 183, distance: 9.5
click at [649, 174] on div "[DATE] Keep to 1700 calories per day We Th Fr Sa Su 1617 813 0 0 0 0 0 Aim for …" at bounding box center [541, 517] width 451 height 725
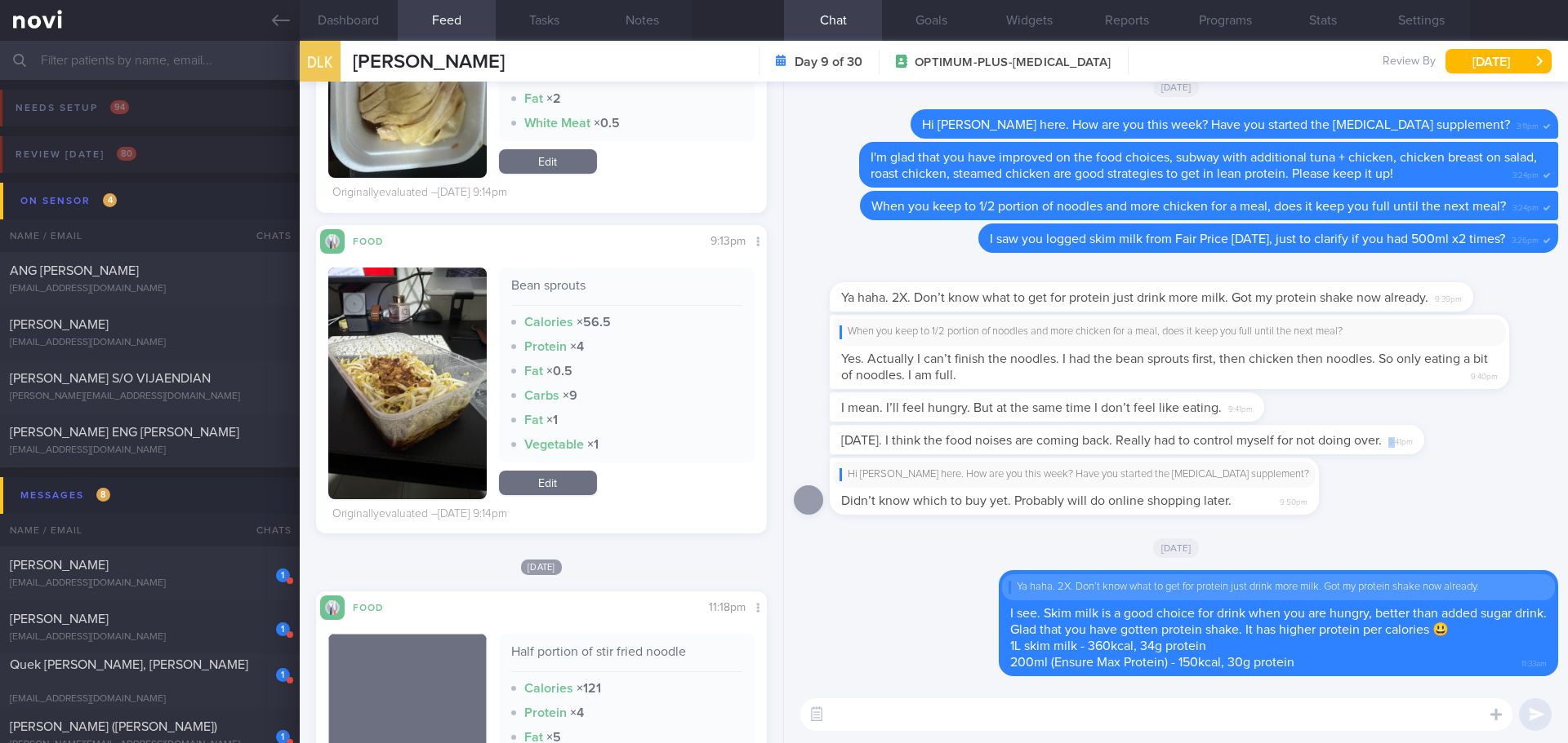
drag, startPoint x: 1421, startPoint y: 448, endPoint x: 1531, endPoint y: 448, distance: 110.0
click at [1254, 448] on div "[DATE]. I think the food noises are coming back. Really had to control myself f…" at bounding box center [1175, 441] width 764 height 33
click at [1254, 470] on div "Hi [PERSON_NAME] here. How are you this week? Have you started the [MEDICAL_DAT…" at bounding box center [1175, 490] width 764 height 67
drag, startPoint x: 1381, startPoint y: 451, endPoint x: 1567, endPoint y: 446, distance: 186.1
click at [1254, 446] on div "Delete Ya haha. 2X. Don’t know what to get for protein just drink more milk. Go…" at bounding box center [1175, 384] width 784 height 605
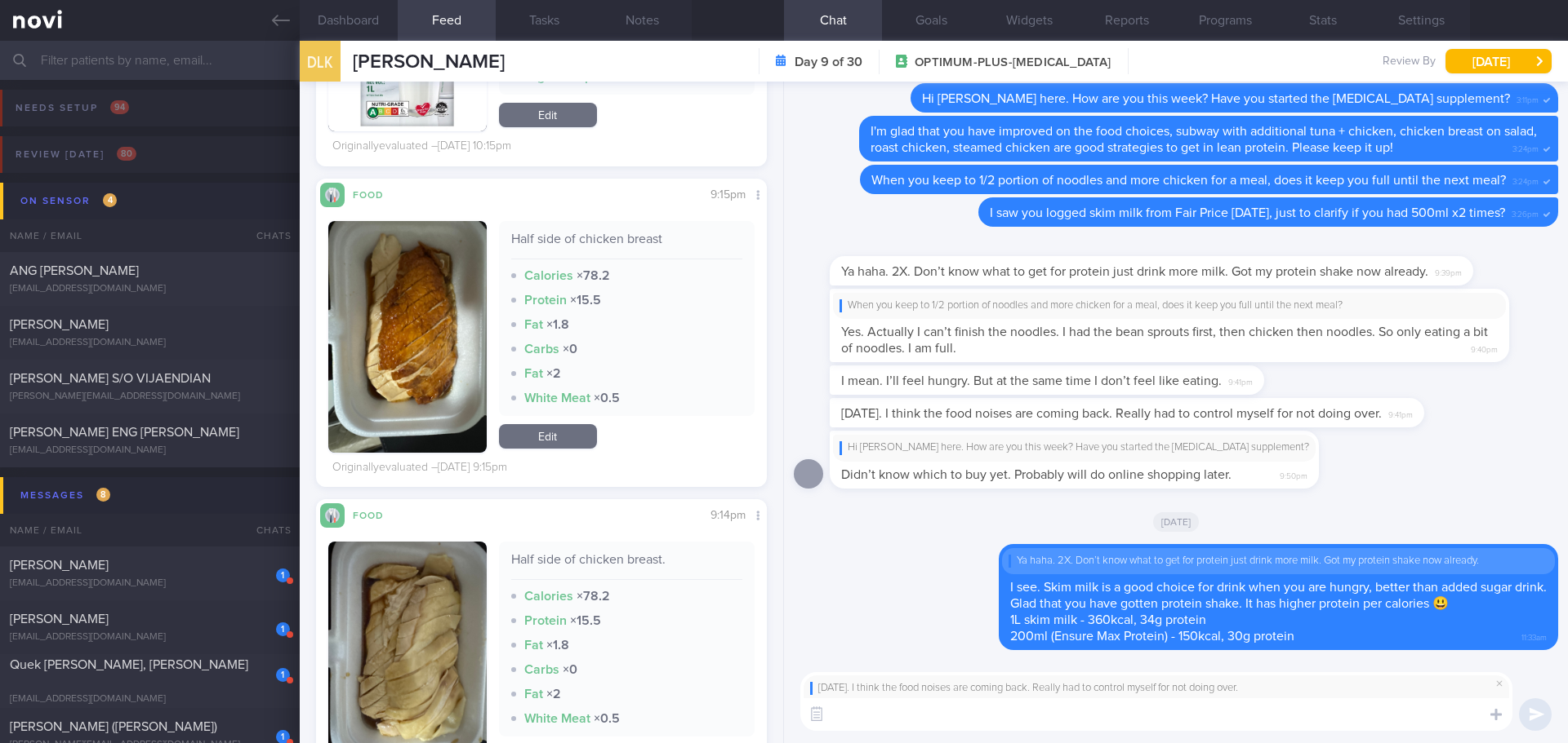
drag, startPoint x: 913, startPoint y: 719, endPoint x: 912, endPoint y: 711, distance: 8.1
click at [913, 645] on textarea at bounding box center [1157, 715] width 712 height 33
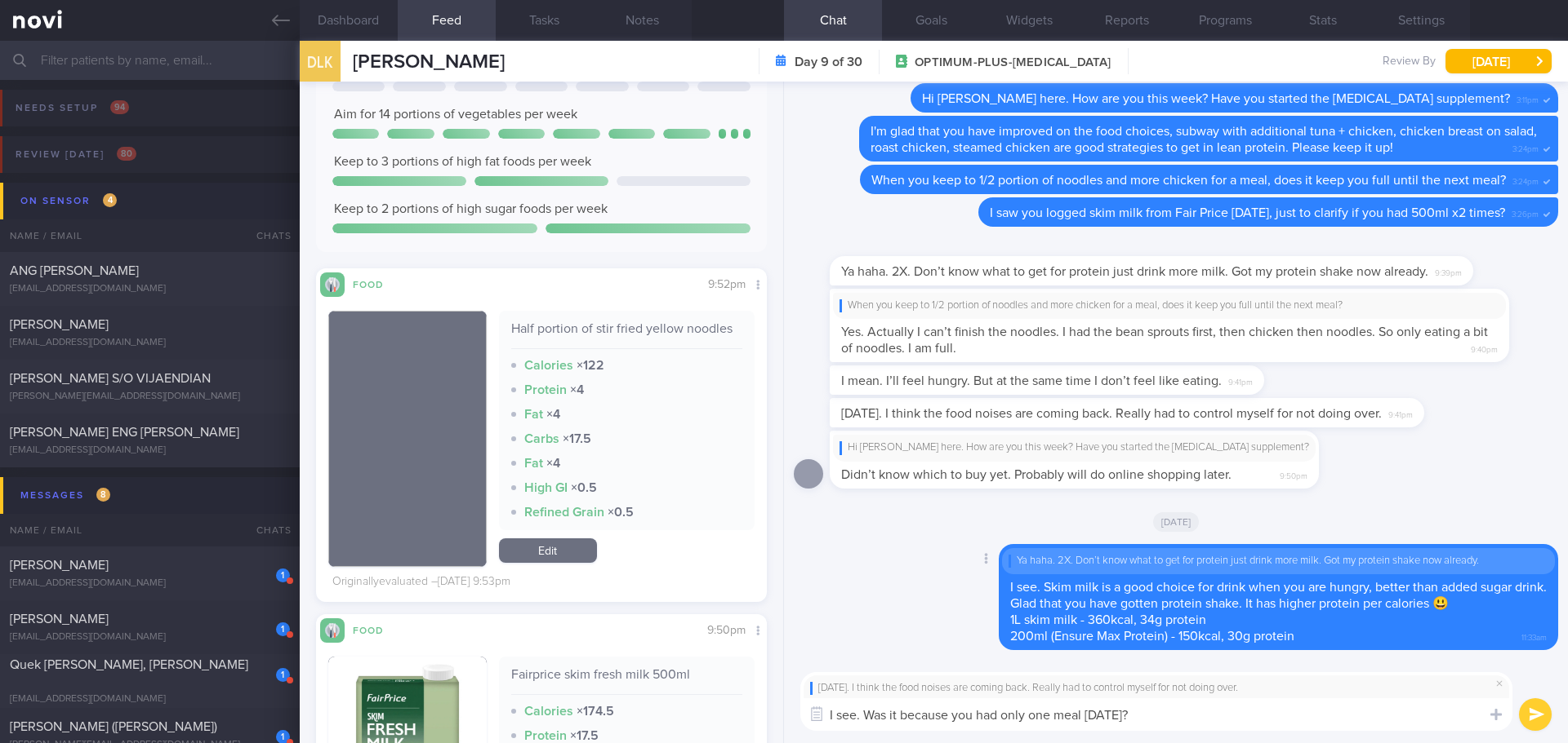
scroll to position [4125, 0]
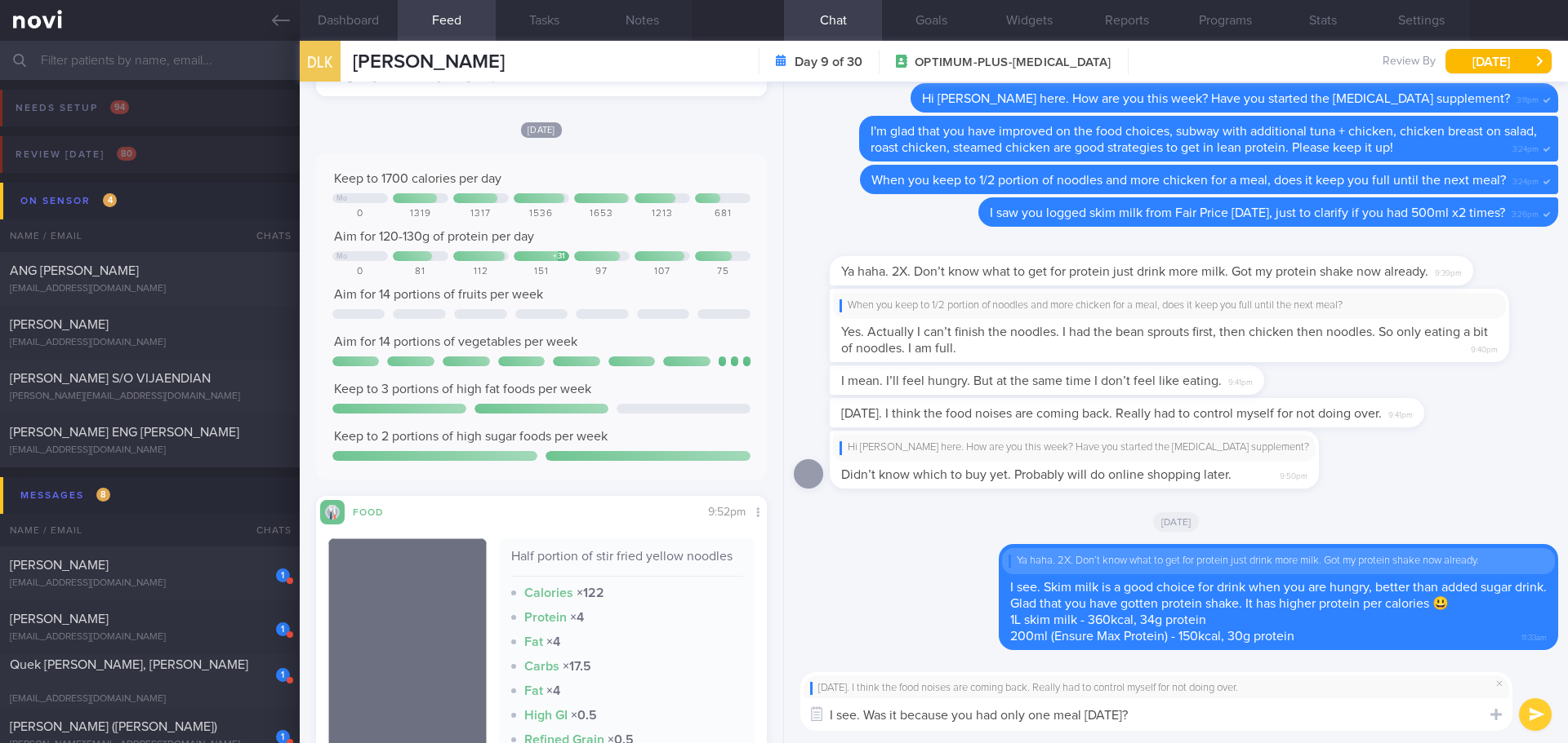
click at [1186, 645] on textarea "I see. Was it because you had only one meal [DATE]?" at bounding box center [1157, 715] width 712 height 33
type textarea "I see. Was it because you had only one meal [DATE] that cause the food noise?"
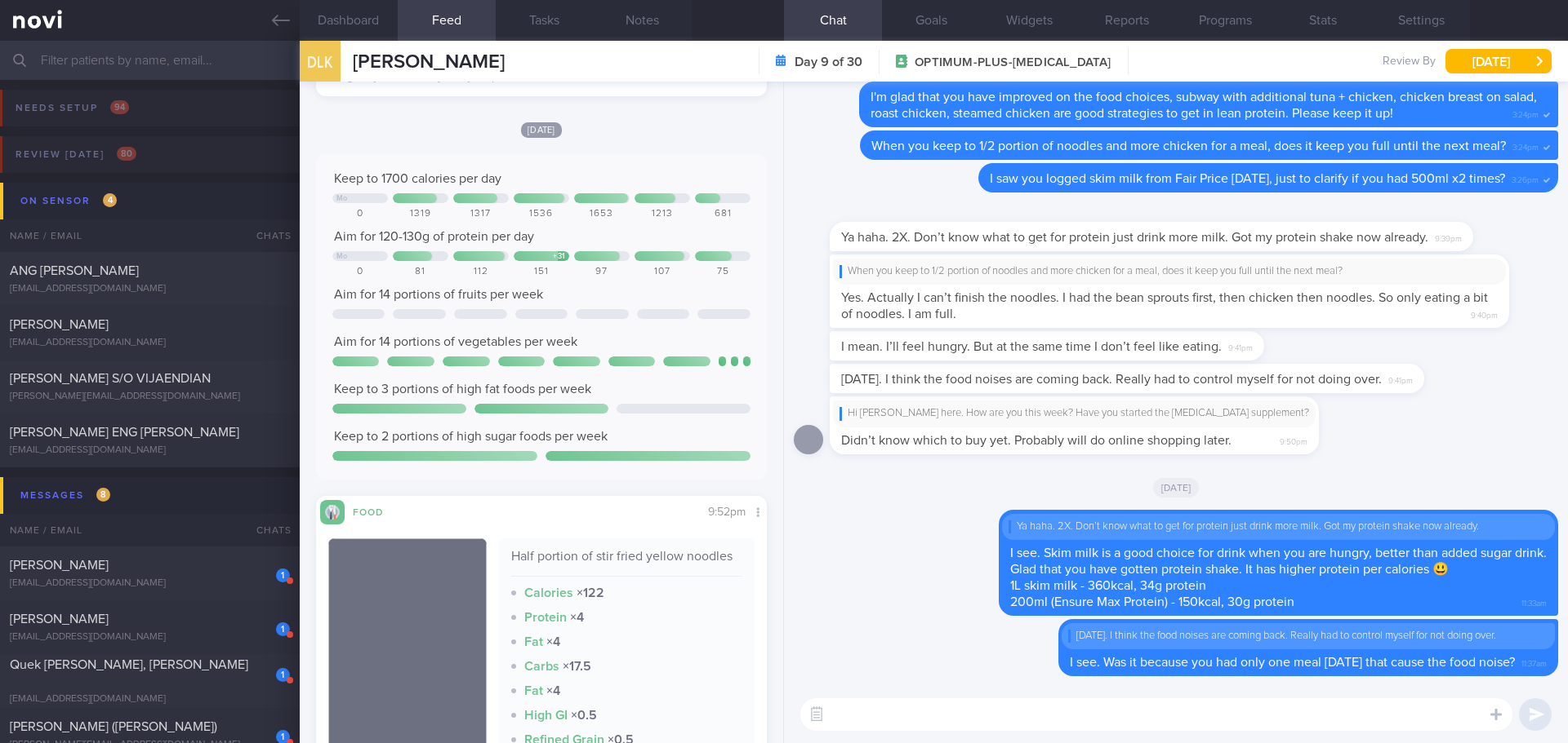
click at [842, 645] on textarea at bounding box center [1157, 715] width 712 height 33
paste textarea "[URL][DOMAIN_NAME][MEDICAL_DATA]"
click at [1254, 645] on textarea "[URL][DOMAIN_NAME][MEDICAL_DATA]" at bounding box center [1157, 715] width 712 height 33
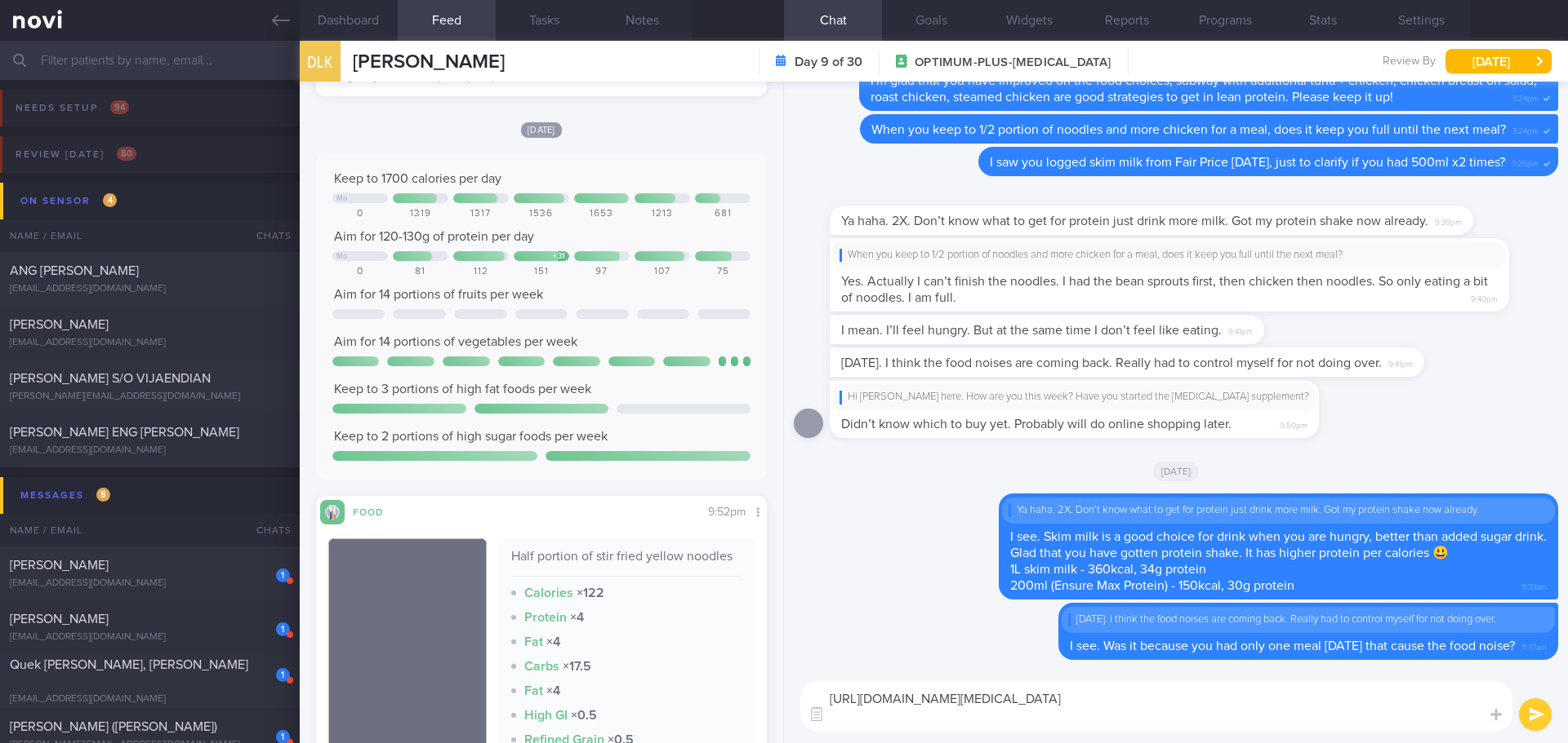
paste textarea "[URL][DOMAIN_NAME][MEDICAL_DATA]"
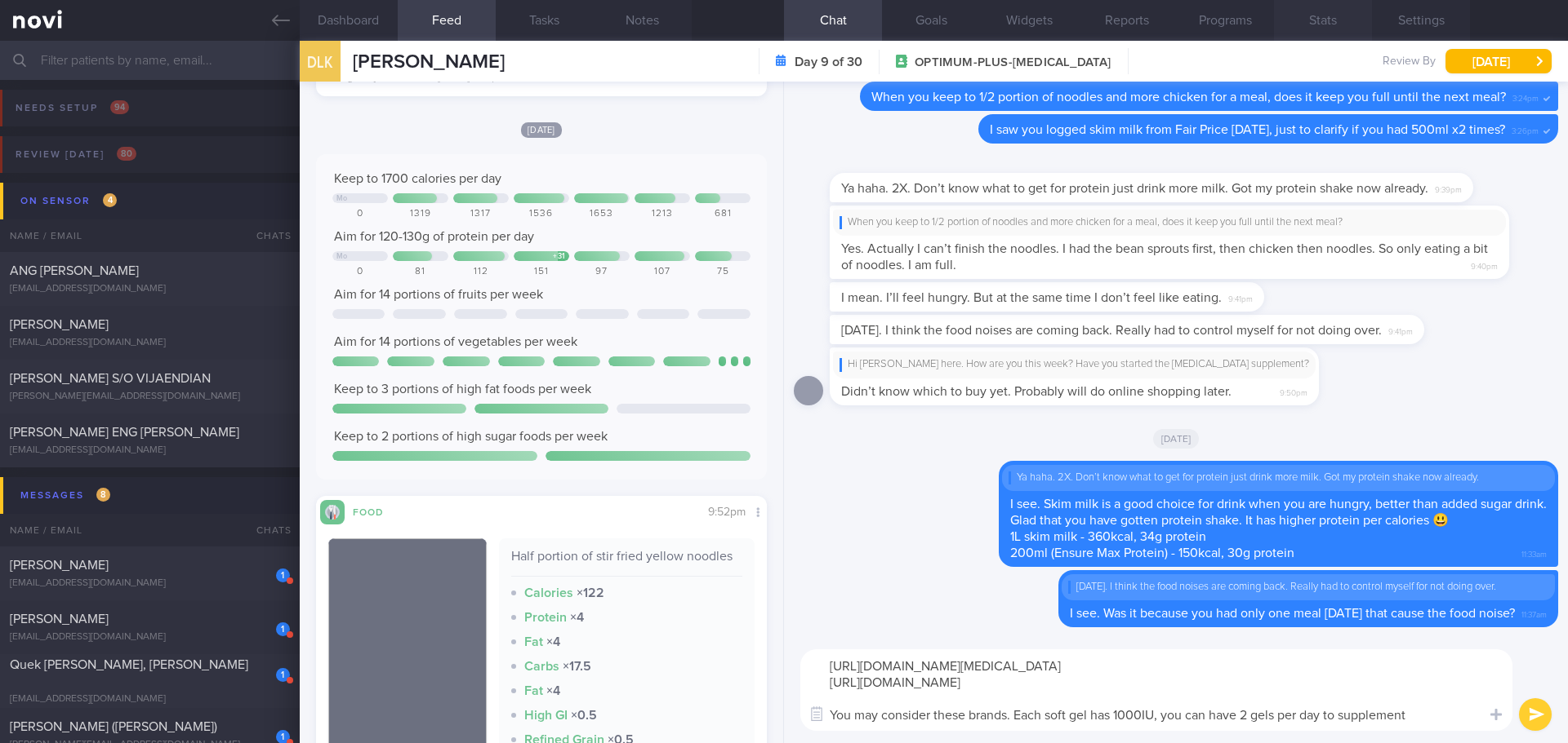
type textarea "[URL][DOMAIN_NAME][MEDICAL_DATA] [URL][DOMAIN_NAME] You may consider these bran…"
click at [1254, 645] on button "submit" at bounding box center [1535, 715] width 33 height 33
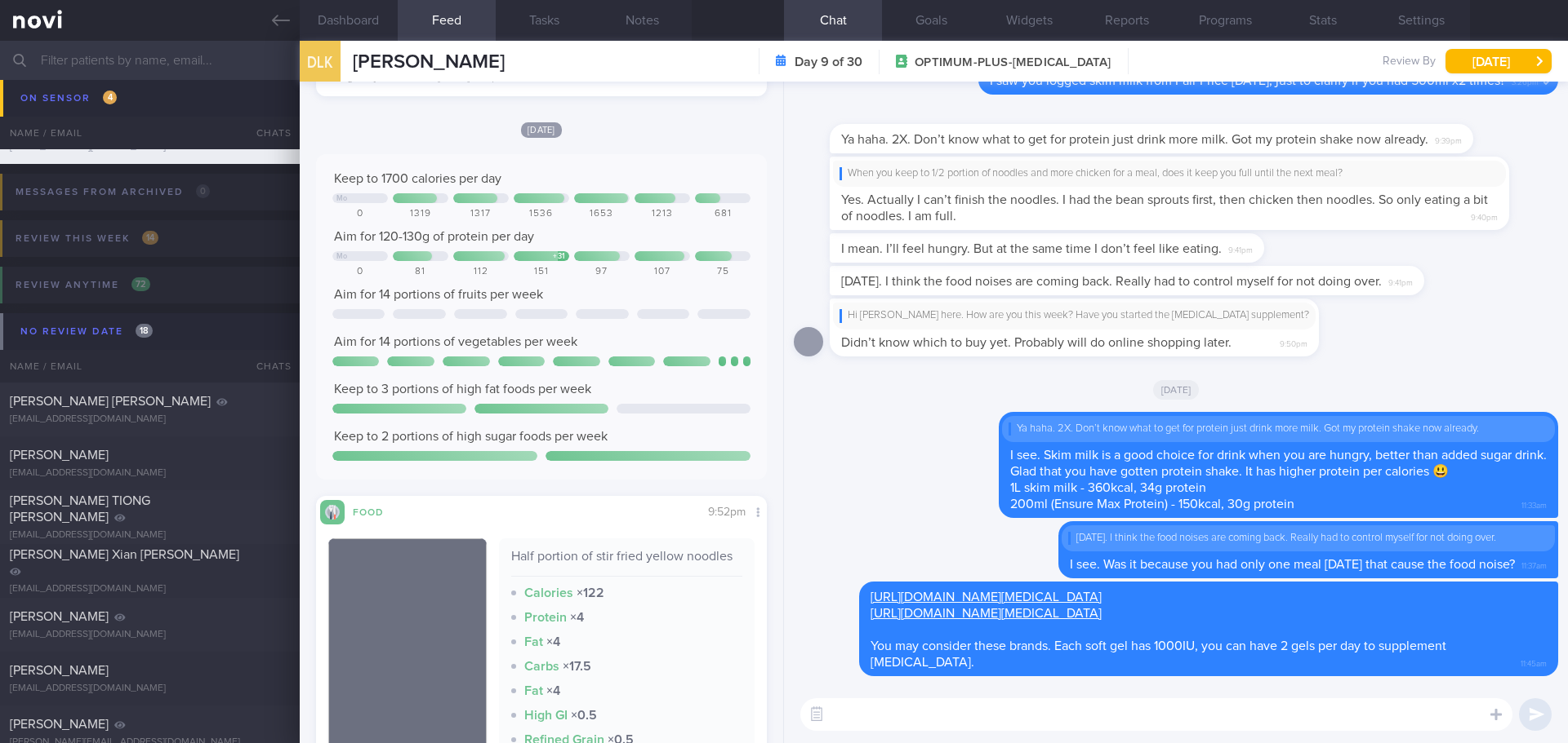
scroll to position [327, 0]
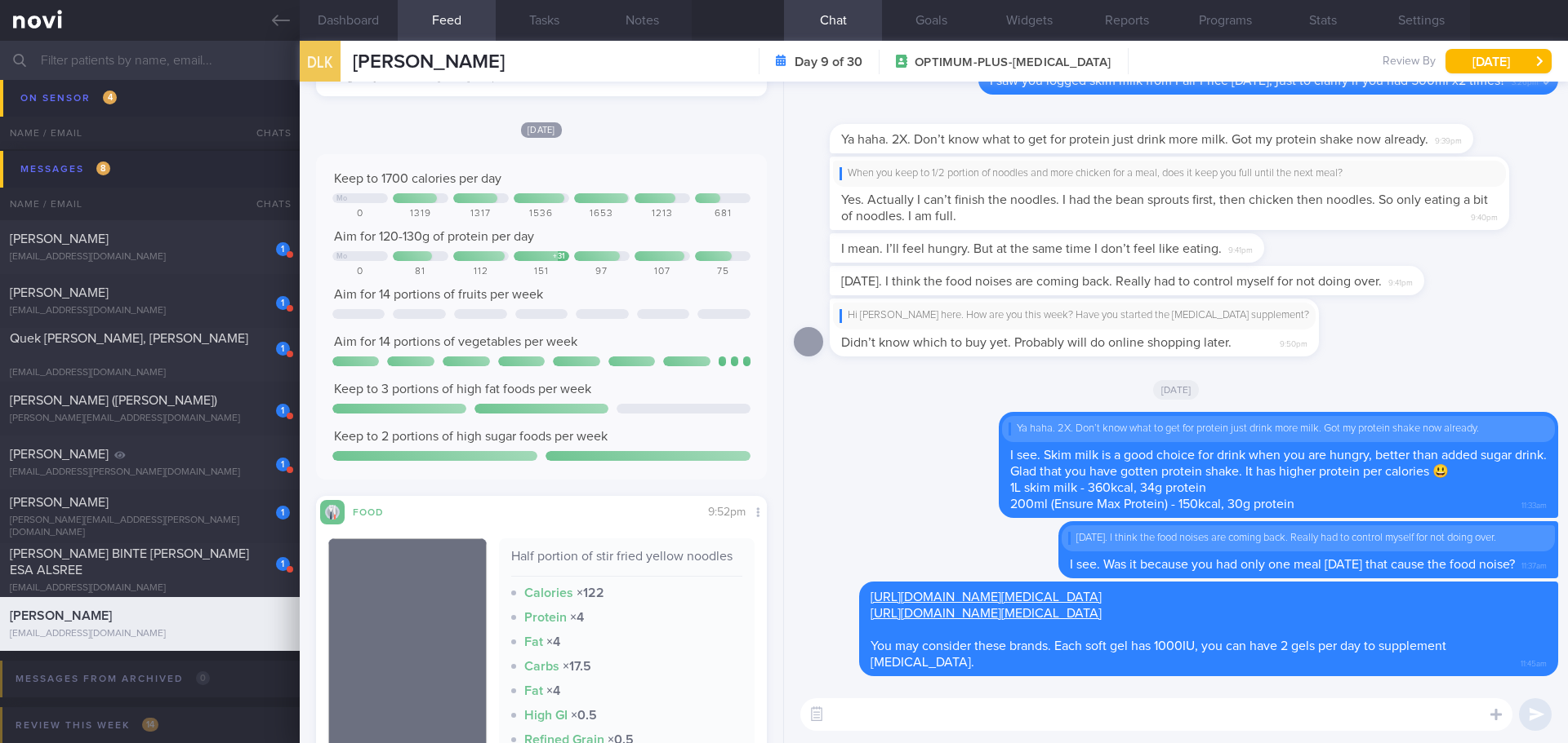
click at [191, 64] on input "text" at bounding box center [784, 61] width 1568 height 39
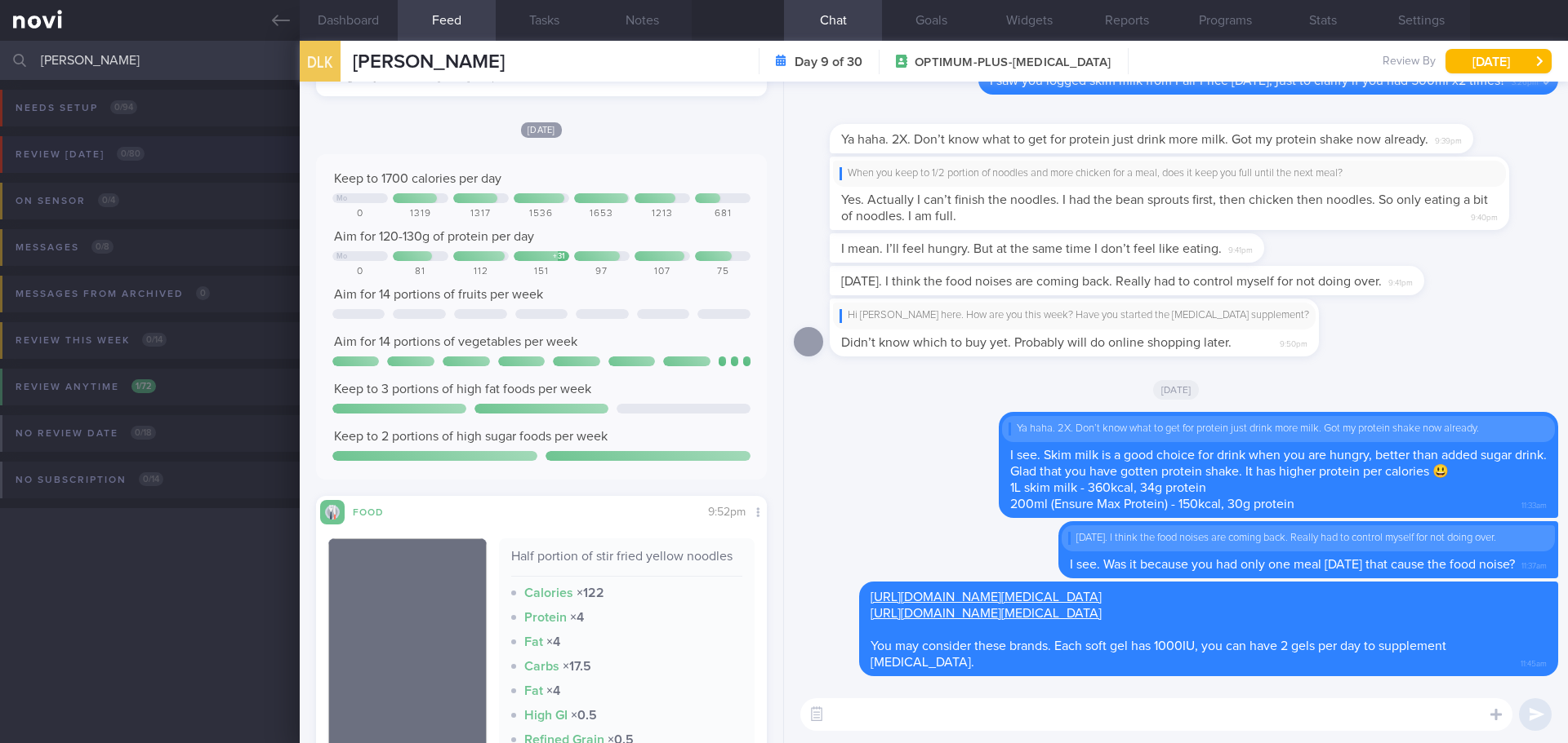
type input "[PERSON_NAME]"
click at [77, 160] on div "Review [DATE] 0 / 80" at bounding box center [80, 154] width 137 height 22
drag, startPoint x: 104, startPoint y: 62, endPoint x: -139, endPoint y: 80, distance: 243.7
click at [0, 80] on html "You are offline! Some functionality will be unavailable Patients New Users Coac…" at bounding box center [784, 371] width 1568 height 743
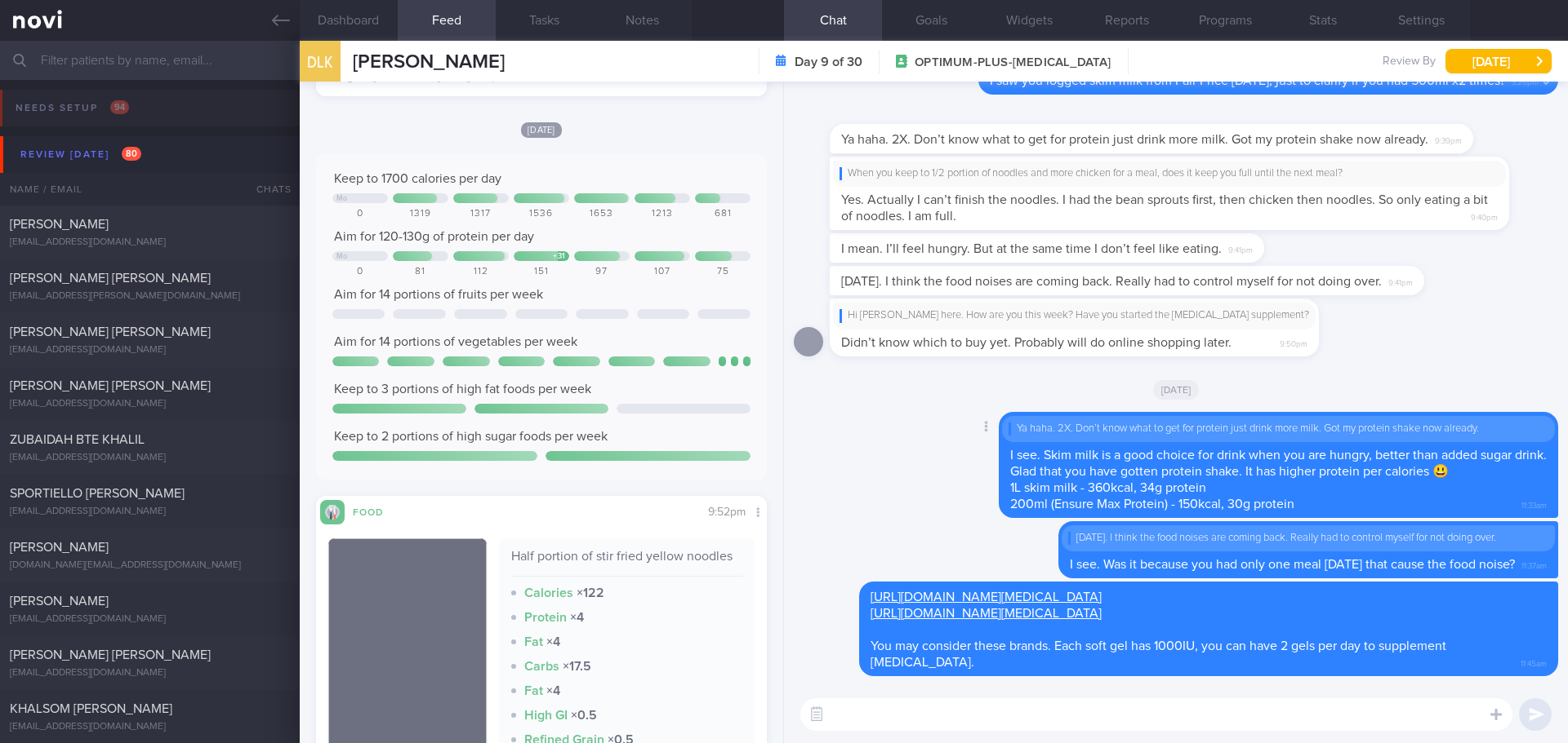
click at [866, 457] on div "Delete Ya haha. 2X. Don’t know what to get for protein just drink more milk. Go…" at bounding box center [1175, 466] width 764 height 109
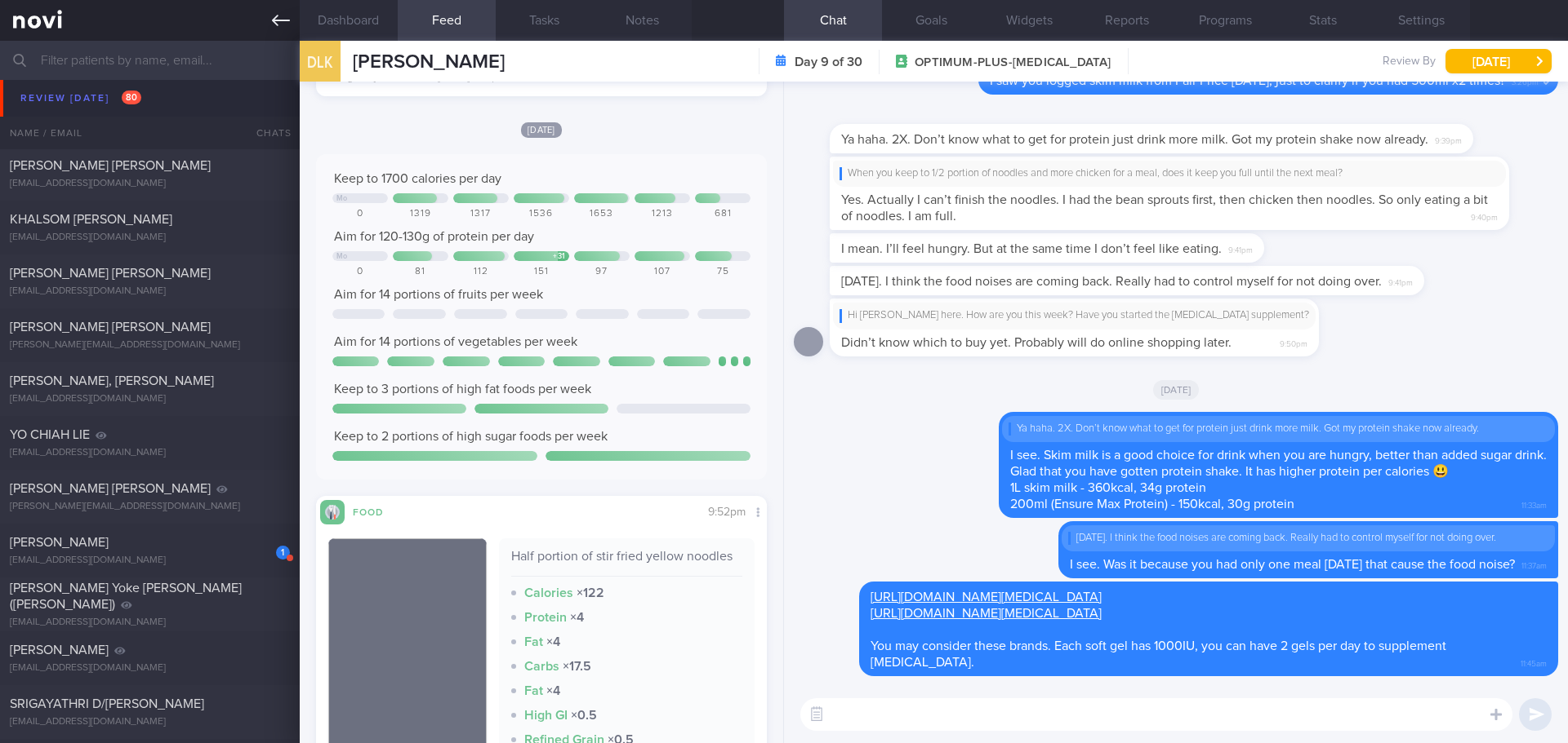
click at [280, 15] on icon at bounding box center [280, 20] width 18 height 18
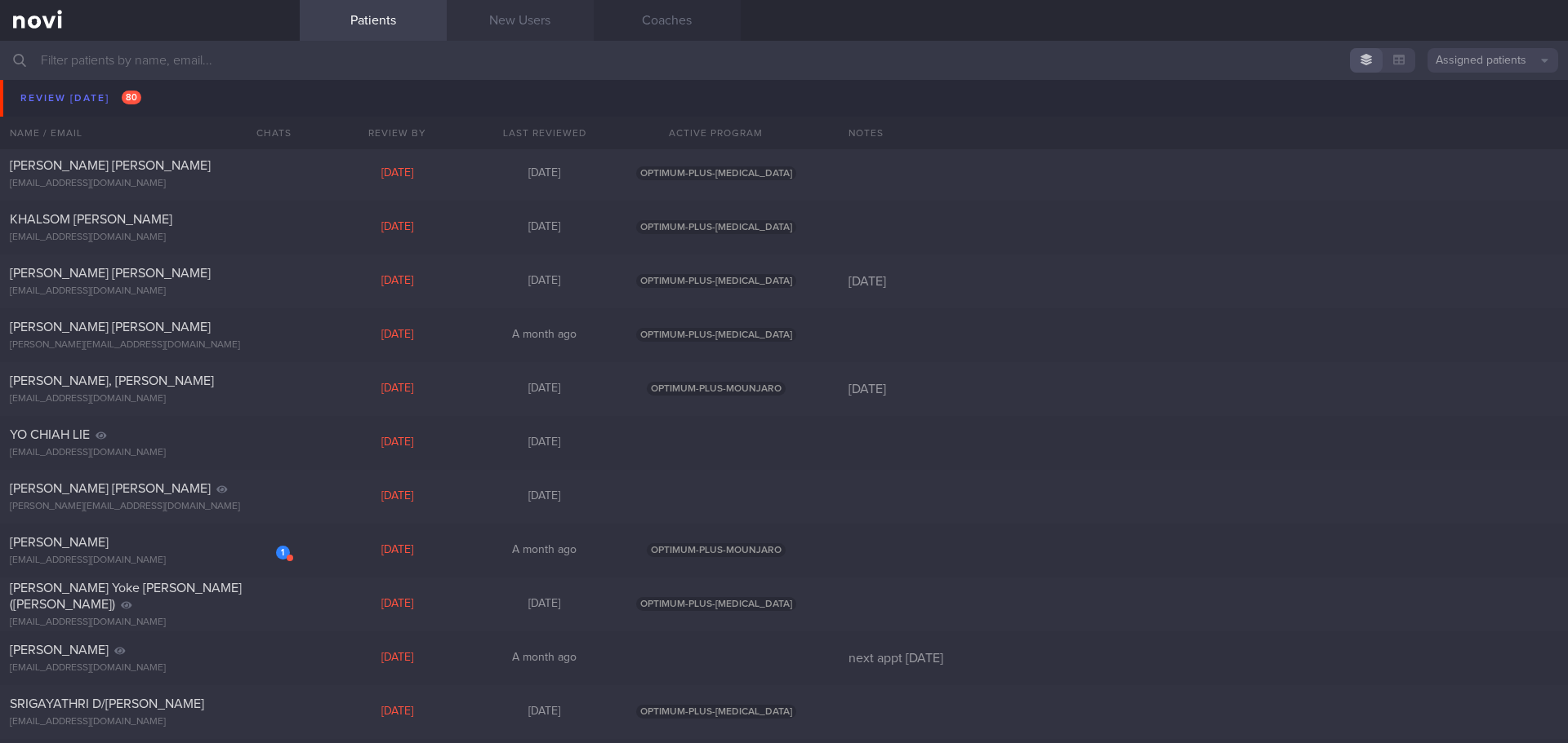
click at [508, 33] on link "New Users" at bounding box center [520, 20] width 147 height 41
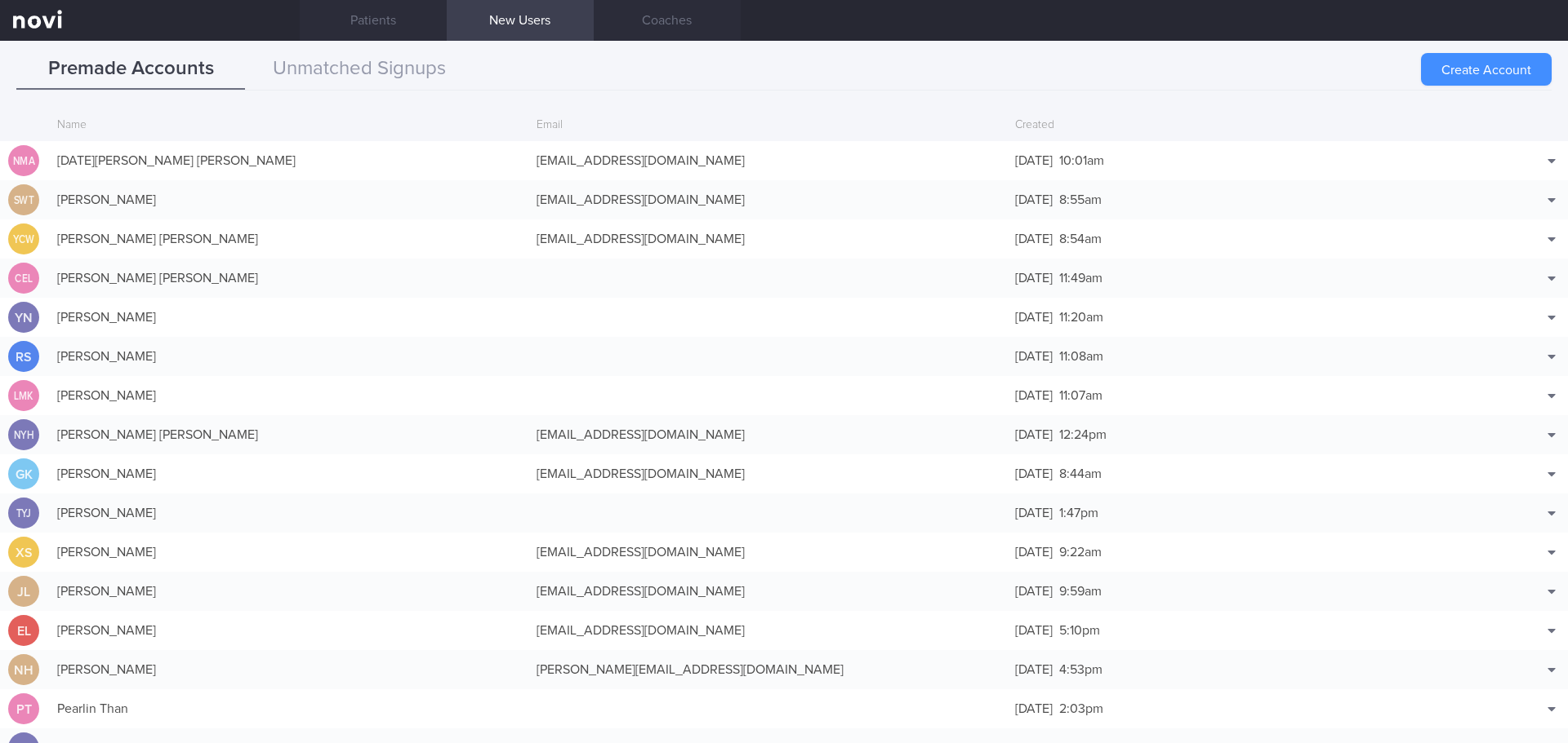
click at [1254, 74] on button "Create Account" at bounding box center [1486, 69] width 131 height 33
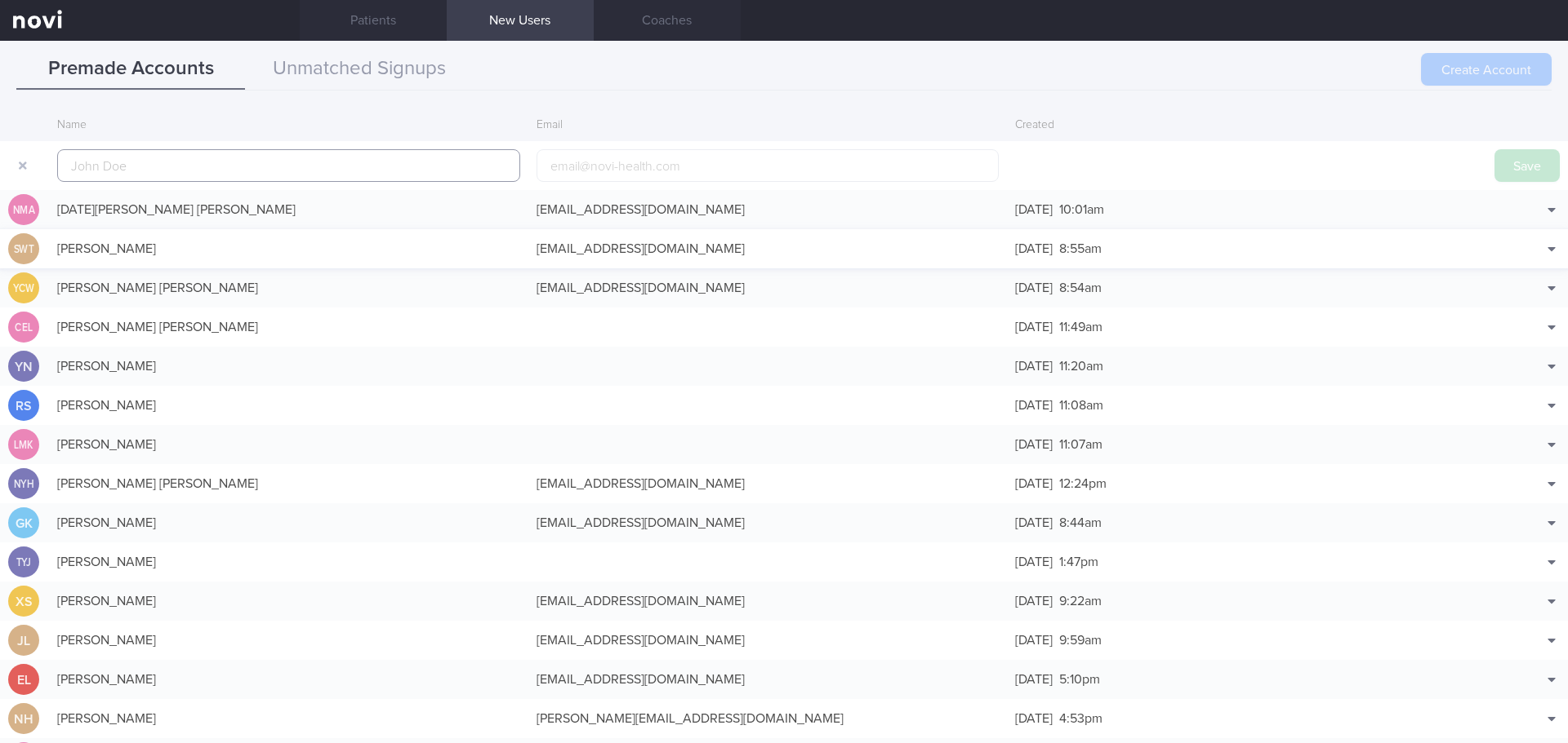
scroll to position [39, 0]
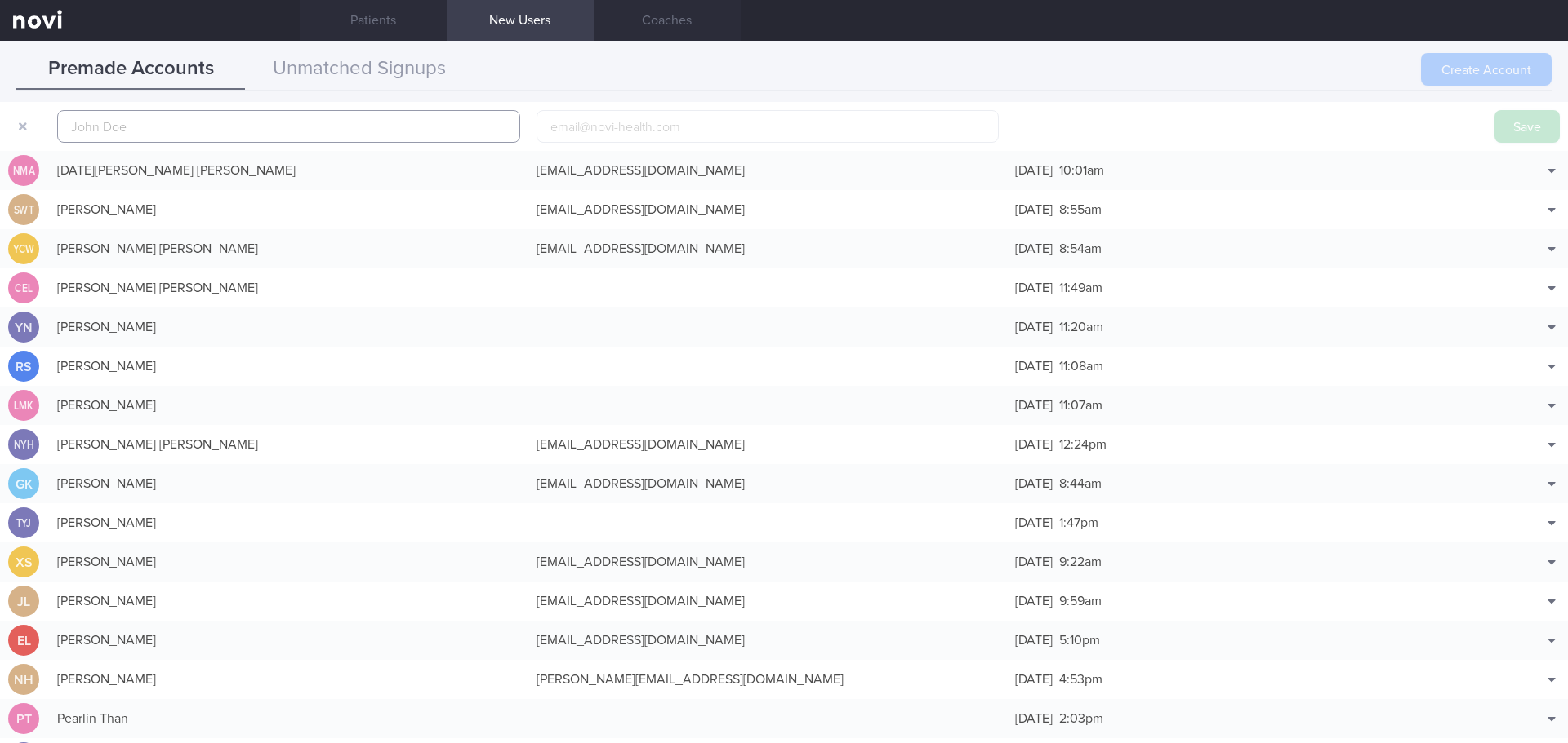
click at [168, 123] on input "text" at bounding box center [288, 126] width 463 height 33
paste input "AQILAH [PERSON_NAME]"
type input "AQILAH [PERSON_NAME]"
click at [568, 125] on input "email" at bounding box center [768, 126] width 463 height 33
click at [787, 84] on div "Premade Accounts Unmatched Signups" at bounding box center [784, 69] width 1535 height 42
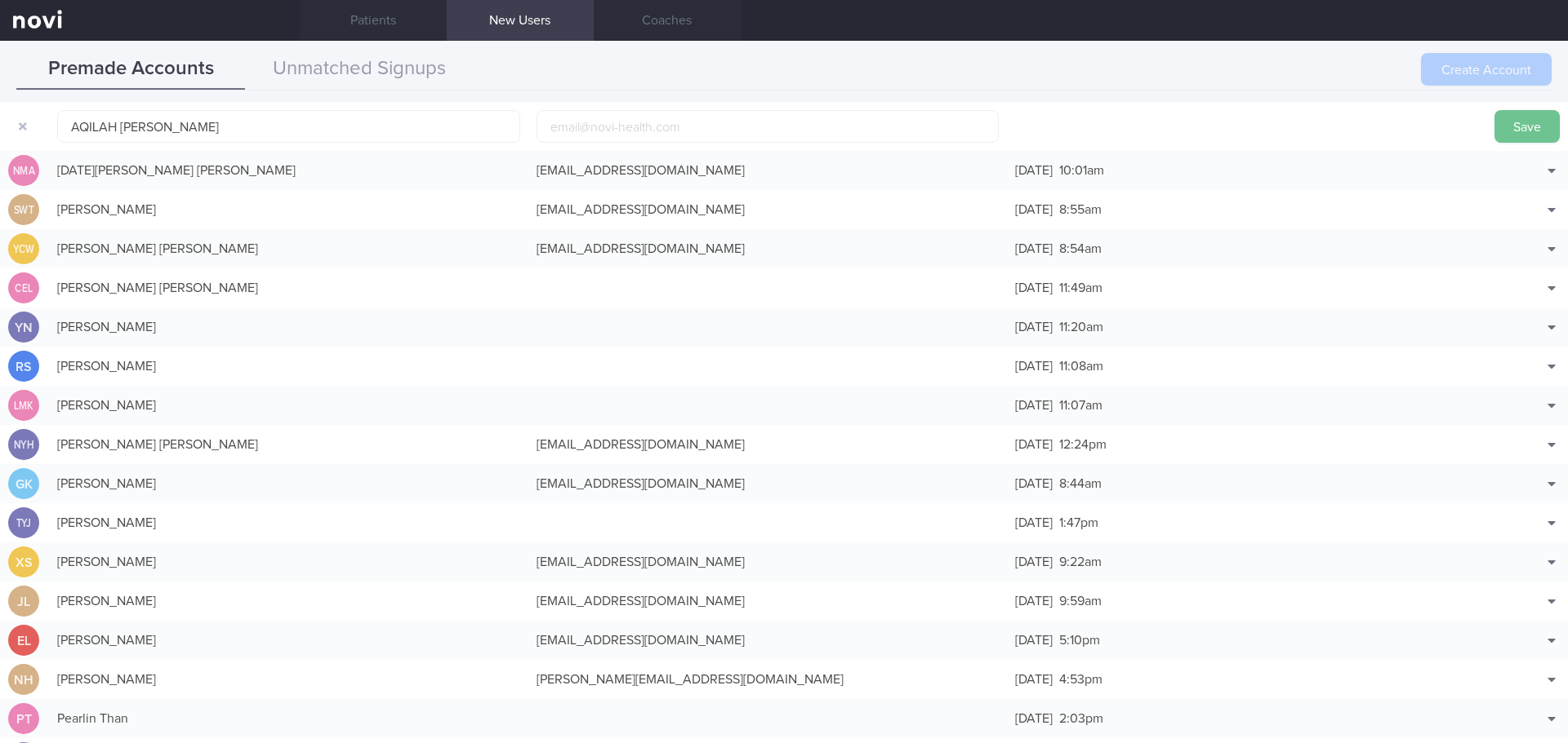
click at [1254, 125] on button "Save" at bounding box center [1526, 126] width 65 height 33
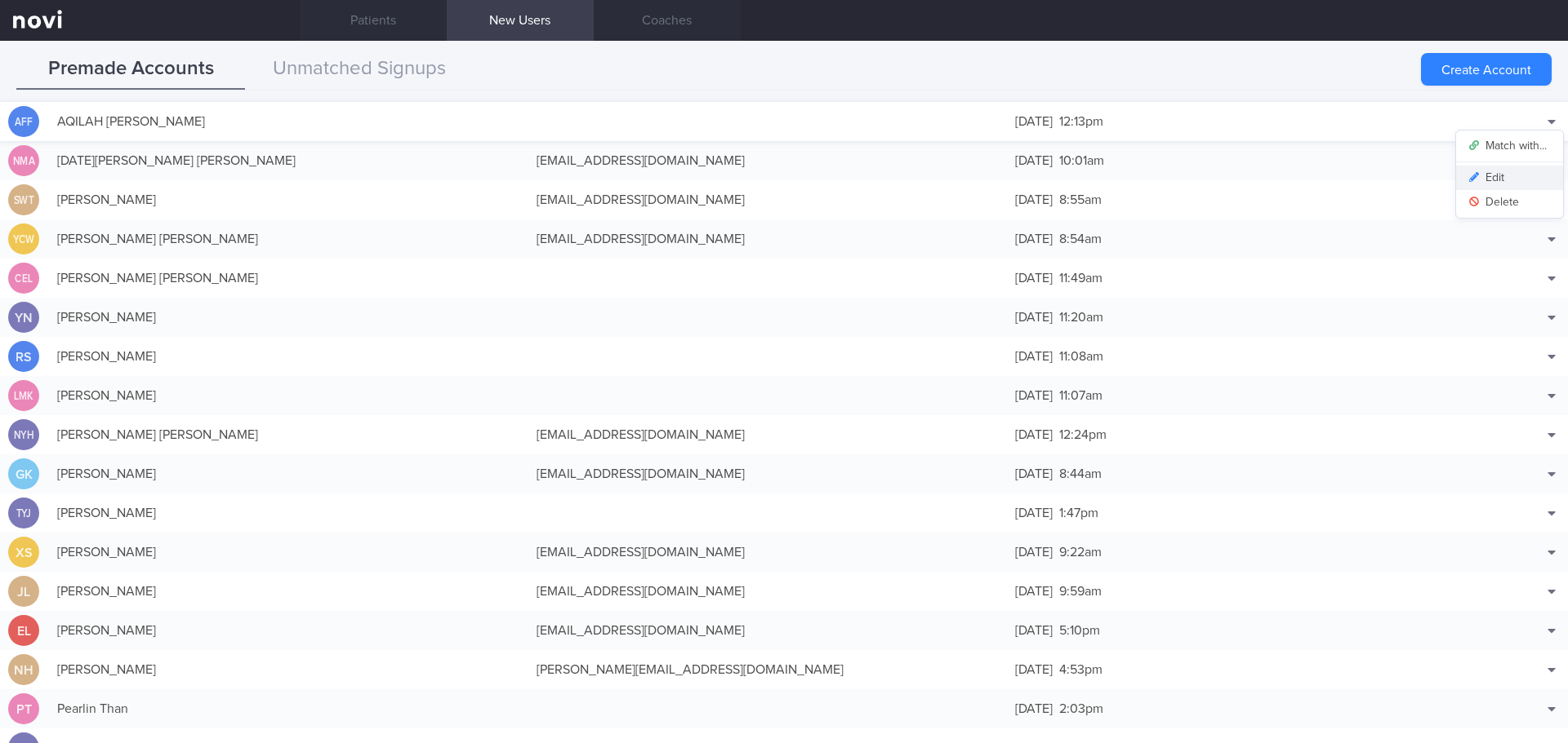
click at [1254, 180] on button "Edit" at bounding box center [1509, 178] width 107 height 25
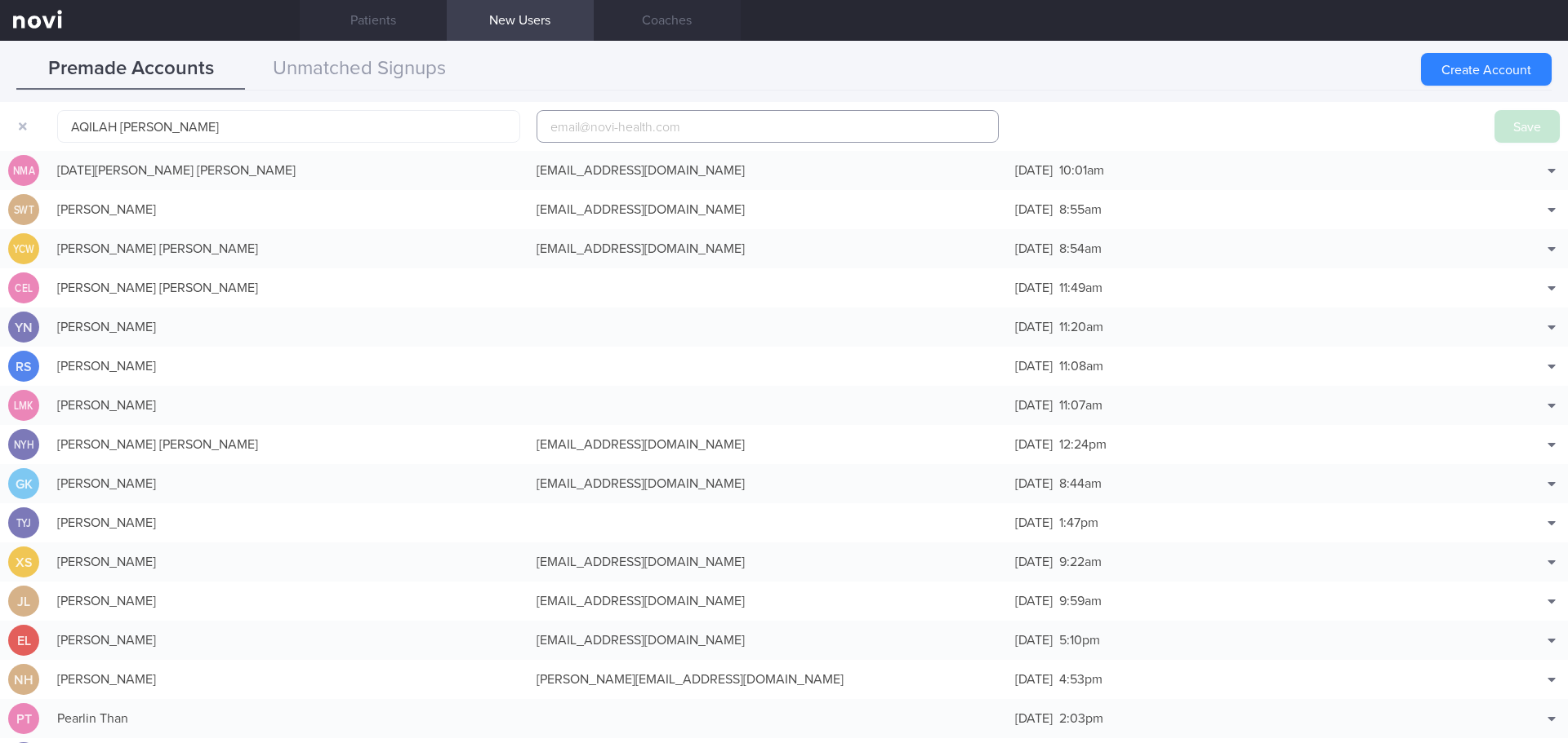
click at [675, 125] on input "email" at bounding box center [768, 126] width 463 height 33
paste input "[EMAIL_ADDRESS][DOMAIN_NAME]"
click at [1254, 119] on button "Save" at bounding box center [1526, 126] width 65 height 33
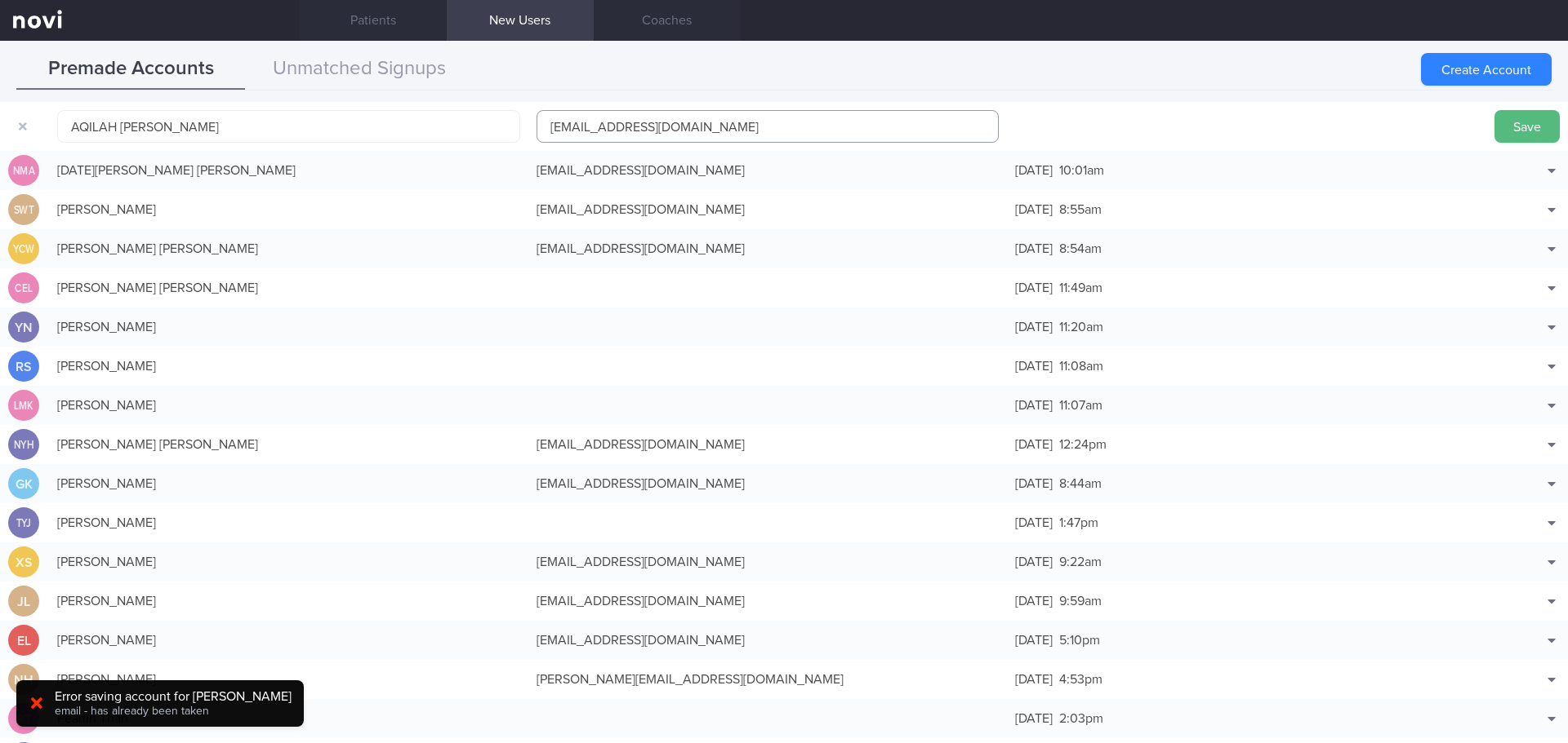
click at [605, 124] on input "[EMAIL_ADDRESS][DOMAIN_NAME]" at bounding box center [768, 126] width 463 height 33
type input "[EMAIL_ADDRESS][DOMAIN_NAME]"
click at [1254, 128] on button "Save" at bounding box center [1526, 126] width 65 height 33
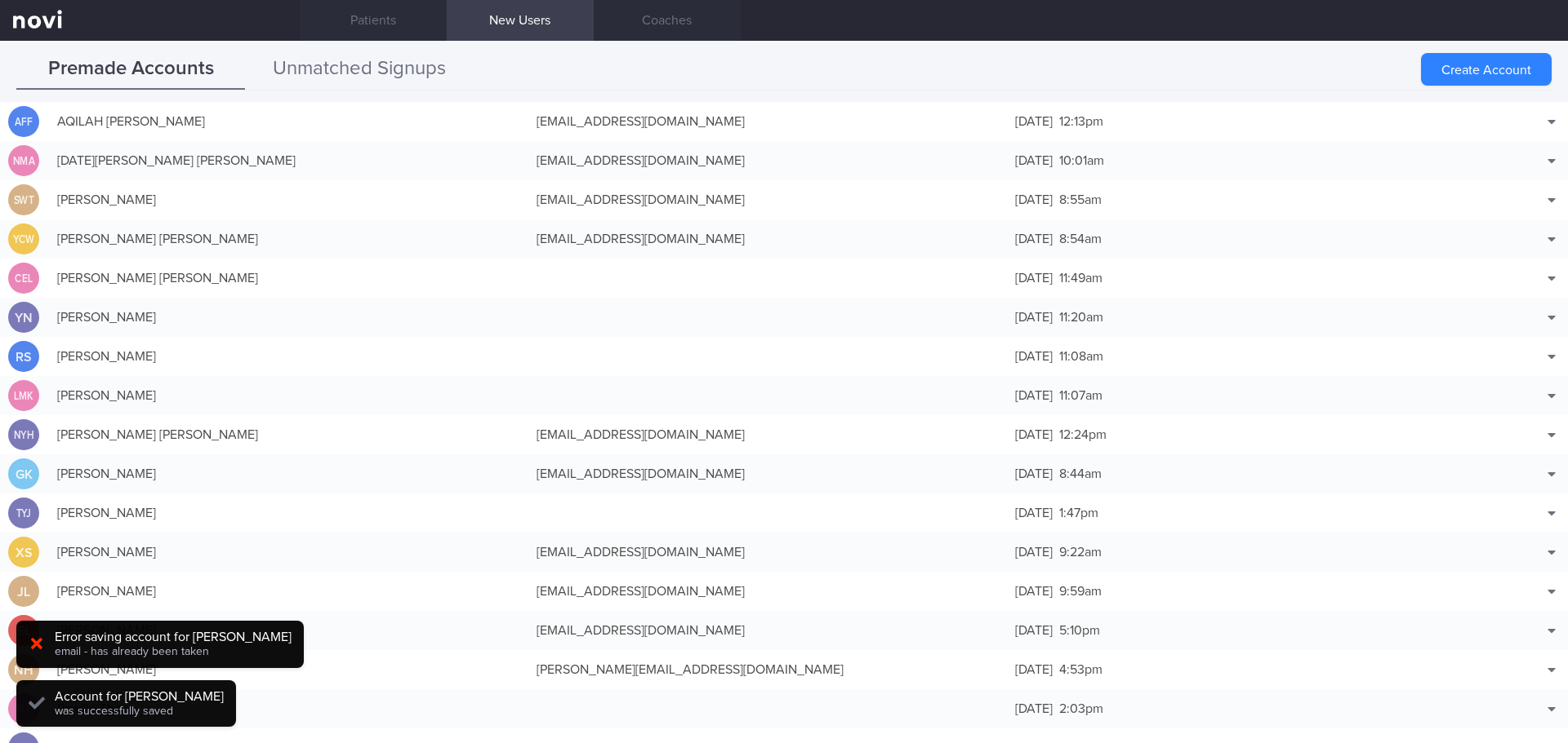
click at [405, 60] on button "Unmatched Signups" at bounding box center [359, 69] width 229 height 41
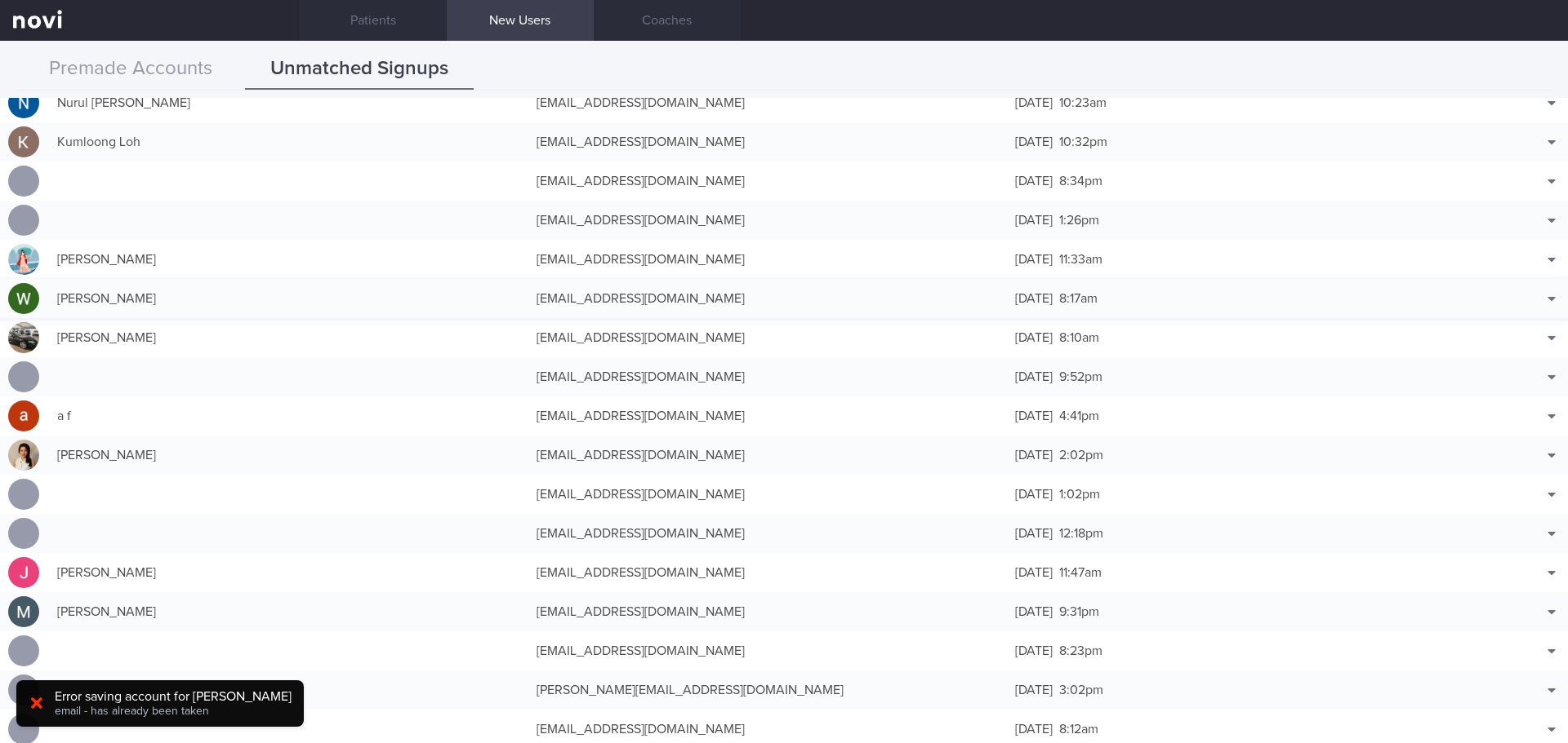
scroll to position [734, 0]
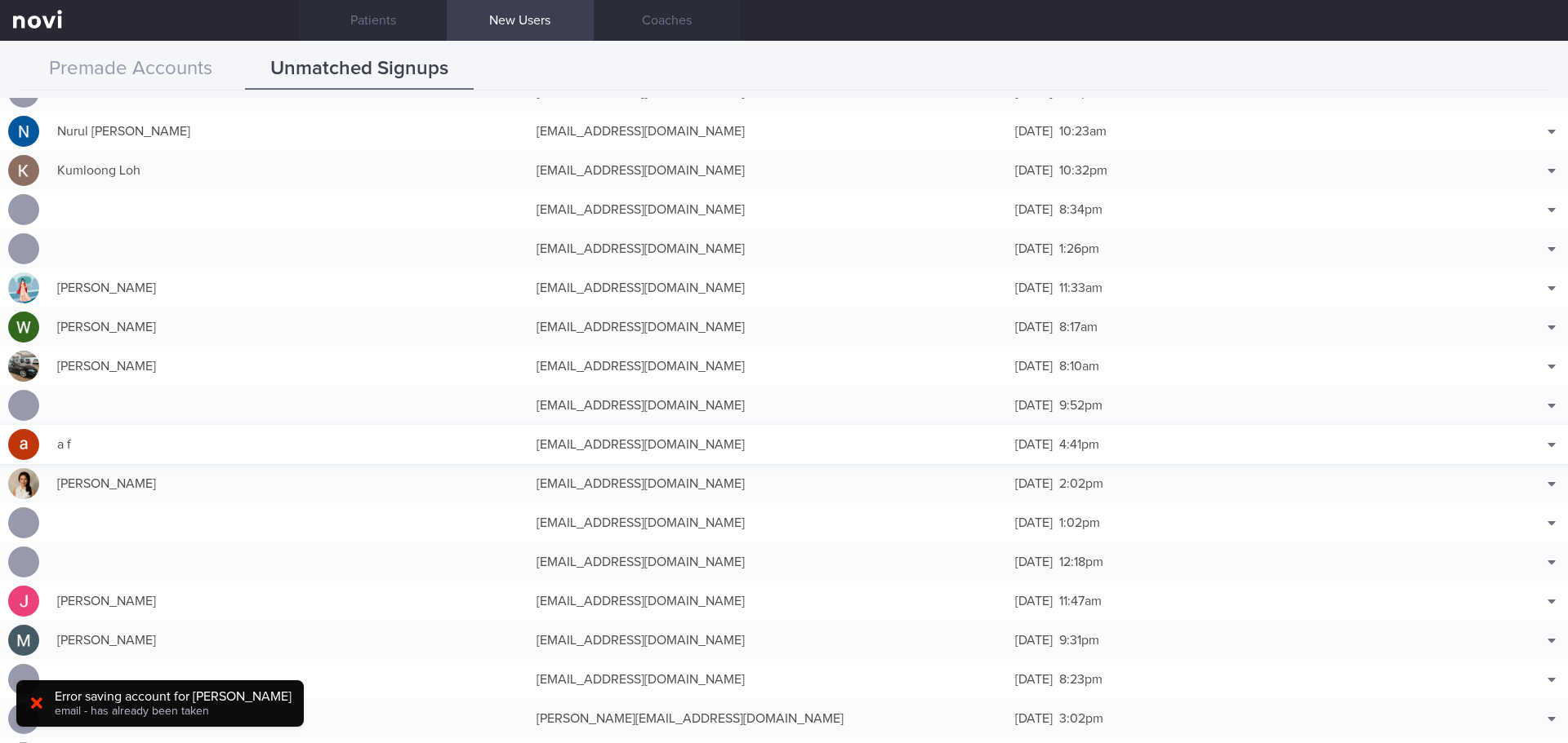
click at [807, 441] on div "[EMAIL_ADDRESS][DOMAIN_NAME]" at bounding box center [768, 444] width 479 height 33
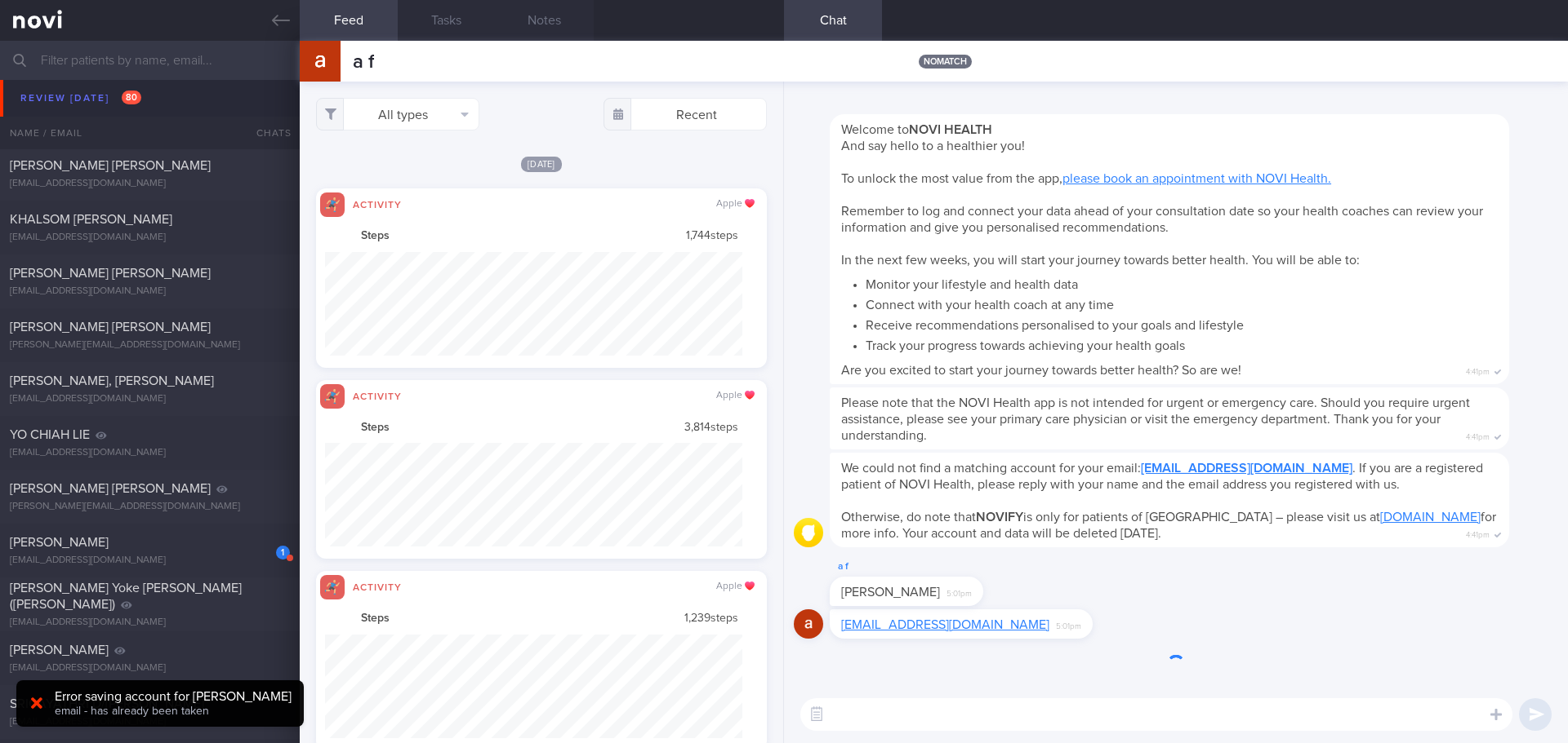
scroll to position [103, 418]
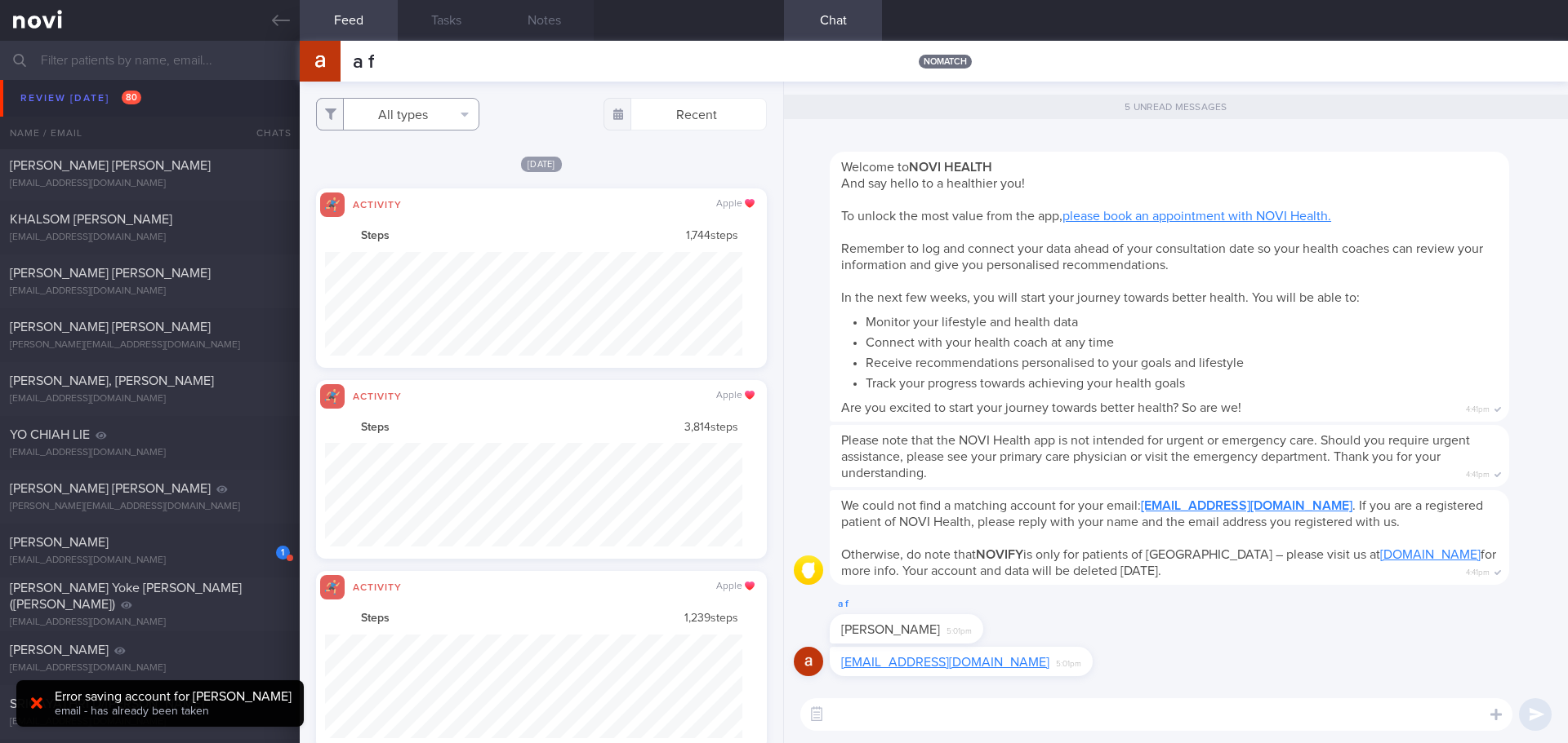
click at [438, 109] on button "All types" at bounding box center [397, 114] width 163 height 33
click at [387, 169] on button "Activity" at bounding box center [398, 171] width 162 height 25
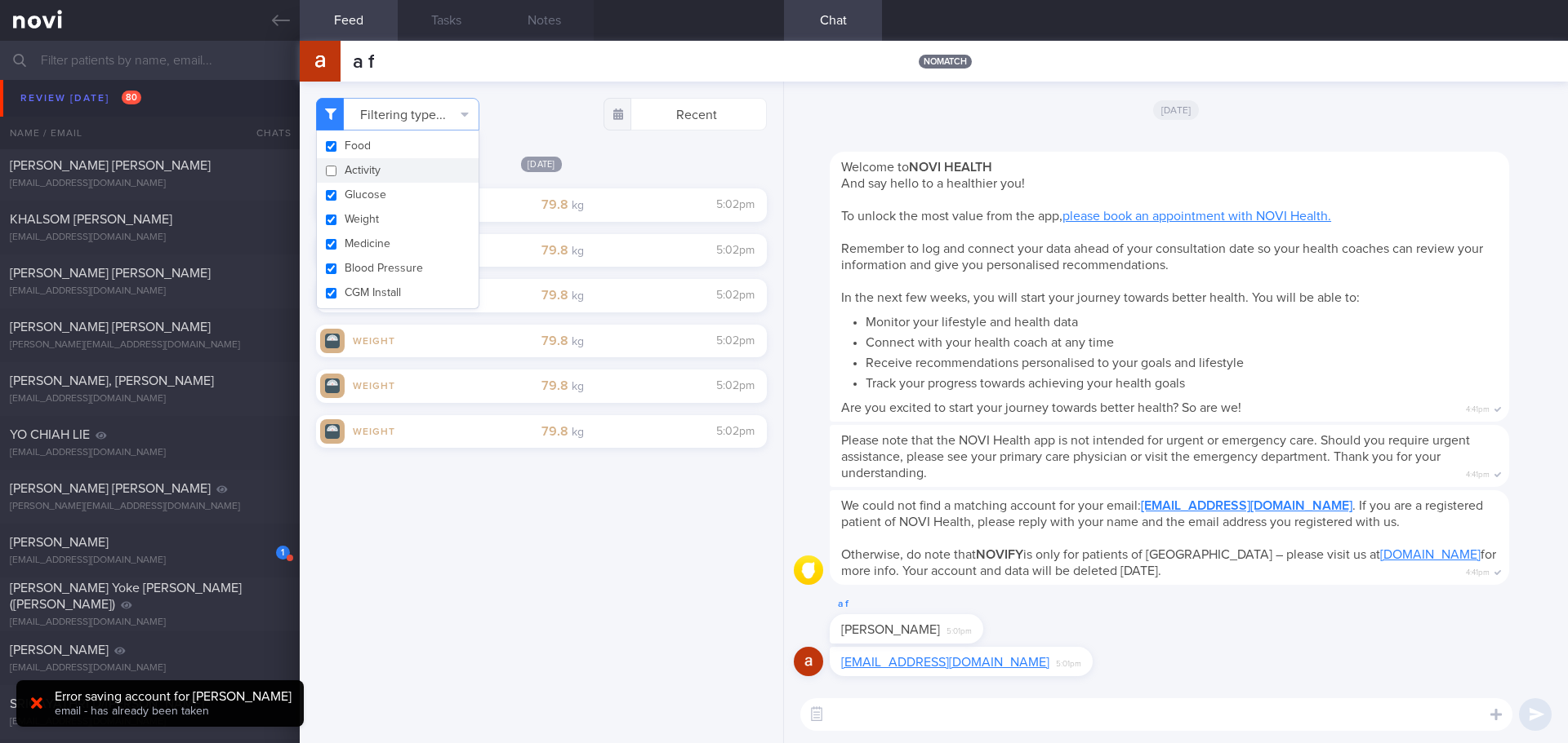
checkbox input "false"
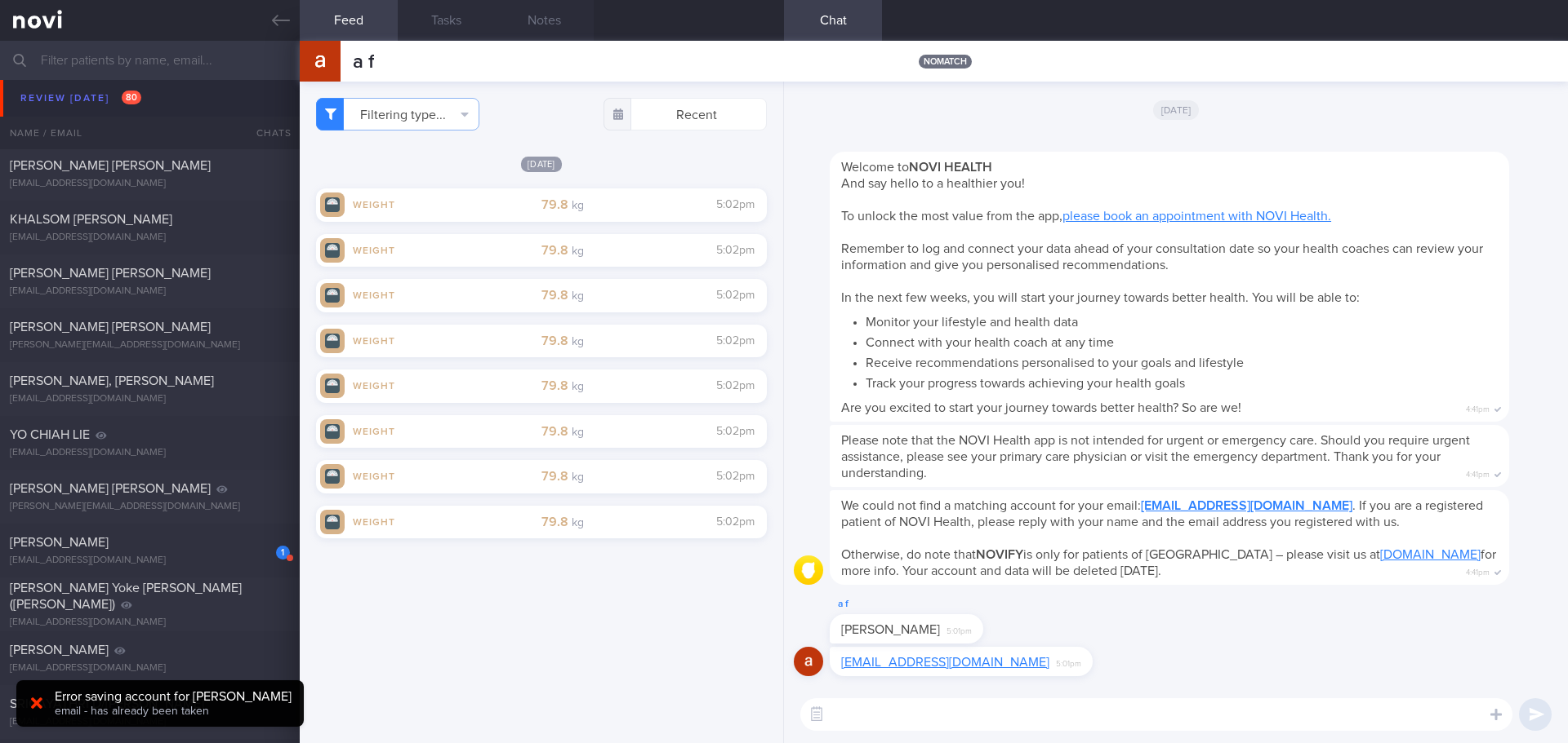
click at [636, 164] on div "[DATE]" at bounding box center [541, 163] width 451 height 17
drag, startPoint x: 266, startPoint y: 22, endPoint x: 577, endPoint y: 89, distance: 318.1
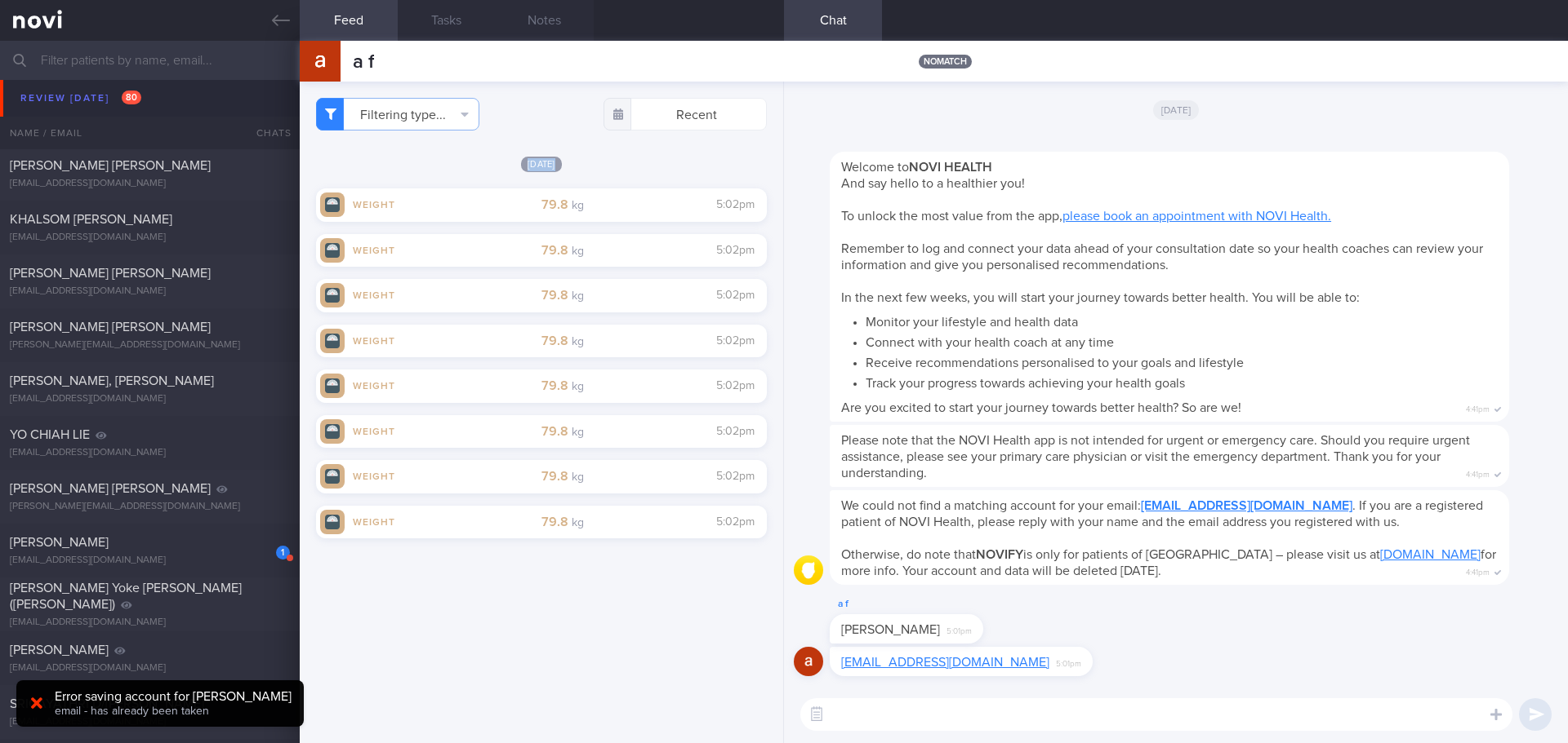
click at [266, 22] on link at bounding box center [150, 20] width 300 height 41
click at [280, 19] on icon at bounding box center [280, 20] width 18 height 18
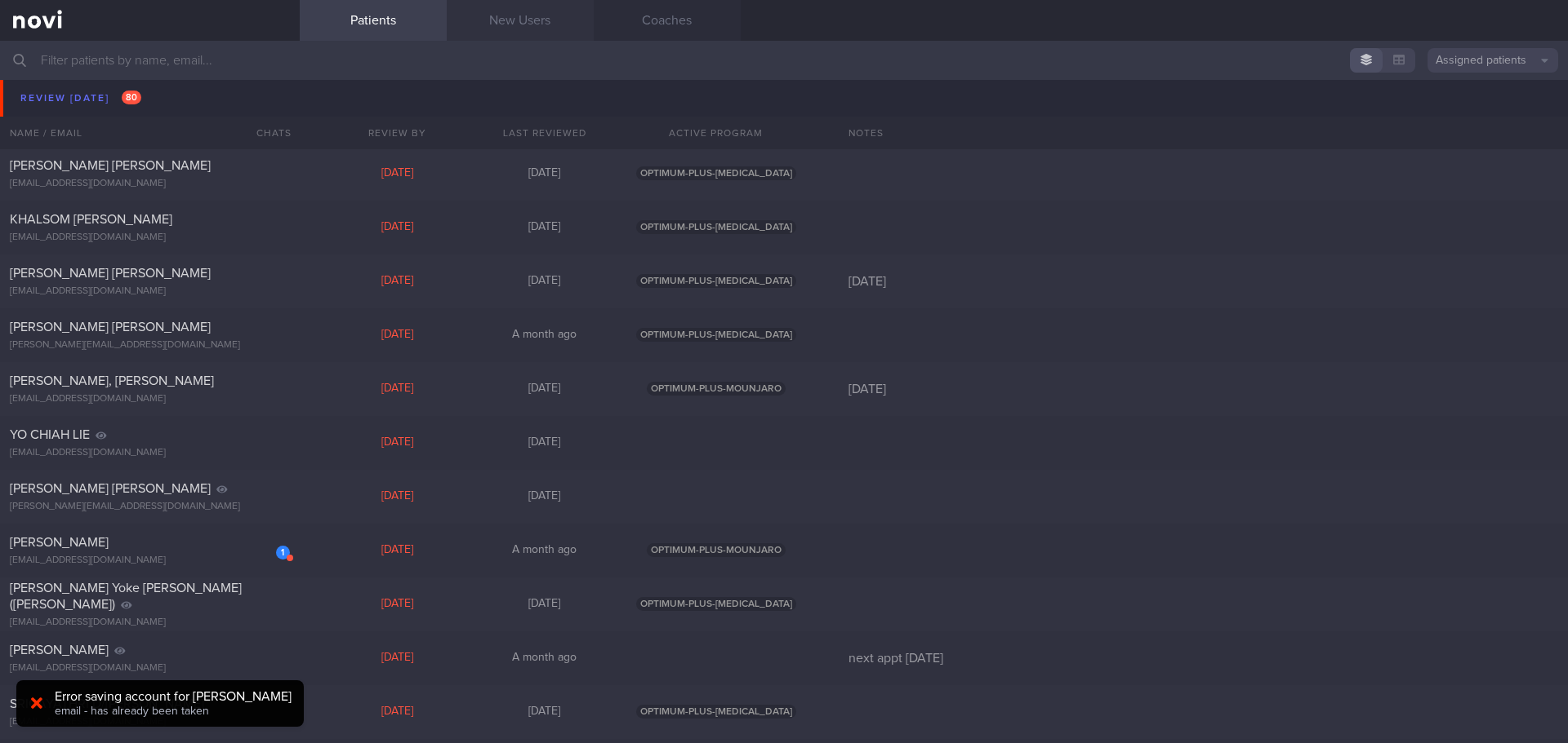
click at [524, 33] on link "New Users" at bounding box center [520, 20] width 147 height 41
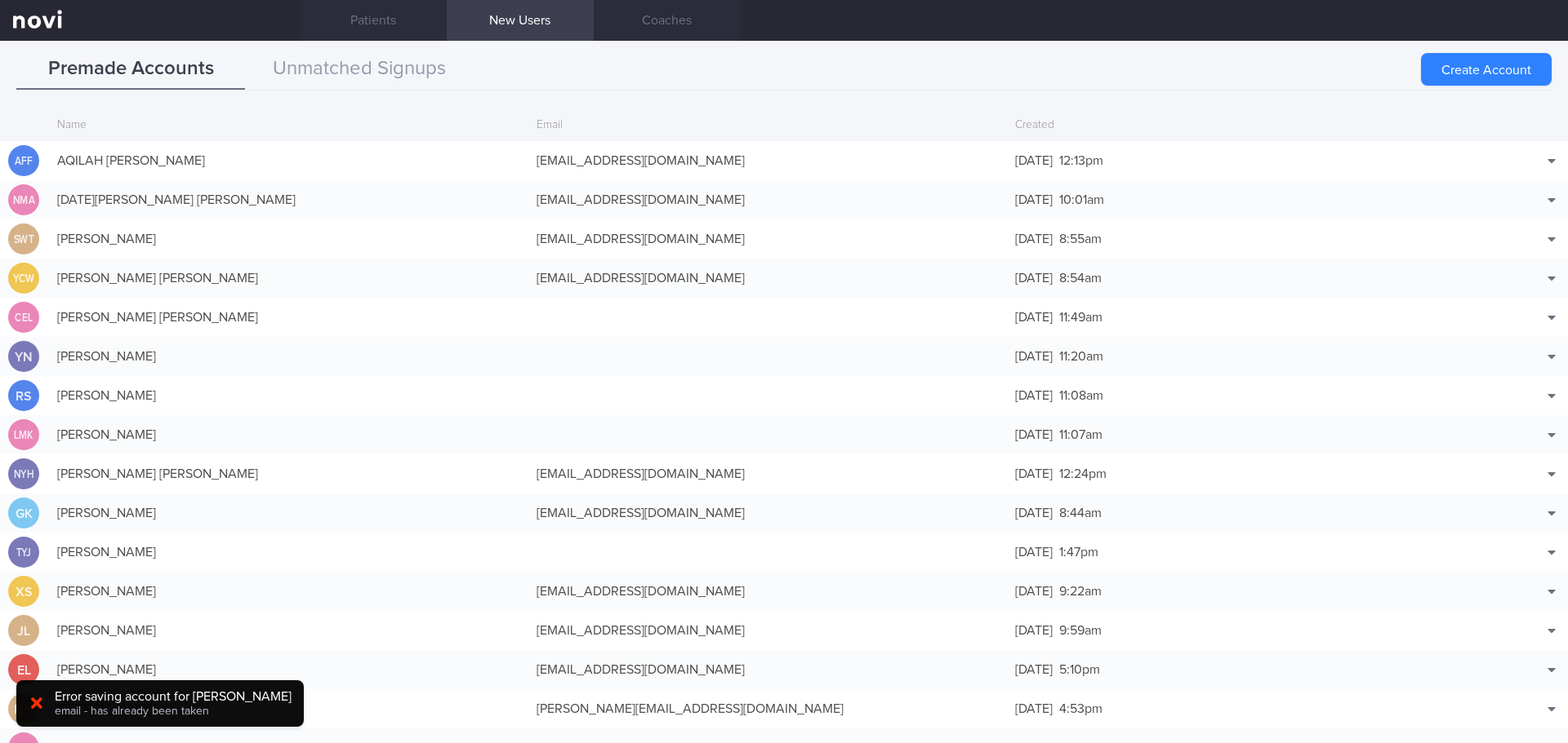
click at [531, 20] on link "New Users" at bounding box center [520, 20] width 147 height 41
click at [400, 61] on button "Unmatched Signups" at bounding box center [359, 69] width 229 height 41
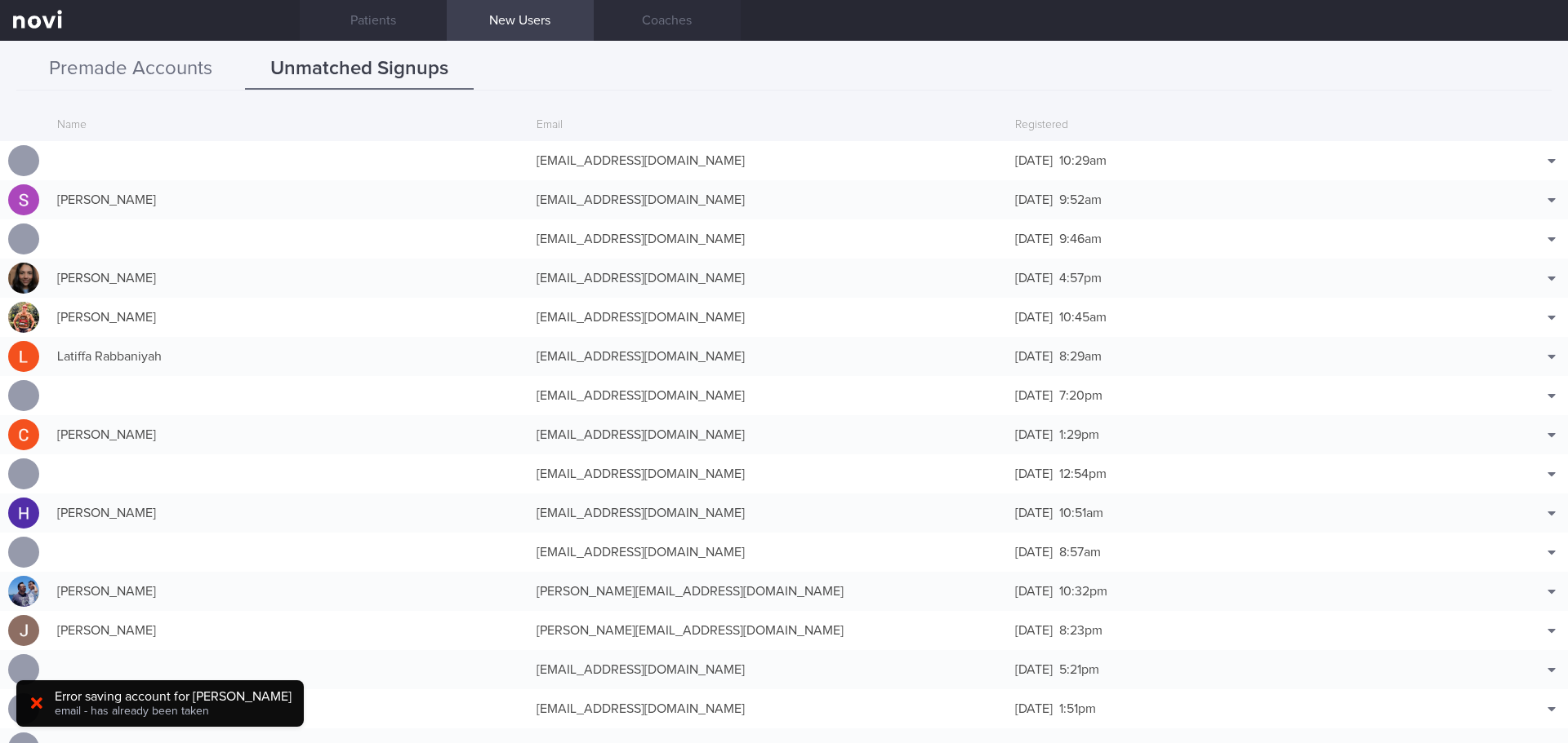
click at [183, 69] on button "Premade Accounts" at bounding box center [130, 69] width 229 height 41
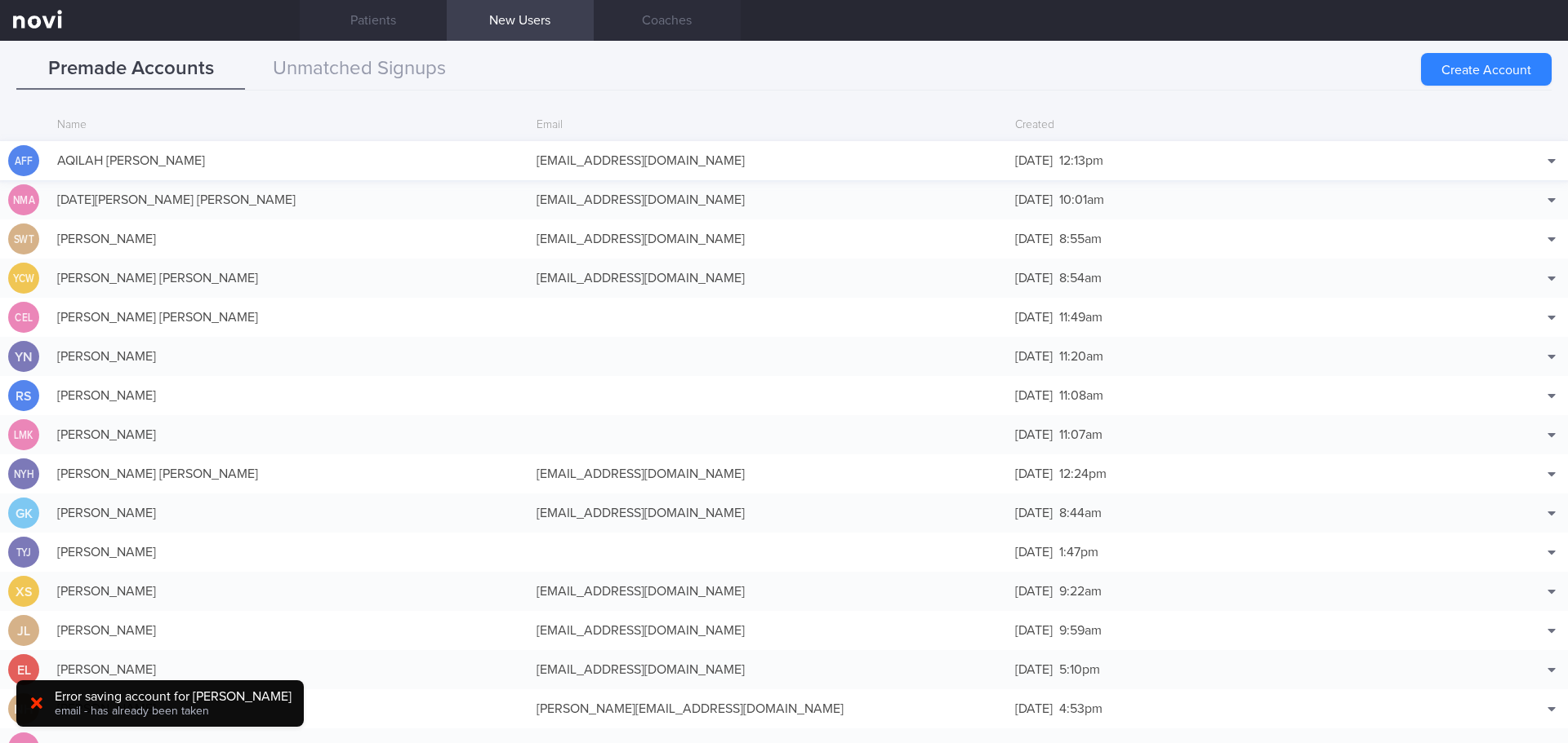
click at [1174, 152] on div "[DATE] 12:13pm" at bounding box center [1247, 160] width 479 height 33
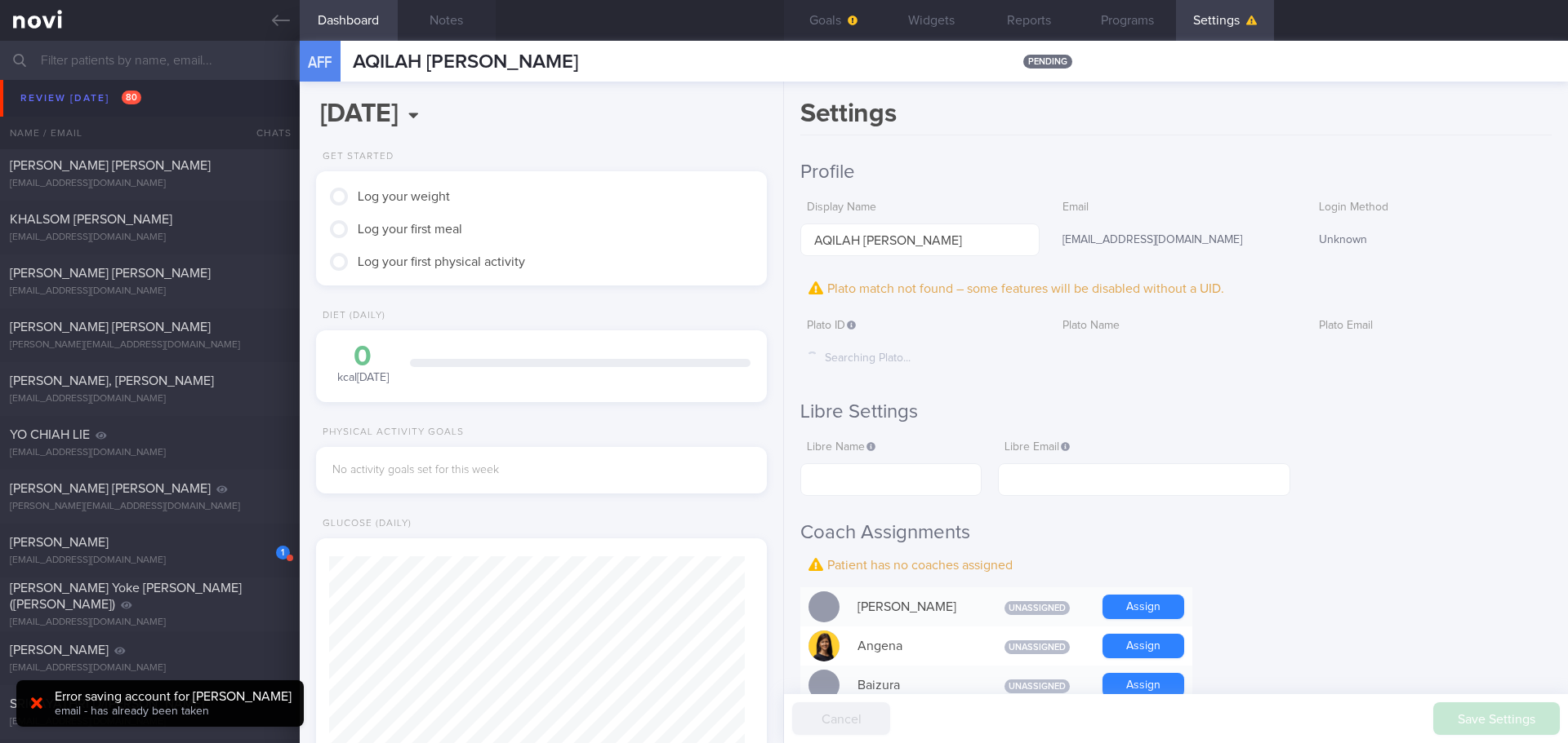
scroll to position [204, 410]
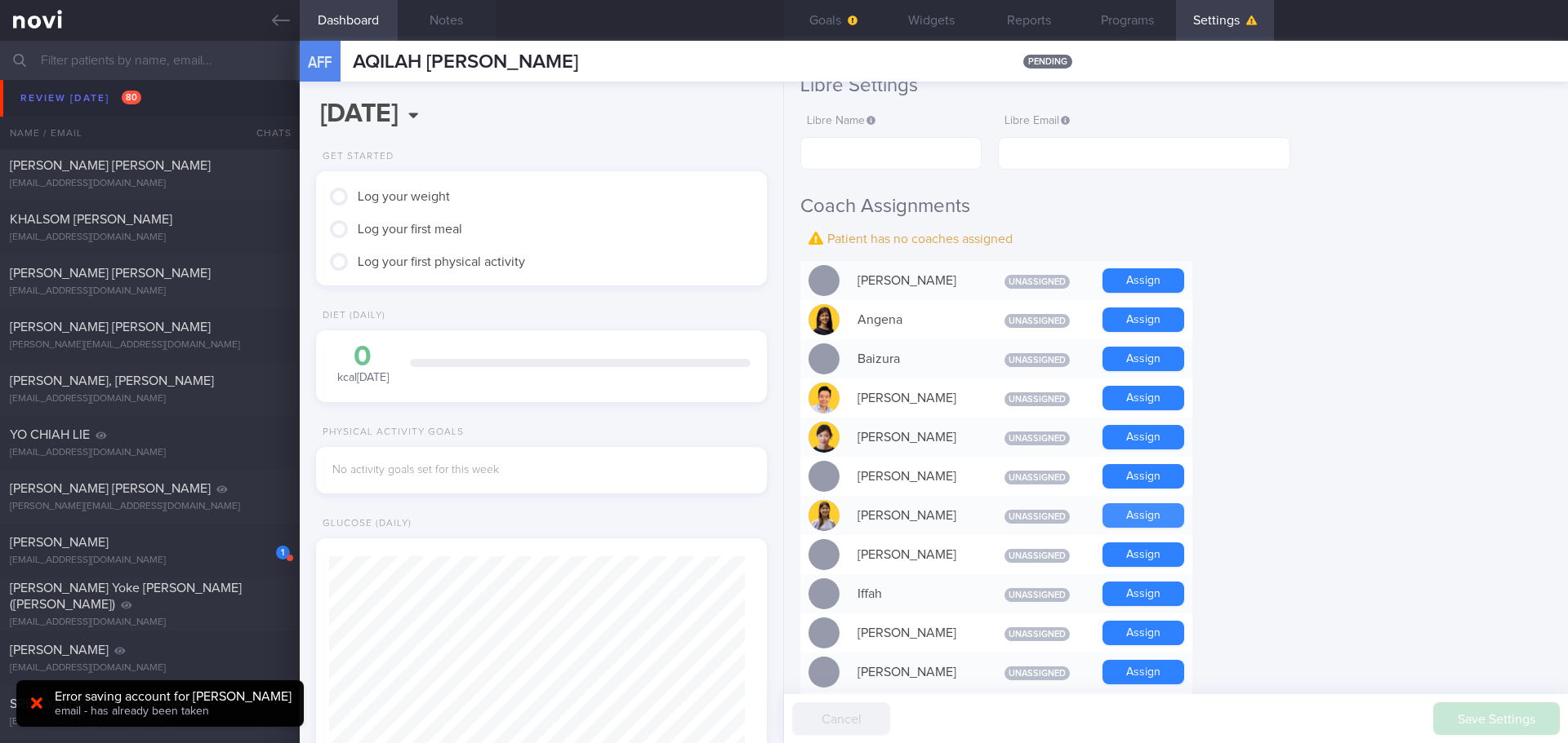
click at [1118, 505] on button "Assign" at bounding box center [1143, 516] width 82 height 25
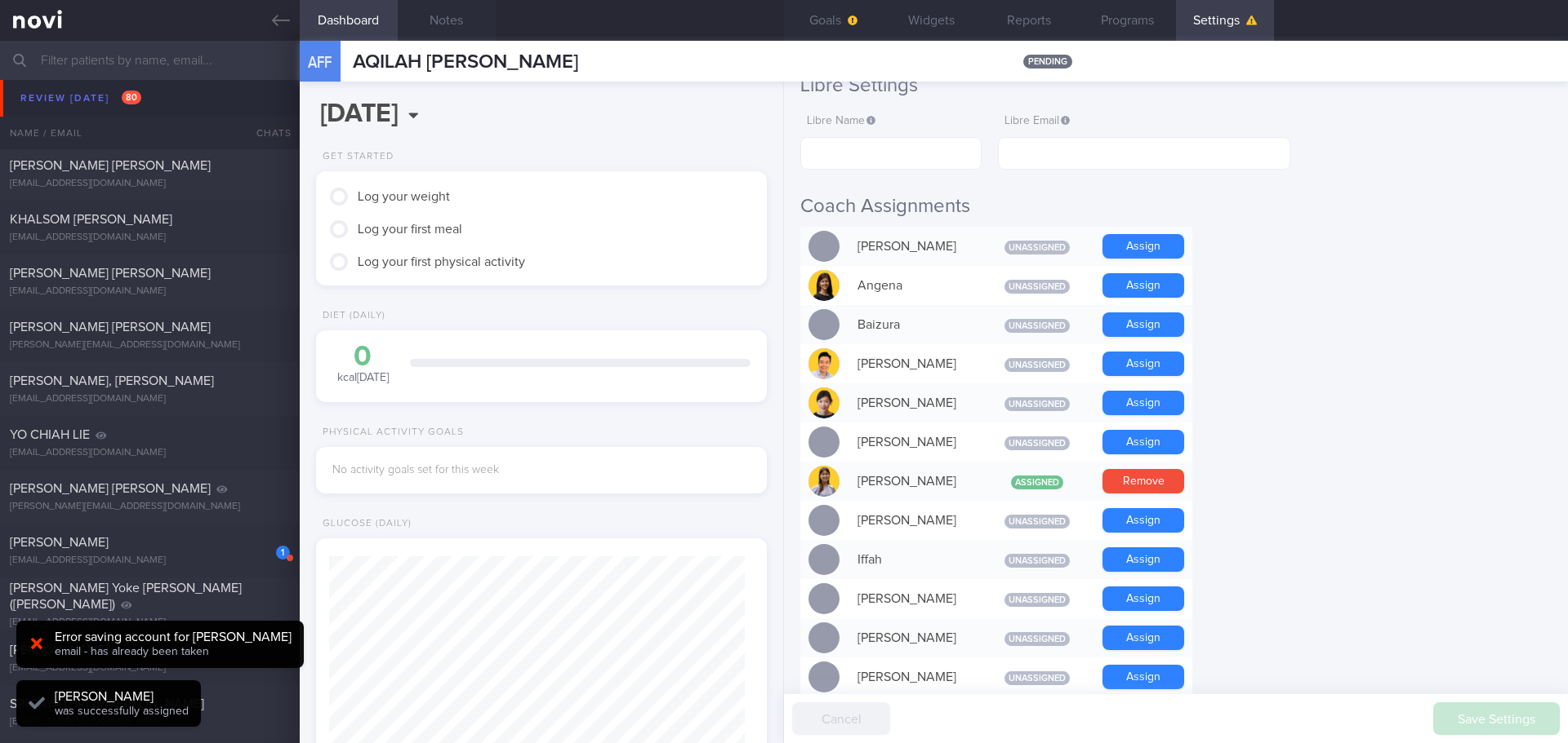
click at [1254, 485] on form "Profile Display Name AQILAH [PERSON_NAME] Email [EMAIL_ADDRESS][DOMAIN_NAME] Lo…" at bounding box center [1176, 701] width 752 height 1735
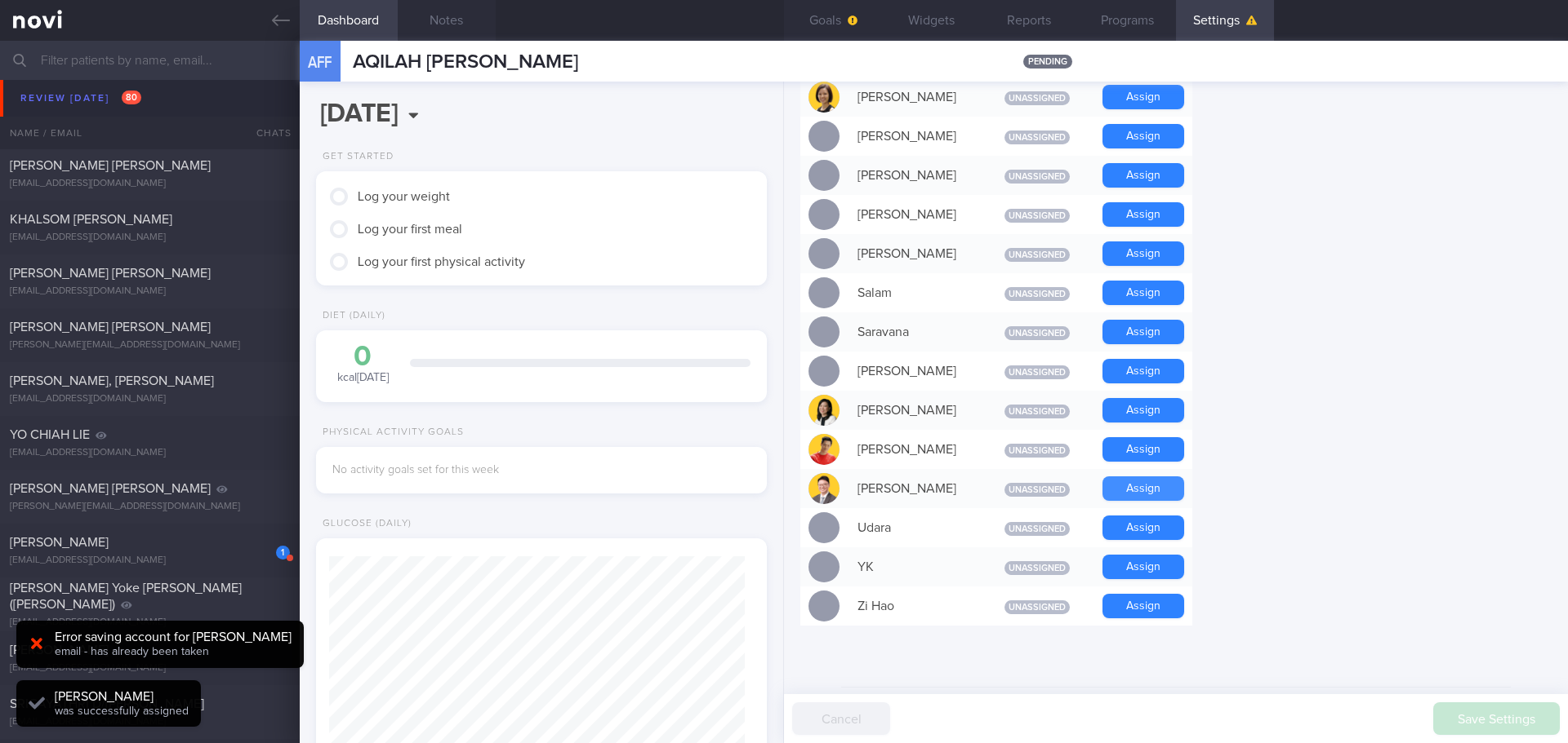
click at [1125, 477] on button "Assign" at bounding box center [1143, 489] width 82 height 25
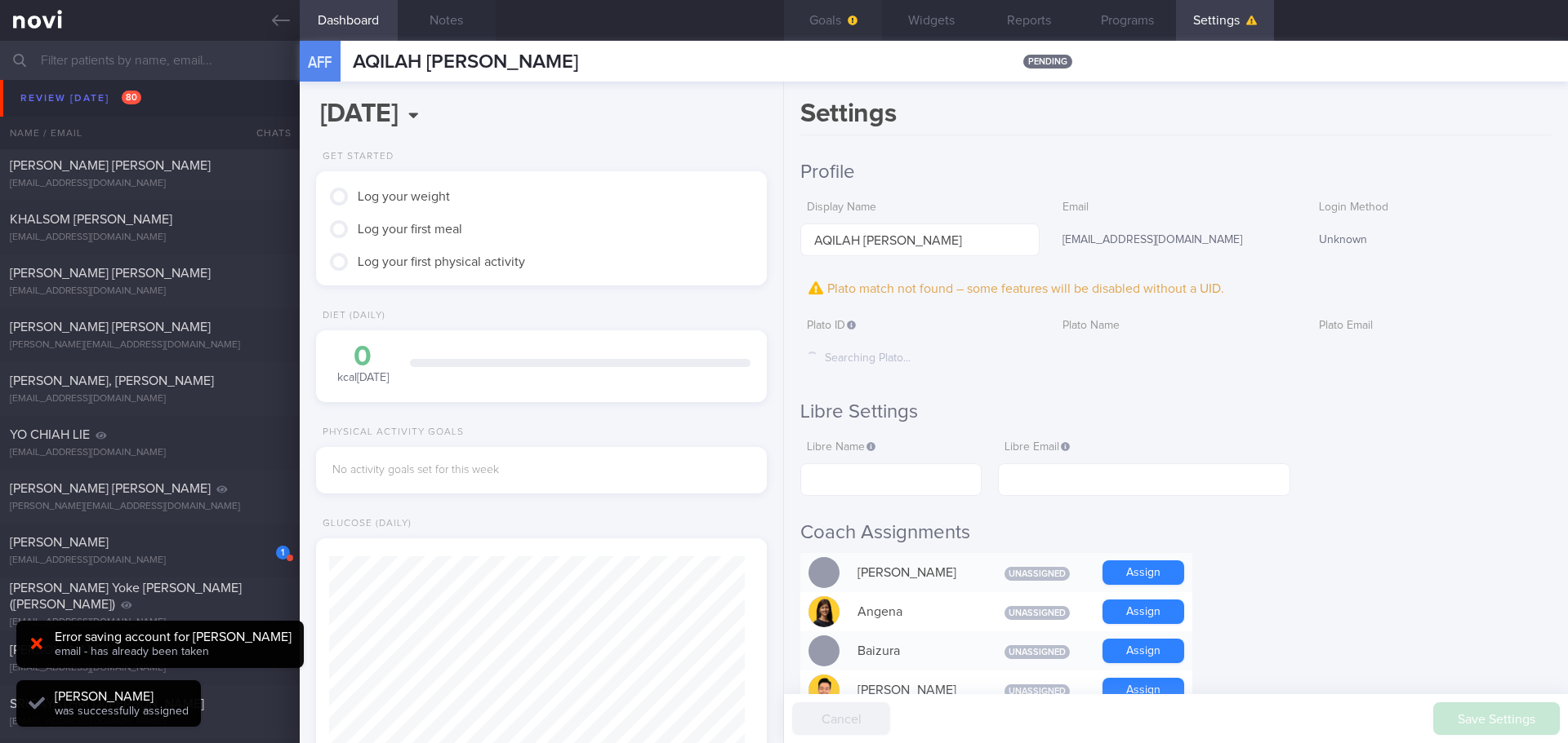
click at [834, 28] on button "Goals" at bounding box center [833, 20] width 98 height 41
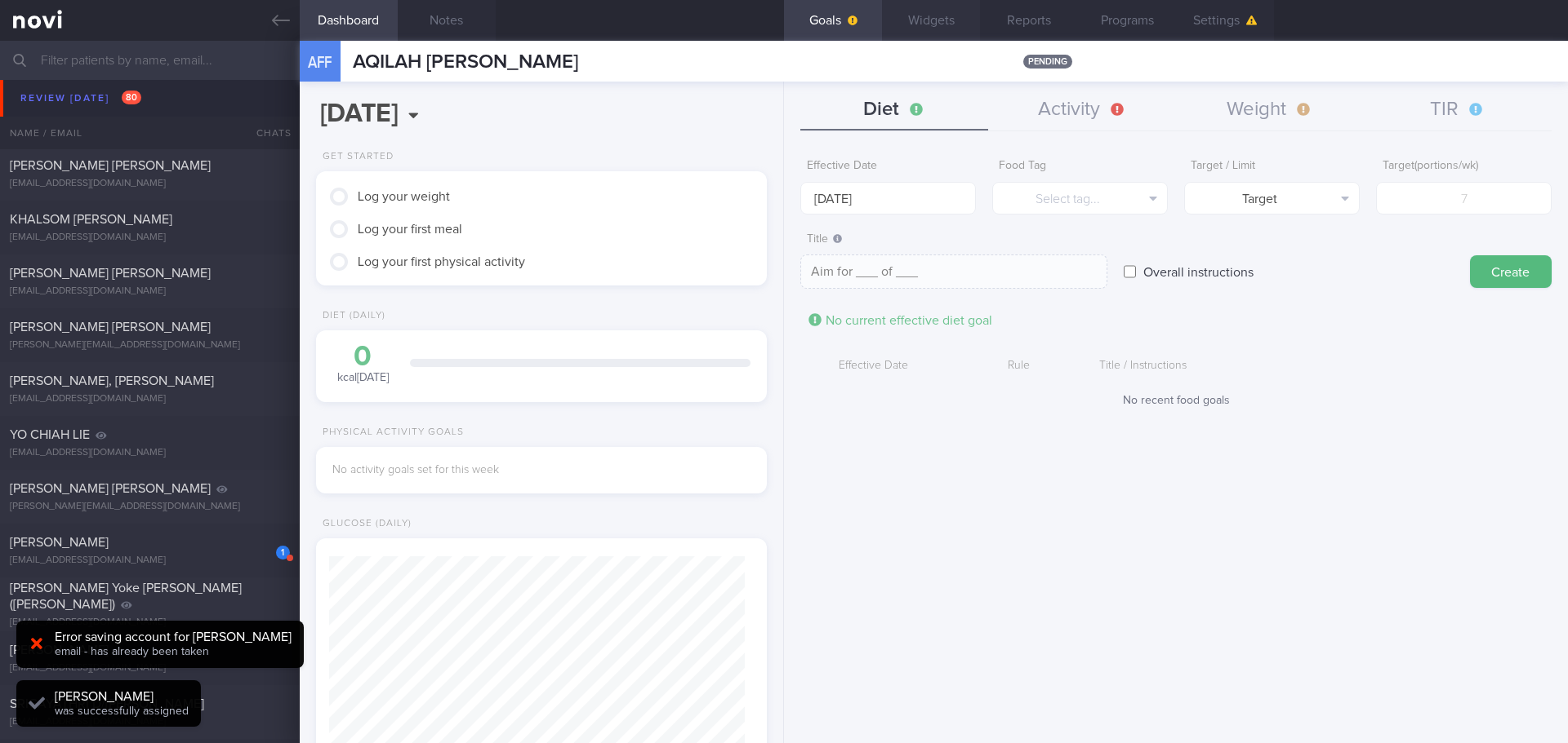
click at [910, 15] on button "Widgets" at bounding box center [930, 20] width 98 height 41
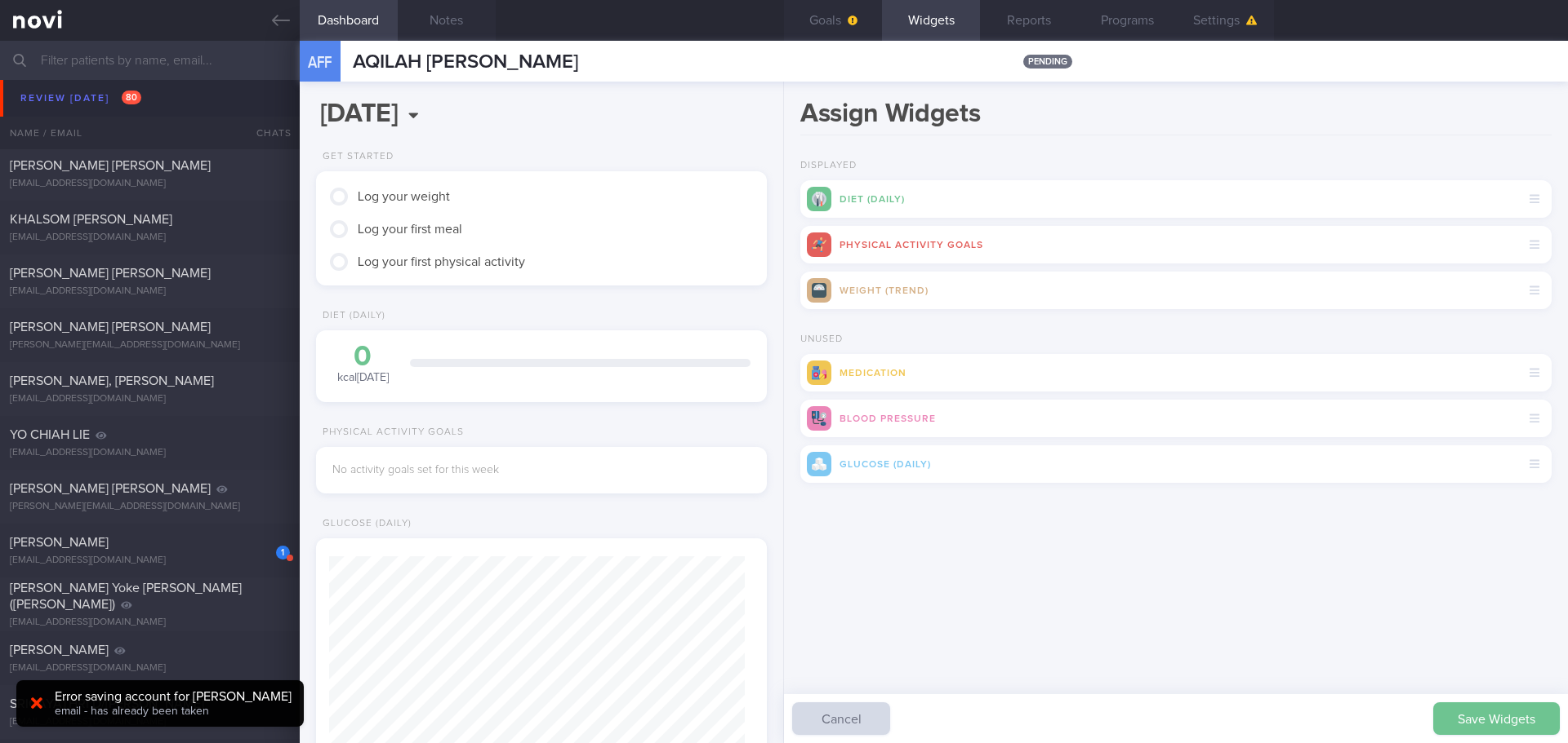
click at [1254, 645] on button "Save Widgets" at bounding box center [1497, 719] width 126 height 33
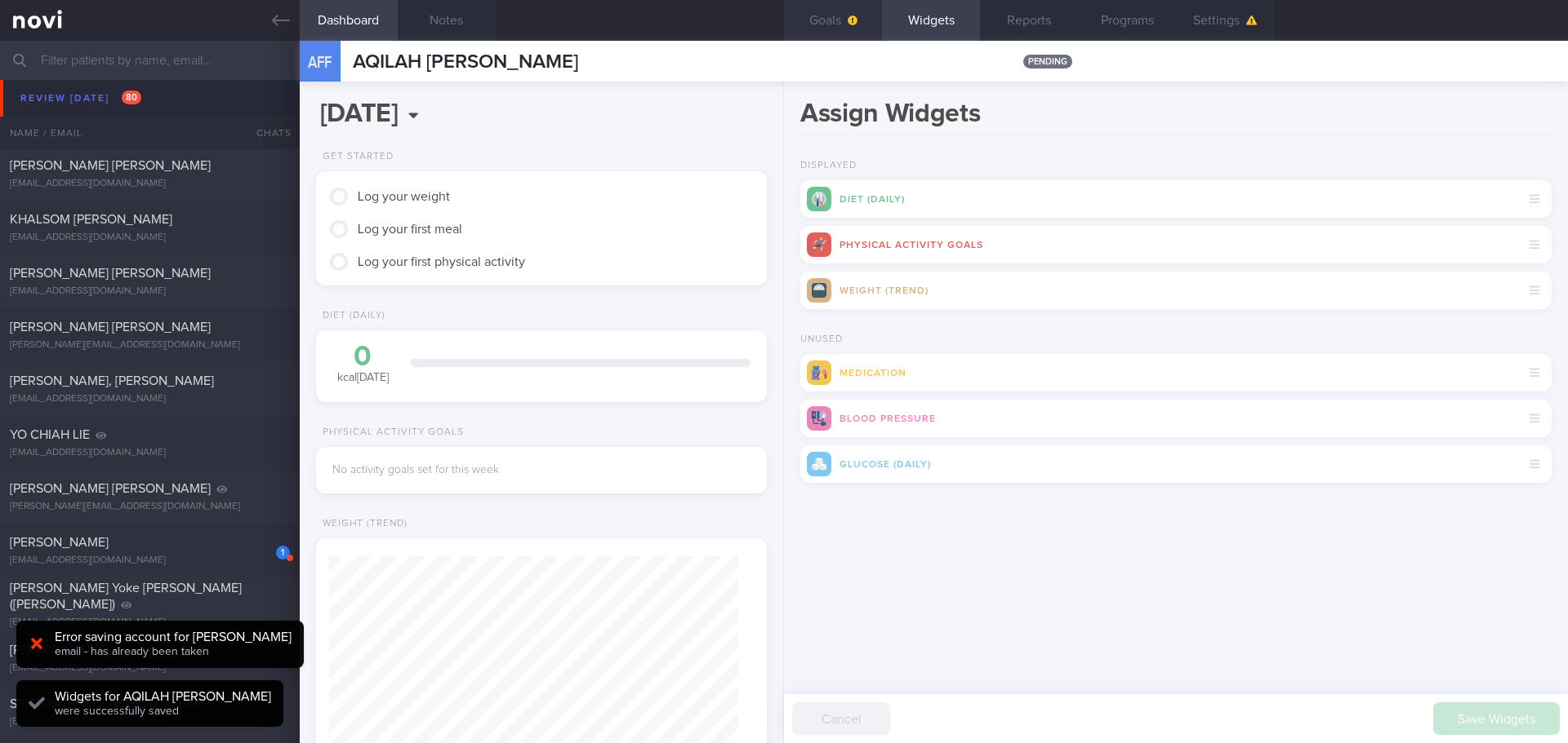
click at [834, 28] on button "Goals" at bounding box center [833, 20] width 98 height 41
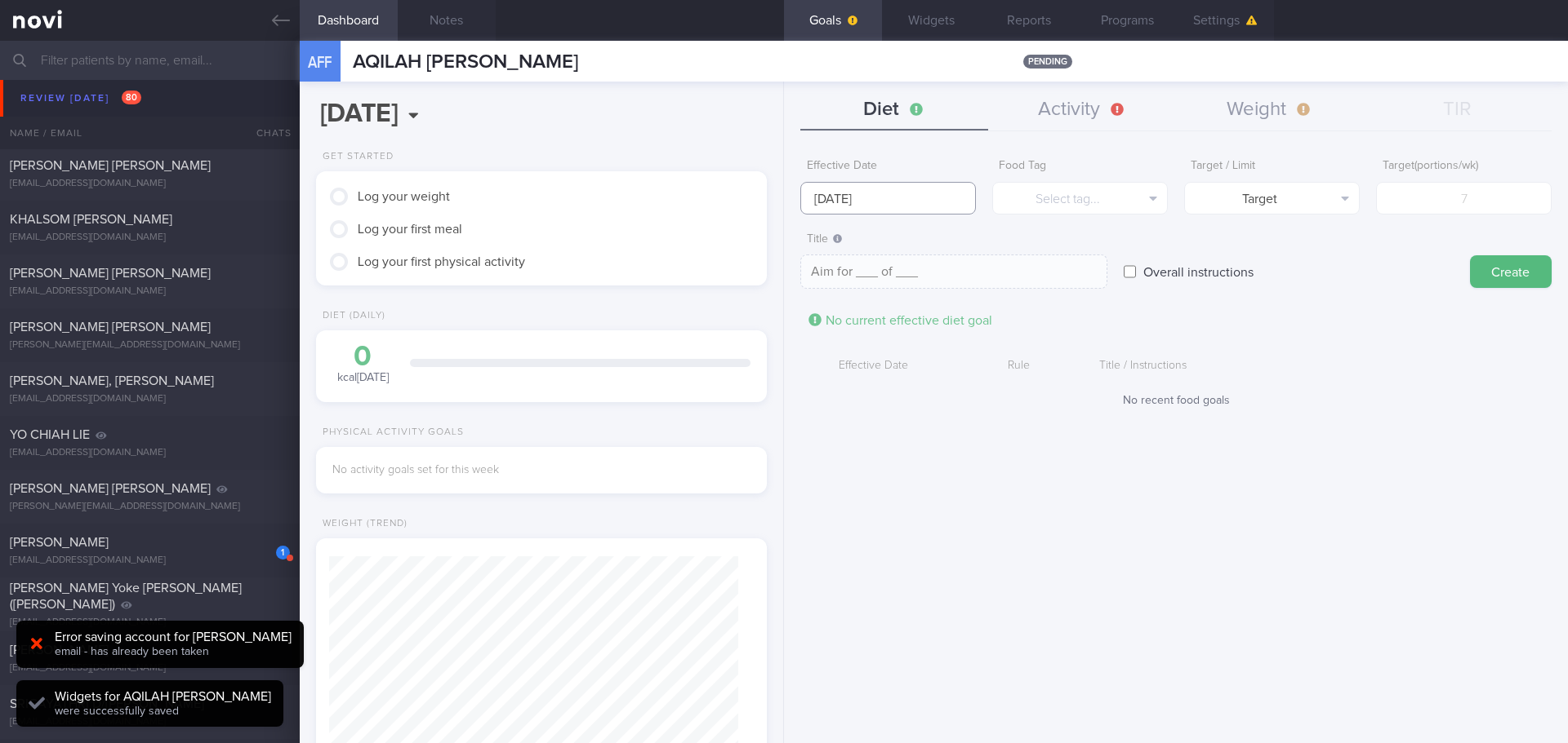
click at [891, 191] on input "[DATE]" at bounding box center [888, 198] width 175 height 33
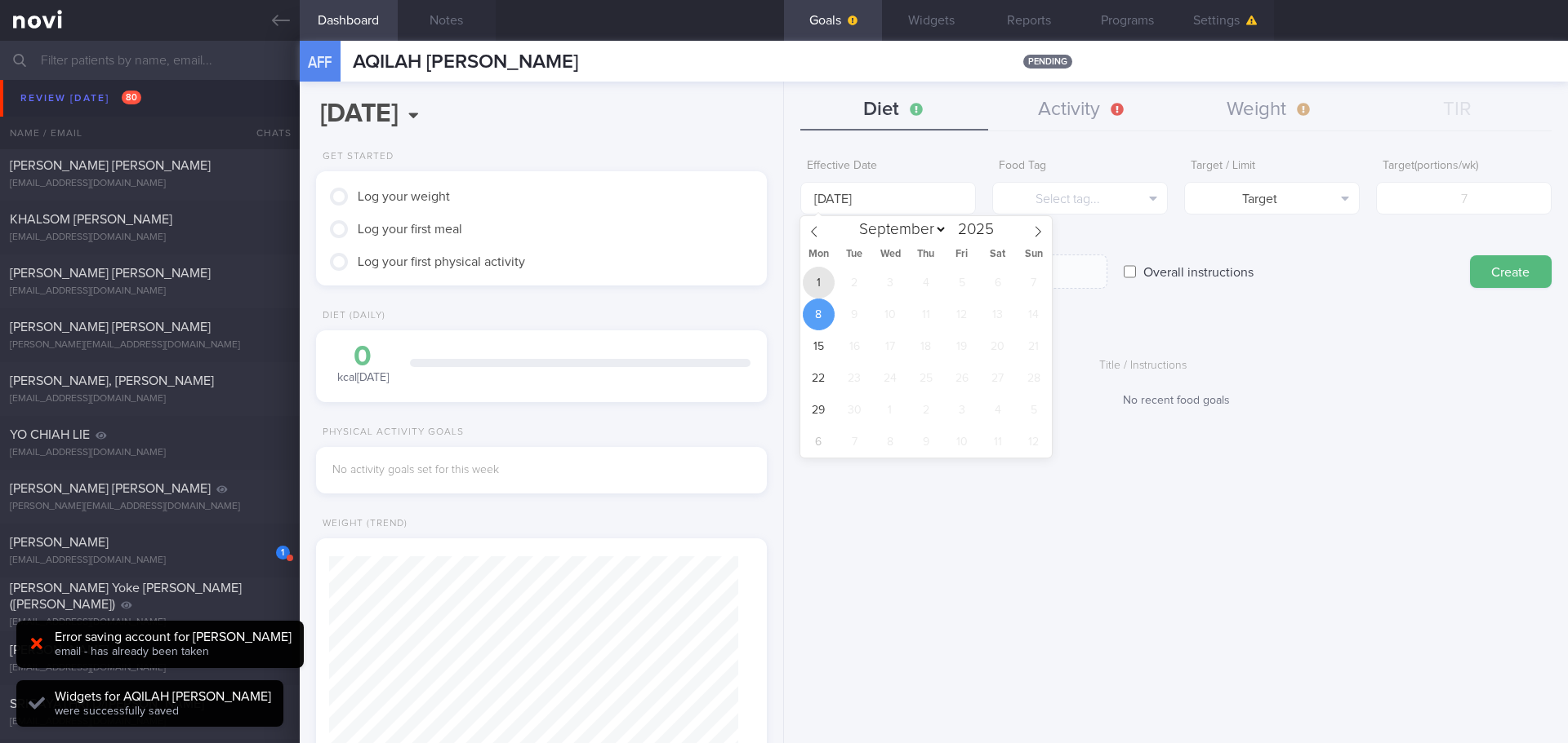
click at [827, 279] on span "1" at bounding box center [819, 283] width 32 height 32
type input "[DATE]"
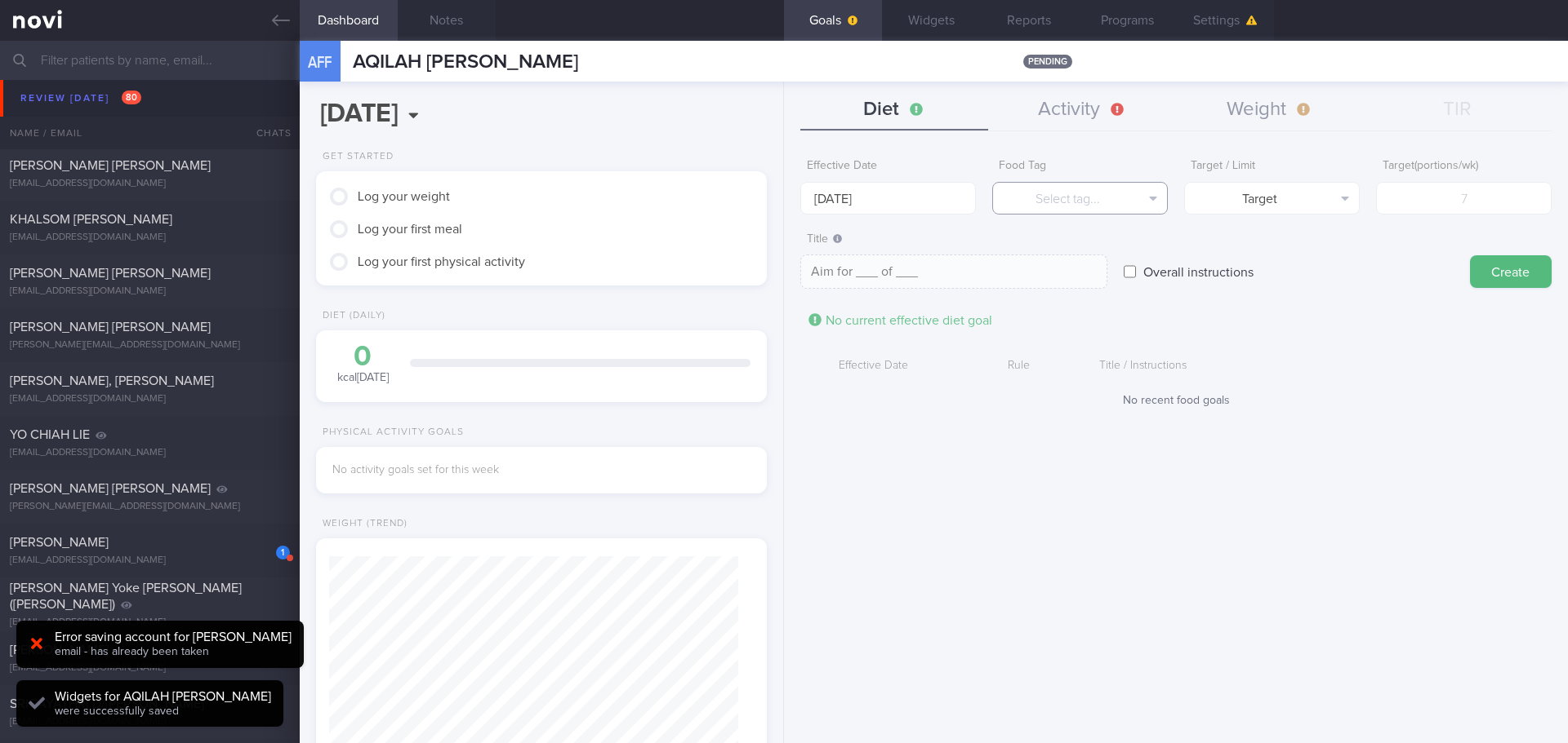
click at [1046, 202] on button "Select tag..." at bounding box center [1079, 198] width 175 height 33
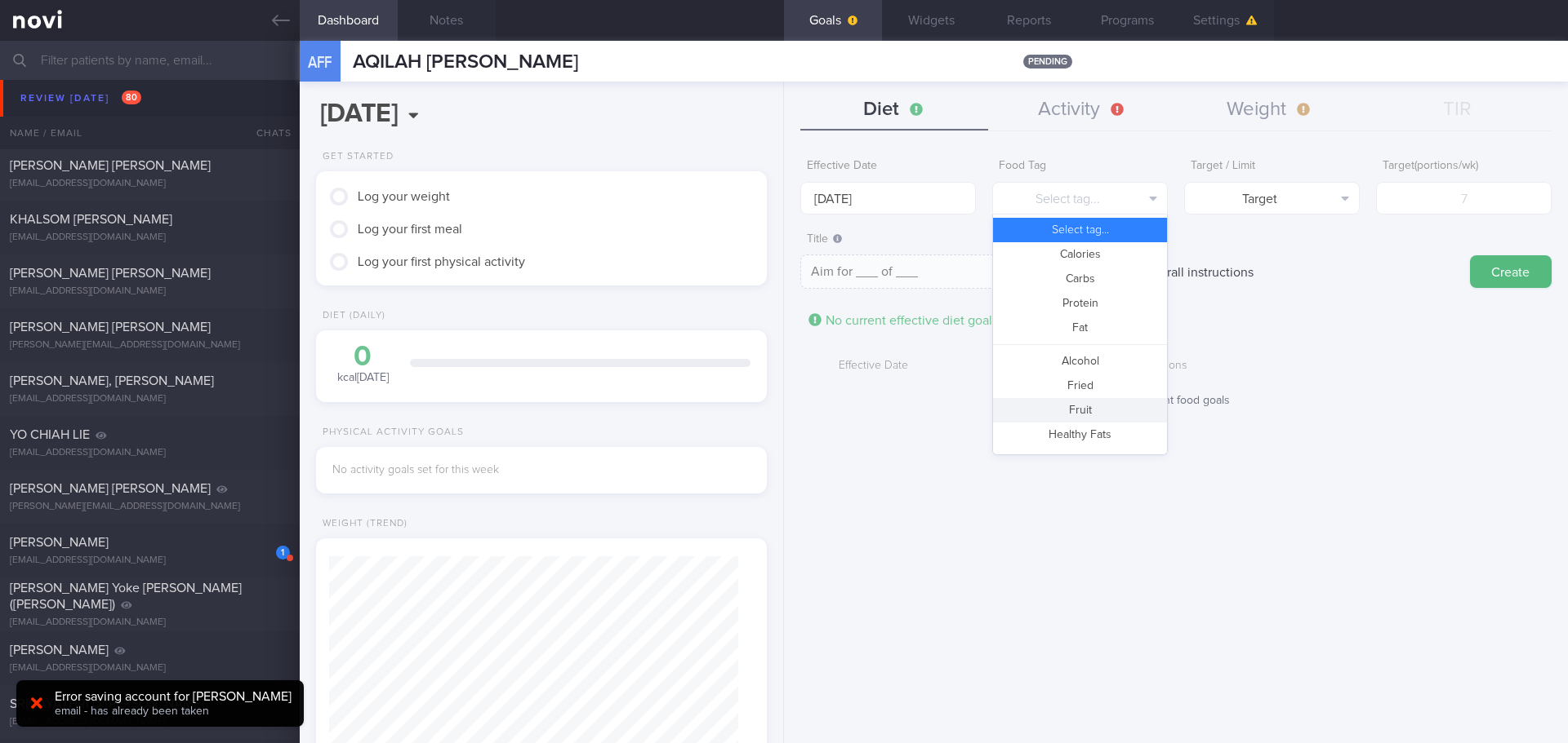
click at [1043, 411] on button "Fruit" at bounding box center [1079, 411] width 174 height 25
type textarea "Aim for __ portions of fruits per week"
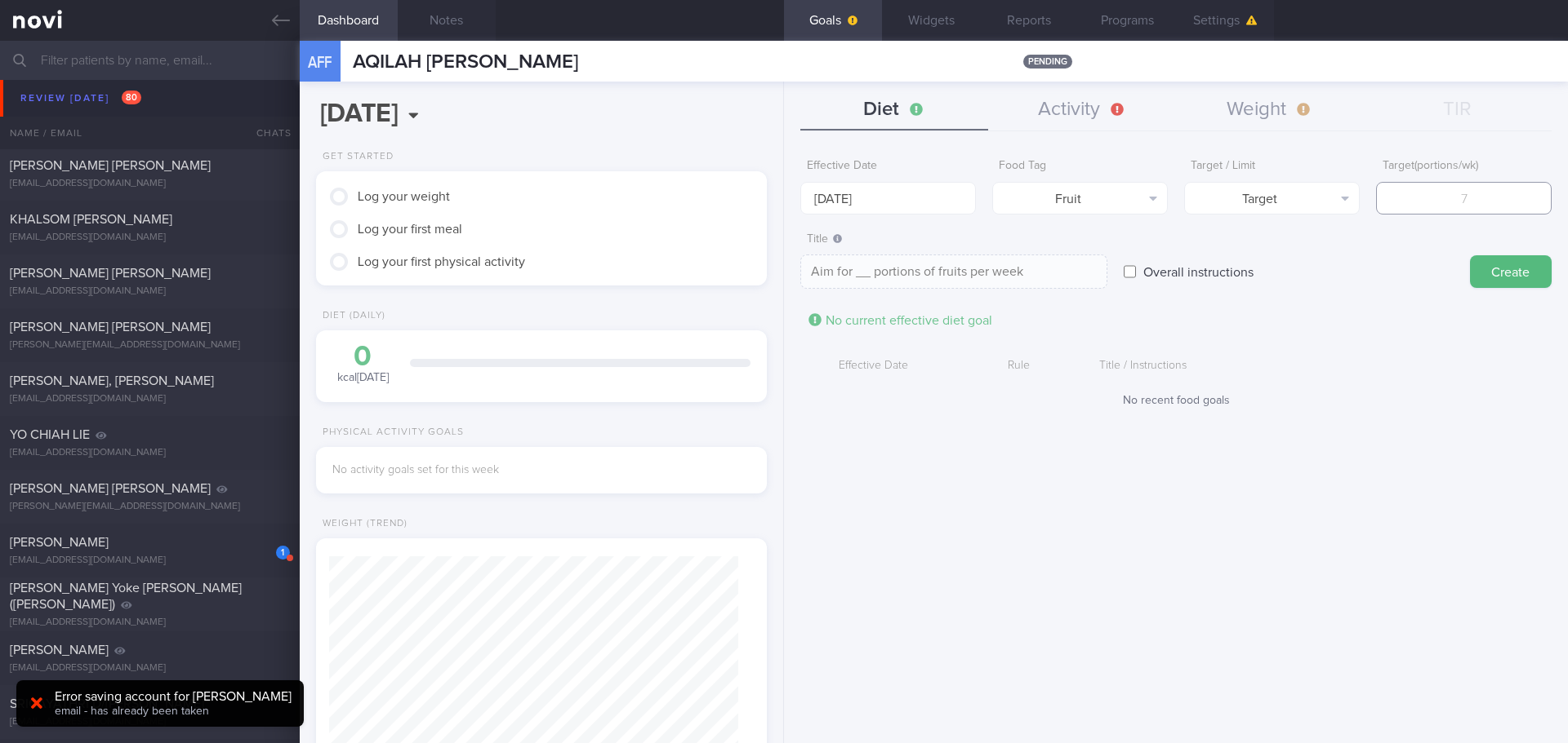
click at [1254, 187] on input "number" at bounding box center [1463, 198] width 175 height 33
type input "1"
type textarea "Aim for 1 portions of fruits per week"
type input "14"
type textarea "Aim for 14 portions of fruits per week"
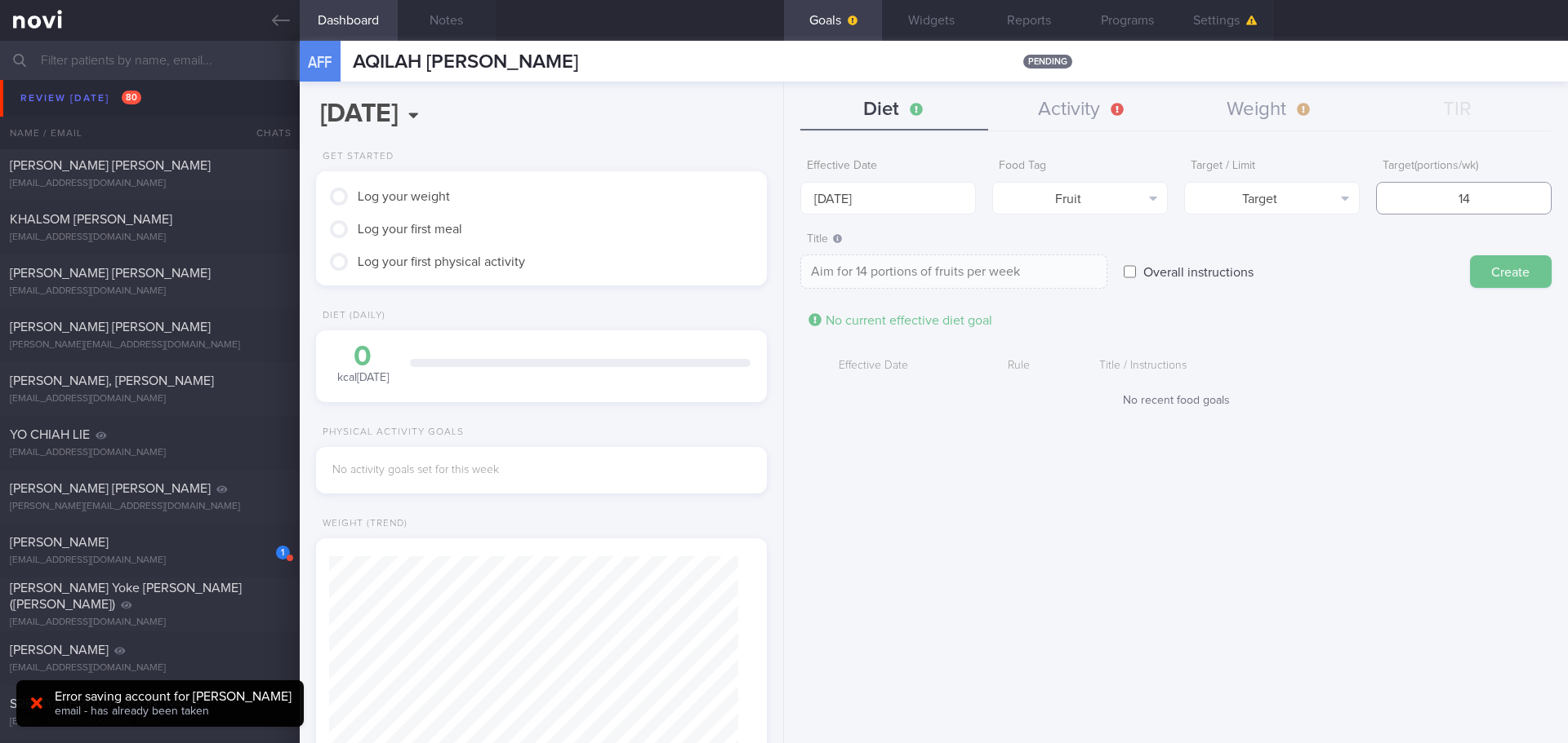
type input "14"
click at [1254, 263] on button "Create" at bounding box center [1511, 271] width 82 height 33
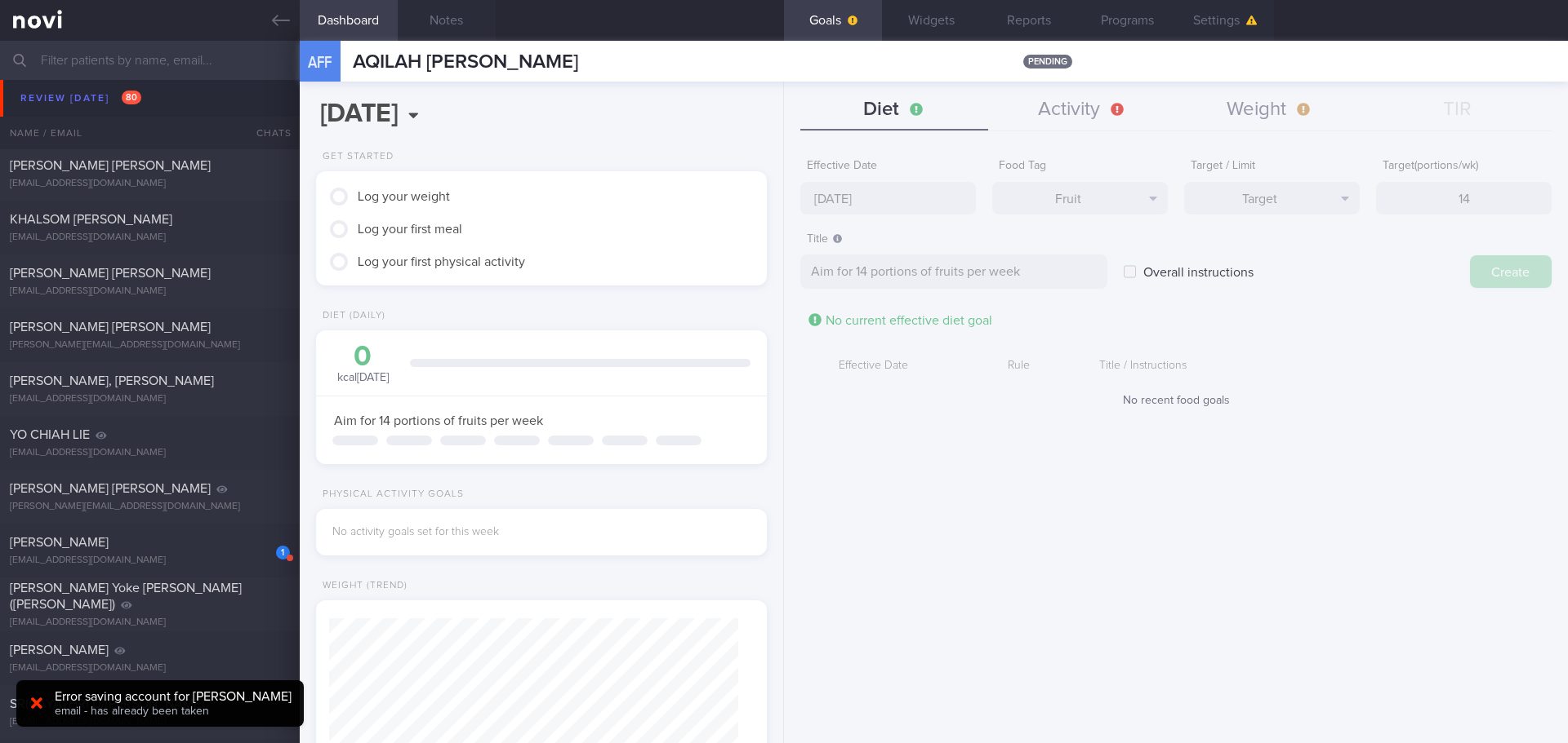
type input "[DATE]"
type textarea "Aim for ___ of ___"
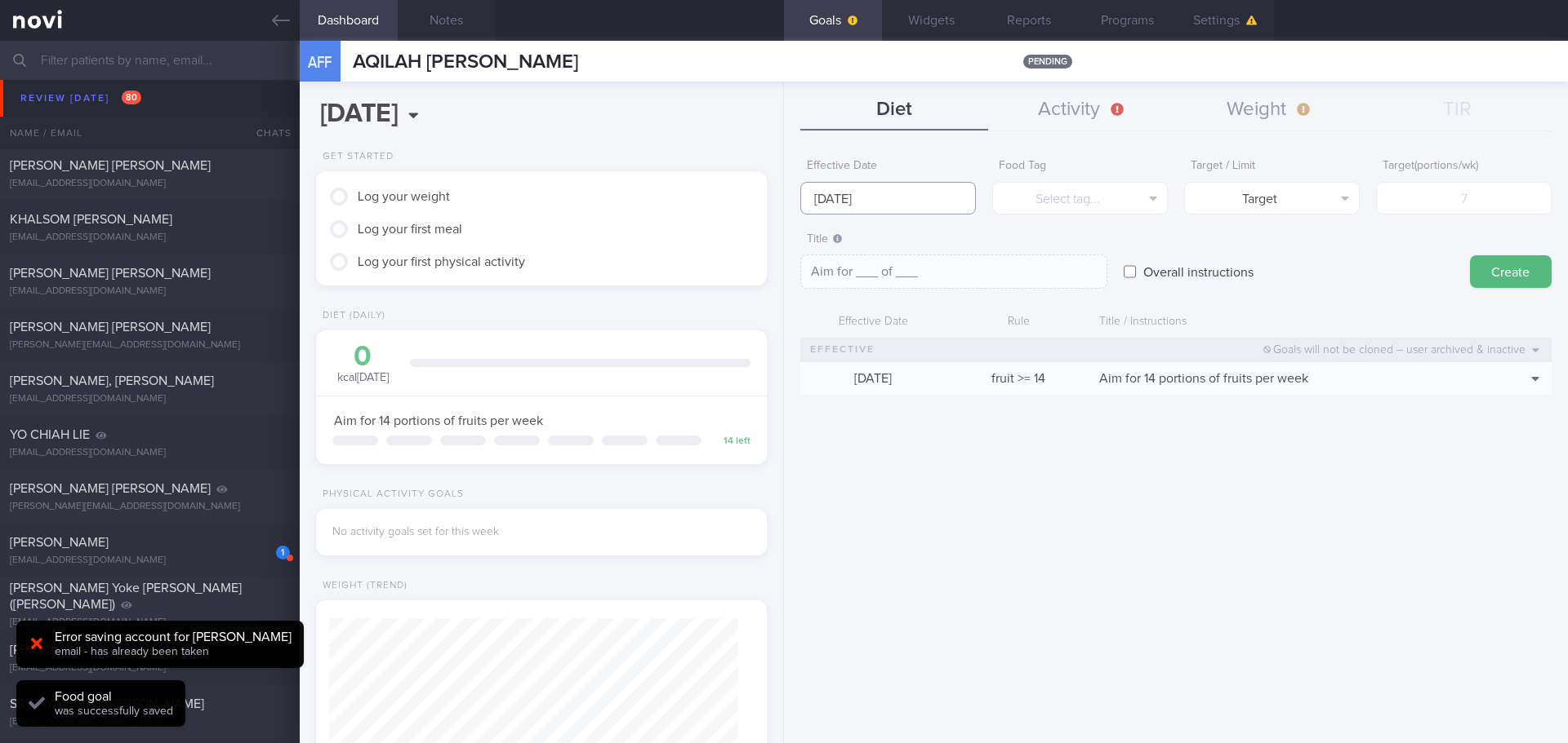
click at [821, 200] on input "[DATE]" at bounding box center [888, 198] width 175 height 33
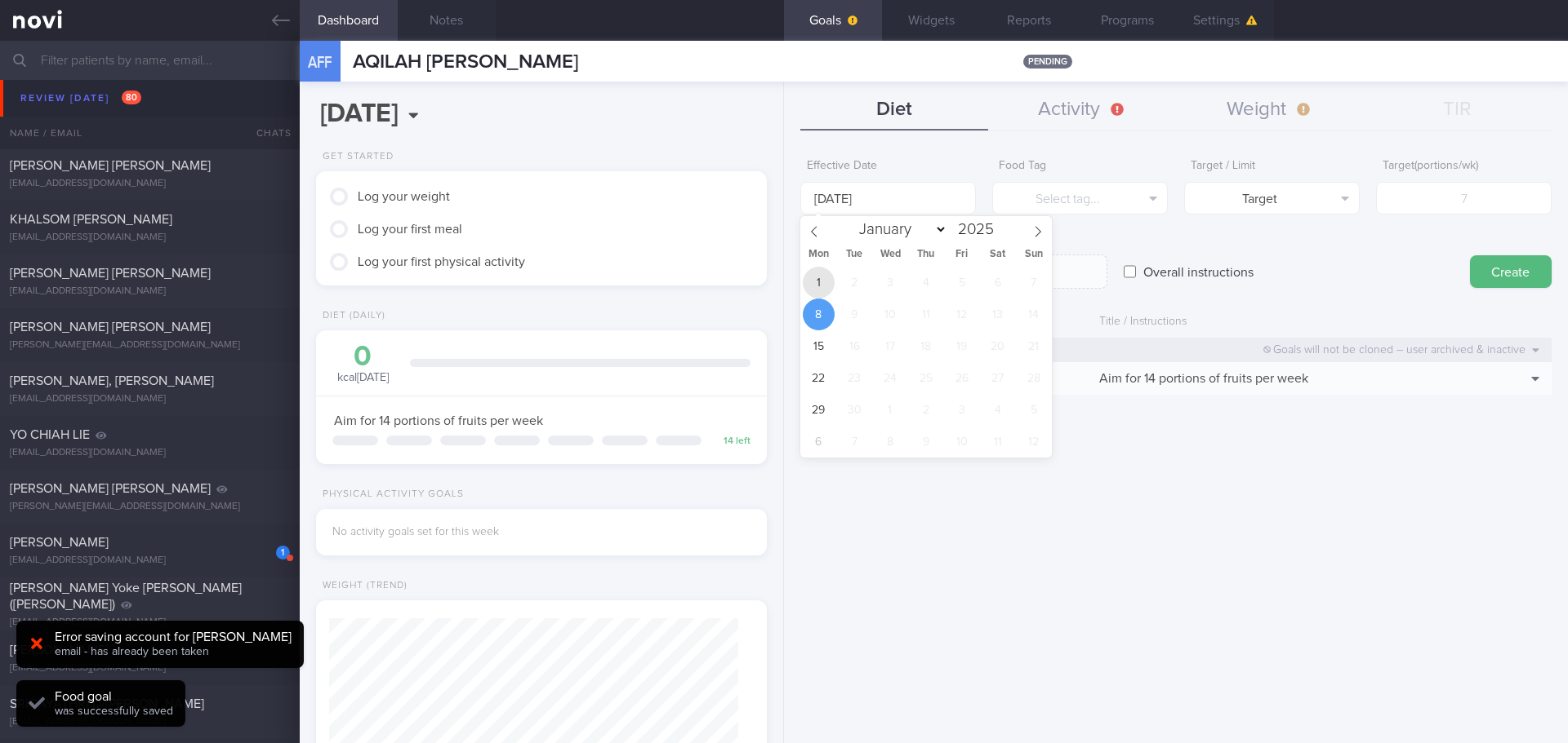
click at [823, 276] on span "1" at bounding box center [819, 283] width 32 height 32
type input "[DATE]"
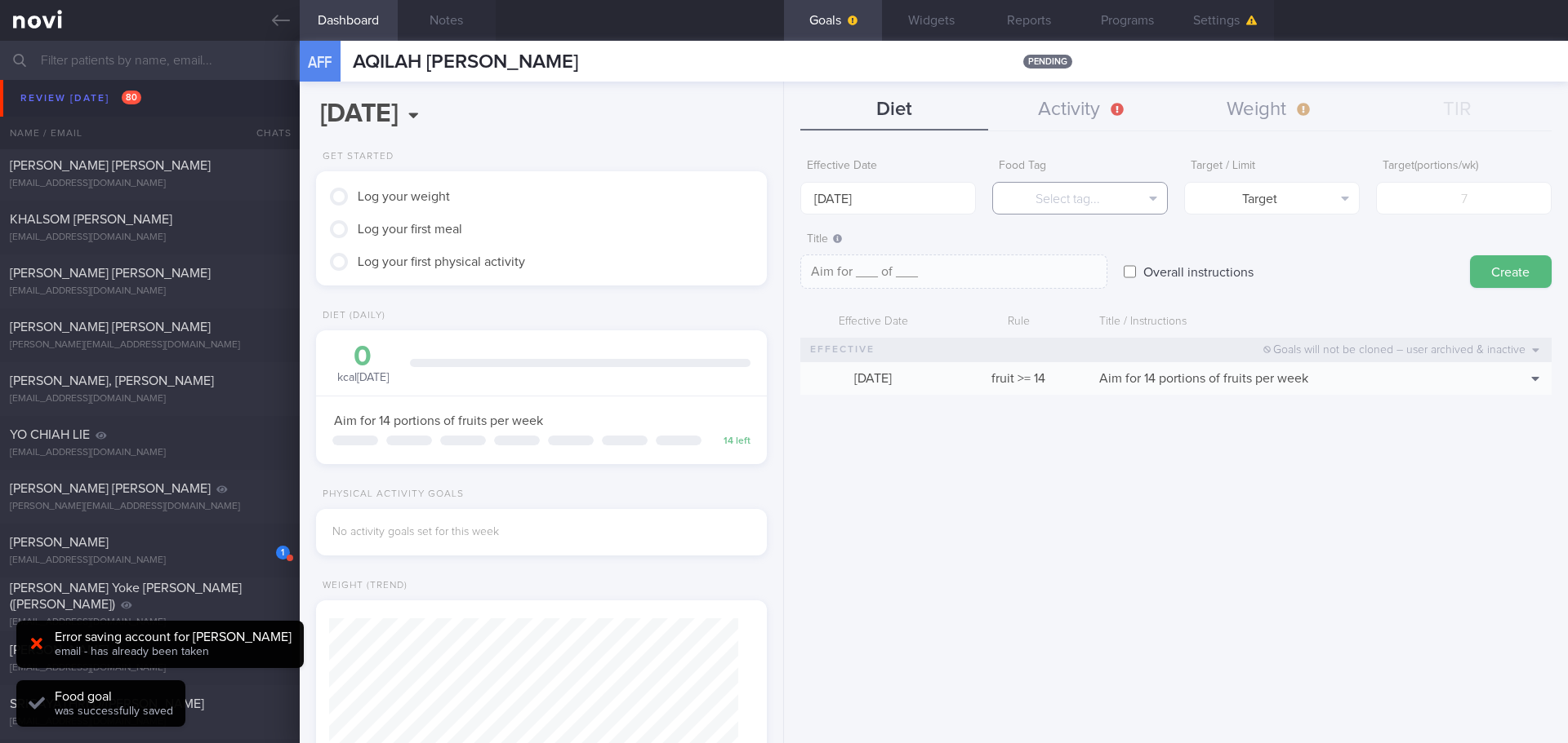
click at [1057, 199] on button "Select tag..." at bounding box center [1079, 198] width 175 height 33
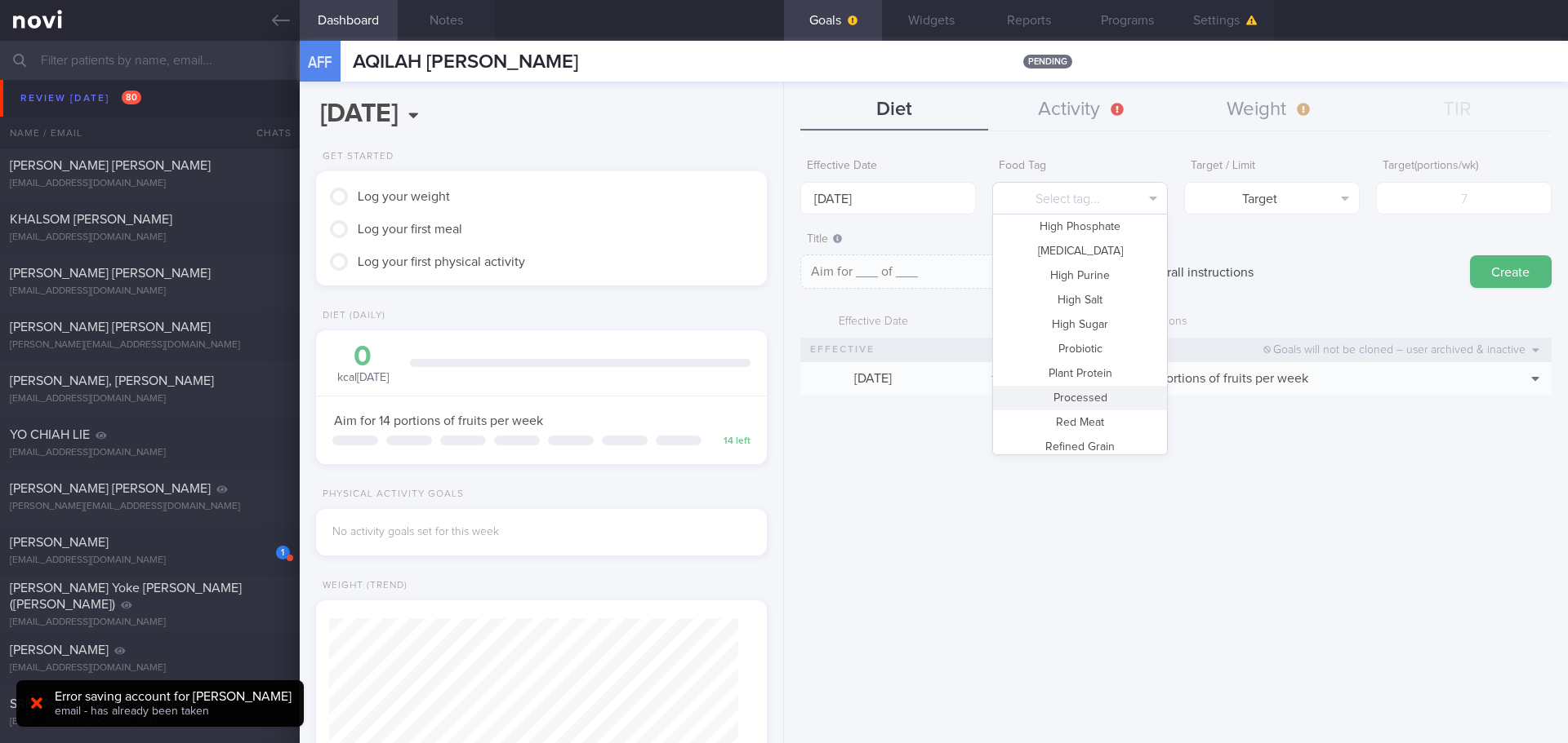
scroll to position [486, 0]
click at [1108, 393] on button "Vegetable" at bounding box center [1079, 391] width 174 height 25
type textarea "Aim for __ portions of vegetables per week"
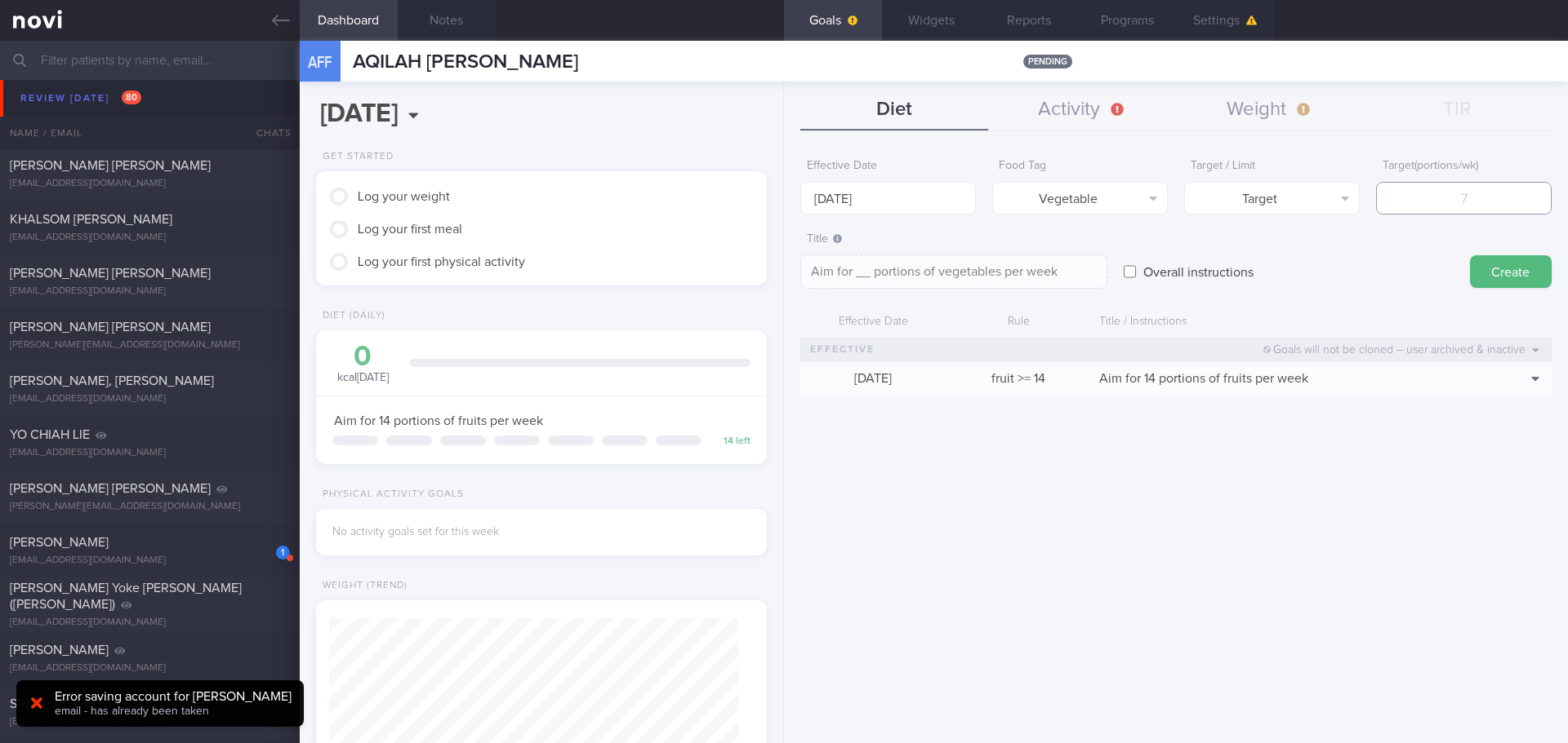
click at [1254, 204] on input "number" at bounding box center [1463, 198] width 175 height 33
type input "1"
type textarea "Aim for 1 portions of vegetables per week"
type input "14"
type textarea "Aim for 14 portions of vegetables per week"
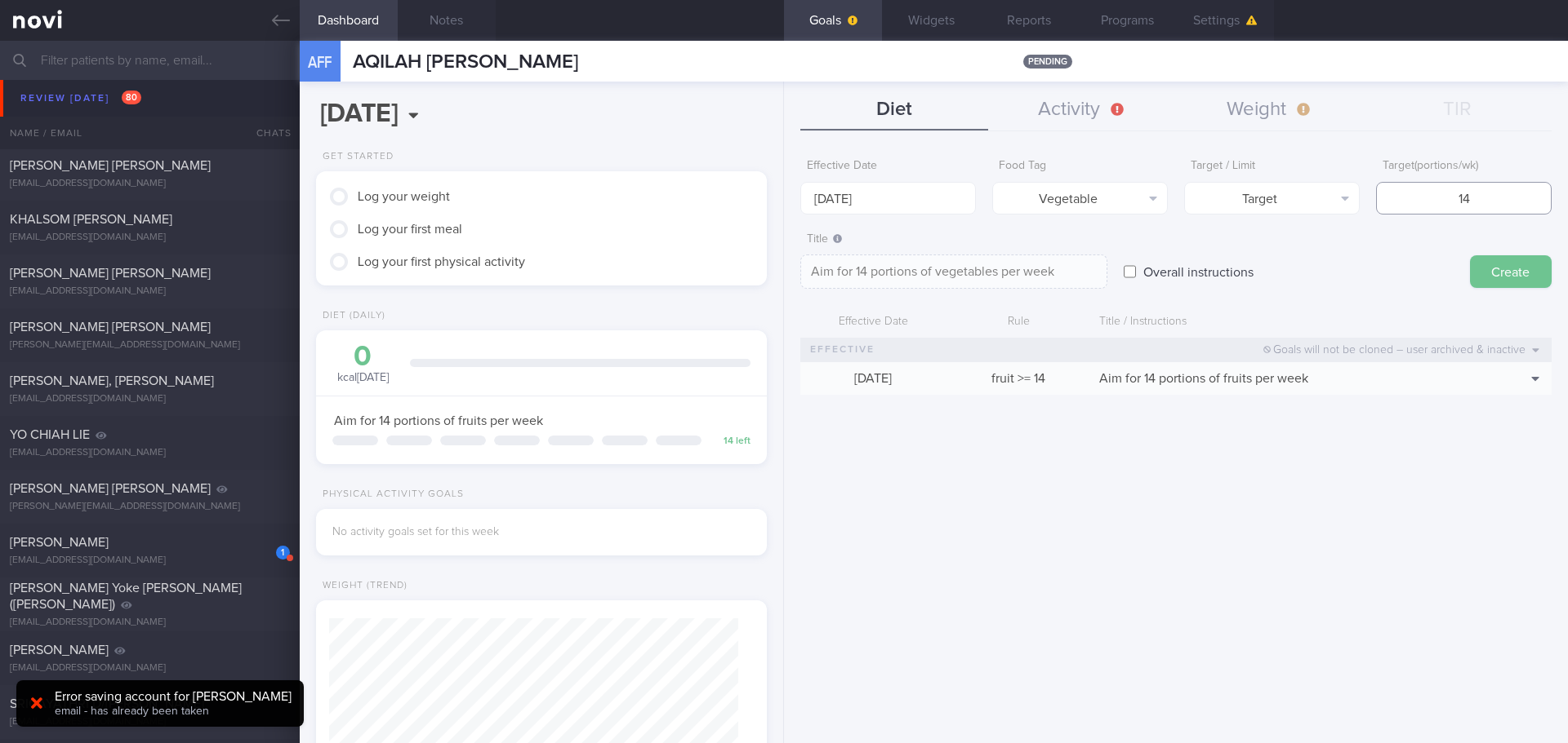
type input "14"
click at [1254, 279] on button "Create" at bounding box center [1511, 271] width 82 height 33
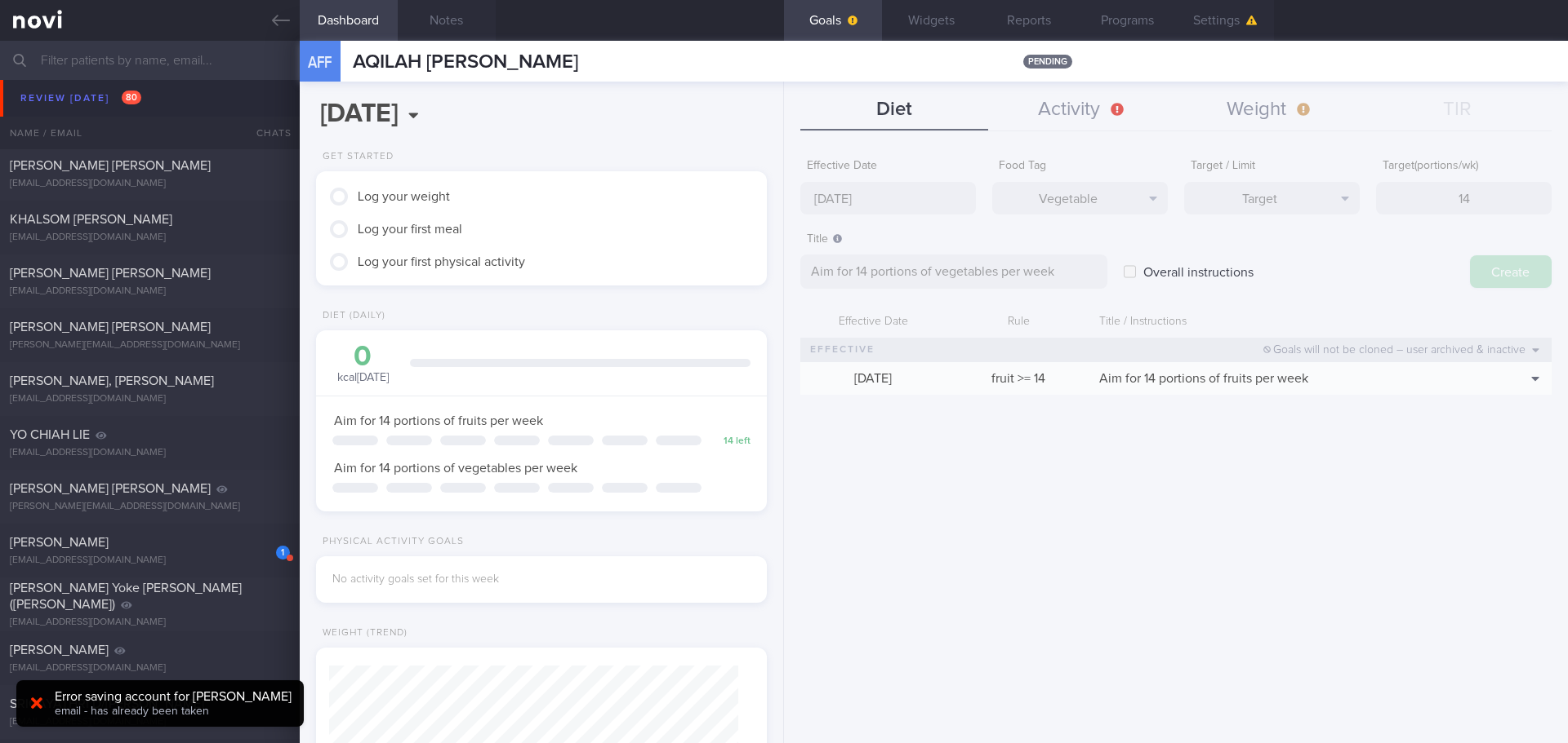
type input "[DATE]"
type textarea "Aim for ___ of ___"
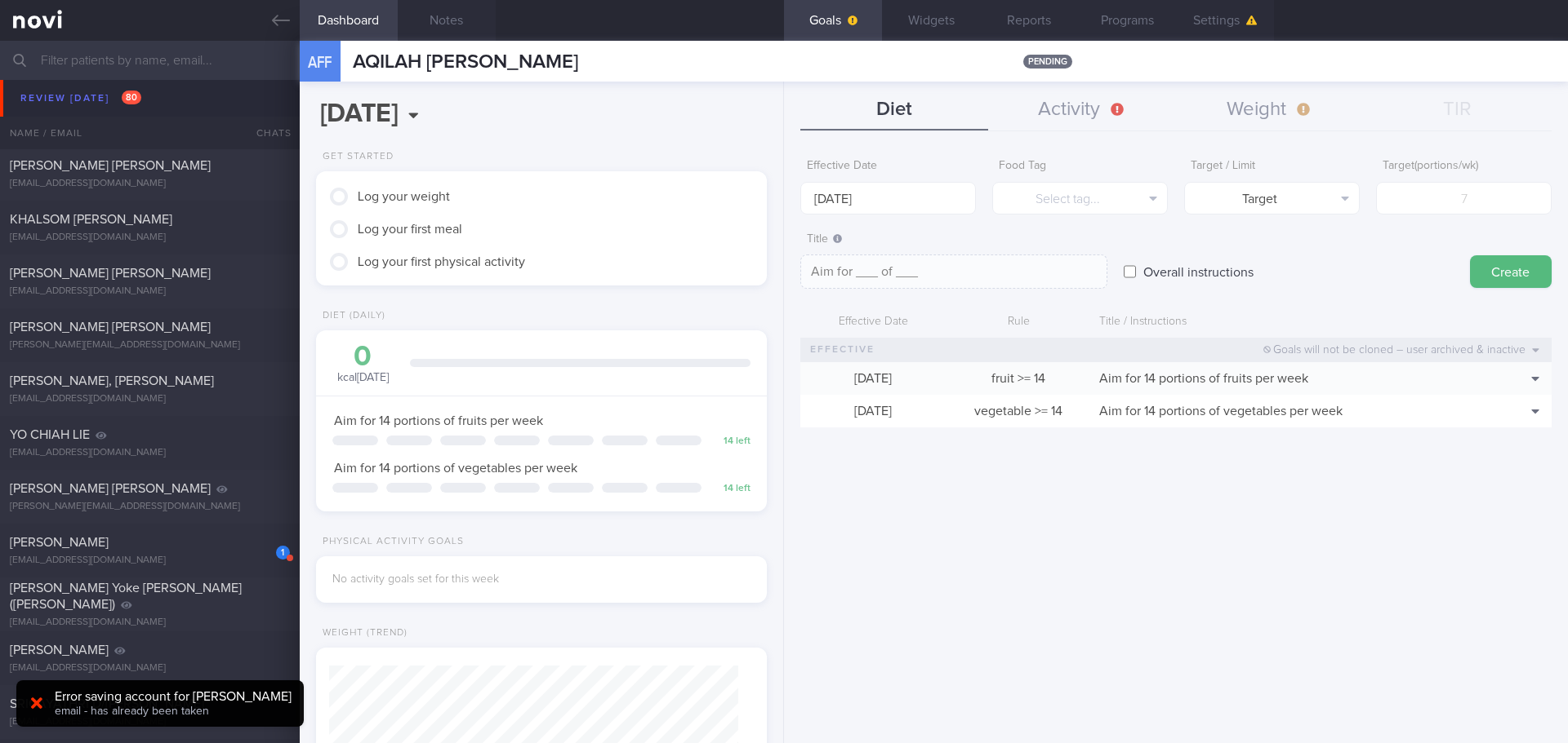
click at [1254, 513] on div "Effective Date [DATE] Food Tag Select tag... Select tag... Calories Carbs Prote…" at bounding box center [1175, 441] width 784 height 605
click at [1254, 511] on div "Effective Date [DATE] Food Tag Select tag... Select tag... Calories Carbs Prote…" at bounding box center [1175, 441] width 784 height 605
click at [1254, 504] on div "Effective Date [DATE] Food Tag Select tag... Select tag... Calories Carbs Prote…" at bounding box center [1175, 441] width 784 height 605
click at [1254, 501] on div "Effective Date [DATE] Food Tag Select tag... Select tag... Calories Carbs Prote…" at bounding box center [1175, 441] width 784 height 605
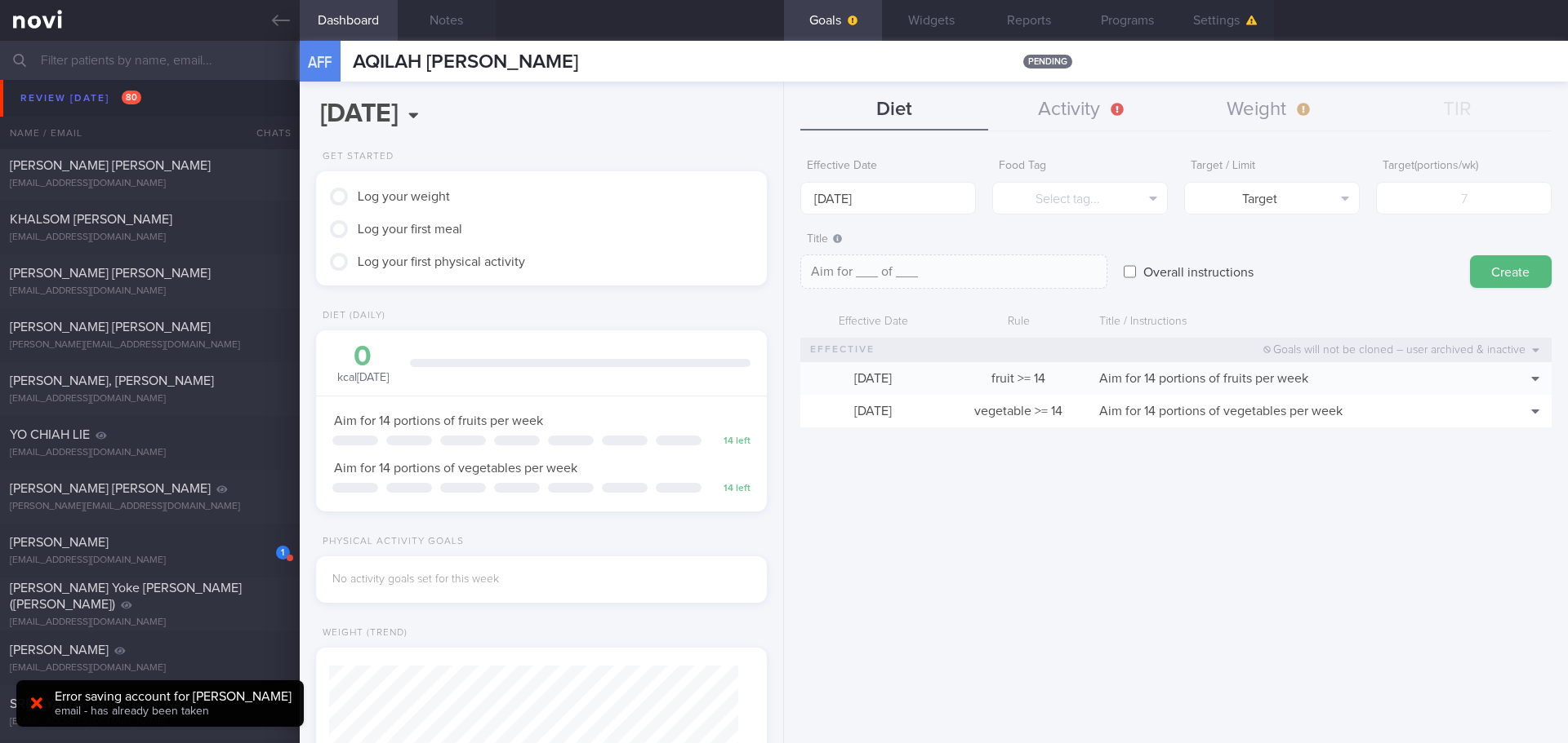
click at [1254, 500] on div "Effective Date [DATE] Food Tag Select tag... Select tag... Calories Carbs Prote…" at bounding box center [1175, 441] width 784 height 605
click at [1254, 111] on button "Weight" at bounding box center [1270, 110] width 188 height 41
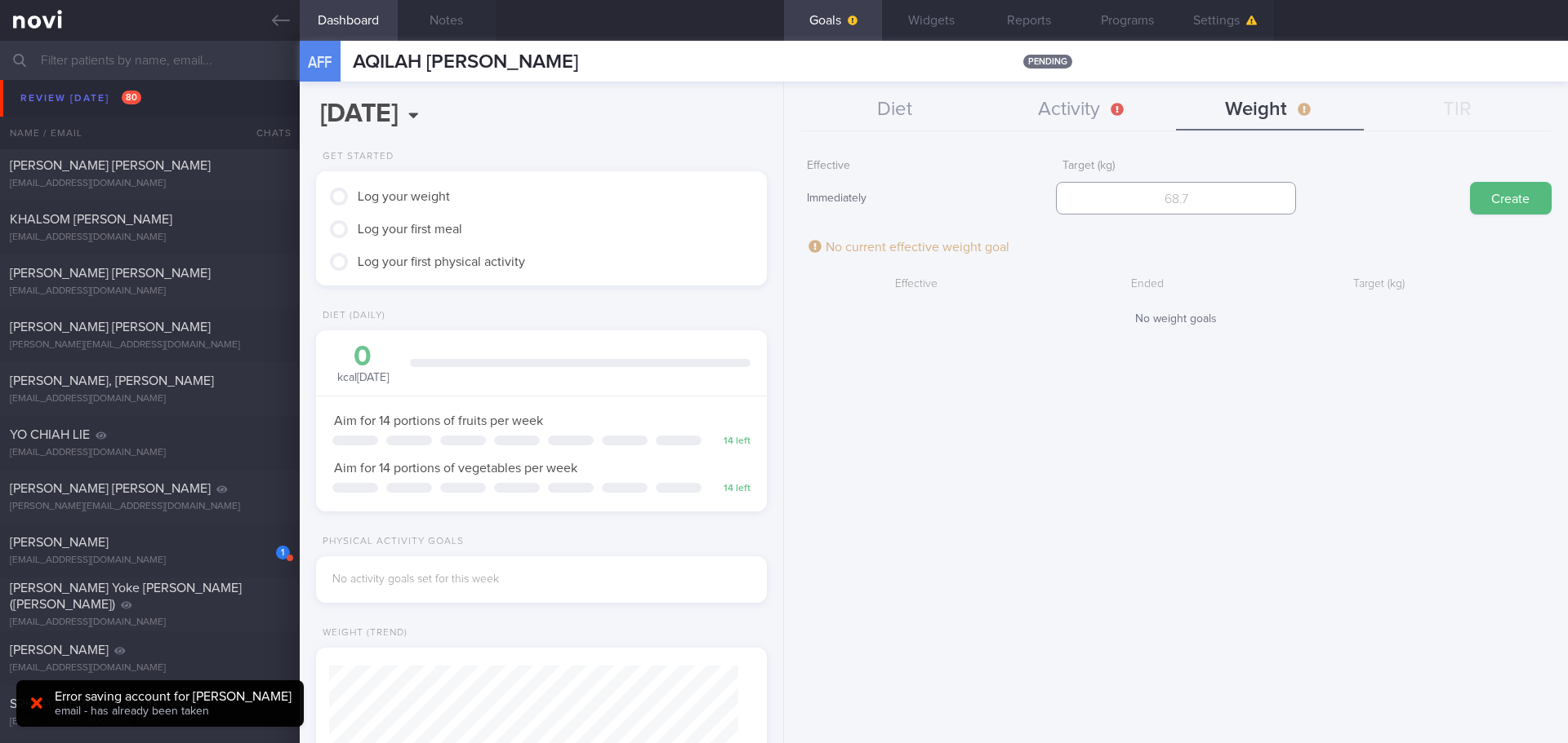
click at [1244, 203] on input "number" at bounding box center [1175, 198] width 240 height 33
type input "60"
click at [1254, 200] on button "Create" at bounding box center [1511, 198] width 82 height 33
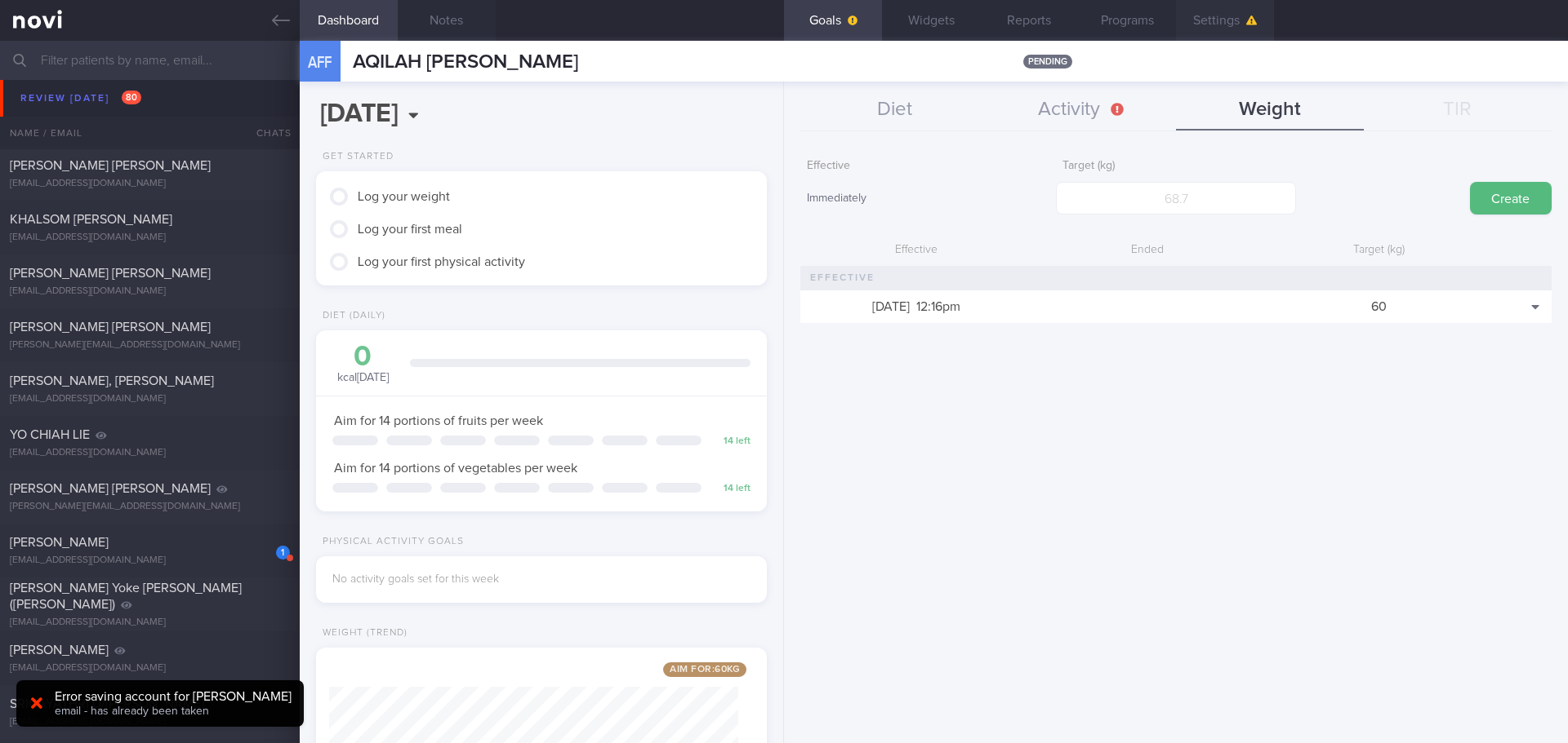
click at [1254, 16] on button "Settings" at bounding box center [1225, 20] width 98 height 41
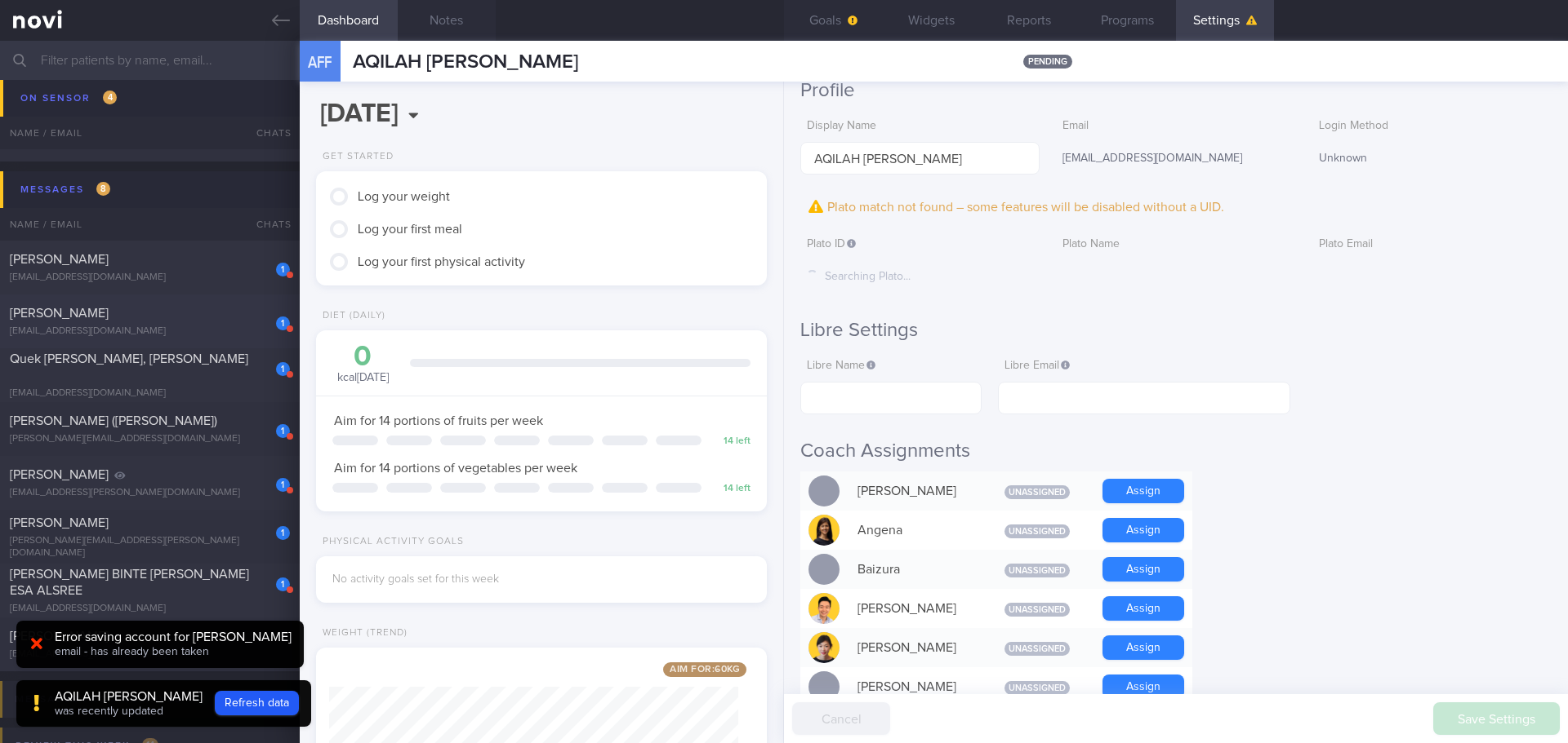
scroll to position [4733, 0]
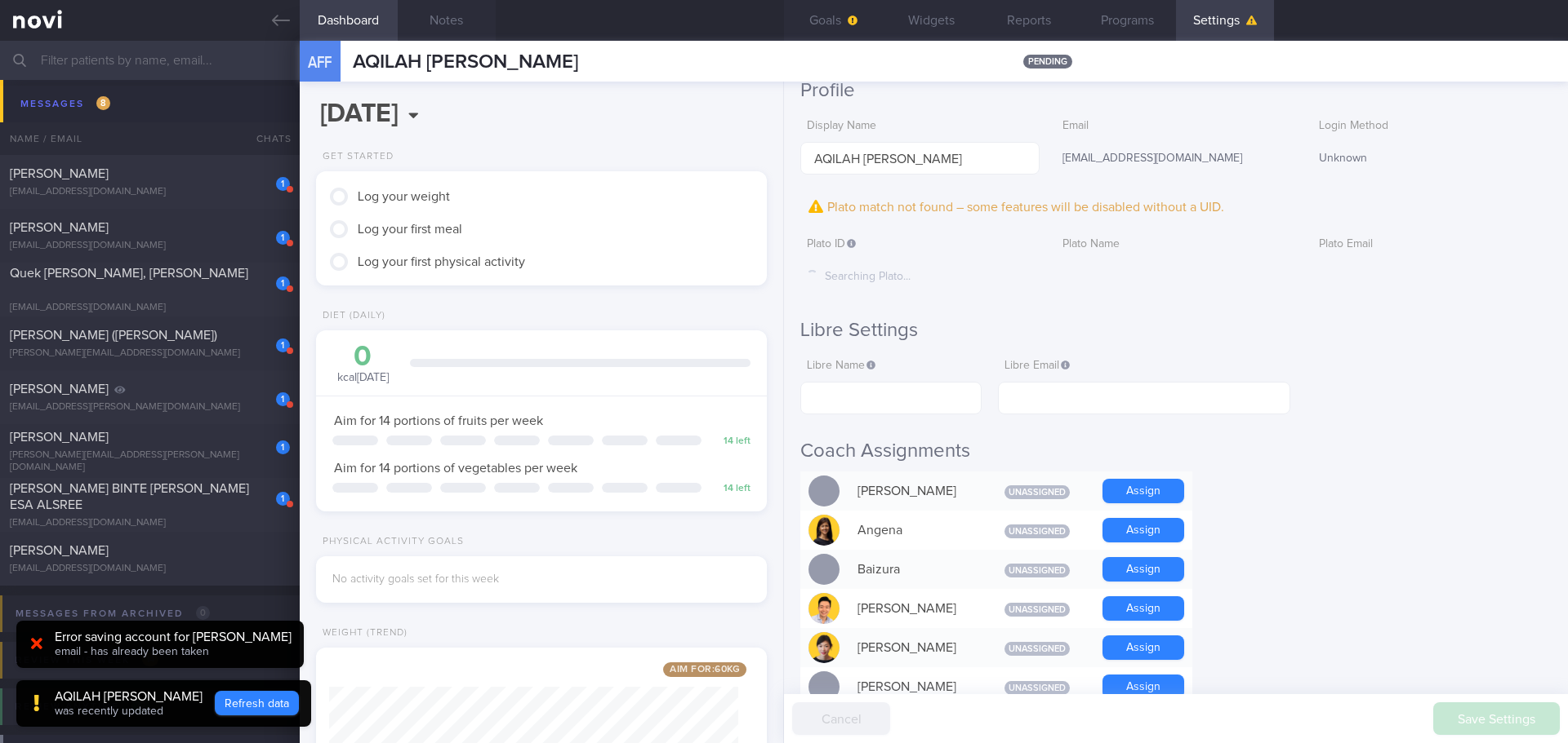
click at [251, 645] on button "Refresh data" at bounding box center [256, 704] width 84 height 25
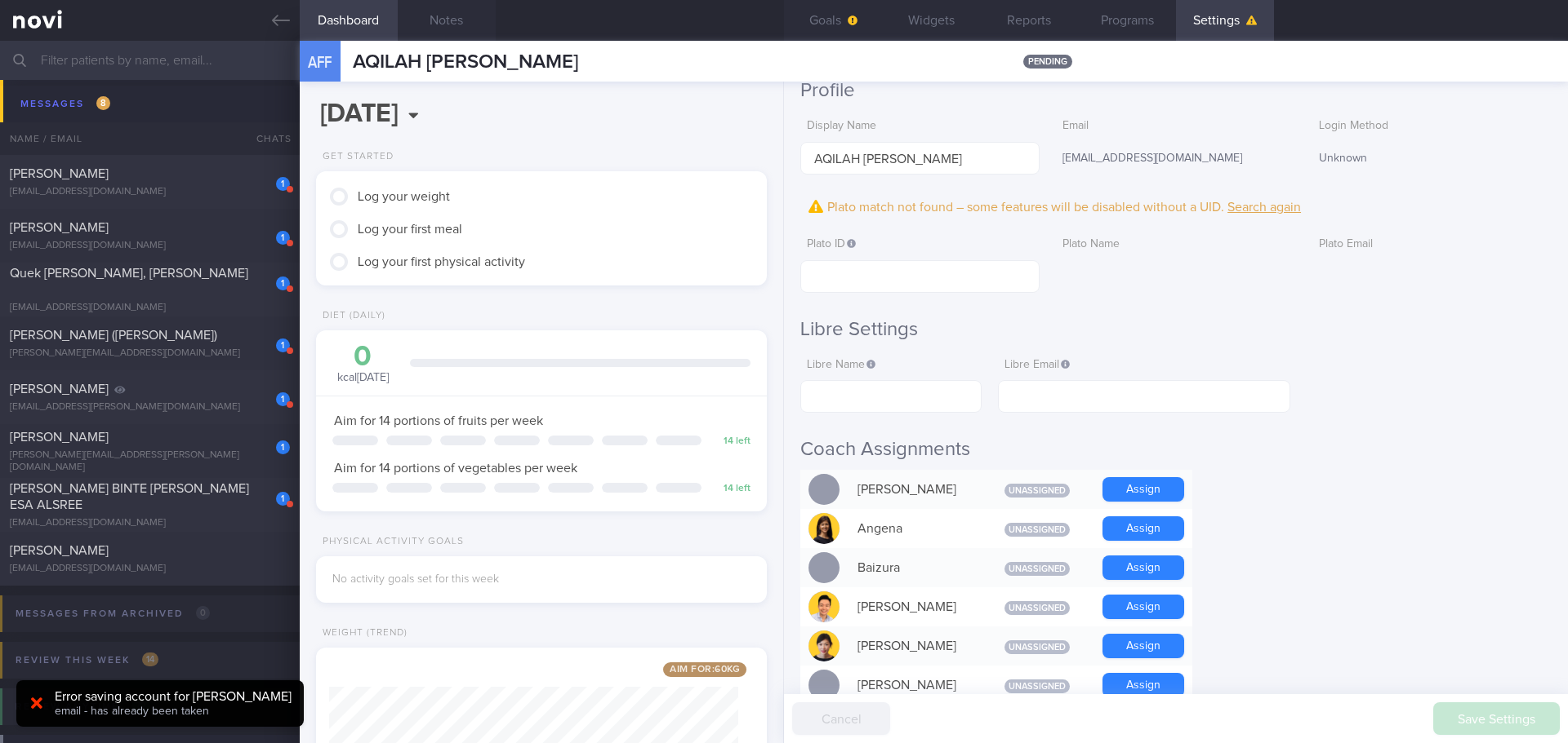
click at [911, 279] on input "text" at bounding box center [920, 277] width 240 height 33
paste input "a9c83b39b2b7cf2d3dd45dfd62dfe7d2"
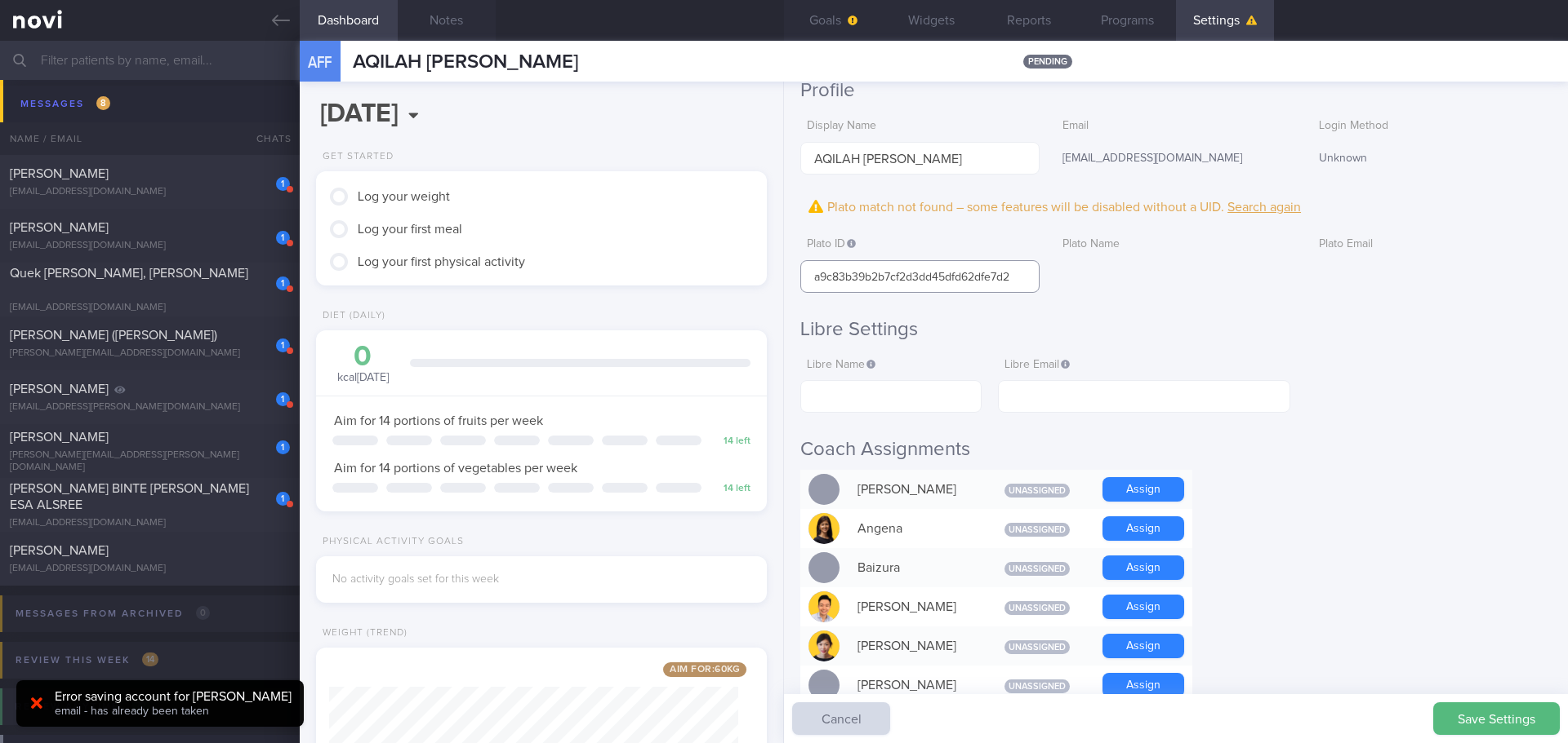
type input "a9c83b39b2b7cf2d3dd45dfd62dfe7d2"
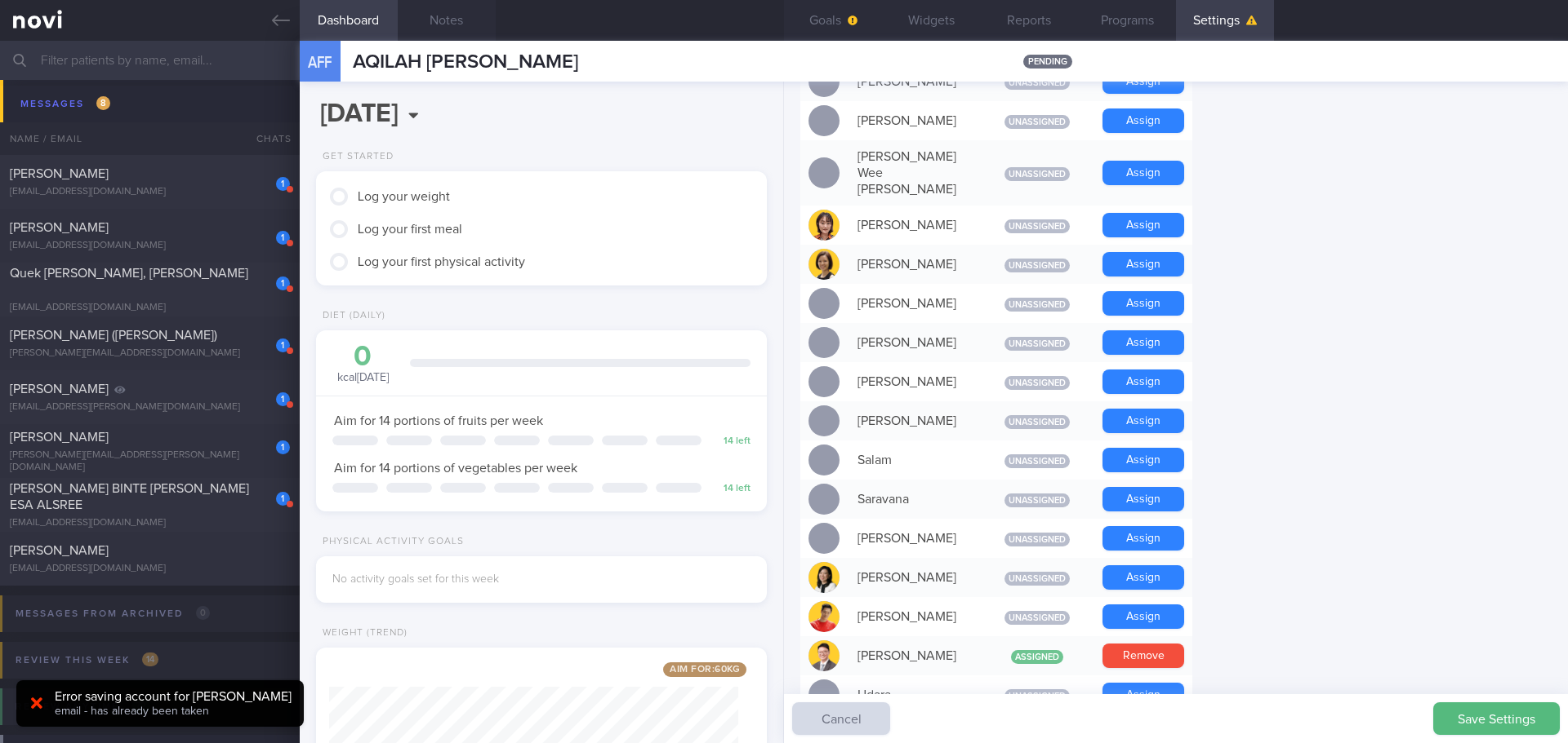
scroll to position [1061, 0]
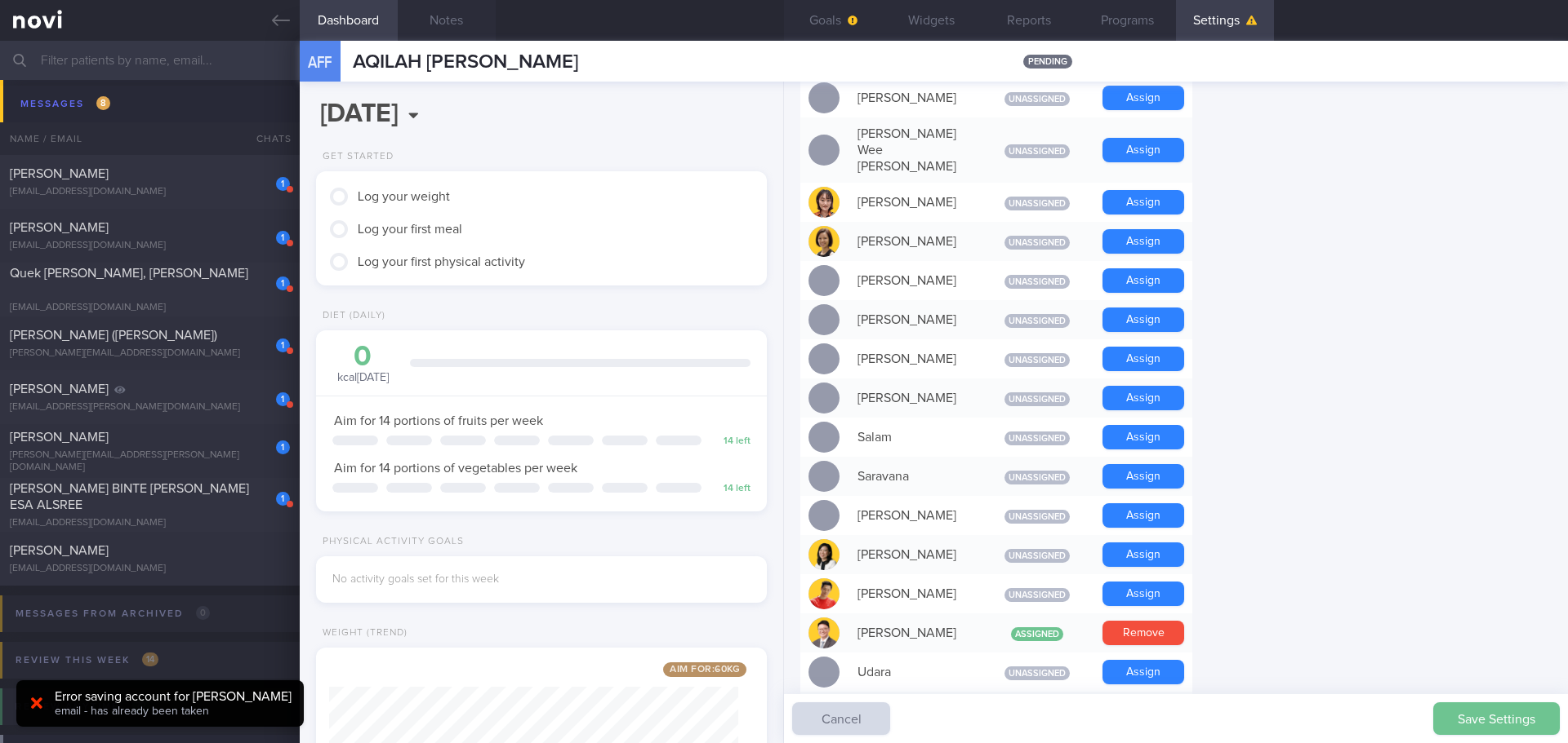
click at [1254, 645] on button "Save Settings" at bounding box center [1497, 719] width 126 height 33
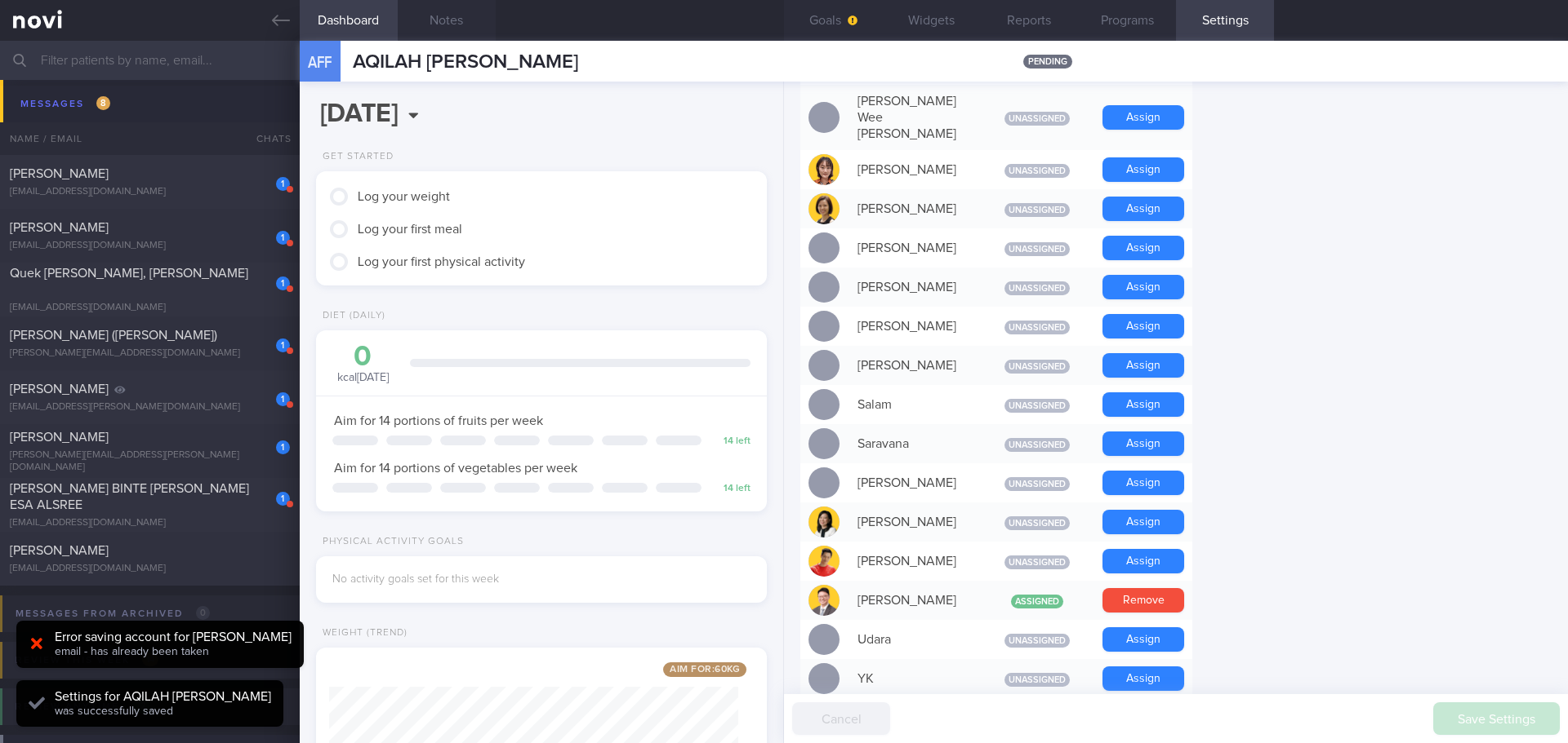
scroll to position [1029, 0]
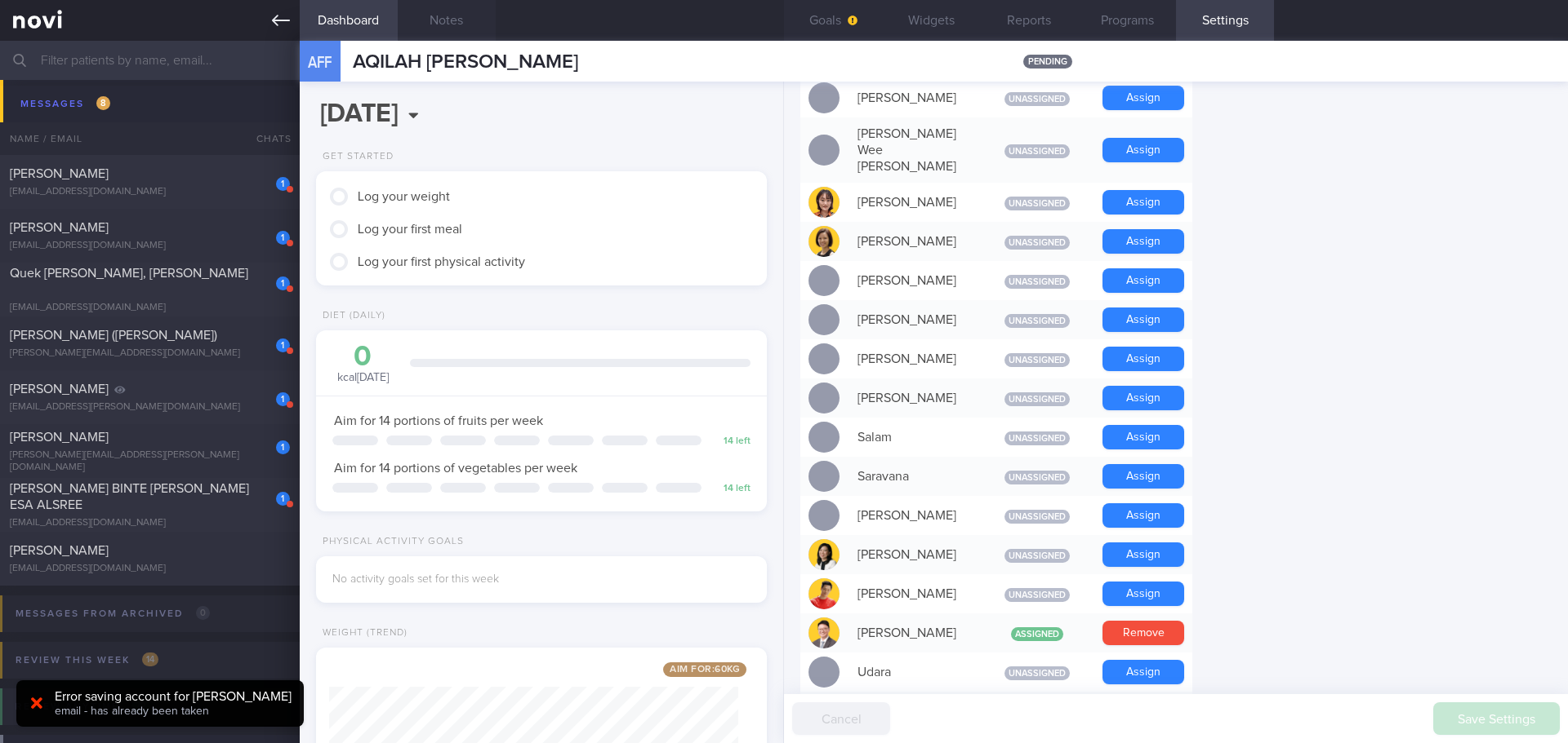
click at [289, 20] on icon at bounding box center [280, 20] width 18 height 18
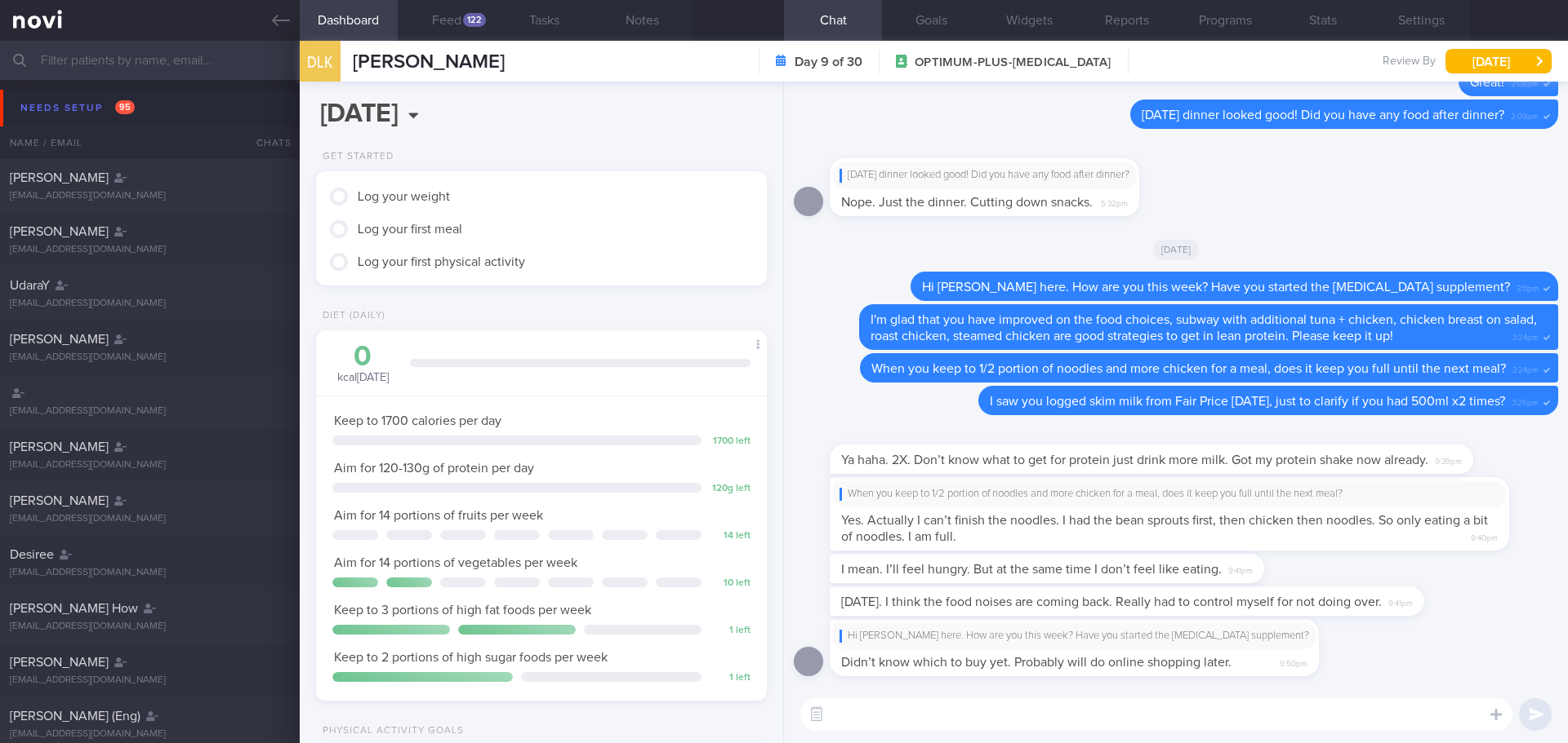
scroll to position [228, 410]
click at [1108, 705] on textarea at bounding box center [1157, 715] width 712 height 33
type textarea "d"
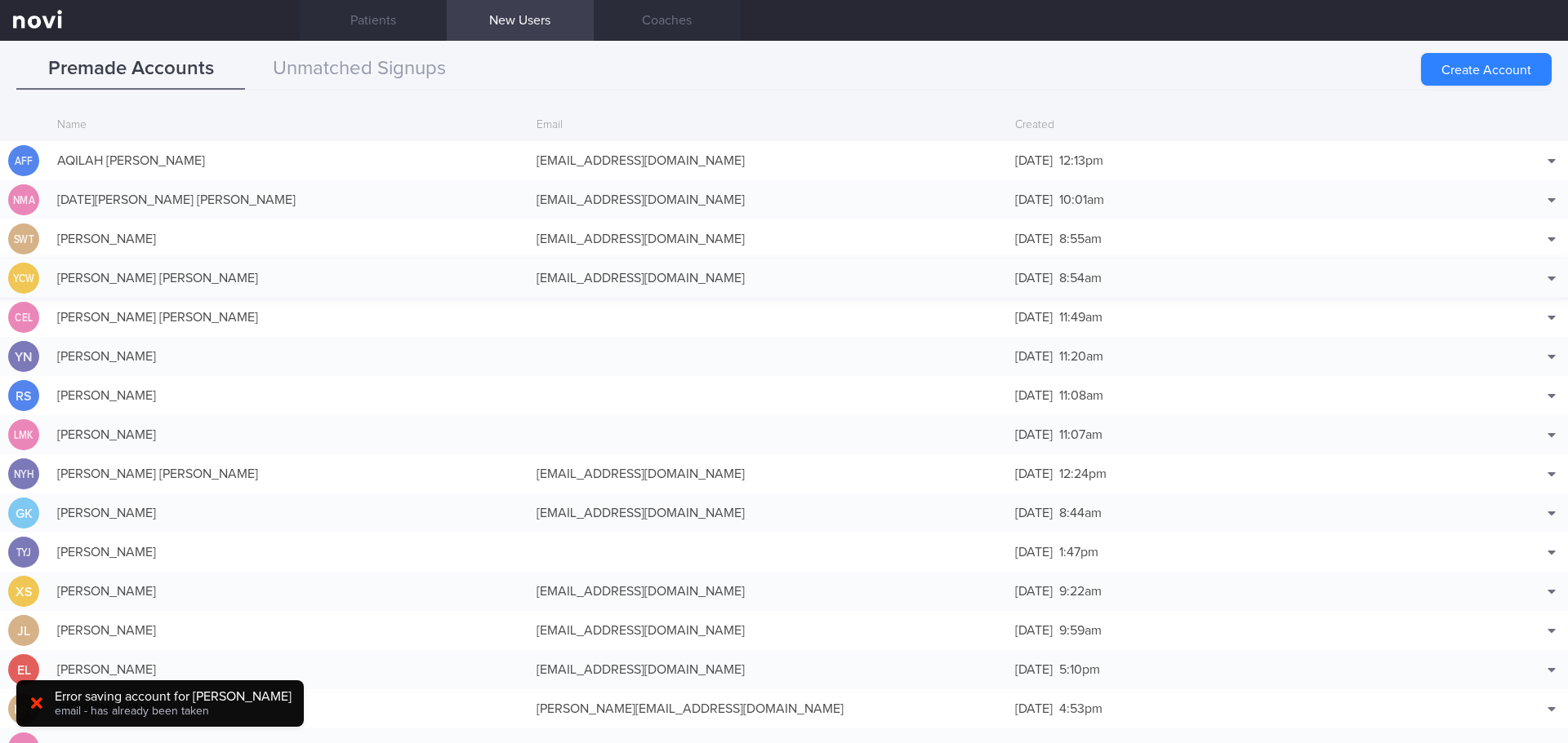
scroll to position [4733, 0]
click at [381, 146] on div "AQILAH [PERSON_NAME]" at bounding box center [288, 160] width 479 height 33
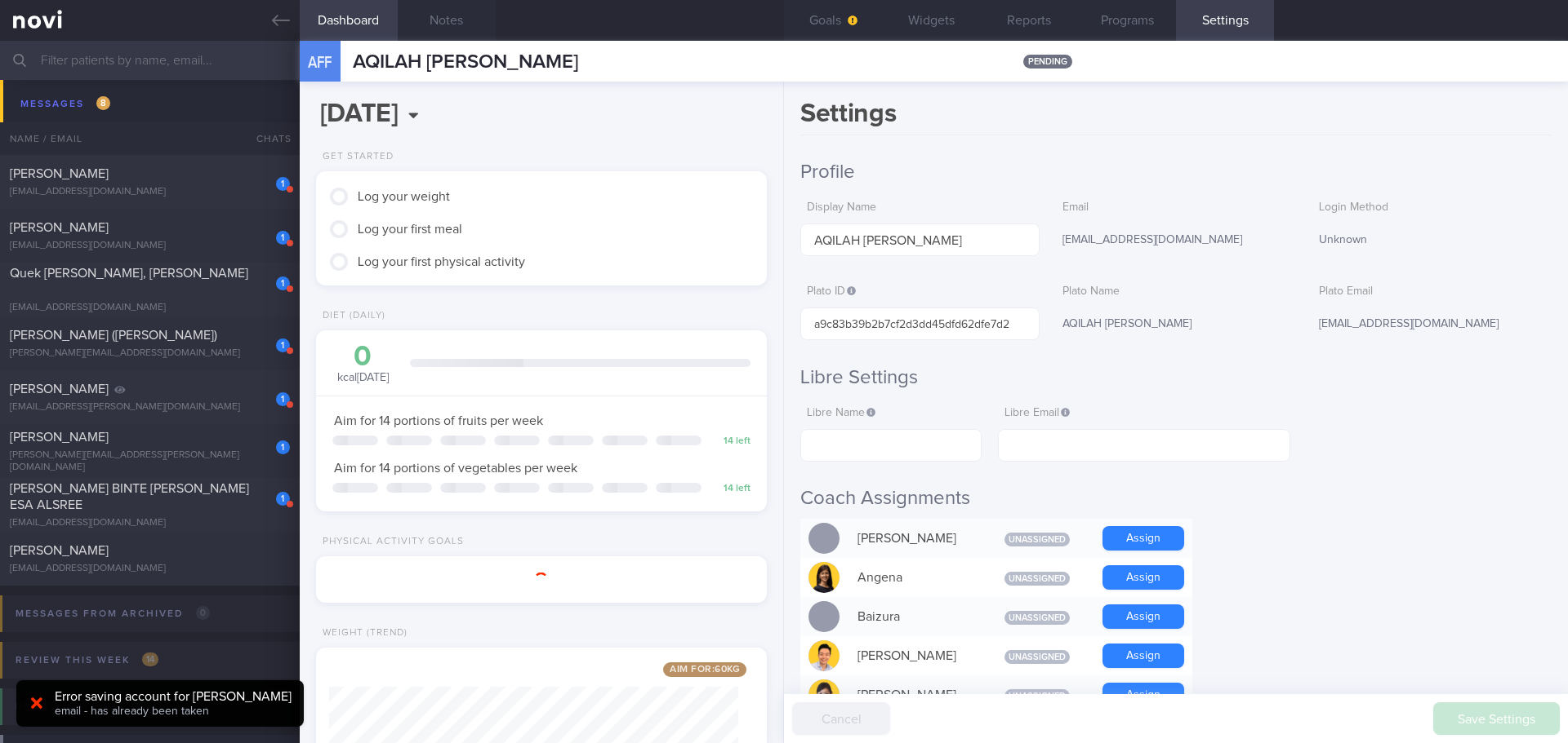
scroll to position [228, 410]
click at [266, 23] on link at bounding box center [150, 20] width 300 height 41
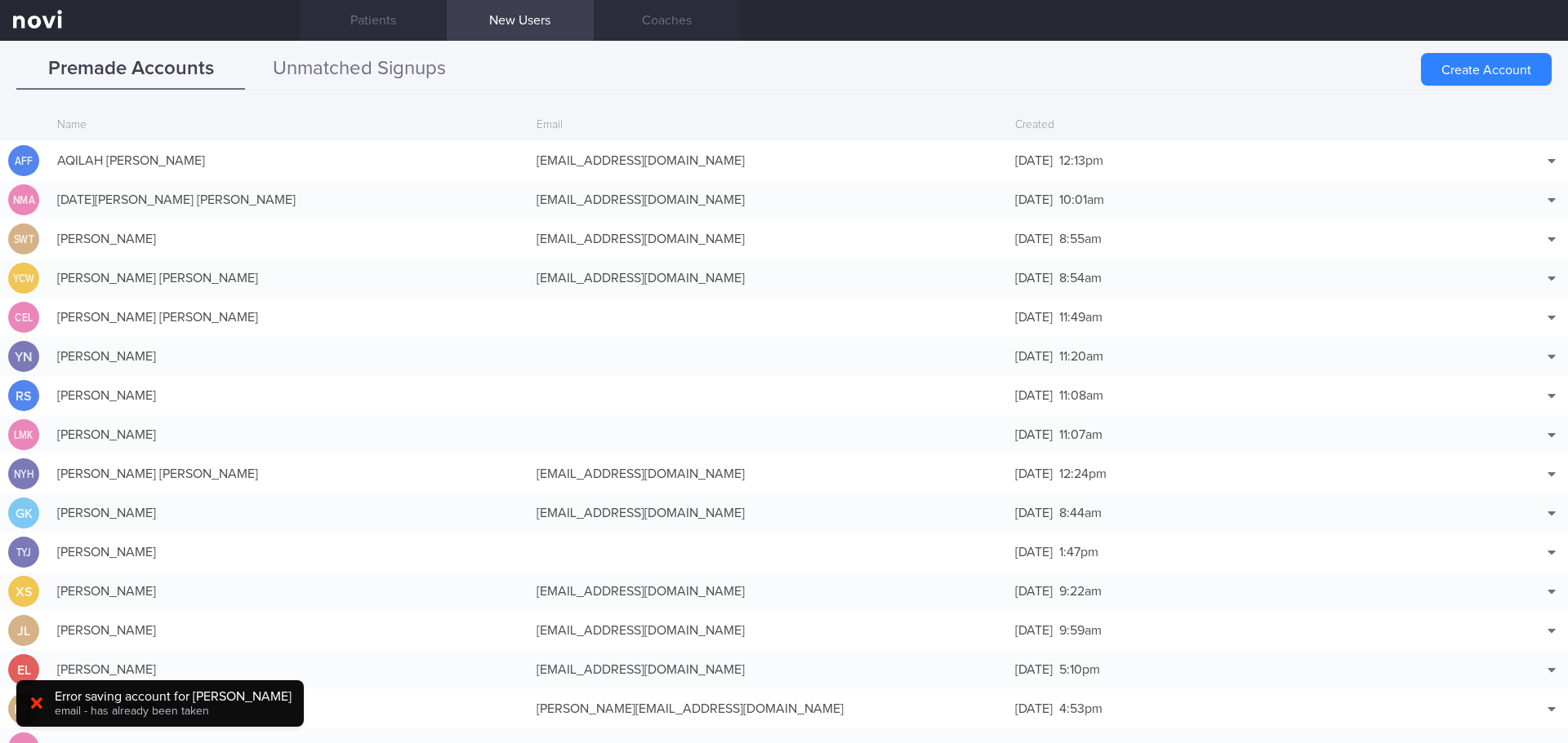
click at [366, 60] on button "Unmatched Signups" at bounding box center [359, 69] width 229 height 41
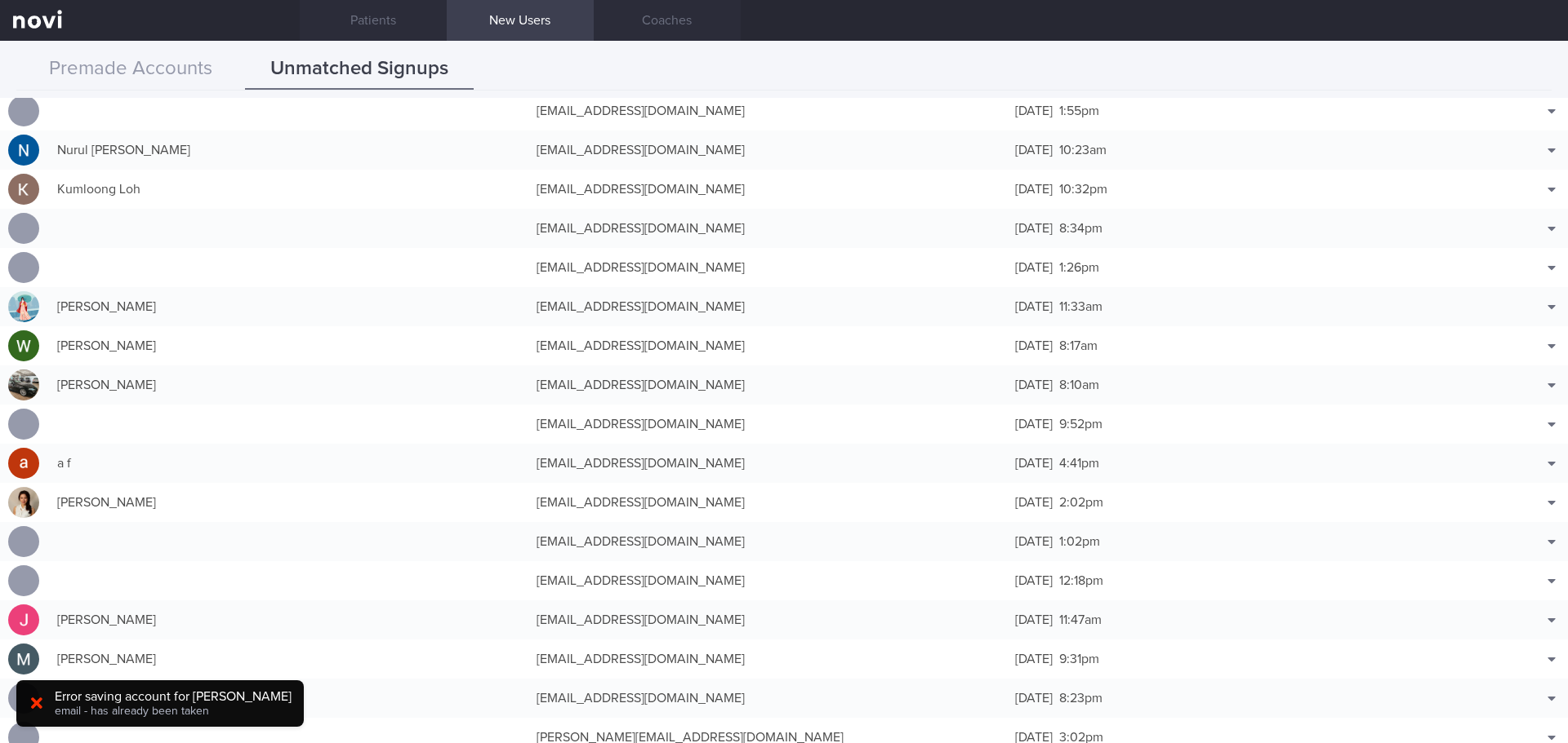
scroll to position [734, 0]
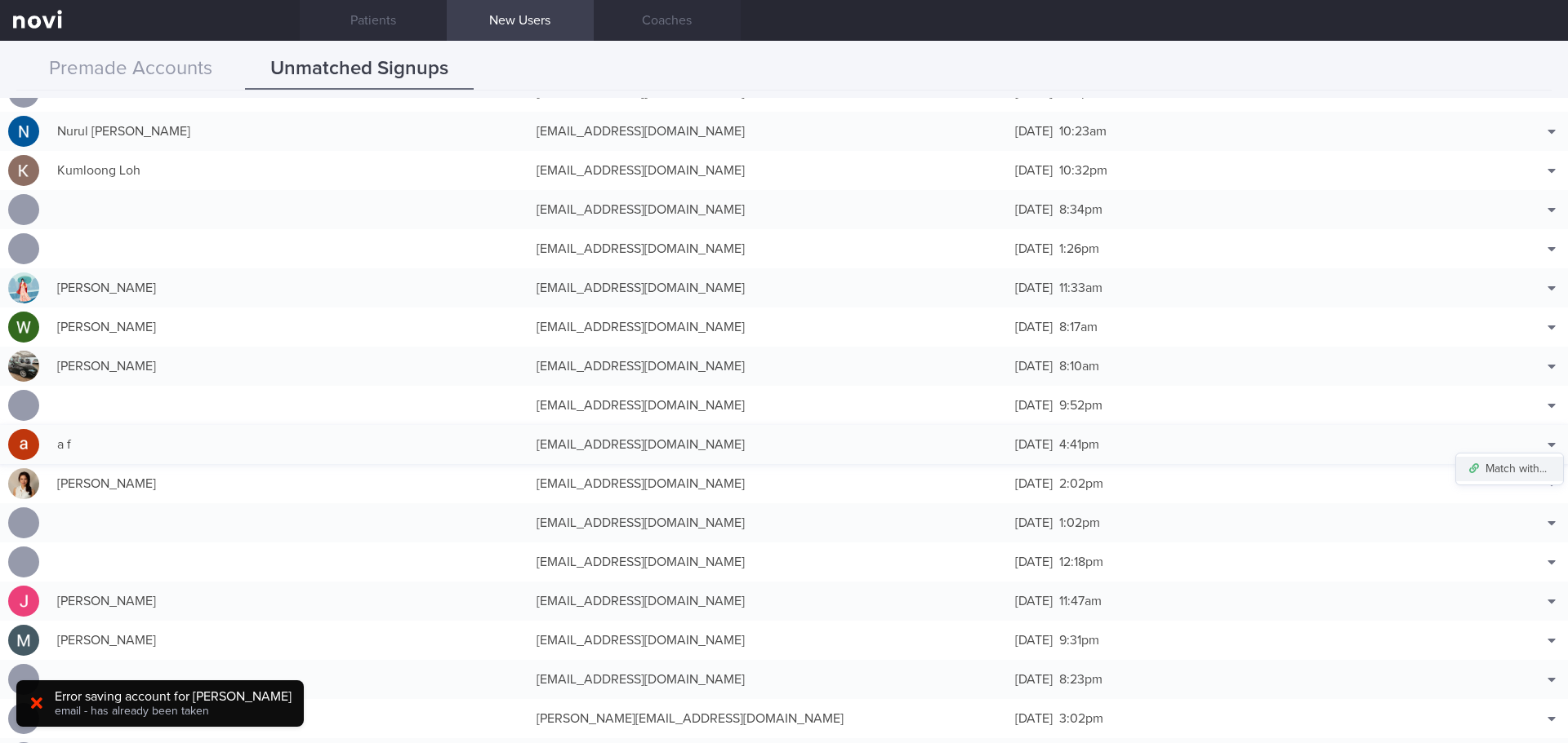
click at [1524, 472] on button "Match with..." at bounding box center [1509, 470] width 107 height 25
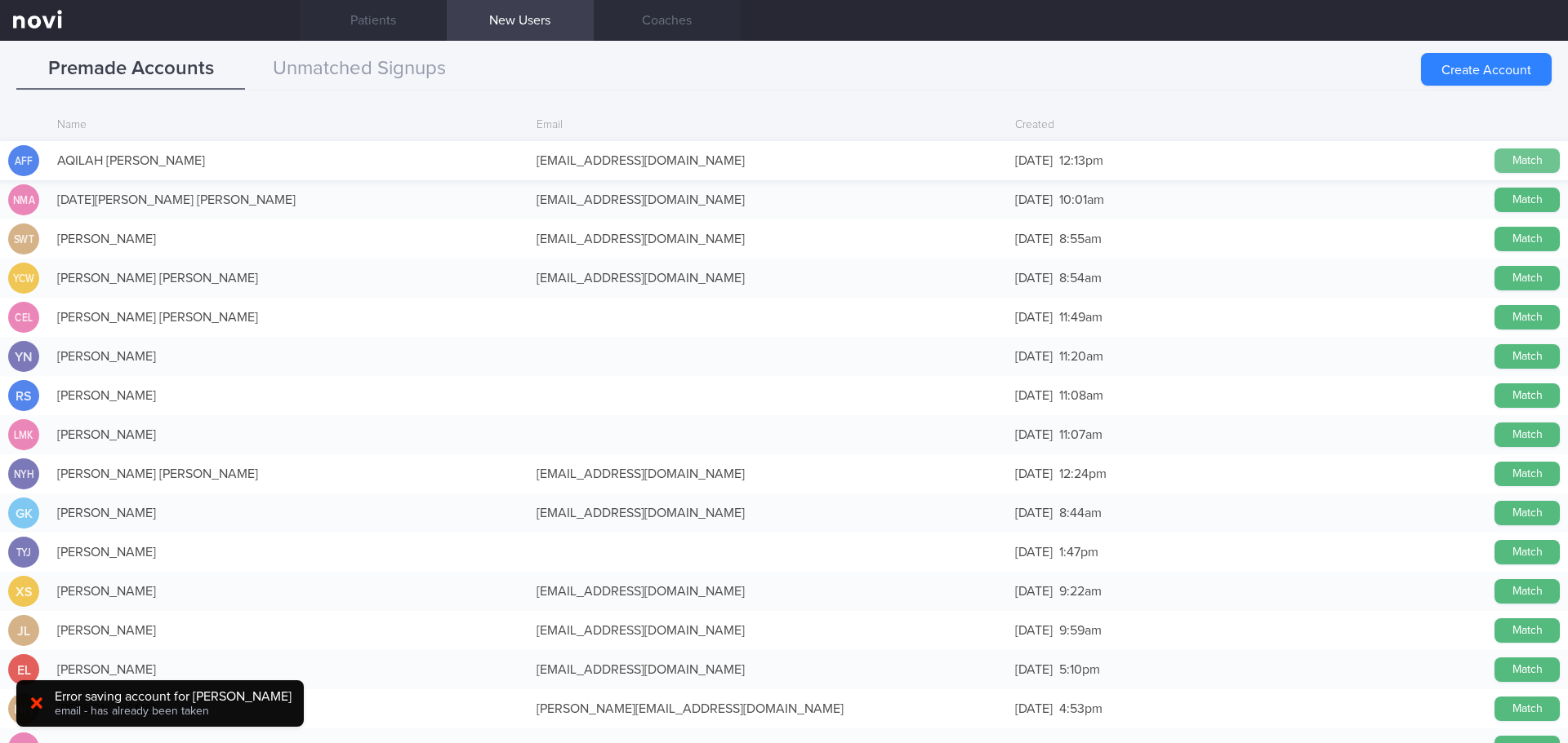
click at [1494, 163] on button "Match" at bounding box center [1526, 161] width 65 height 25
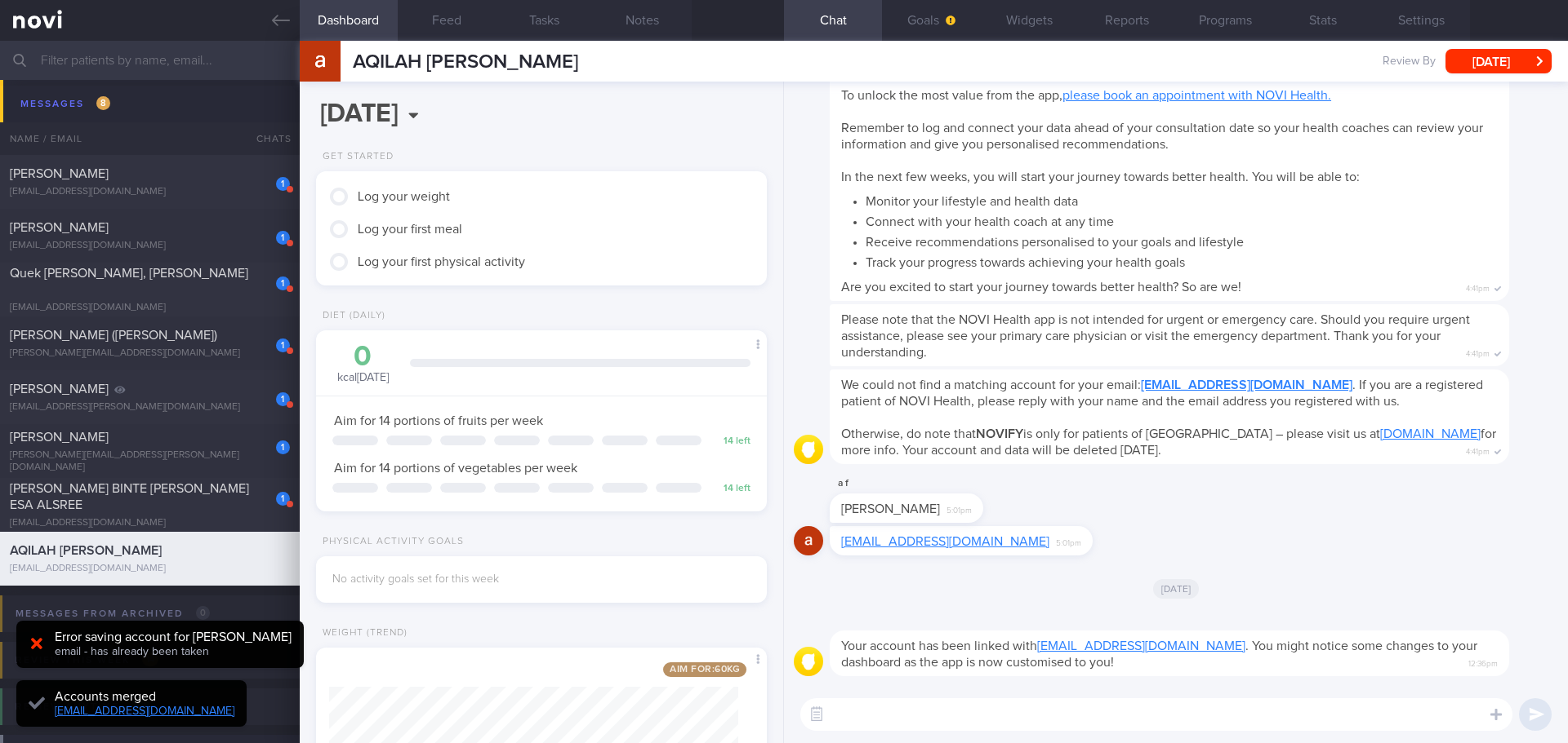
scroll to position [228, 410]
click at [1257, 545] on div "aqilahfuad@gmail.com 5:01pm" at bounding box center [1175, 546] width 764 height 39
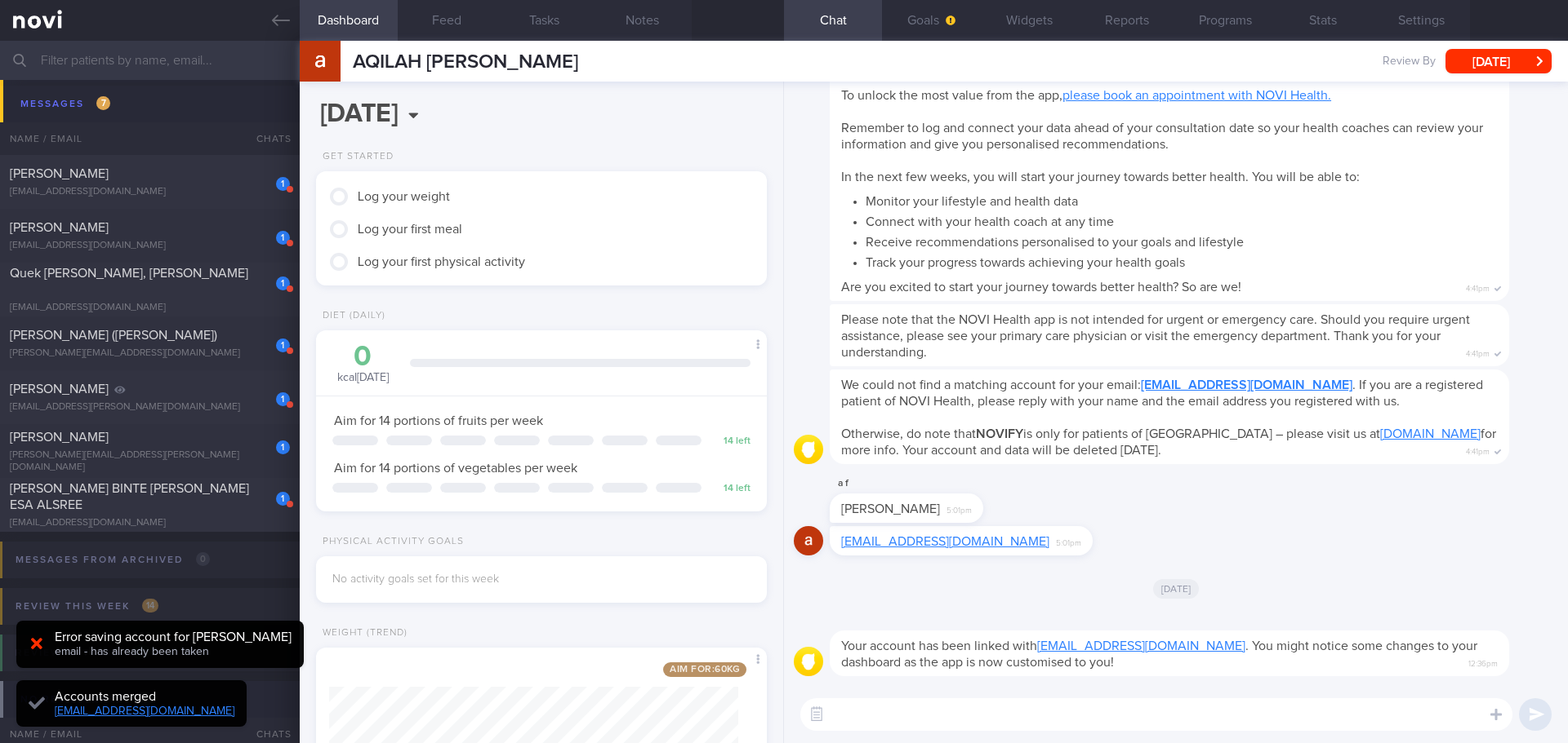
click at [1105, 531] on div "aqilahfuad@gmail.com 5:01pm" at bounding box center [1175, 546] width 764 height 39
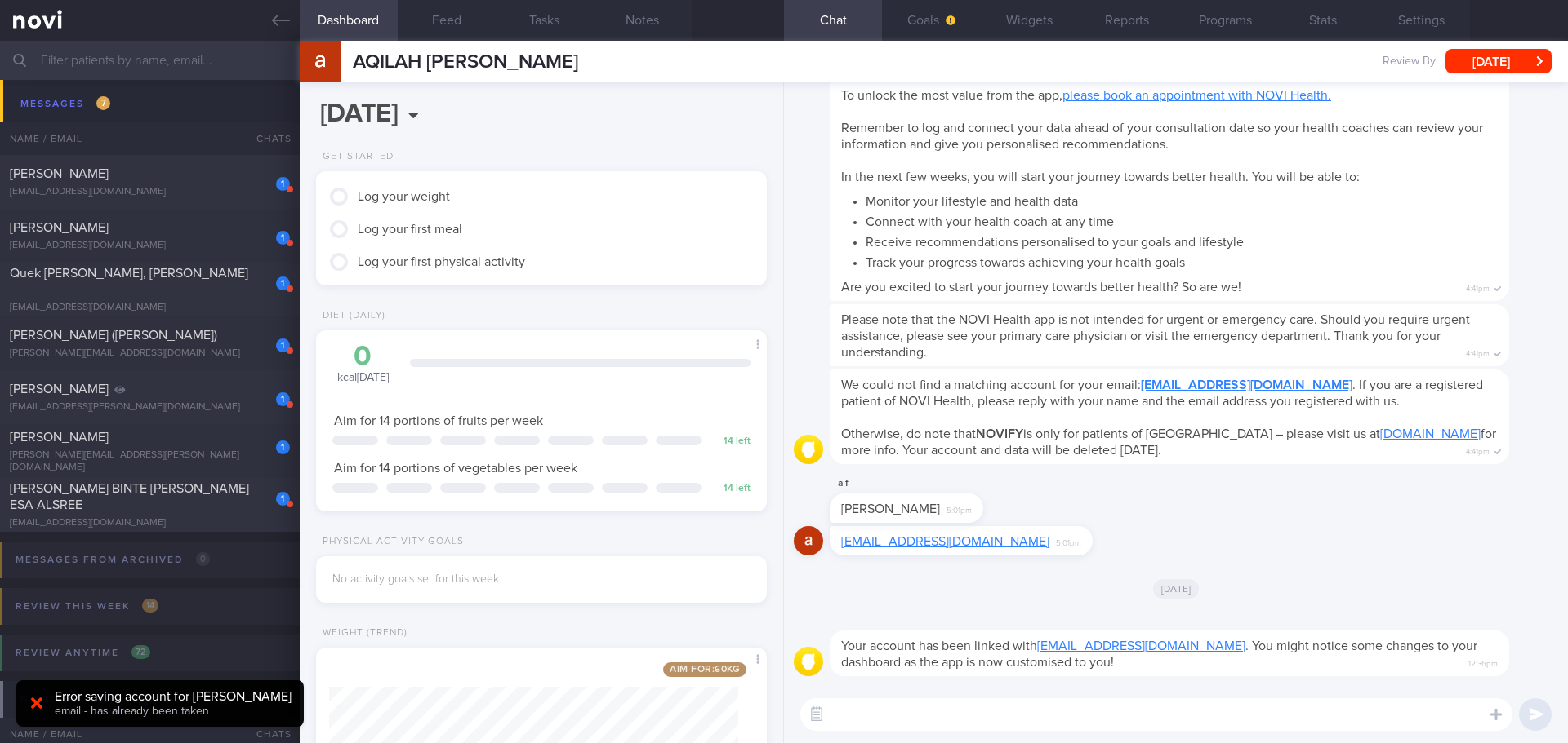
click at [1112, 522] on div "a f Aqilah Farah Fuad 5:01pm" at bounding box center [1175, 500] width 764 height 52
click at [1149, 715] on textarea at bounding box center [1157, 715] width 712 height 33
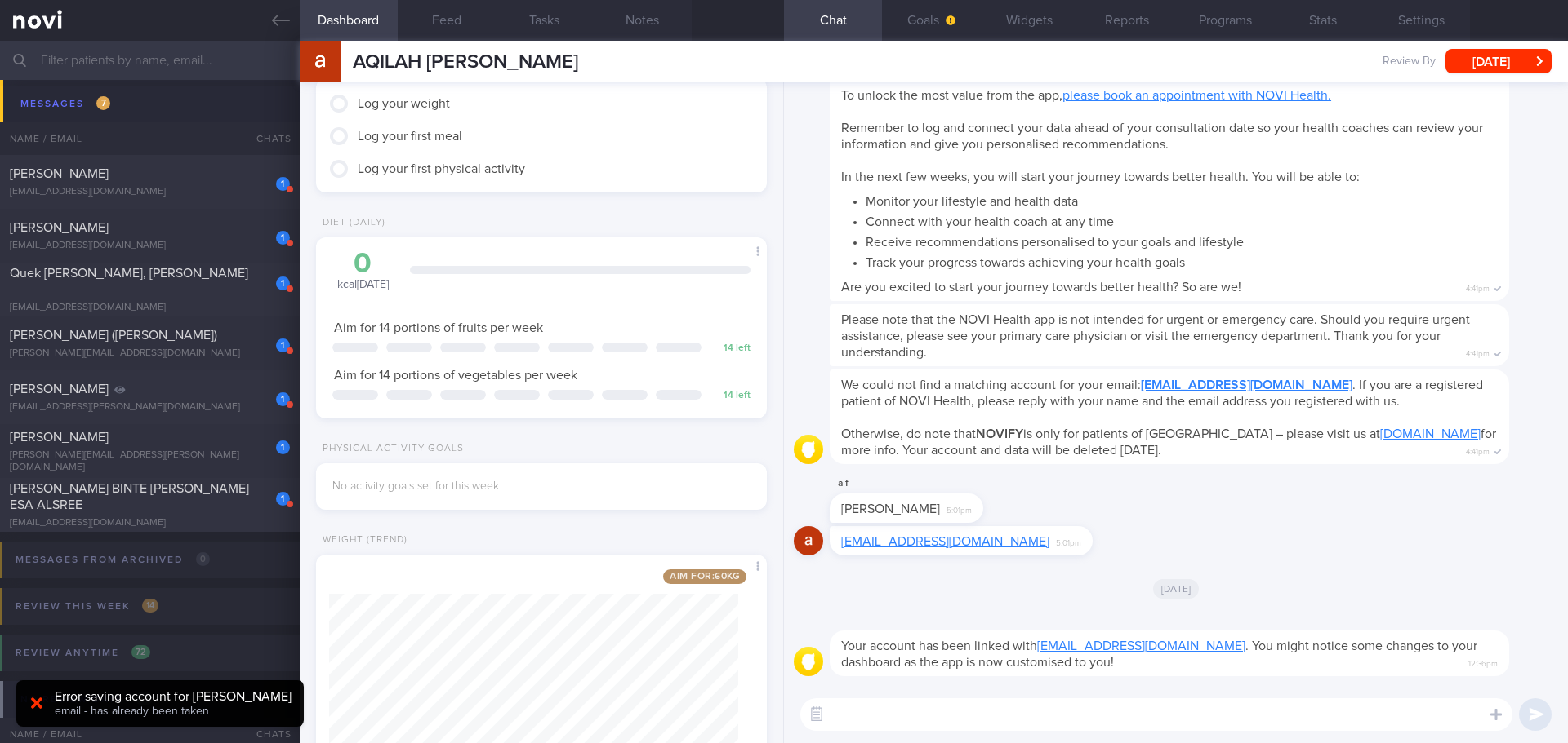
scroll to position [200, 0]
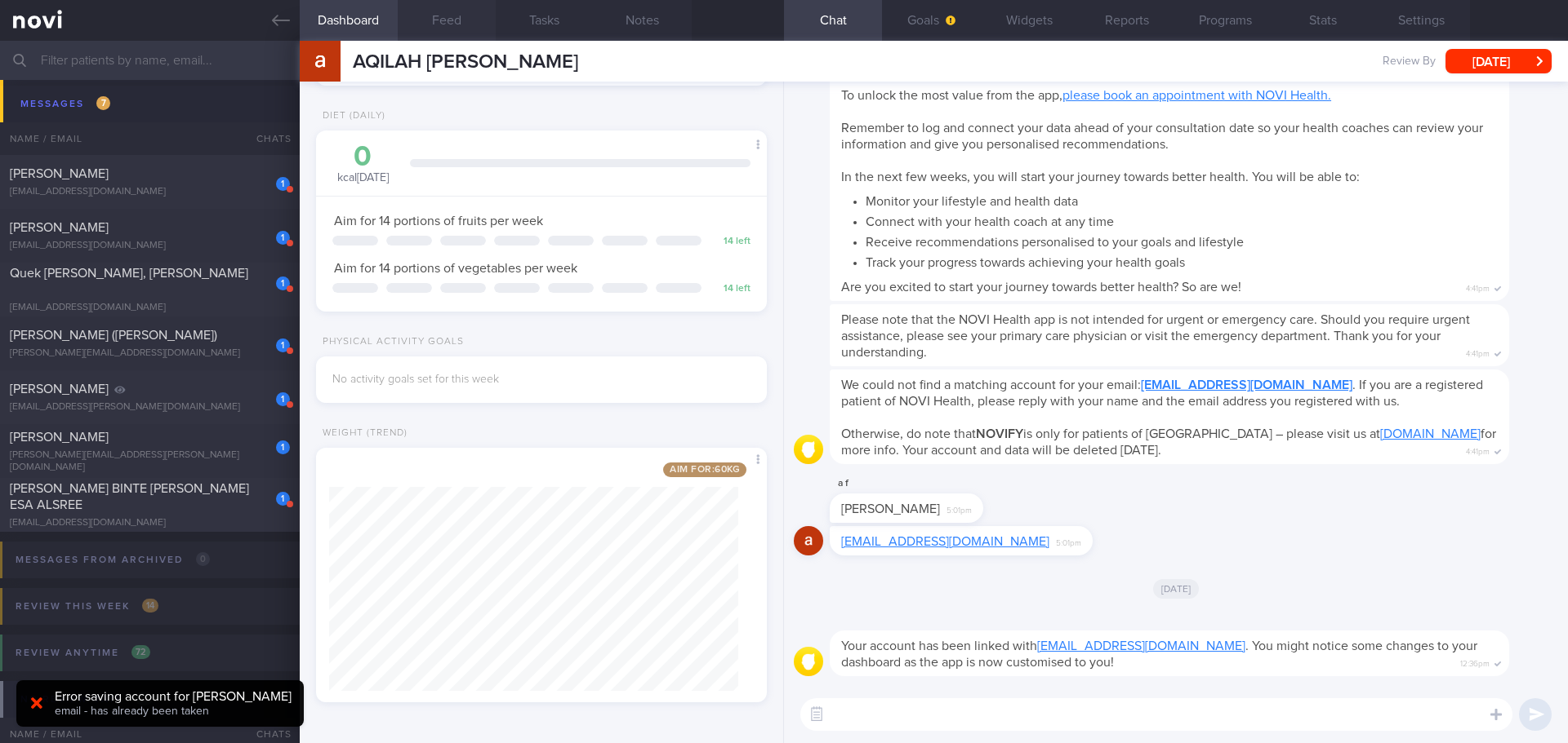
click at [425, 24] on button "Feed" at bounding box center [447, 20] width 98 height 41
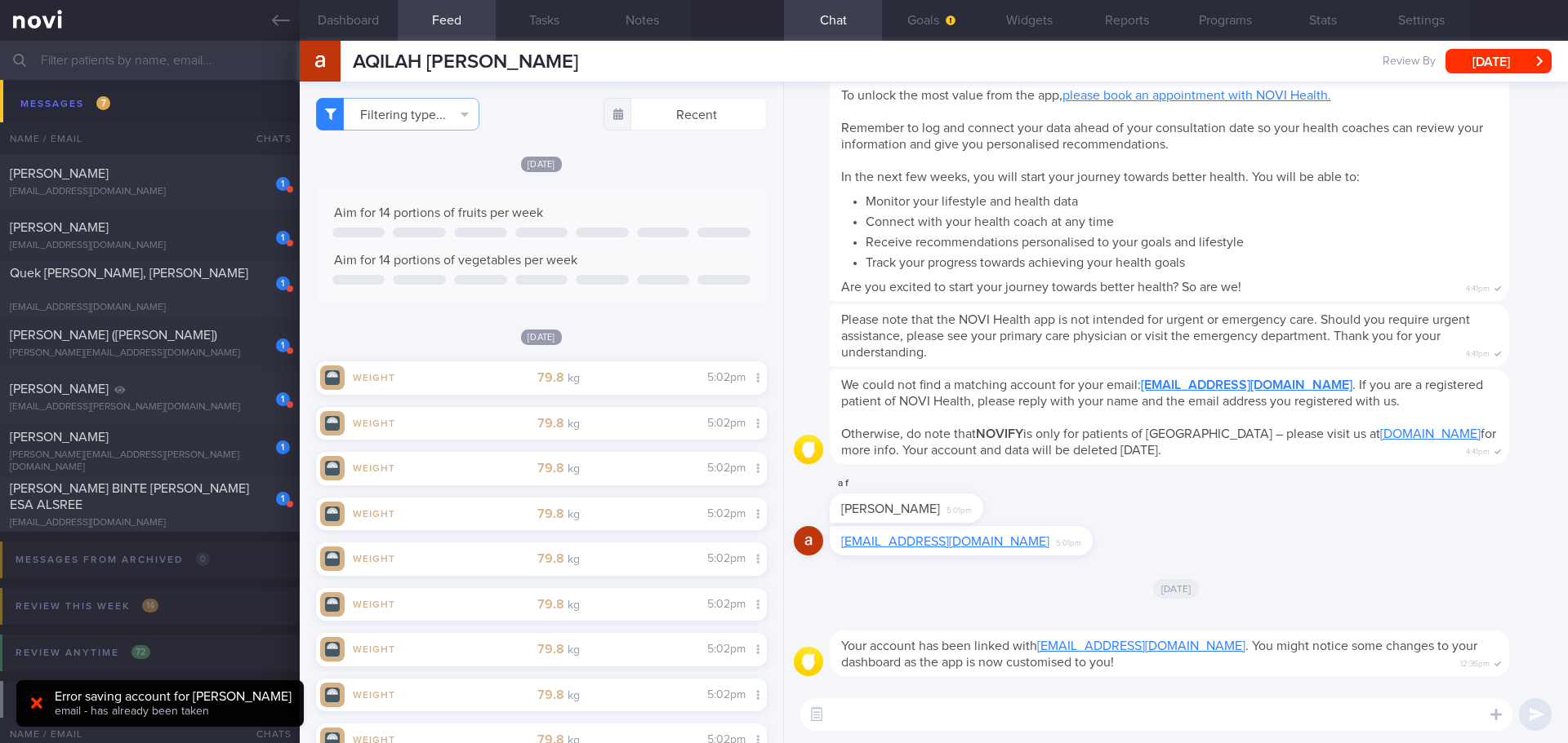
click at [639, 319] on div "Filtering type... Food Activity Glucose Weight Medicine Blood Pressure CGM Inst…" at bounding box center [541, 413] width 483 height 662
click at [467, 109] on icon "button" at bounding box center [464, 114] width 8 height 13
click at [419, 166] on button "Activity" at bounding box center [398, 171] width 162 height 25
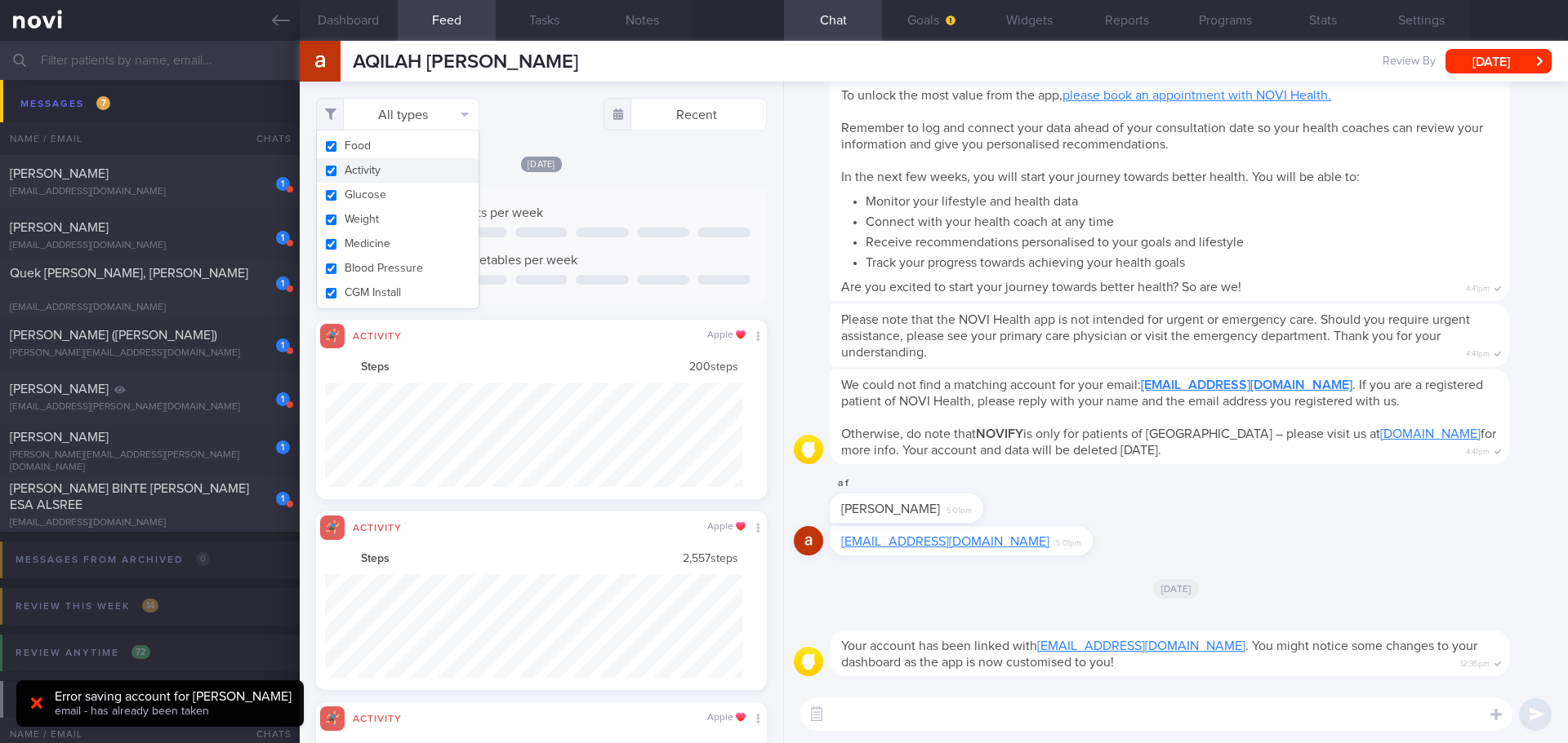
click at [369, 166] on button "Activity" at bounding box center [398, 171] width 162 height 25
checkbox input "false"
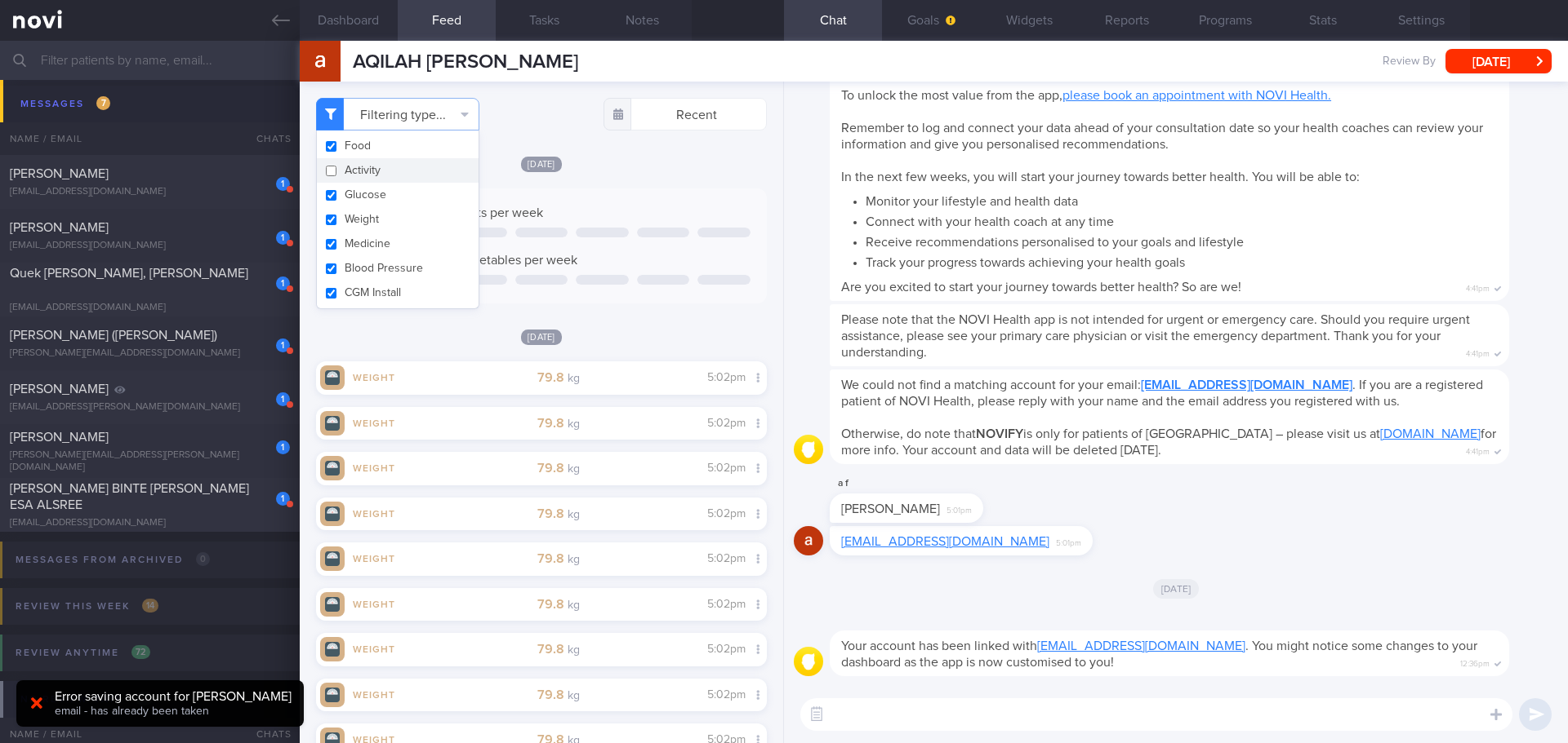
click at [947, 700] on textarea at bounding box center [1157, 715] width 712 height 33
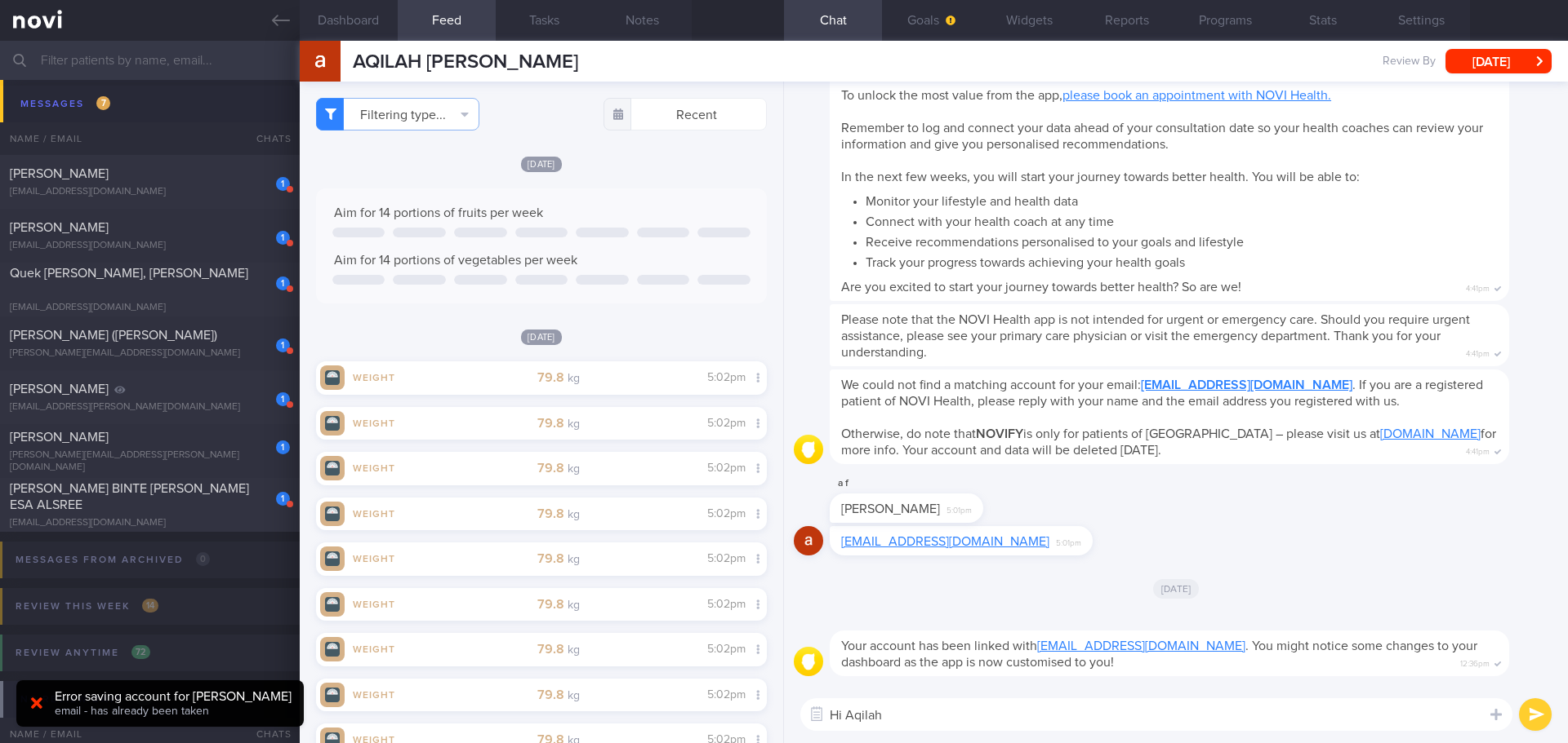
type textarea "Hi Aqilah"
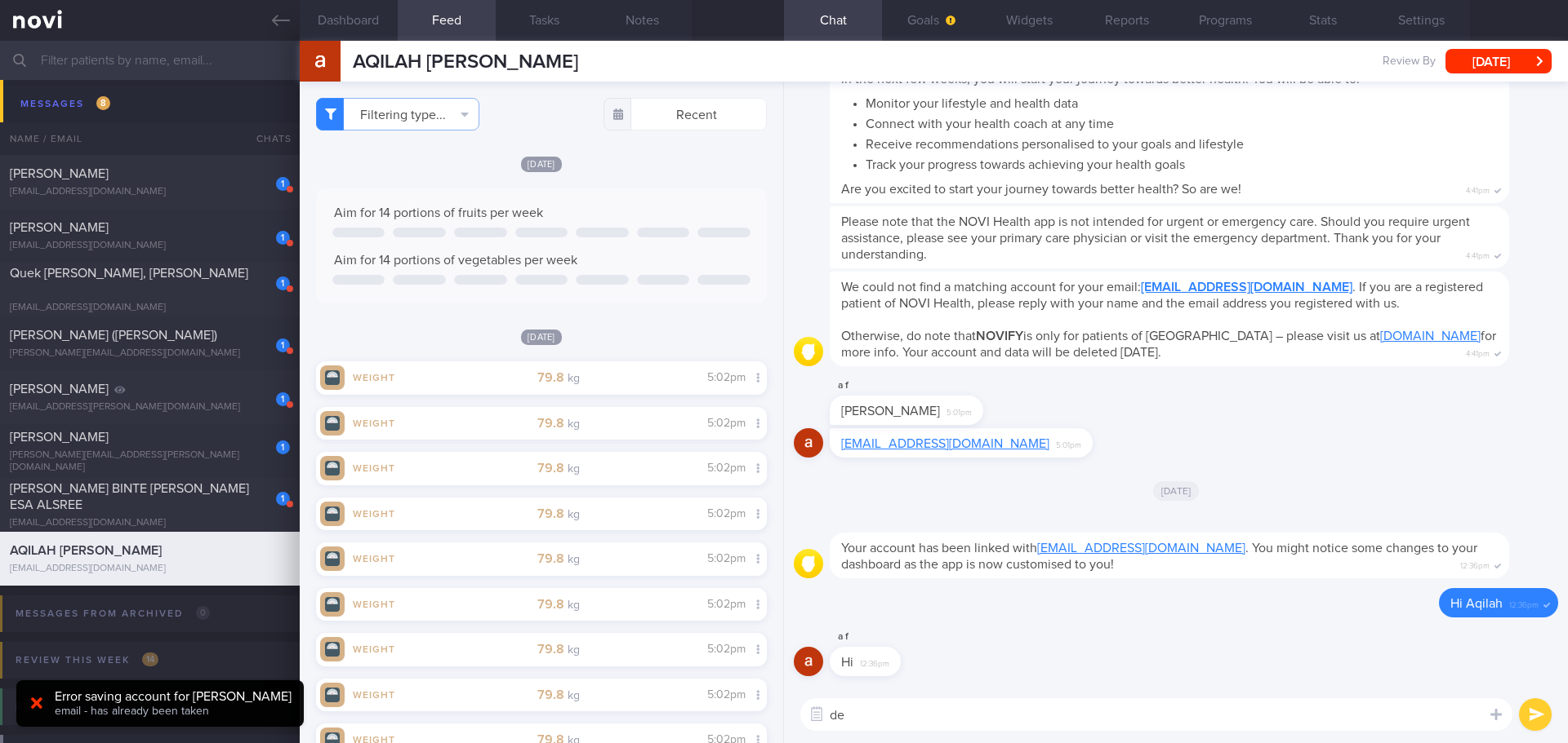
type textarea "d"
click at [1345, 467] on div "[DATE]" at bounding box center [1175, 489] width 764 height 45
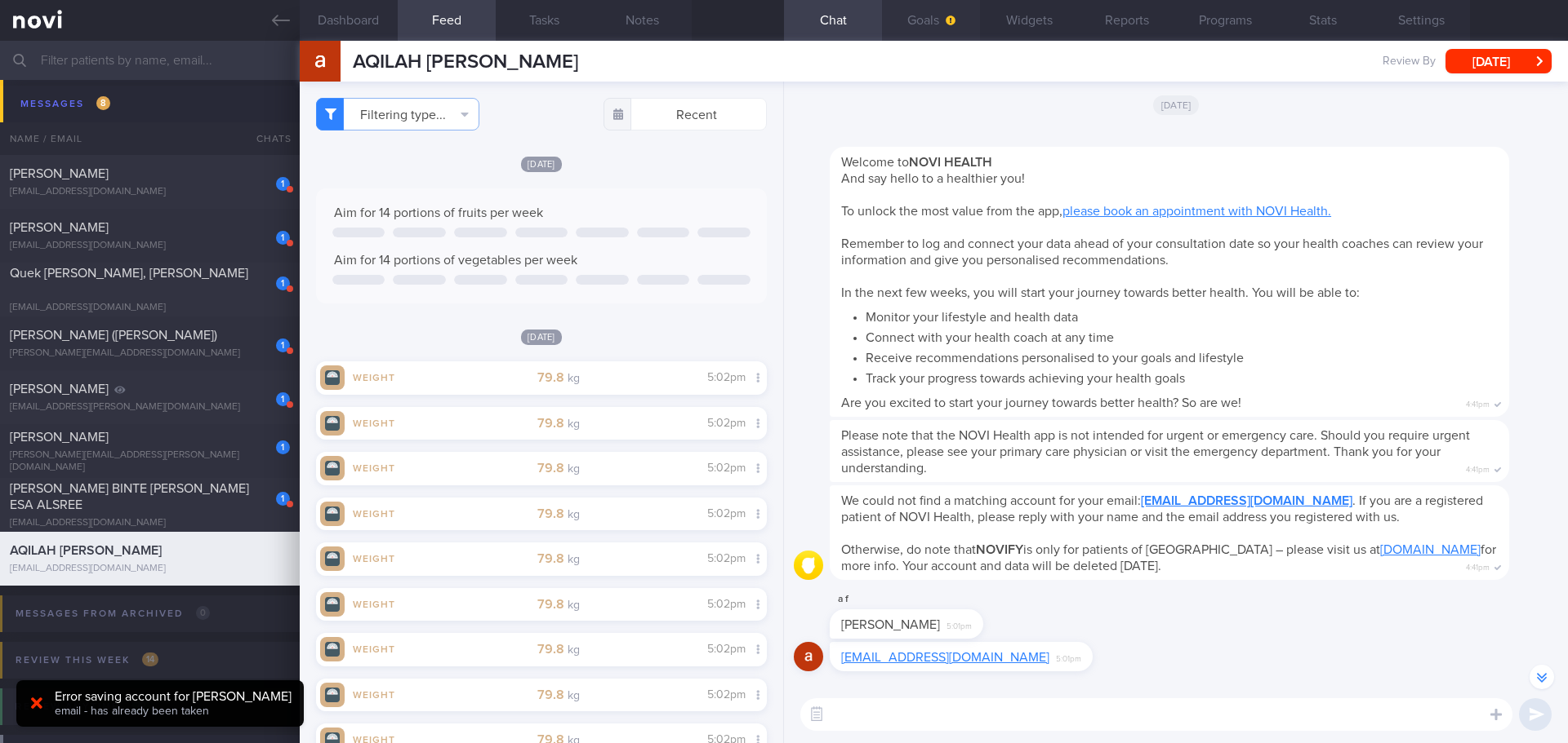
click at [942, 23] on span "button" at bounding box center [948, 20] width 13 height 13
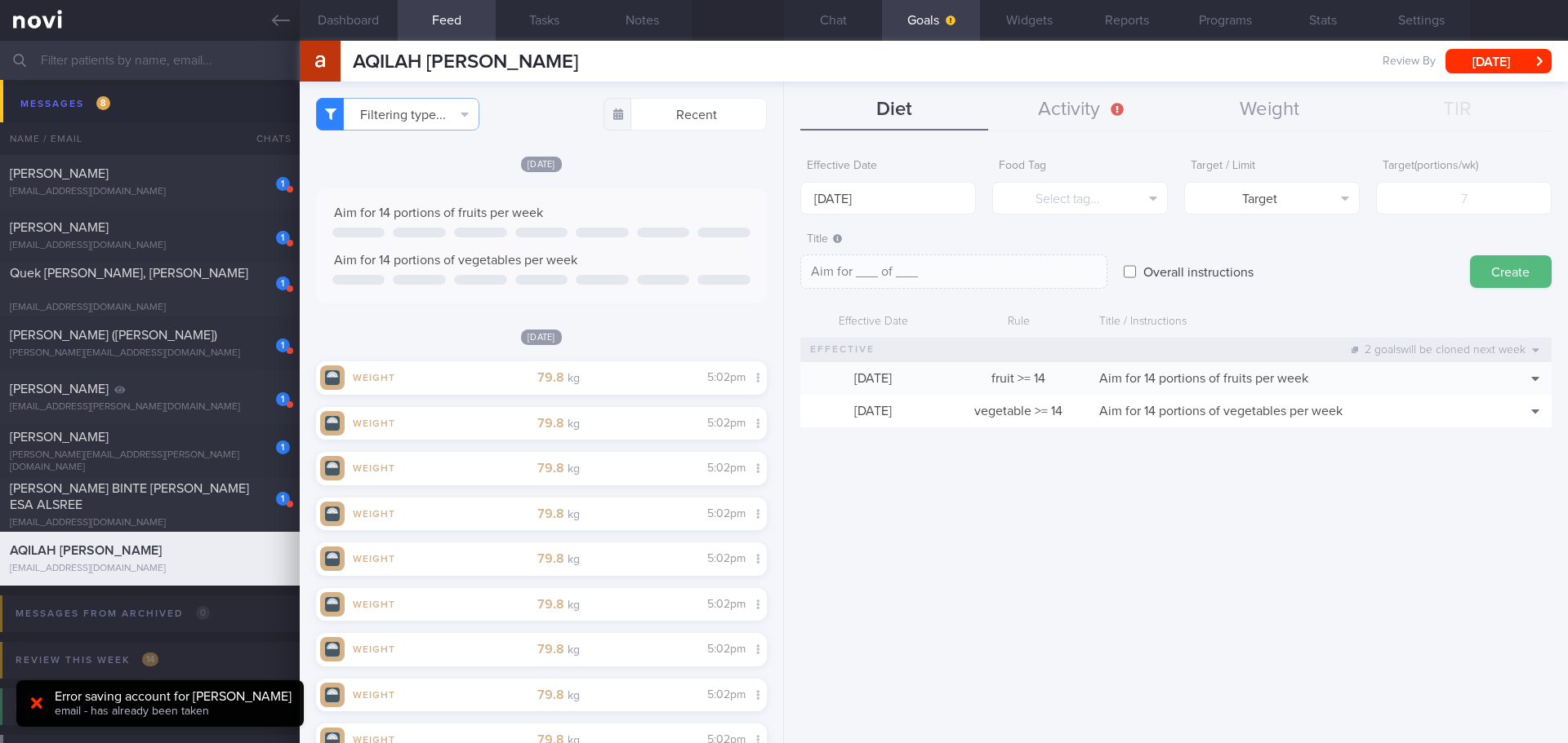
click at [1324, 513] on div "Effective Date [DATE] Food Tag Select tag... Select tag... Calories Carbs Prote…" at bounding box center [1175, 441] width 784 height 605
drag, startPoint x: 1324, startPoint y: 513, endPoint x: 1317, endPoint y: 519, distance: 9.2
click at [1319, 519] on div "Effective Date [DATE] Food Tag Select tag... Select tag... Calories Carbs Prote…" at bounding box center [1175, 441] width 784 height 605
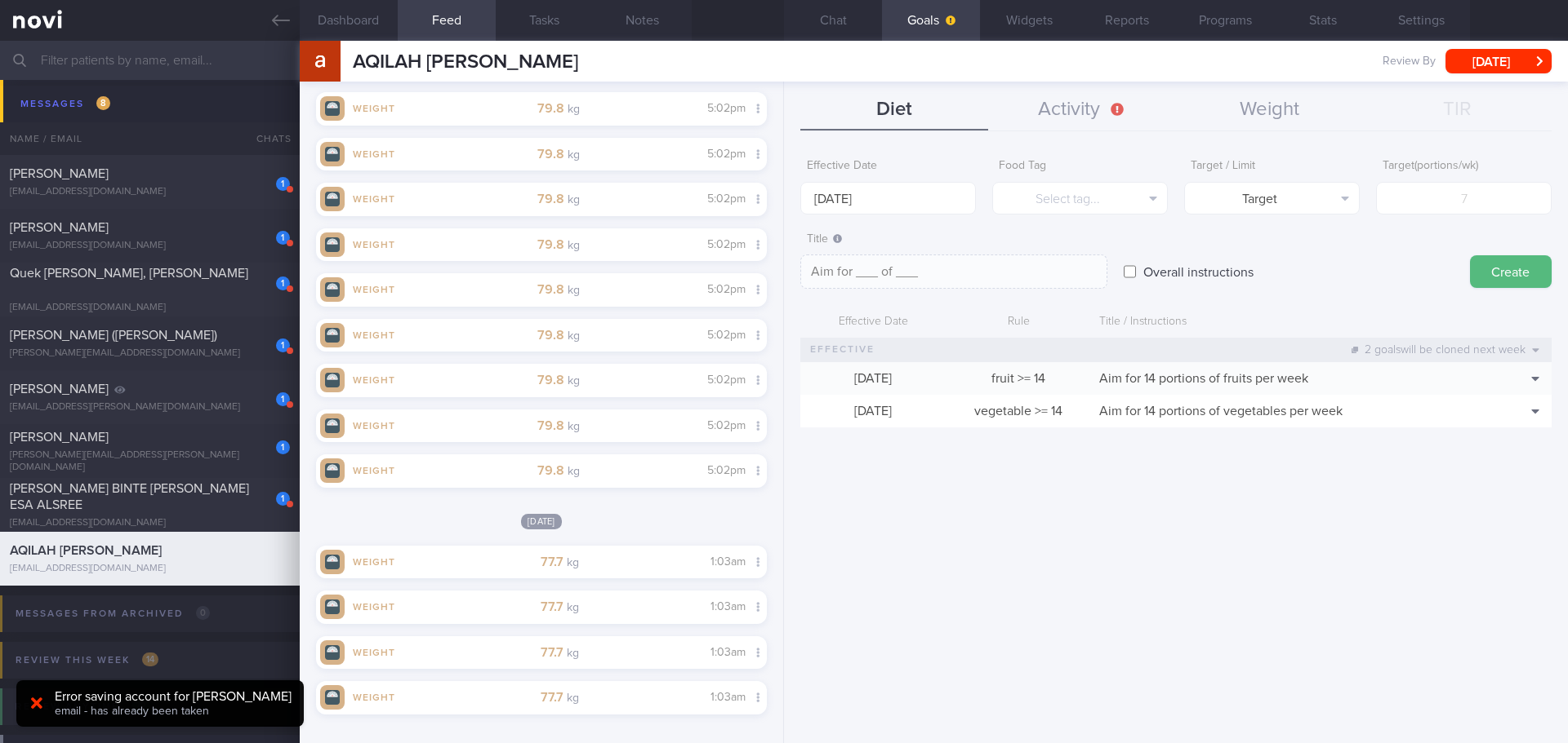
scroll to position [188, 0]
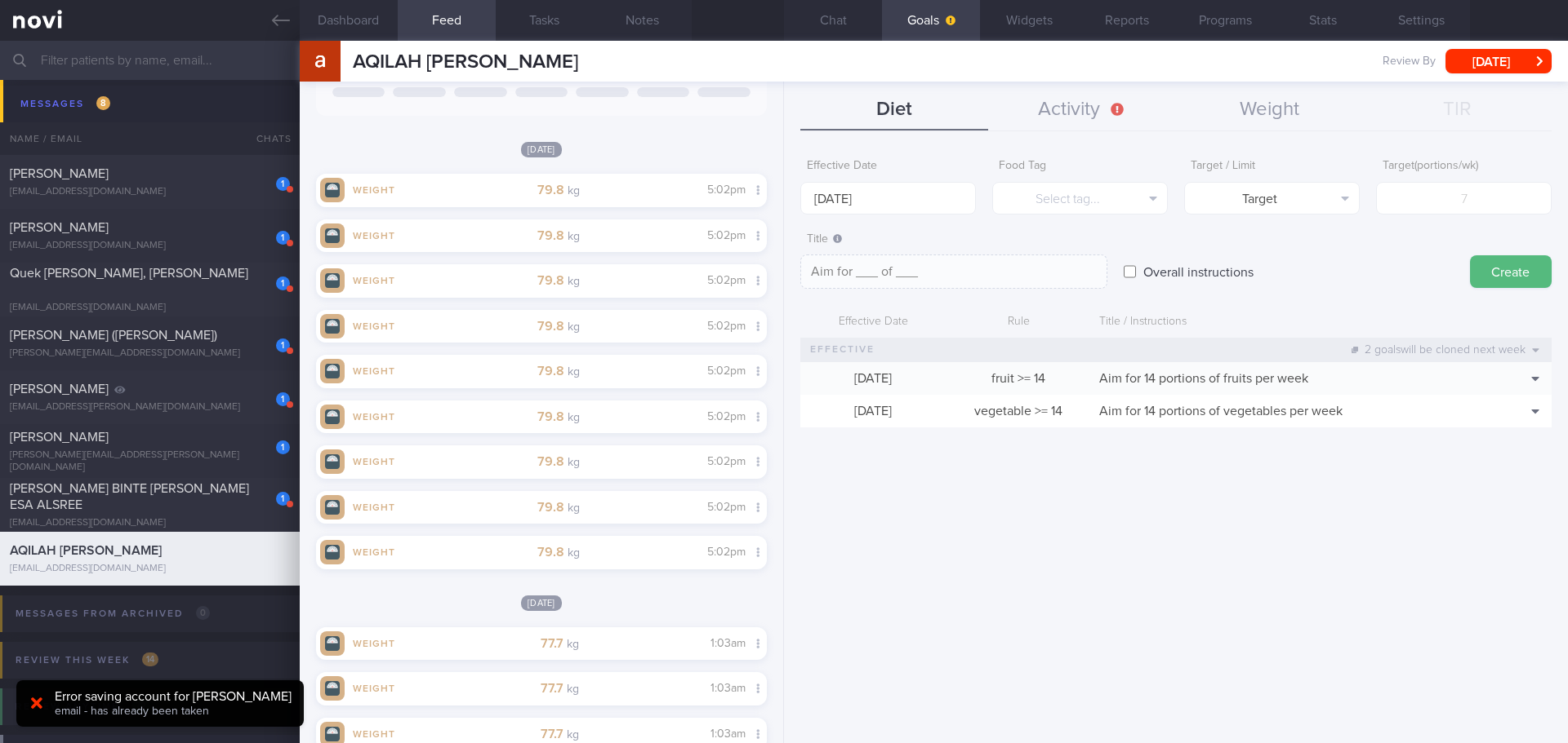
drag, startPoint x: 910, startPoint y: 432, endPoint x: 915, endPoint y: 455, distance: 23.5
click at [909, 432] on form "Effective Date [DATE] Food Tag Select tag... Select tag... Calories Carbs Prote…" at bounding box center [1176, 297] width 752 height 293
